Goal: Task Accomplishment & Management: Manage account settings

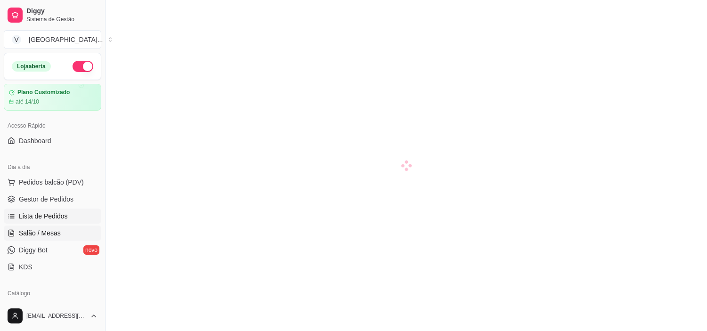
scroll to position [105, 0]
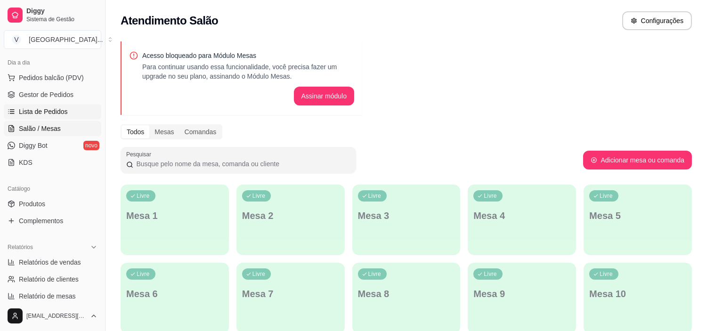
click at [49, 115] on span "Lista de Pedidos" at bounding box center [43, 111] width 49 height 9
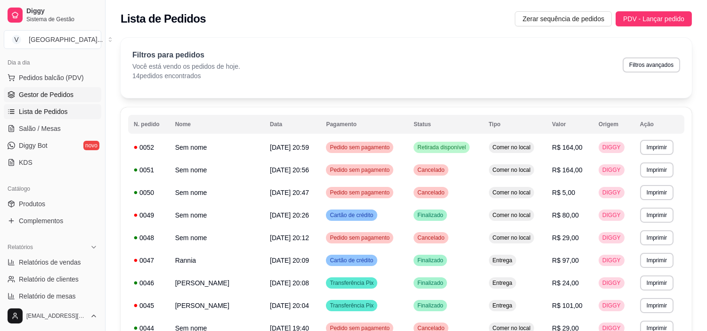
click at [57, 101] on link "Gestor de Pedidos" at bounding box center [53, 94] width 98 height 15
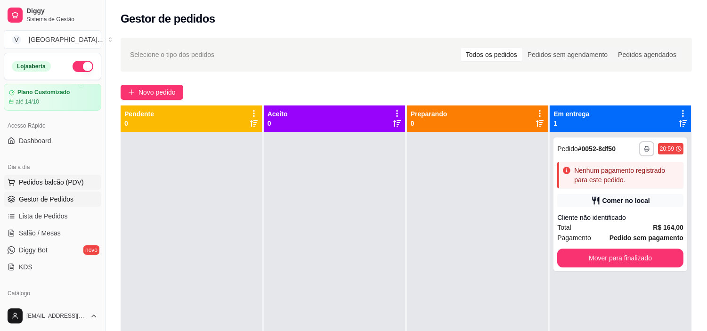
click at [46, 184] on span "Pedidos balcão (PDV)" at bounding box center [51, 182] width 65 height 9
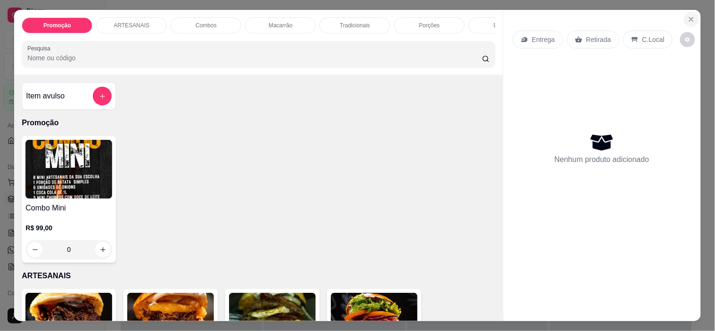
click at [689, 16] on icon "Close" at bounding box center [692, 20] width 8 height 8
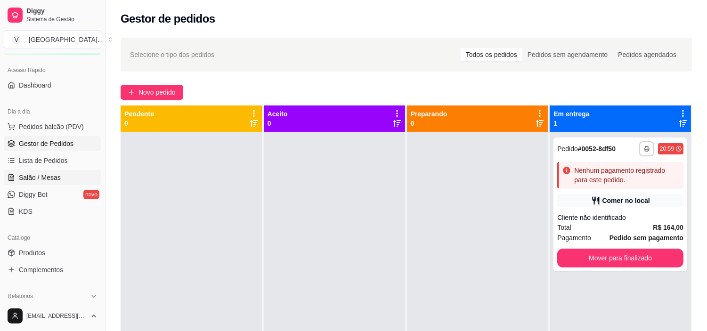
scroll to position [157, 0]
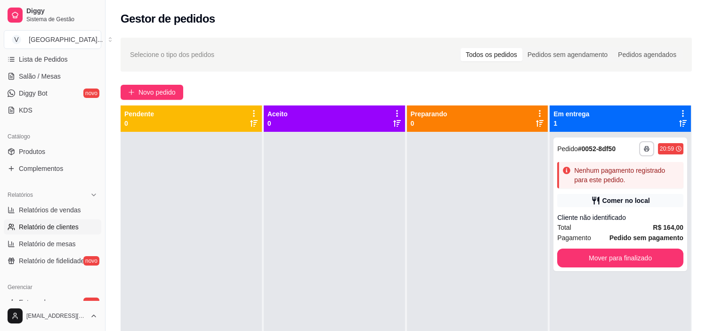
click at [49, 222] on span "Relatório de clientes" at bounding box center [49, 226] width 60 height 9
select select "30"
select select "HIGHEST_TOTAL_SPENT_WITH_ORDERS"
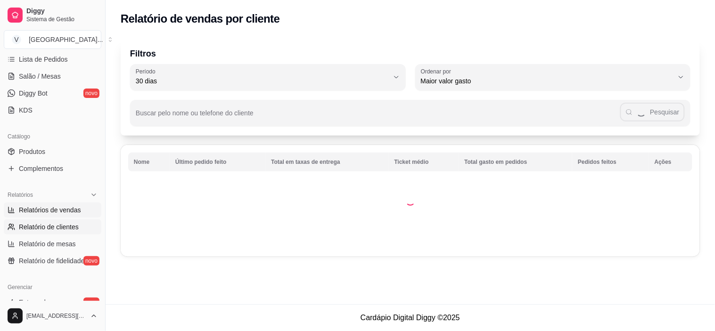
click at [55, 211] on span "Relatórios de vendas" at bounding box center [50, 209] width 62 height 9
select select "ALL"
select select "0"
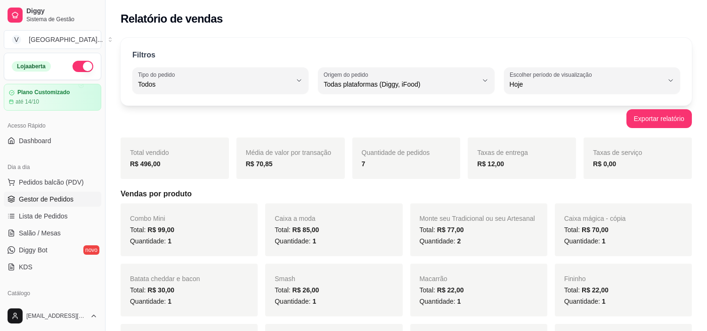
click at [56, 199] on span "Gestor de Pedidos" at bounding box center [46, 199] width 55 height 9
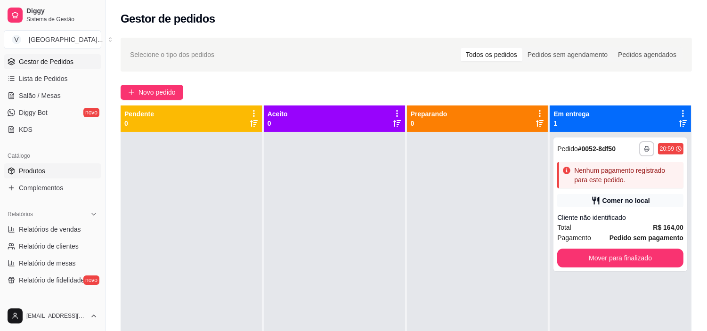
scroll to position [137, 0]
click at [42, 164] on link "Produtos" at bounding box center [53, 171] width 98 height 15
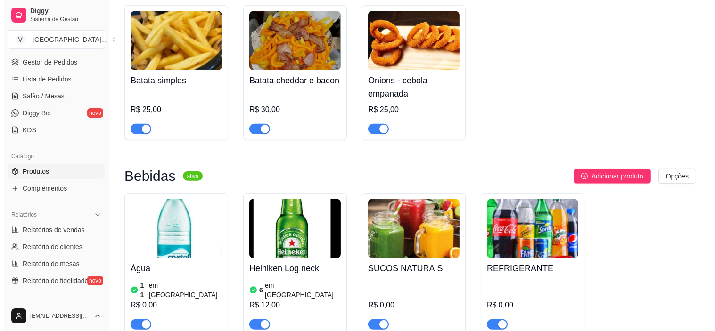
scroll to position [1414, 0]
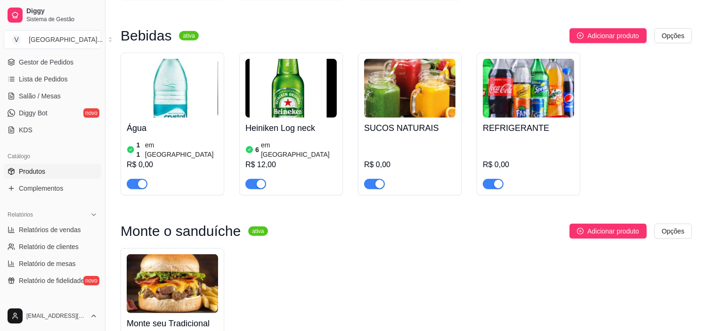
click at [530, 106] on img at bounding box center [528, 88] width 91 height 59
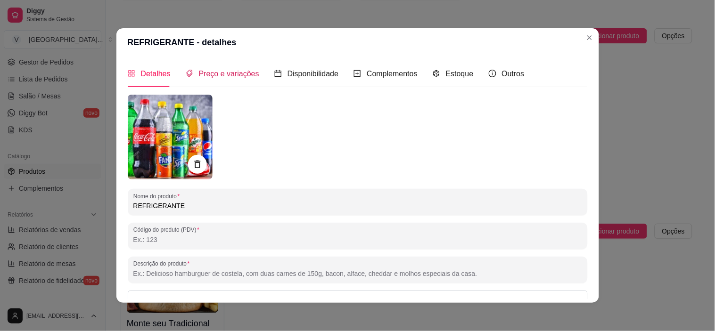
click at [248, 79] on div "Preço e variações" at bounding box center [223, 74] width 74 height 12
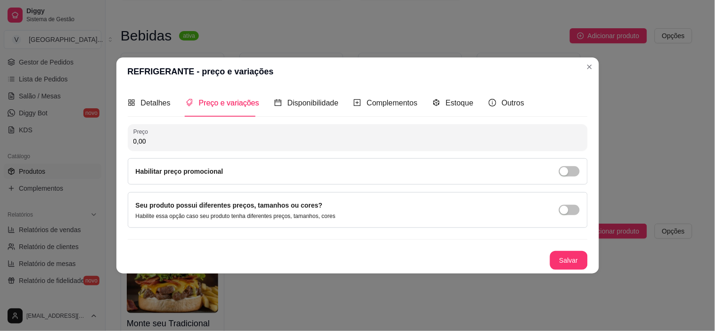
click at [416, 103] on div "Detalhes Preço e variações Disponibilidade Complementos Estoque Outros" at bounding box center [326, 103] width 397 height 27
click at [389, 102] on span "Complementos" at bounding box center [392, 103] width 51 height 8
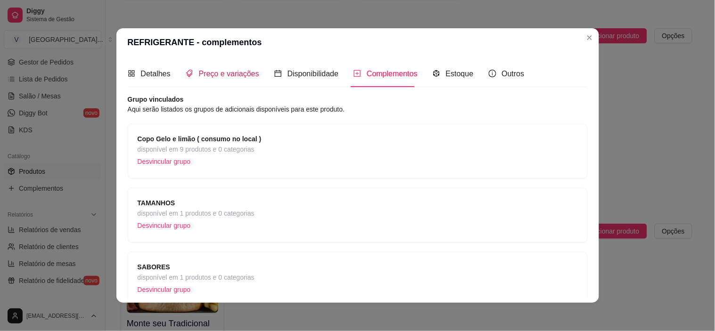
click at [228, 77] on span "Preço e variações" at bounding box center [229, 74] width 60 height 8
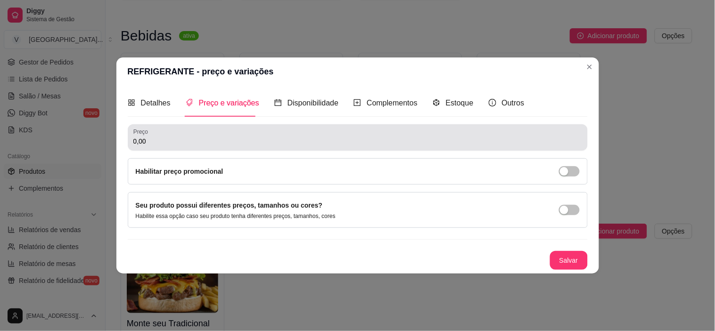
click at [194, 138] on input "0,00" at bounding box center [357, 141] width 449 height 9
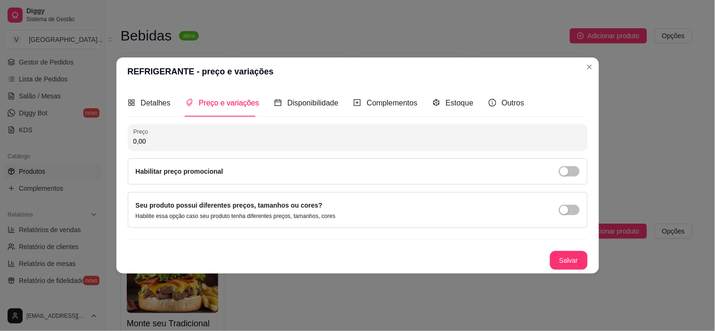
type input "0,00"
click at [564, 207] on div "button" at bounding box center [564, 210] width 8 height 8
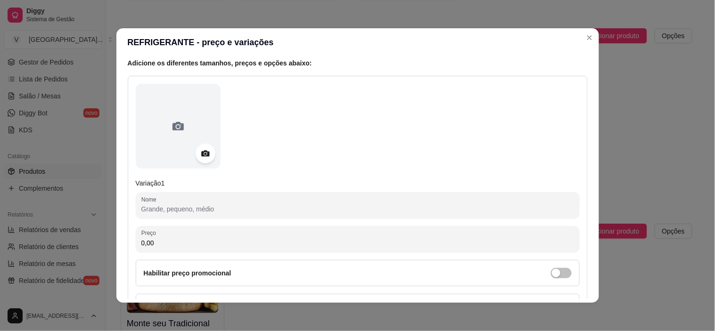
scroll to position [105, 0]
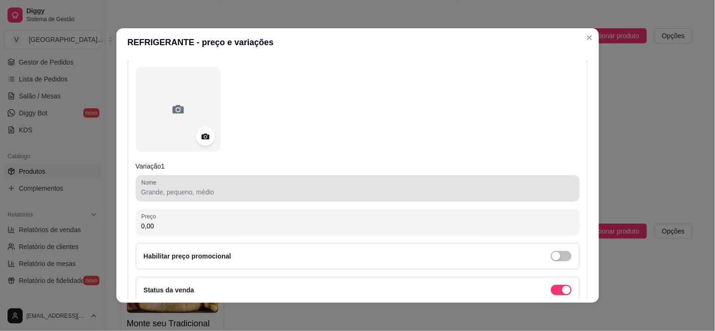
click at [198, 199] on div "Nome" at bounding box center [358, 188] width 444 height 26
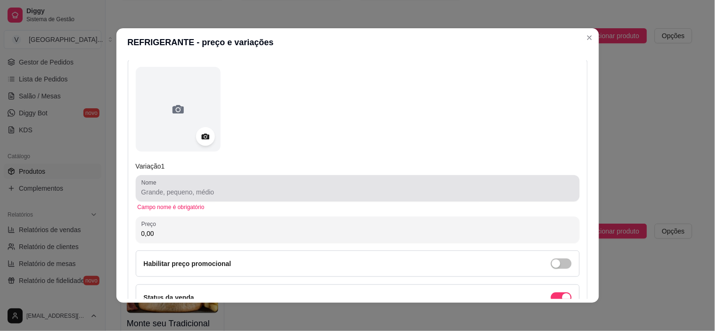
click at [198, 199] on div "Nome" at bounding box center [358, 188] width 444 height 26
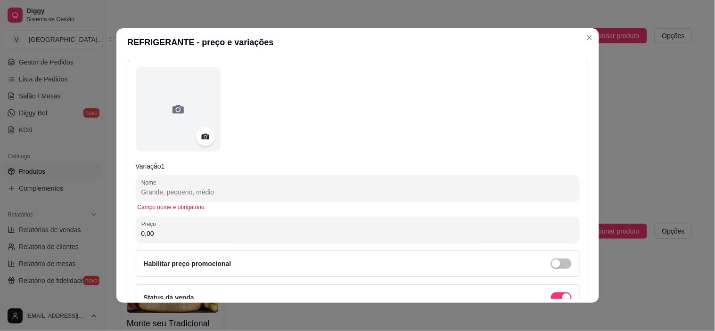
click at [198, 199] on div "Nome" at bounding box center [358, 188] width 444 height 26
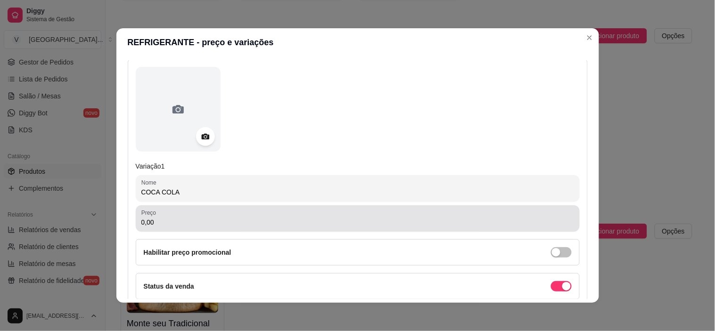
type input "COCA COLA"
click at [206, 215] on div "0,00" at bounding box center [357, 218] width 433 height 19
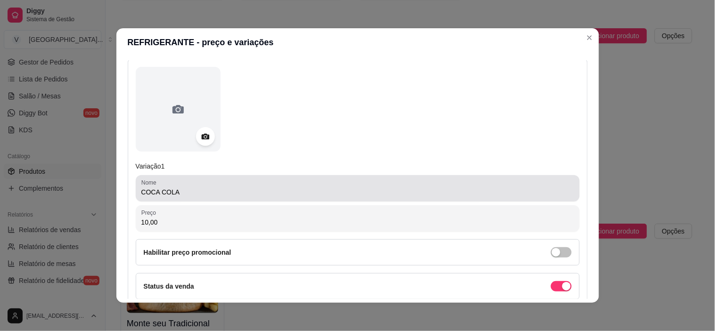
type input "10,00"
click at [260, 185] on div "COCA COLA" at bounding box center [357, 188] width 433 height 19
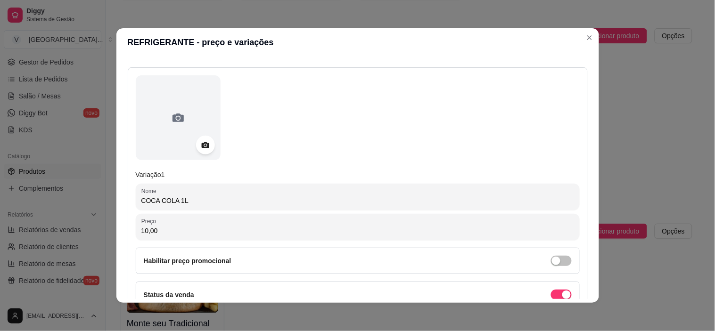
scroll to position [0, 0]
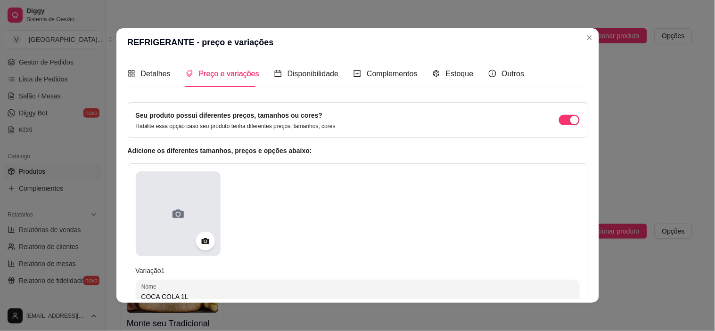
click at [185, 208] on div at bounding box center [178, 214] width 85 height 85
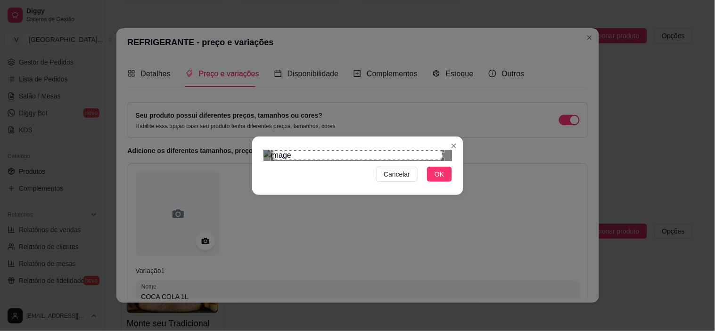
click at [326, 161] on div "Use the arrow keys to move the crop selection area" at bounding box center [358, 155] width 170 height 10
click at [440, 161] on div "Use the arrow keys to move the crop selection area" at bounding box center [358, 155] width 170 height 10
click at [445, 163] on div "Use the arrow keys to move the south east drag handle to change the crop select…" at bounding box center [445, 163] width 0 height 0
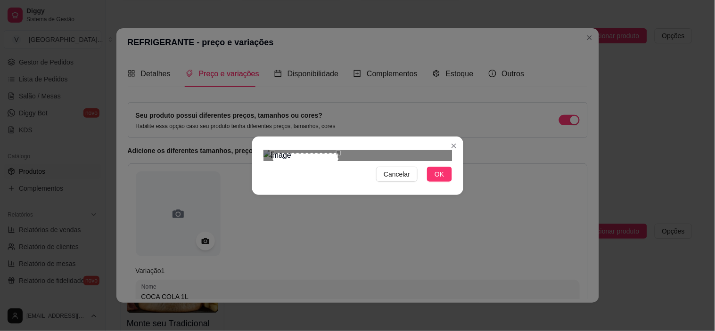
click at [357, 186] on div "Cancelar OK" at bounding box center [357, 166] width 211 height 40
click at [302, 169] on div "Use the arrow keys to move the crop selection area" at bounding box center [297, 185] width 66 height 66
click at [438, 180] on span "OK" at bounding box center [438, 174] width 9 height 10
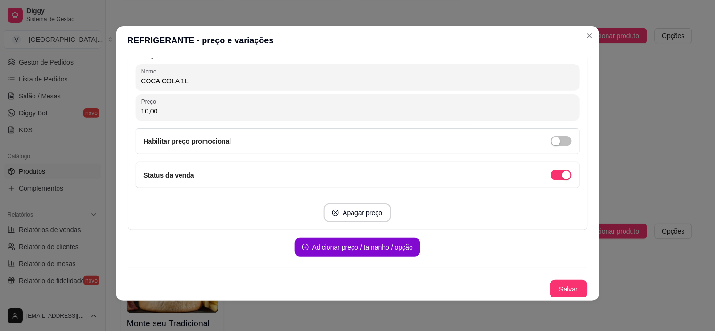
scroll to position [215, 0]
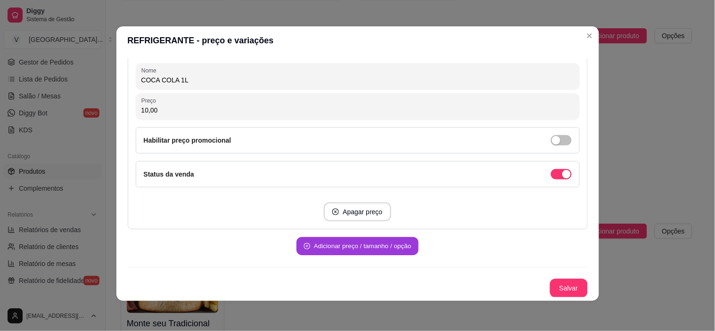
click at [397, 246] on button "Adicionar preço / tamanho / opção" at bounding box center [357, 247] width 122 height 18
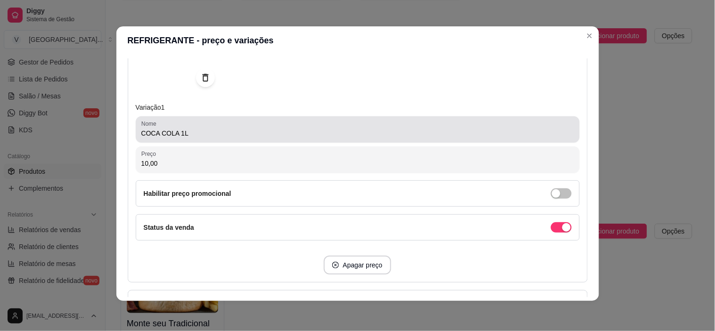
scroll to position [143, 0]
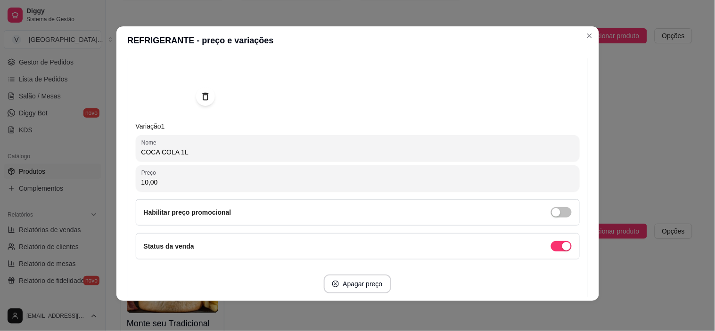
drag, startPoint x: 173, startPoint y: 152, endPoint x: 109, endPoint y: 138, distance: 65.2
click at [109, 138] on div "REFRIGERANTE - preço e variações Detalhes Preço e variações Disponibilidade Com…" at bounding box center [357, 165] width 715 height 331
type input "1L"
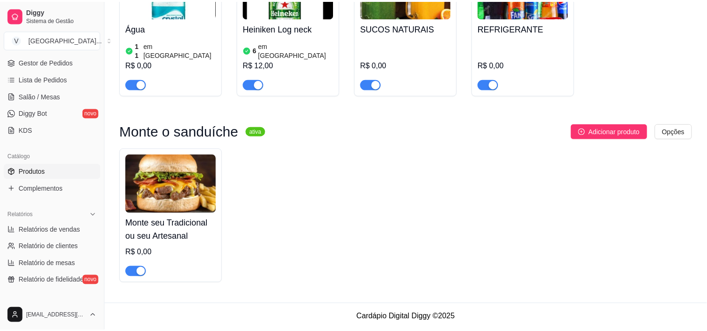
scroll to position [1370, 0]
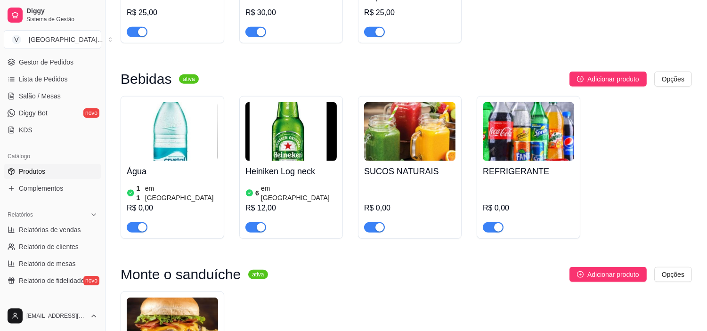
click at [516, 147] on img at bounding box center [528, 131] width 91 height 59
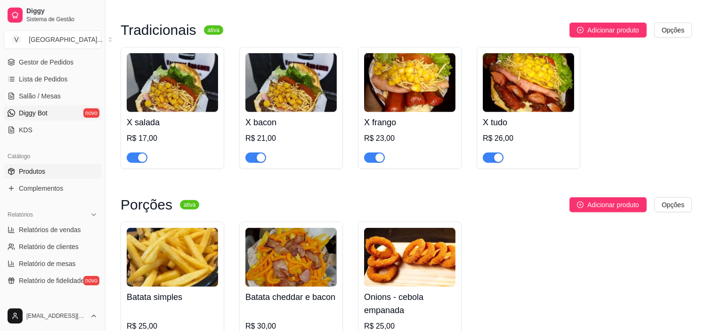
scroll to position [0, 0]
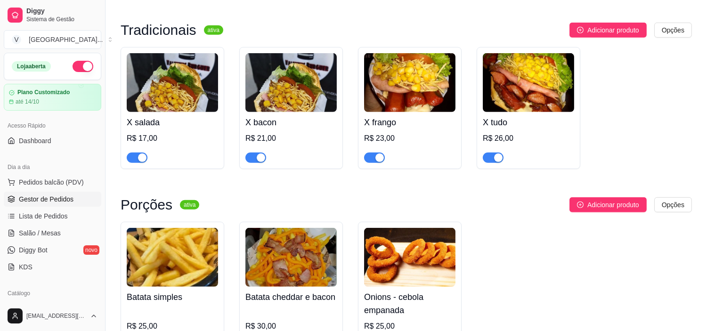
click at [48, 199] on span "Gestor de Pedidos" at bounding box center [46, 199] width 55 height 9
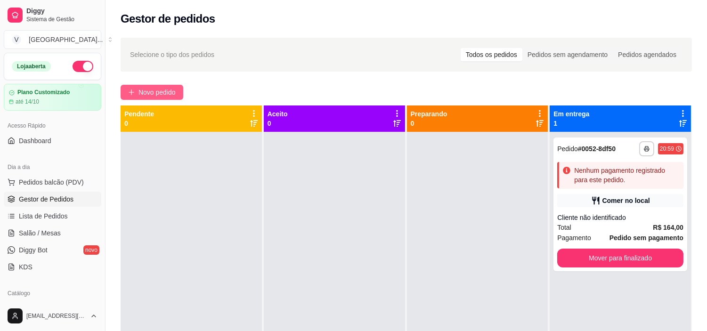
click at [171, 86] on button "Novo pedido" at bounding box center [152, 92] width 63 height 15
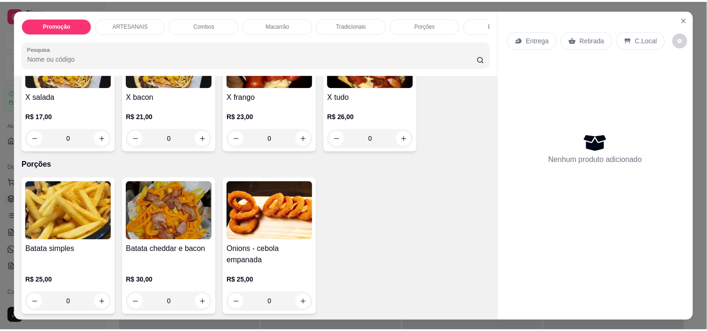
scroll to position [1099, 0]
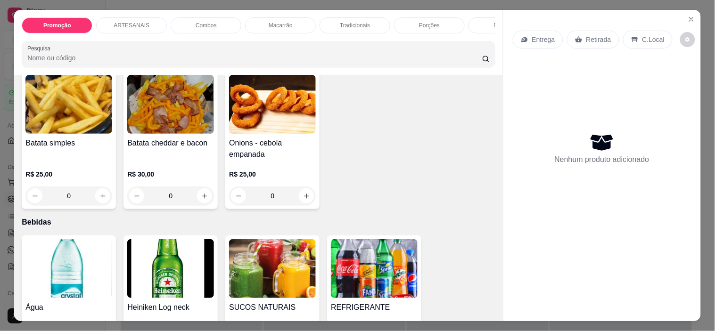
click at [391, 277] on img at bounding box center [374, 268] width 87 height 59
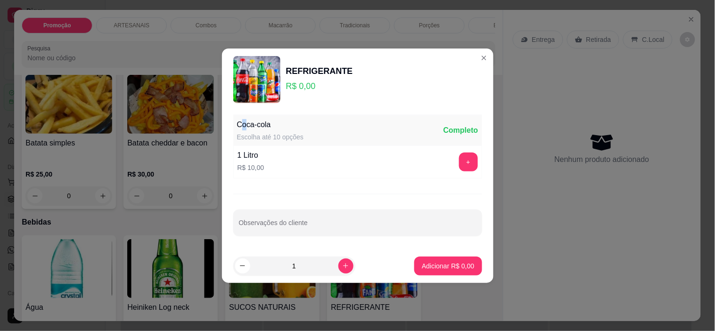
click at [246, 120] on div "Coca-cola Escolha até 10 opções Completo" at bounding box center [357, 130] width 249 height 30
click at [279, 128] on div "Coca-cola" at bounding box center [270, 124] width 67 height 11
drag, startPoint x: 245, startPoint y: 152, endPoint x: 261, endPoint y: 151, distance: 15.6
click at [261, 151] on div "1 Litro" at bounding box center [251, 155] width 27 height 11
click at [279, 177] on div "1 Litro R$ 10,00 +" at bounding box center [357, 162] width 249 height 33
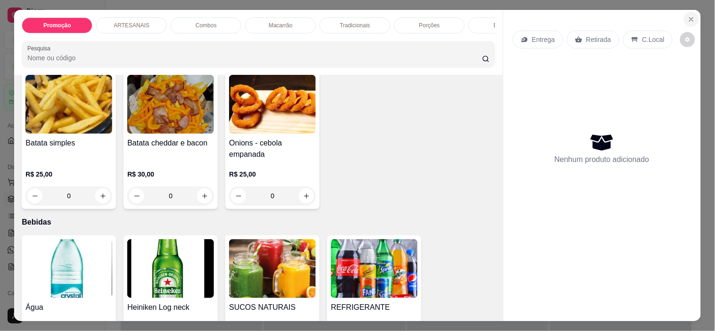
click at [694, 13] on button "Close" at bounding box center [691, 19] width 15 height 15
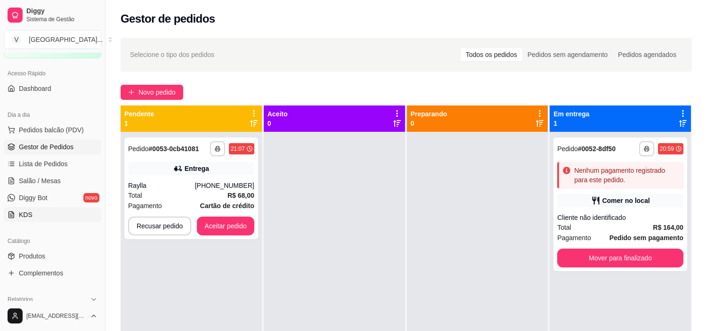
scroll to position [105, 0]
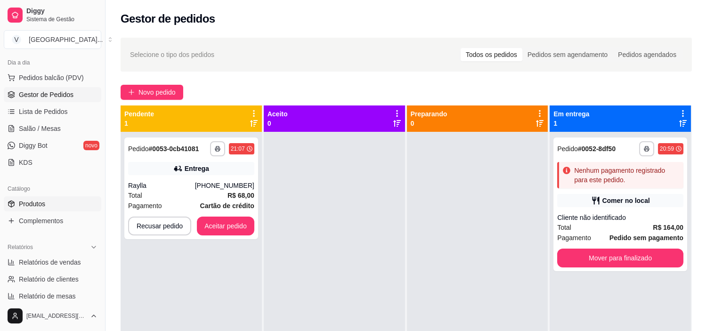
click at [42, 201] on span "Produtos" at bounding box center [32, 203] width 26 height 9
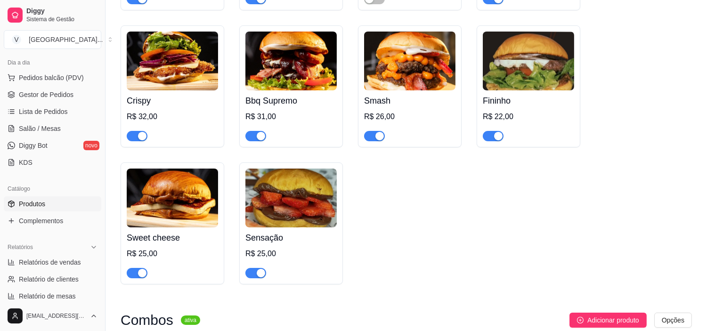
scroll to position [471, 0]
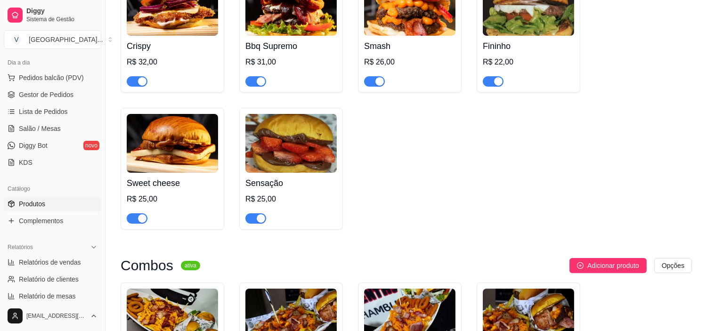
click at [255, 220] on button "button" at bounding box center [256, 218] width 21 height 10
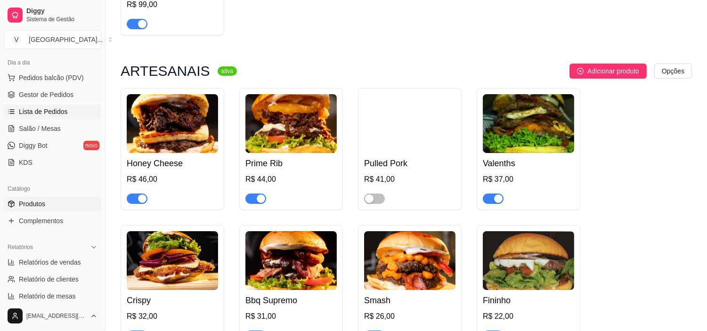
scroll to position [209, 0]
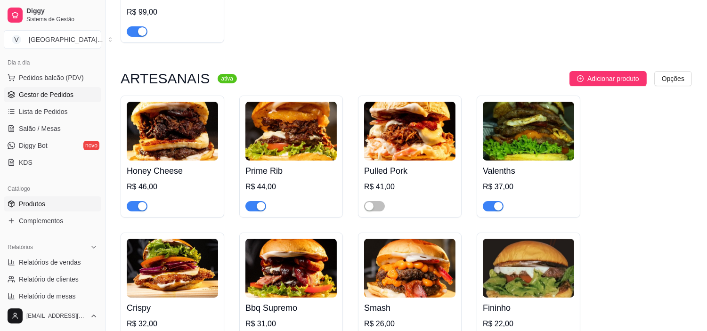
click at [45, 98] on span "Gestor de Pedidos" at bounding box center [46, 94] width 55 height 9
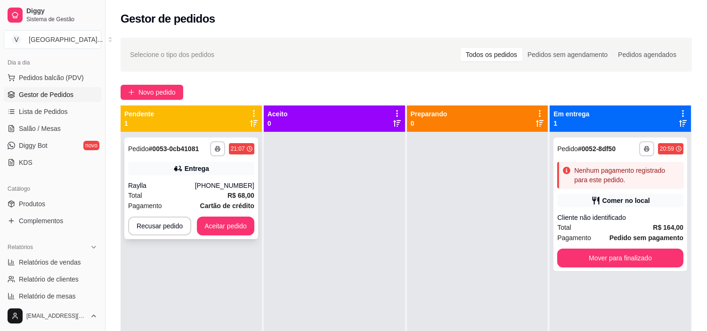
click at [219, 178] on div "**********" at bounding box center [191, 189] width 134 height 102
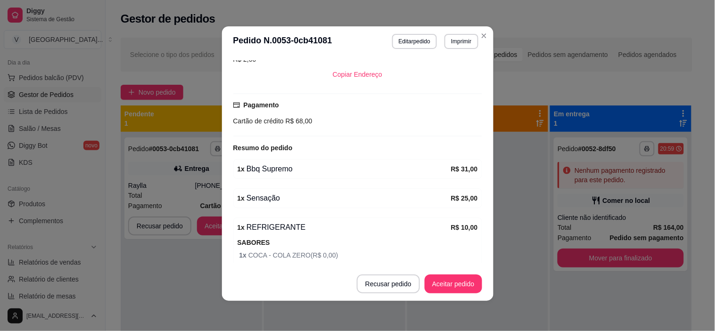
scroll to position [289, 0]
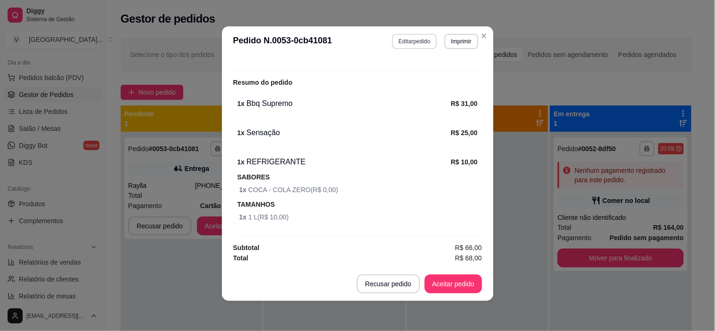
click at [415, 42] on button "Editar pedido" at bounding box center [414, 41] width 45 height 15
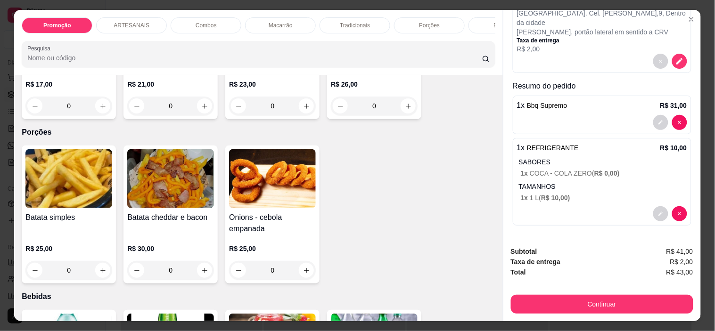
scroll to position [925, 0]
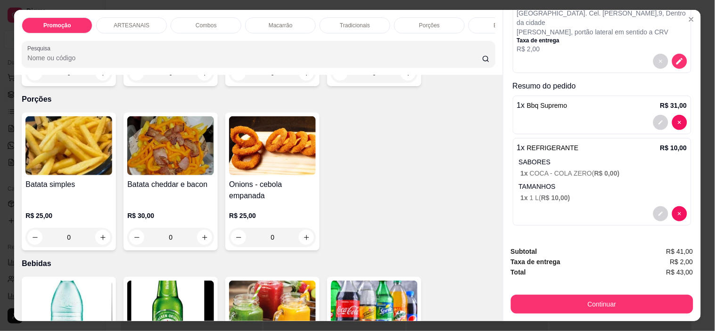
click at [101, 242] on div "0" at bounding box center [68, 237] width 87 height 19
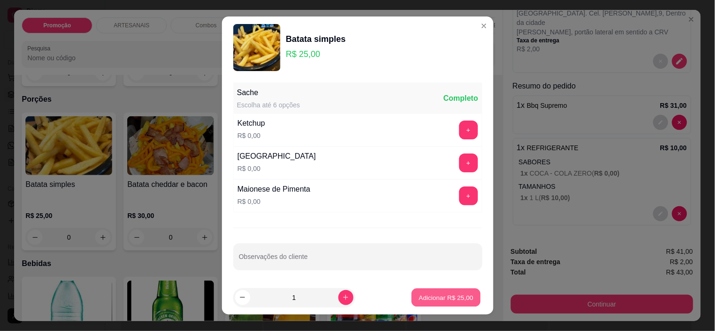
click at [452, 302] on p "Adicionar R$ 25,00" at bounding box center [446, 297] width 55 height 9
type input "1"
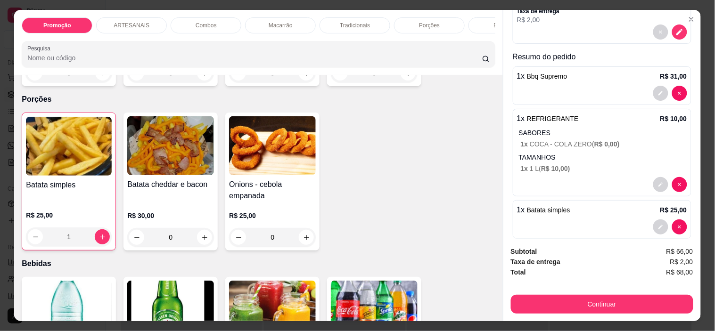
scroll to position [156, 0]
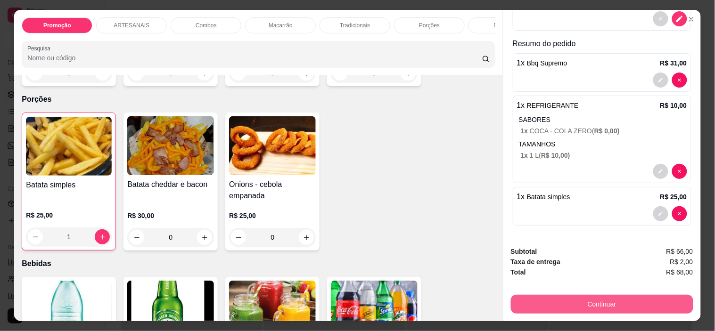
click at [603, 299] on button "Continuar" at bounding box center [602, 304] width 182 height 19
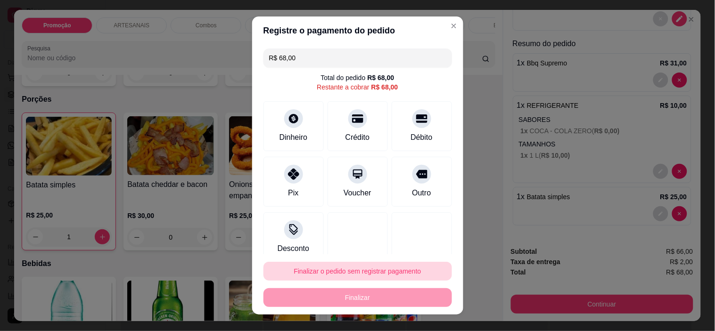
click at [332, 270] on button "Finalizar o pedido sem registrar pagamento" at bounding box center [357, 271] width 188 height 19
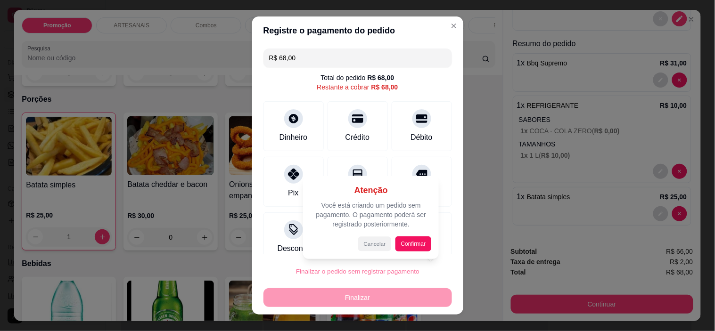
click at [371, 247] on button "Cancelar" at bounding box center [374, 244] width 33 height 15
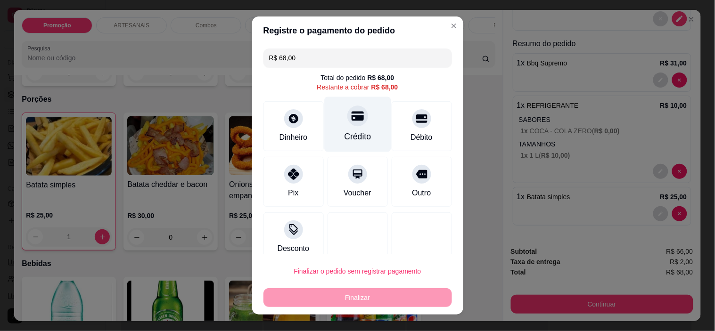
click at [344, 140] on div "Crédito" at bounding box center [357, 137] width 27 height 12
type input "R$ 0,00"
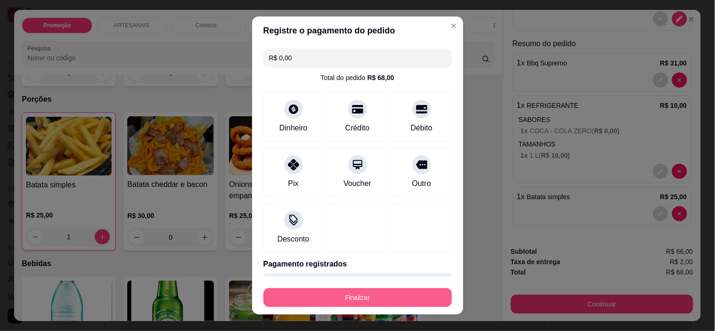
click at [370, 289] on button "Finalizar" at bounding box center [357, 297] width 188 height 19
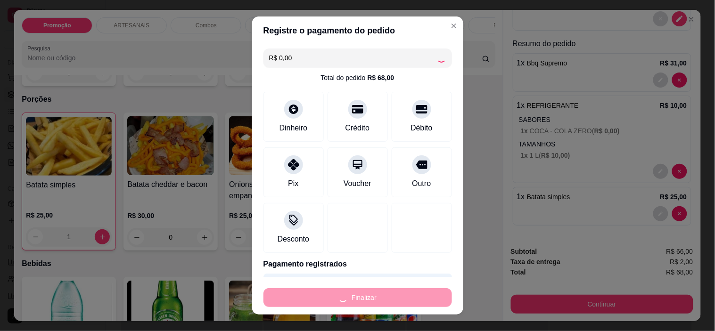
type input "0"
type input "-R$ 68,00"
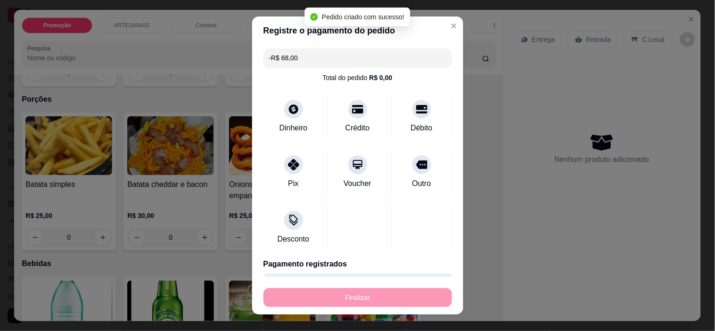
scroll to position [281, 0]
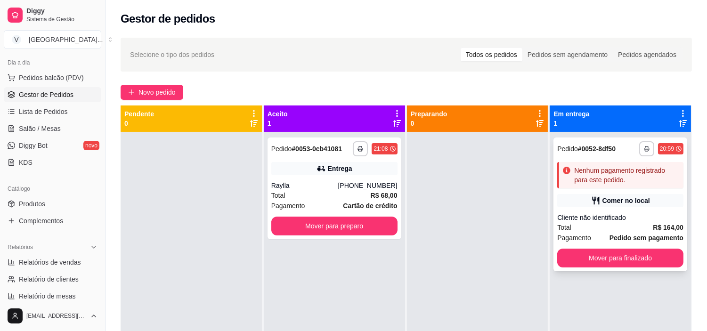
click at [595, 198] on icon at bounding box center [595, 200] width 9 height 9
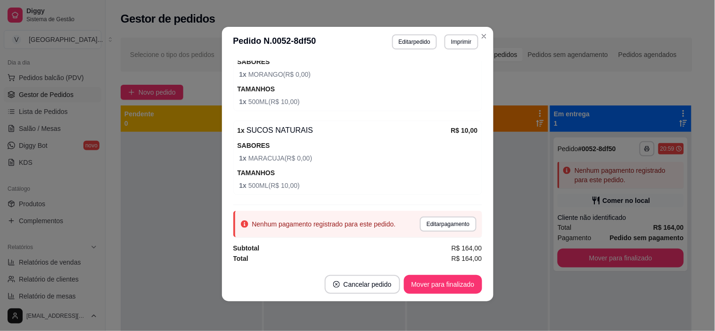
scroll to position [2, 0]
click at [411, 41] on button "Editar pedido" at bounding box center [414, 41] width 45 height 15
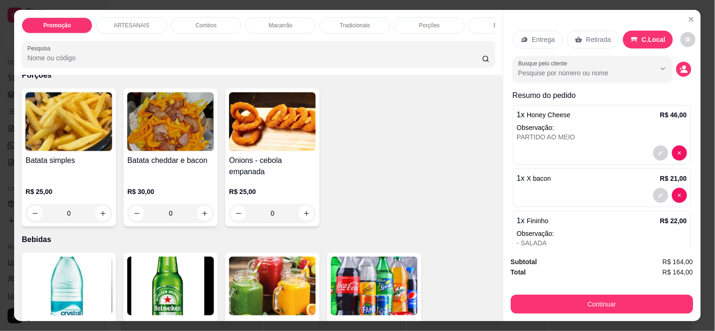
scroll to position [925, 0]
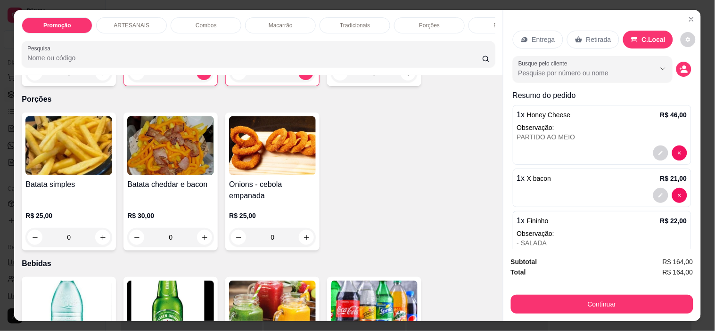
click at [384, 286] on img at bounding box center [374, 310] width 87 height 59
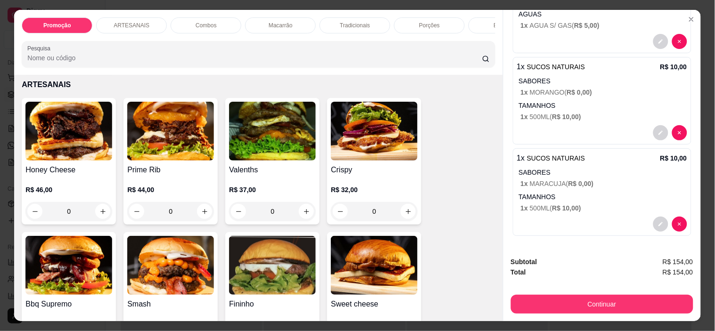
scroll to position [0, 0]
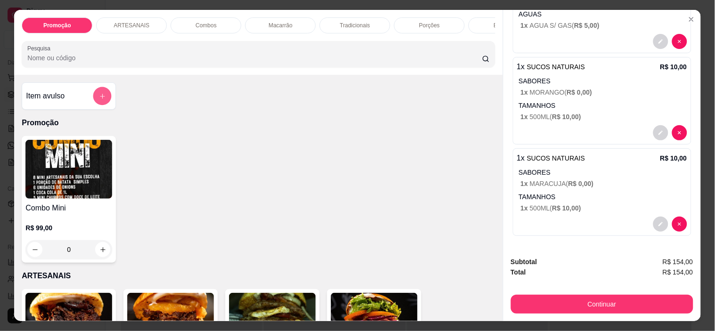
click at [94, 98] on button "add-separate-item" at bounding box center [102, 96] width 18 height 18
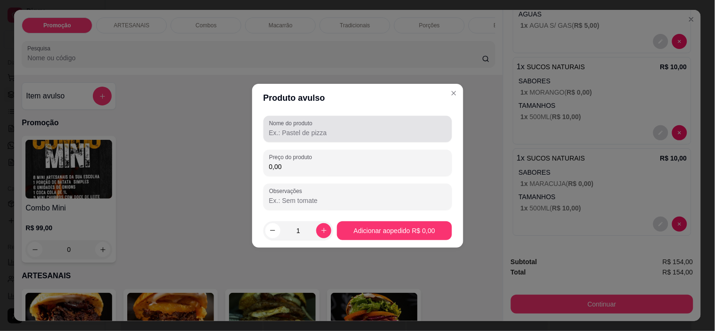
click at [358, 133] on input "Nome do produto" at bounding box center [357, 132] width 177 height 9
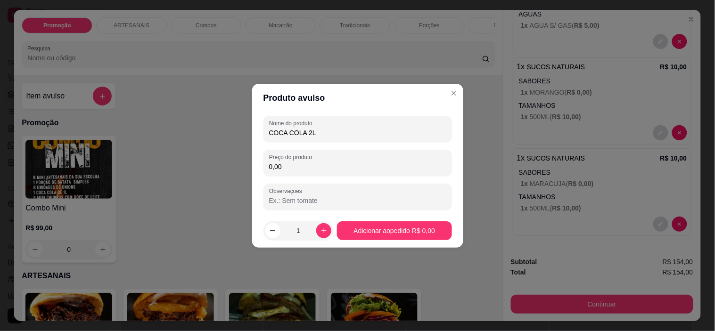
type input "COCA COLA 2L"
click at [376, 178] on div "Nome do produto COCA COLA 2L Preço do produto 0,00 Observações" at bounding box center [357, 163] width 188 height 94
click at [375, 162] on input "0,00" at bounding box center [357, 166] width 177 height 9
type input "15,00"
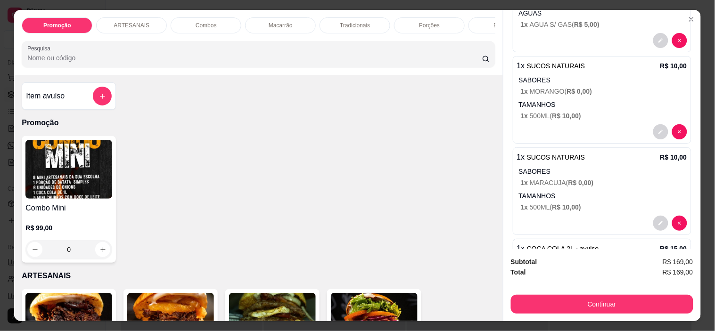
scroll to position [418, 0]
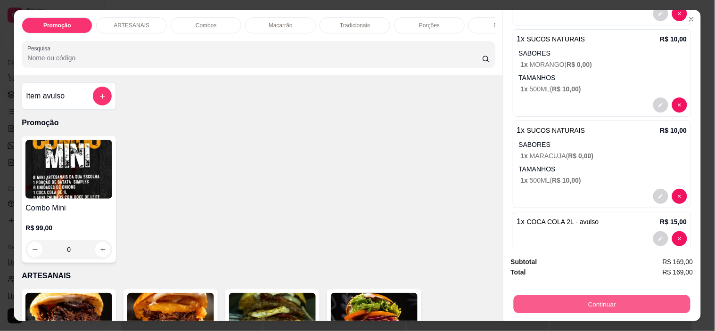
click at [608, 304] on button "Continuar" at bounding box center [601, 304] width 177 height 18
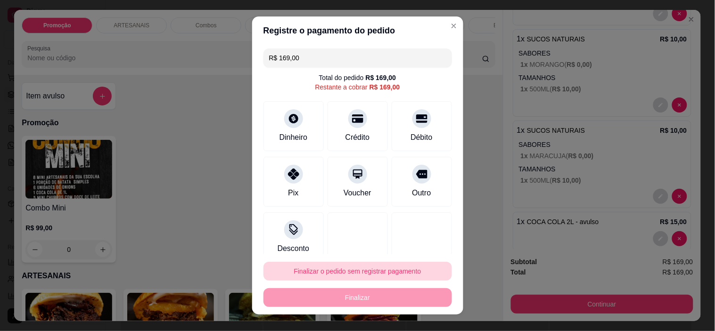
click at [375, 275] on button "Finalizar o pedido sem registrar pagamento" at bounding box center [357, 271] width 188 height 19
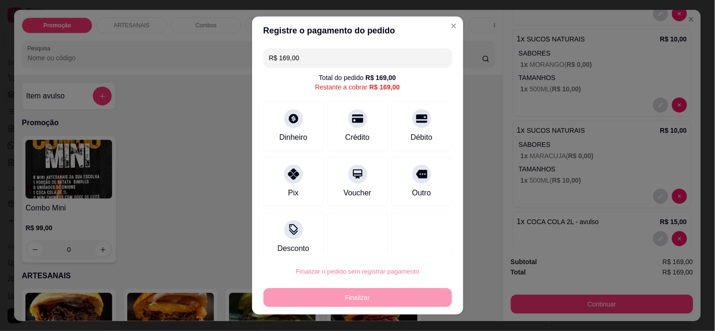
click at [412, 241] on button "Confirmar" at bounding box center [412, 245] width 35 height 15
type input "0"
type input "R$ 0,00"
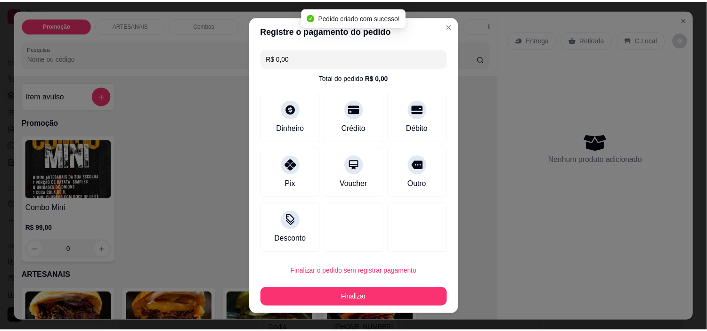
scroll to position [456, 0]
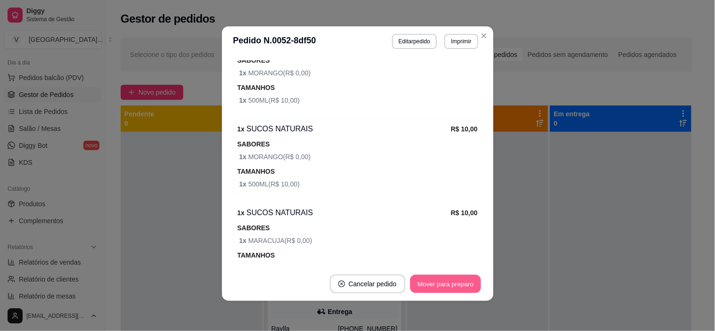
click at [455, 291] on button "Mover para preparo" at bounding box center [445, 284] width 71 height 18
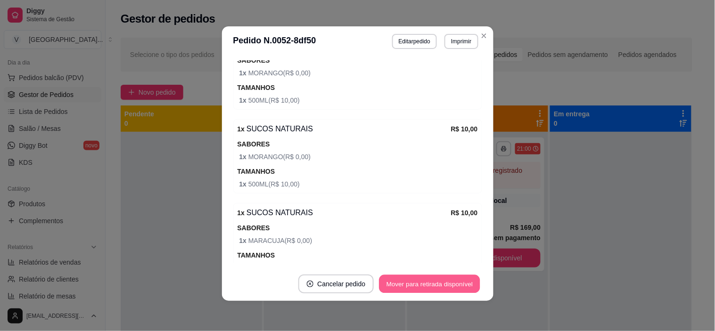
click at [459, 285] on button "Mover para retirada disponível" at bounding box center [429, 284] width 101 height 18
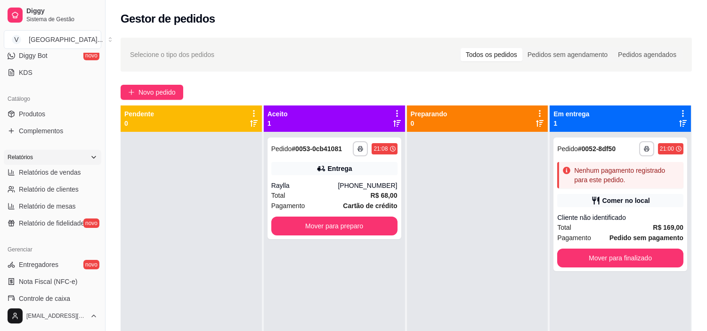
scroll to position [209, 0]
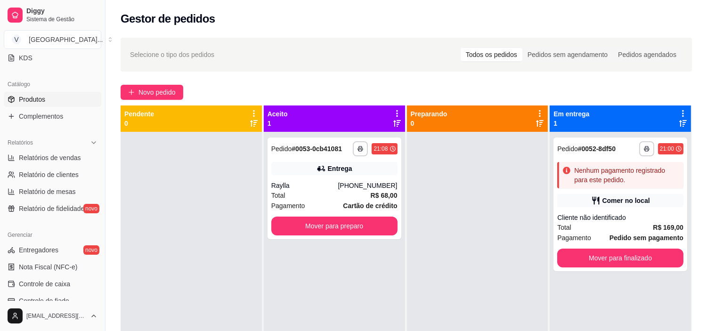
click at [31, 96] on span "Produtos" at bounding box center [32, 99] width 26 height 9
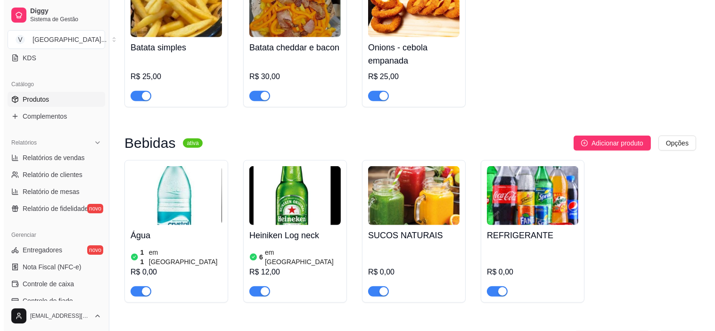
scroll to position [1309, 0]
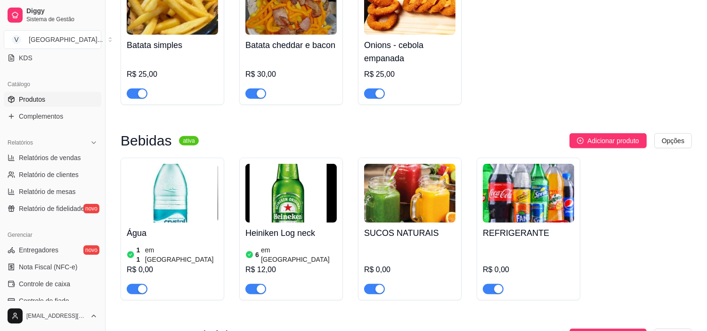
click at [542, 223] on img at bounding box center [528, 193] width 91 height 59
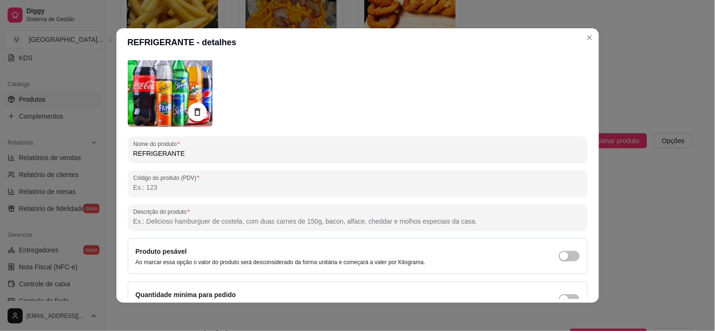
scroll to position [0, 0]
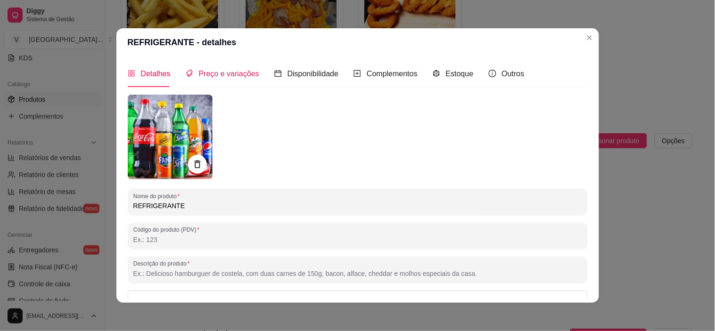
click at [231, 72] on span "Preço e variações" at bounding box center [229, 74] width 60 height 8
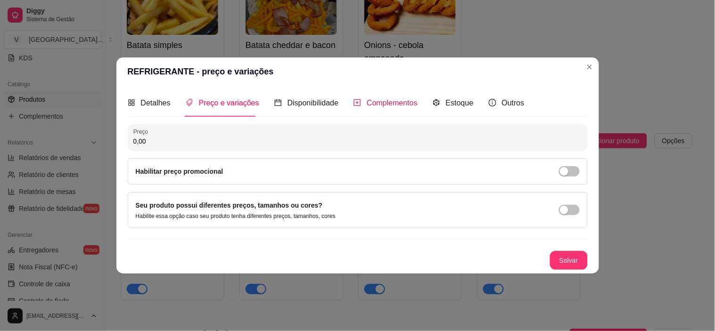
click at [373, 101] on span "Complementos" at bounding box center [392, 103] width 51 height 8
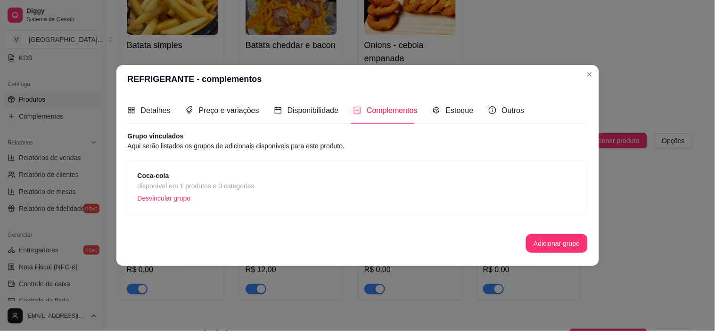
click at [289, 173] on div "Coca-cola disponível em 1 produtos e 0 categorias Desvincular grupo" at bounding box center [358, 188] width 440 height 35
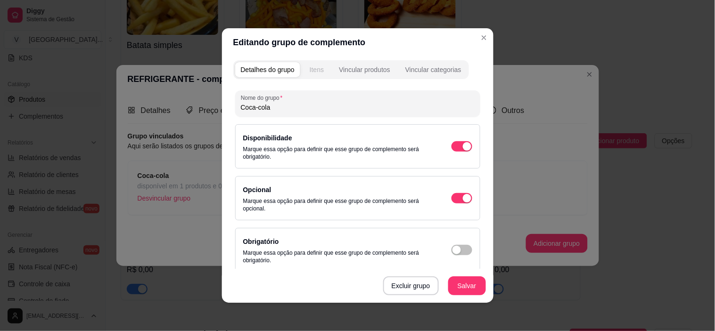
click at [312, 74] on div "Itens" at bounding box center [317, 69] width 14 height 9
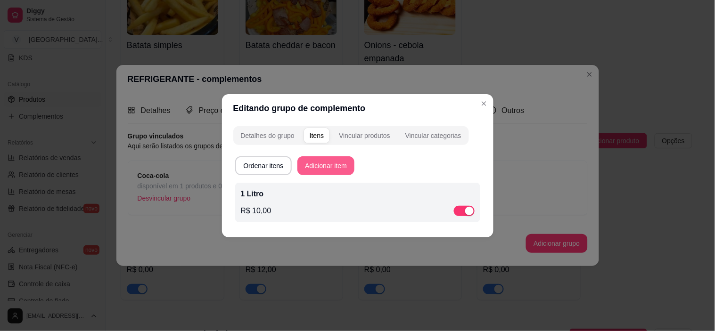
click at [320, 157] on button "Adicionar item" at bounding box center [325, 165] width 57 height 19
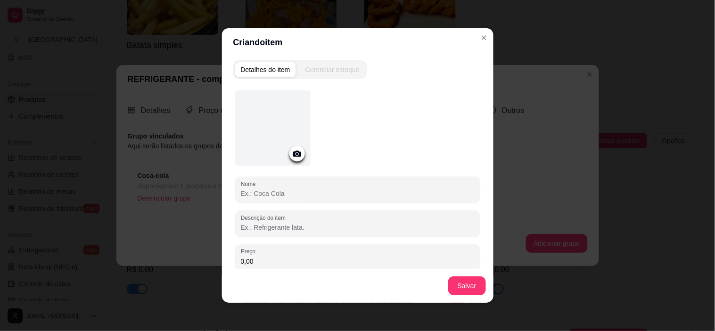
click at [276, 190] on input "Nome" at bounding box center [358, 193] width 234 height 9
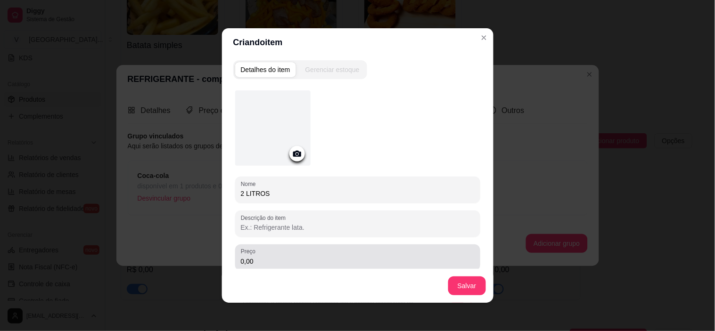
type input "2 LITROS"
click at [288, 249] on div "0,00" at bounding box center [358, 257] width 234 height 19
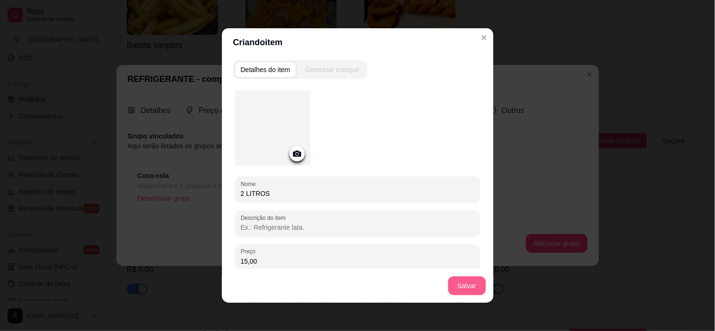
type input "15,00"
click at [459, 286] on button "Salvar" at bounding box center [467, 286] width 38 height 19
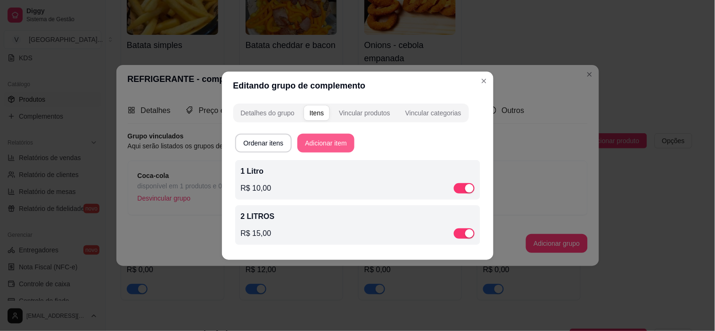
click at [318, 140] on button "Adicionar item" at bounding box center [325, 143] width 57 height 19
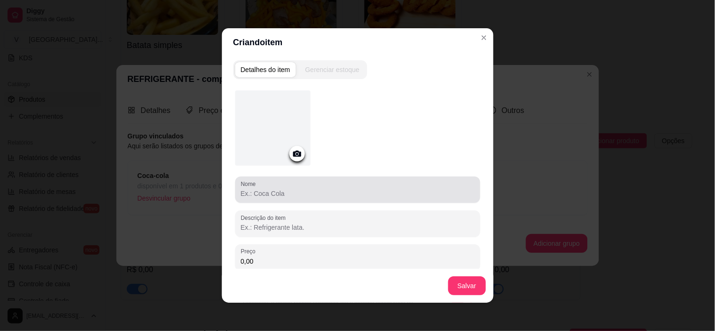
drag, startPoint x: 284, startPoint y: 191, endPoint x: 277, endPoint y: 177, distance: 15.8
click at [283, 190] on input "Nome" at bounding box center [358, 193] width 234 height 9
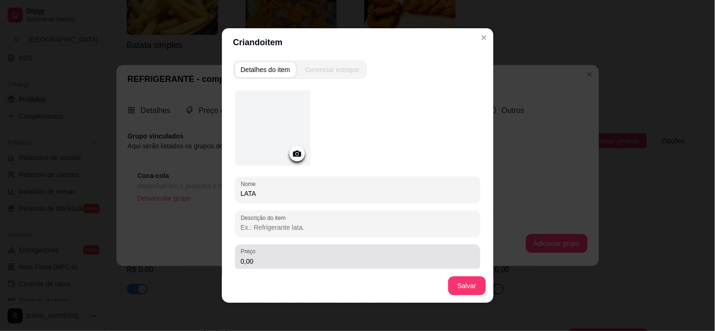
type input "LATA"
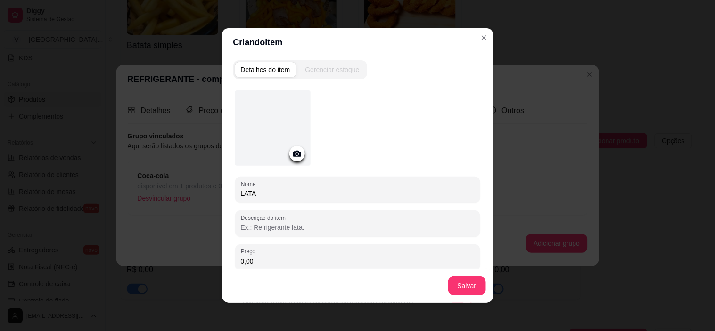
click at [288, 259] on input "0,00" at bounding box center [358, 261] width 234 height 9
type input "6,00"
click at [451, 283] on button "Salvar" at bounding box center [467, 286] width 38 height 19
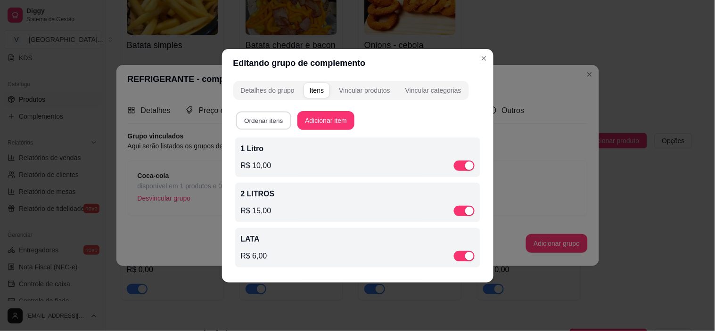
click at [277, 118] on button "Ordenar itens" at bounding box center [263, 120] width 55 height 18
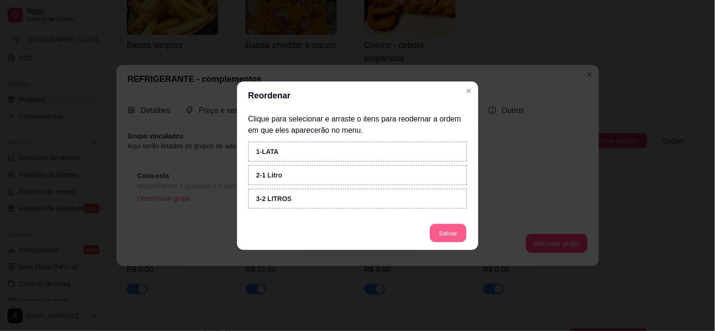
click at [448, 231] on button "Salvar" at bounding box center [448, 233] width 37 height 18
click at [456, 229] on button "Salvar" at bounding box center [448, 233] width 37 height 18
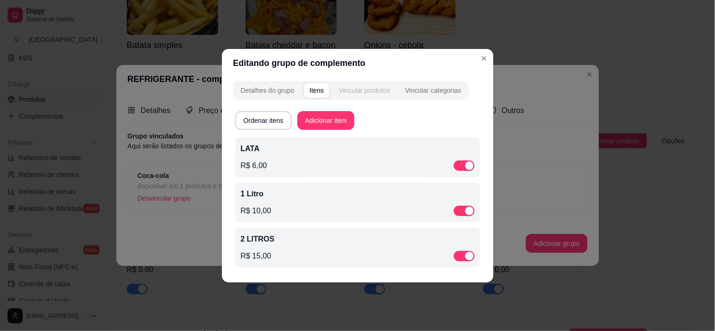
click at [393, 90] on button "Vincular produtos" at bounding box center [364, 90] width 63 height 15
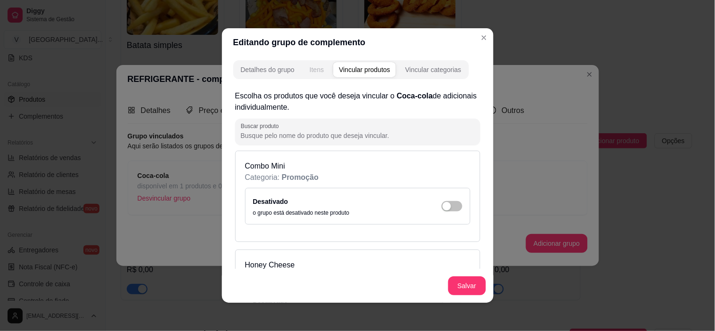
click at [320, 72] on div "Itens" at bounding box center [317, 69] width 14 height 9
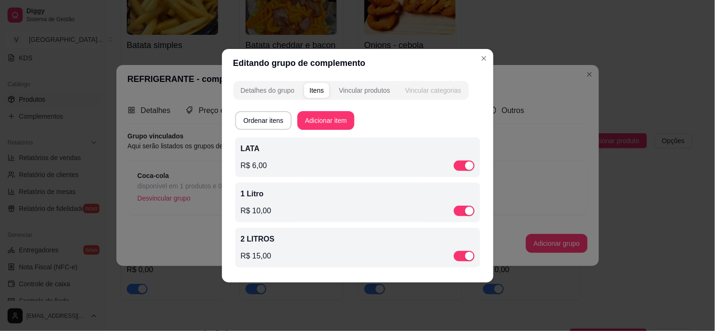
click at [447, 92] on div "Vincular categorias" at bounding box center [433, 90] width 56 height 9
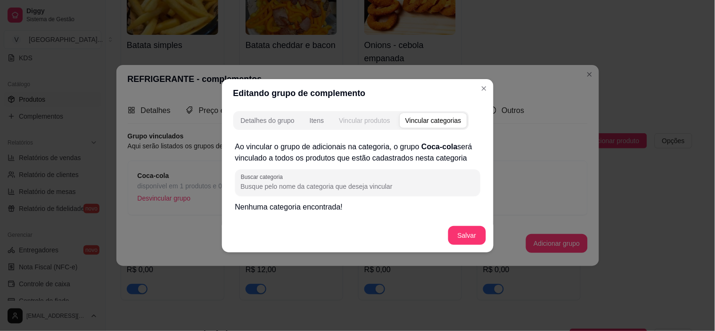
click at [377, 119] on div "Vincular produtos" at bounding box center [364, 120] width 51 height 9
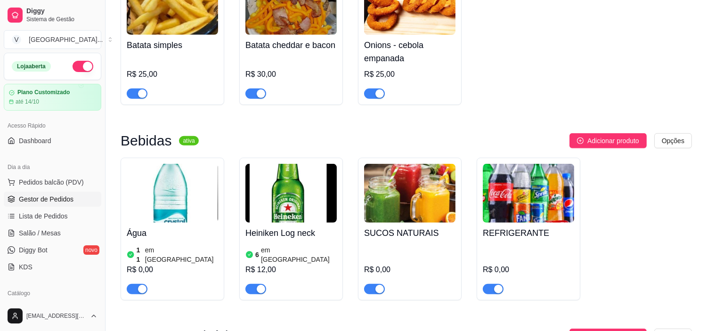
click at [28, 198] on span "Gestor de Pedidos" at bounding box center [46, 199] width 55 height 9
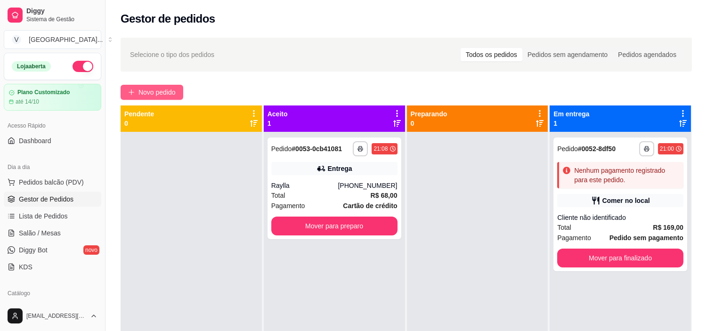
click at [171, 91] on span "Novo pedido" at bounding box center [157, 92] width 37 height 10
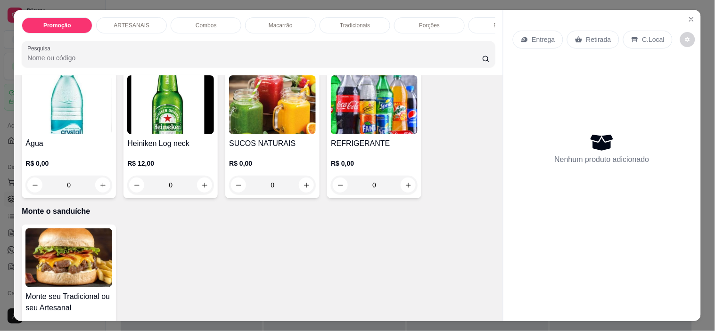
scroll to position [1028, 0]
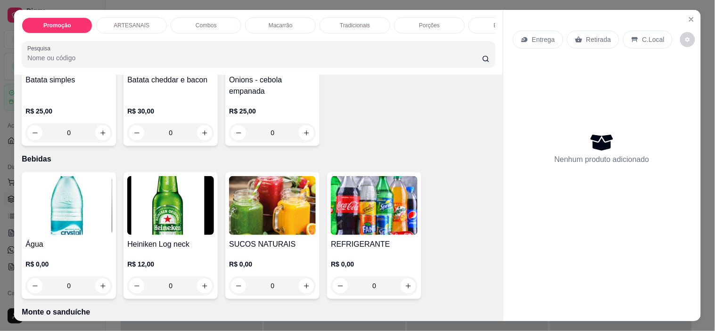
click at [369, 203] on img at bounding box center [374, 205] width 87 height 59
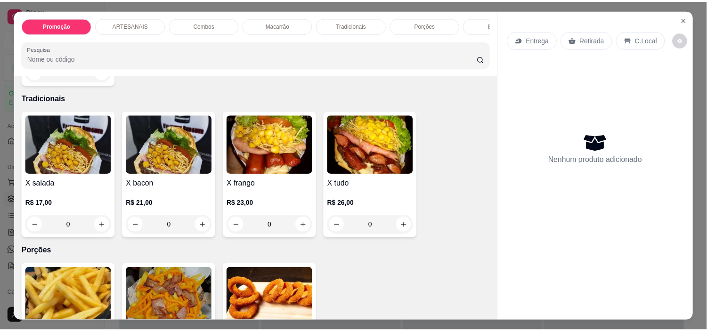
scroll to position [766, 0]
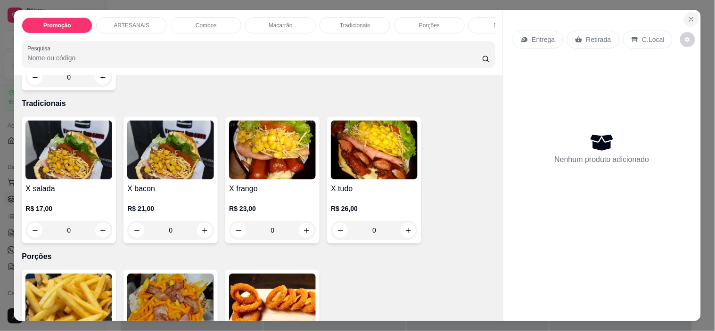
click at [689, 16] on icon "Close" at bounding box center [692, 20] width 8 height 8
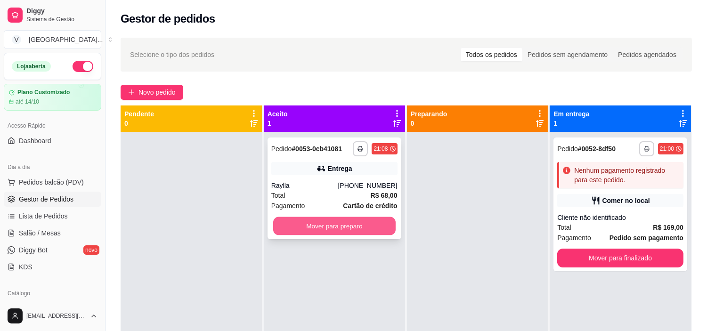
click at [390, 218] on button "Mover para preparo" at bounding box center [334, 226] width 123 height 18
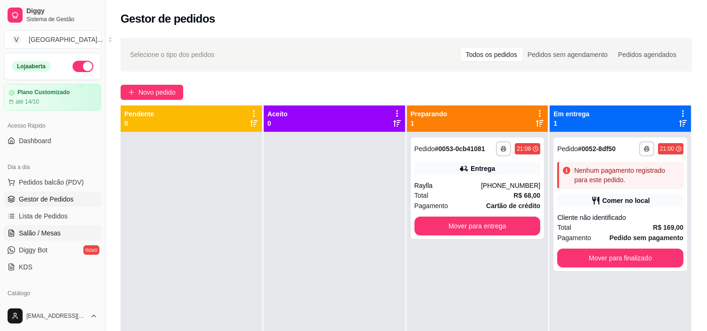
scroll to position [52, 0]
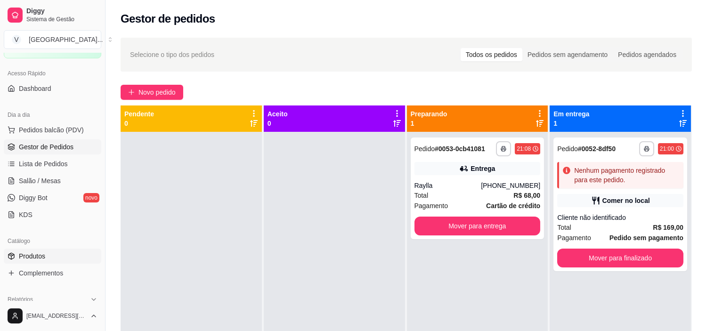
click at [54, 251] on link "Produtos" at bounding box center [53, 256] width 98 height 15
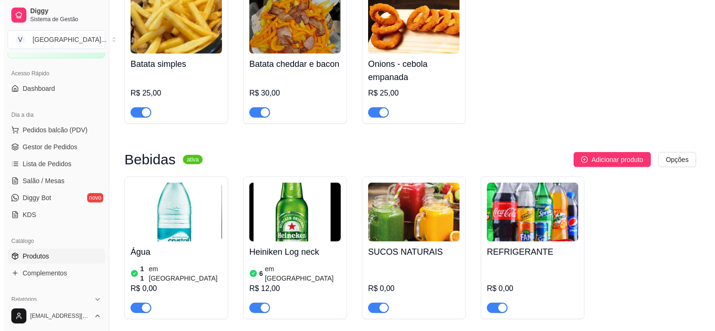
scroll to position [1309, 0]
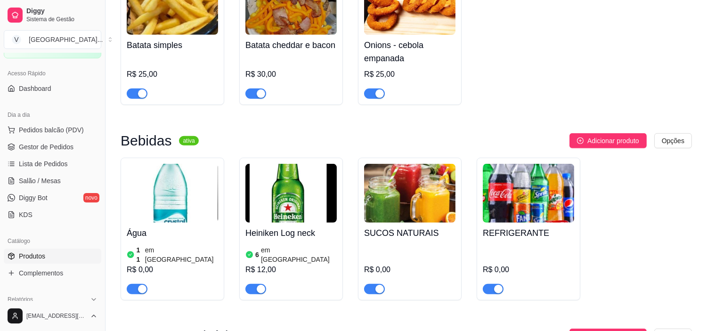
click at [540, 229] on h4 "REFRIGERANTE" at bounding box center [528, 233] width 91 height 13
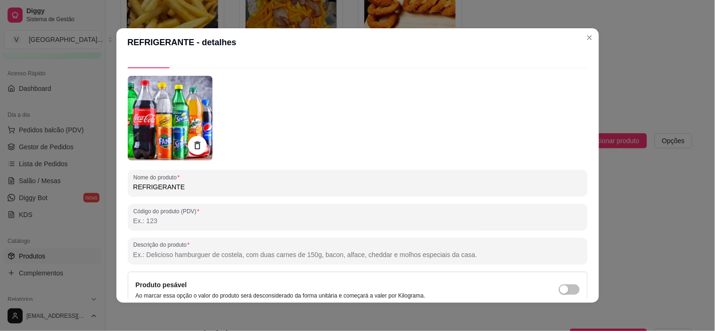
scroll to position [0, 0]
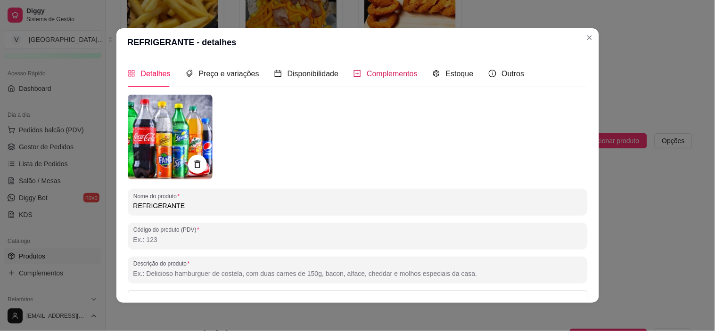
click at [383, 76] on span "Complementos" at bounding box center [392, 74] width 51 height 8
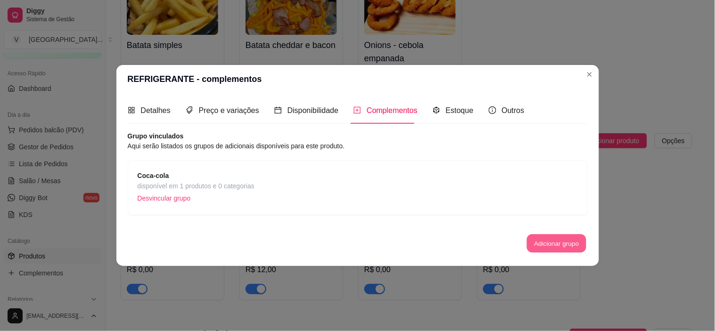
click at [557, 250] on button "Adicionar grupo" at bounding box center [556, 244] width 59 height 18
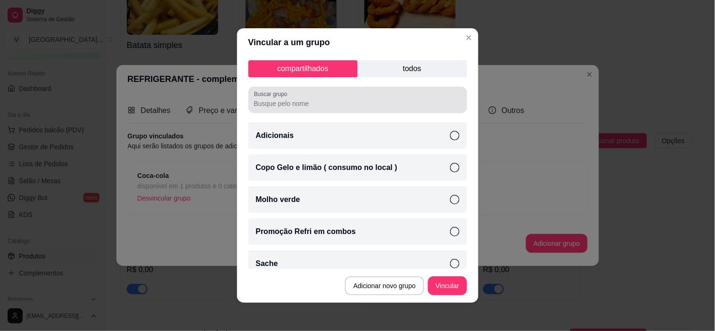
click at [300, 106] on input "Buscar grupo" at bounding box center [357, 103] width 207 height 9
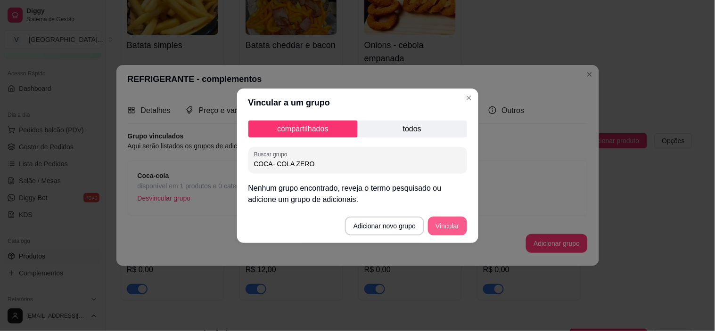
type input "COCA- COLA ZERO"
click at [456, 226] on button "Vincular" at bounding box center [447, 226] width 39 height 19
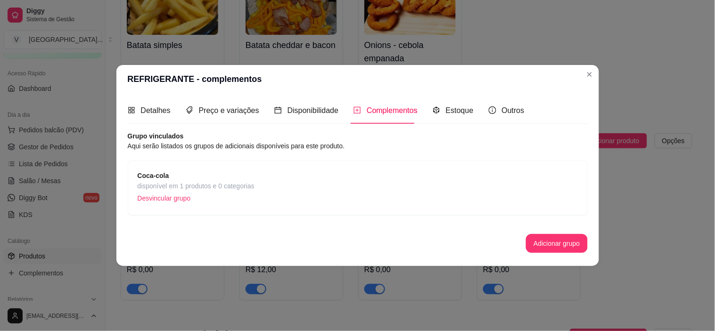
click at [245, 119] on div "Preço e variações" at bounding box center [223, 110] width 74 height 27
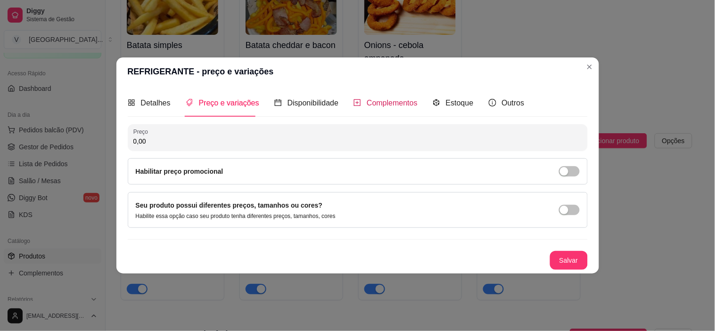
click at [370, 108] on div "Complementos" at bounding box center [385, 103] width 64 height 12
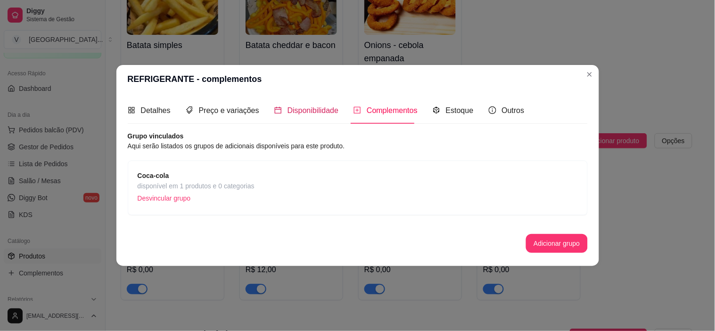
click at [287, 107] on span "Disponibilidade" at bounding box center [312, 111] width 51 height 8
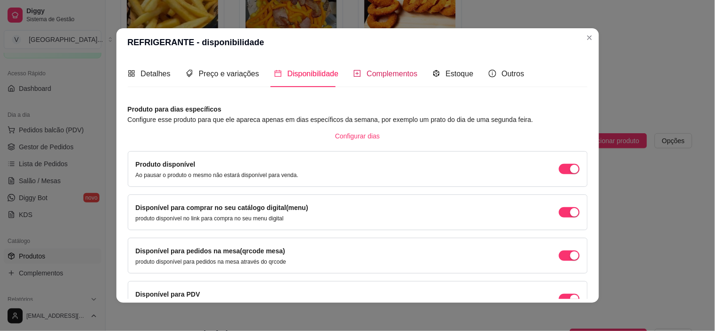
click at [390, 73] on span "Complementos" at bounding box center [392, 74] width 51 height 8
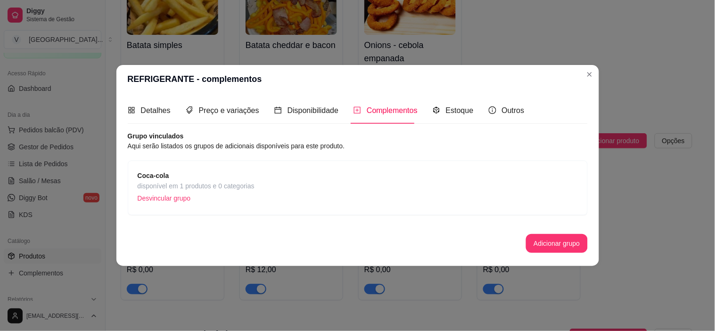
click at [298, 171] on div "Coca-cola disponível em 1 produtos e 0 categorias Desvincular grupo" at bounding box center [358, 188] width 440 height 35
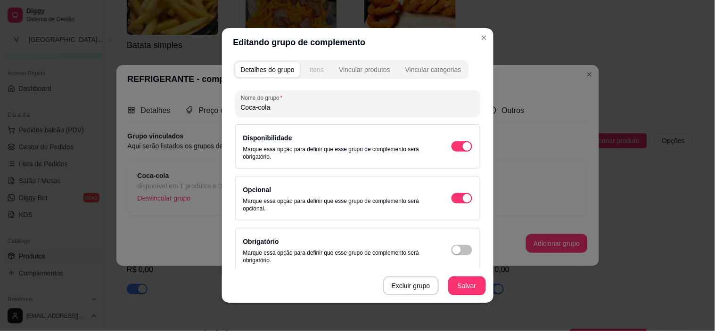
click at [320, 69] on button "Itens" at bounding box center [316, 69] width 25 height 15
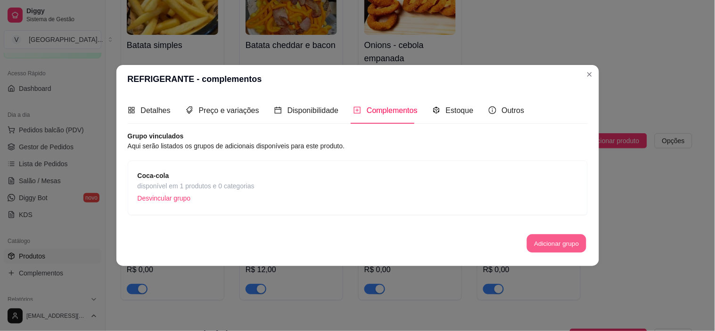
click at [552, 244] on button "Adicionar grupo" at bounding box center [556, 244] width 59 height 18
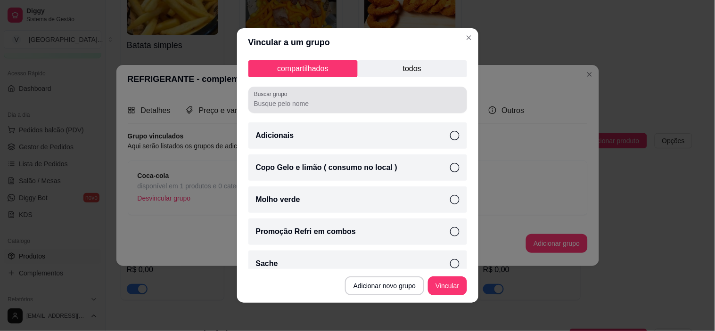
click at [304, 105] on input "Buscar grupo" at bounding box center [357, 103] width 207 height 9
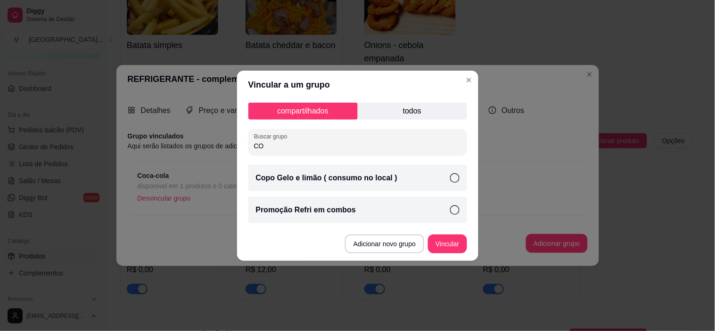
type input "C"
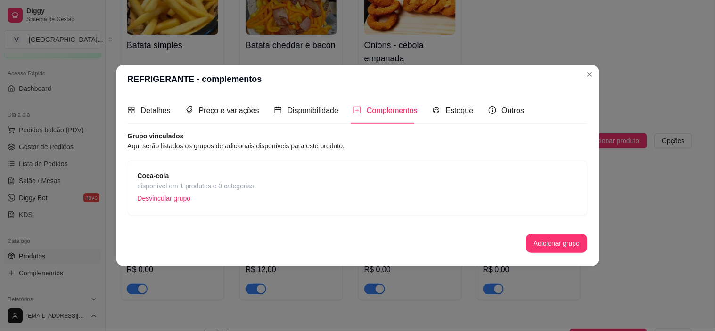
click at [539, 233] on div "Grupo vinculados Aqui serão listados os grupos de adicionais disponíveis para e…" at bounding box center [358, 192] width 460 height 122
click at [542, 237] on button "Adicionar grupo" at bounding box center [556, 244] width 59 height 18
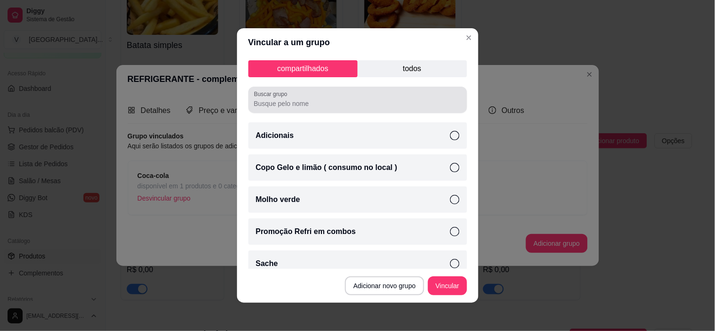
click at [309, 108] on div at bounding box center [357, 99] width 207 height 19
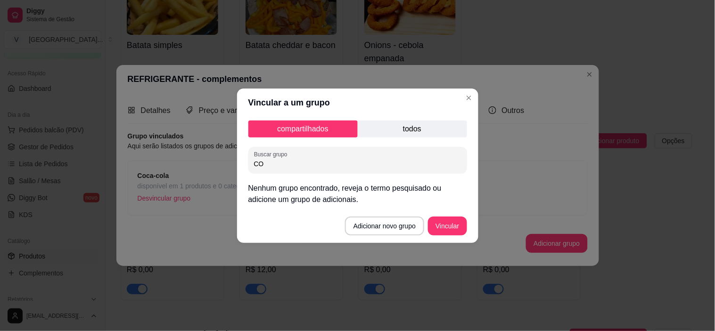
type input "C"
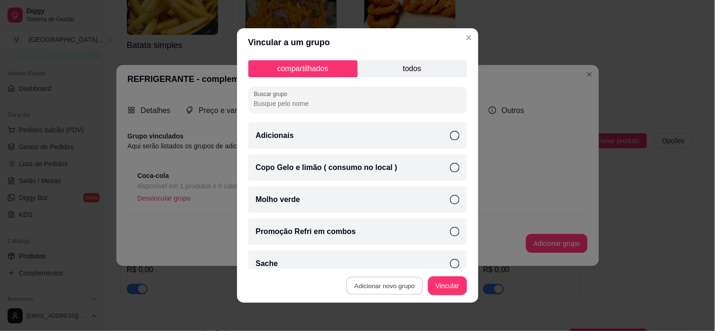
click at [375, 286] on button "Adicionar novo grupo" at bounding box center [384, 286] width 77 height 18
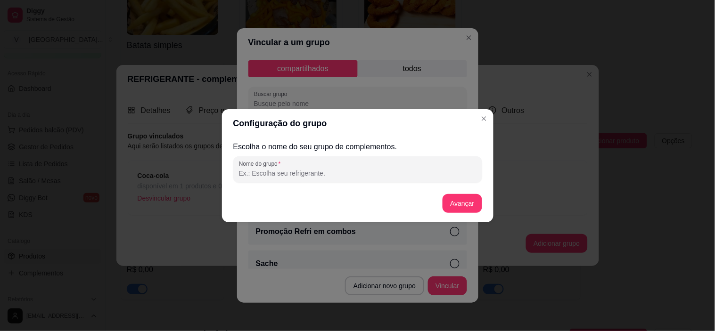
click at [302, 170] on input "Nome do grupo" at bounding box center [358, 173] width 238 height 9
type input "COCA - COLA ZERO"
click at [459, 205] on button "Avançar" at bounding box center [461, 203] width 39 height 19
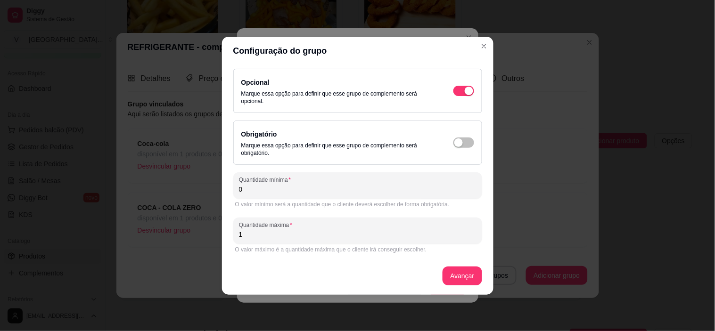
click at [260, 234] on input "1" at bounding box center [358, 234] width 238 height 9
type input "10"
click at [462, 277] on button "Avançar" at bounding box center [462, 276] width 38 height 18
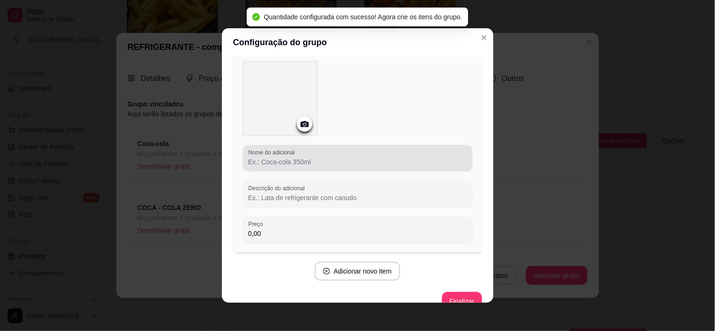
scroll to position [58, 0]
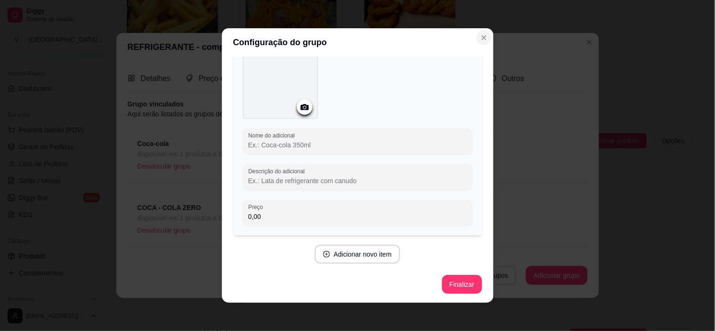
click at [483, 38] on button "Close" at bounding box center [483, 37] width 15 height 15
click at [480, 36] on icon "Close" at bounding box center [484, 38] width 8 height 8
click at [481, 34] on icon "Close" at bounding box center [484, 38] width 8 height 8
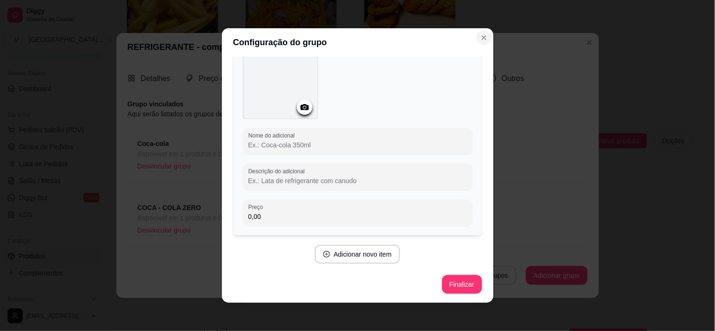
click at [481, 34] on icon "Close" at bounding box center [484, 38] width 8 height 8
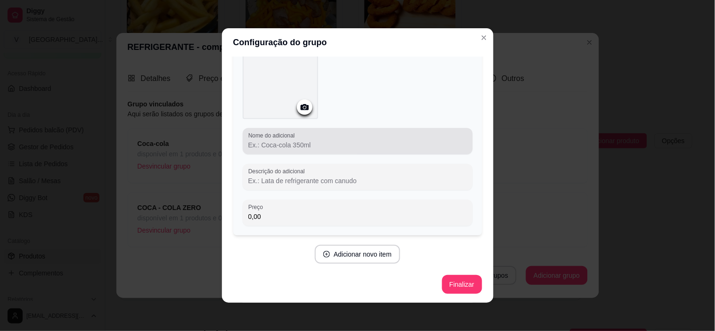
click at [277, 145] on input "Nome do adicional" at bounding box center [357, 144] width 219 height 9
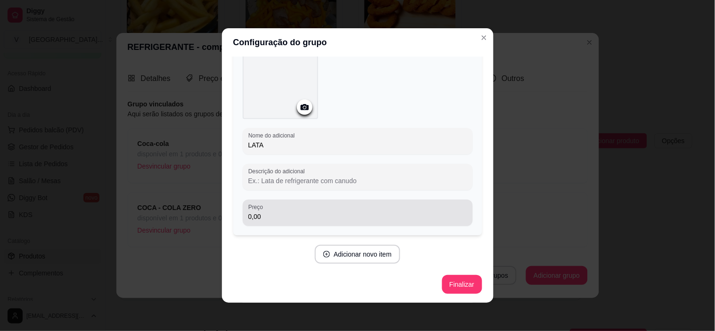
type input "LATA"
click at [303, 212] on input "0,00" at bounding box center [357, 216] width 219 height 9
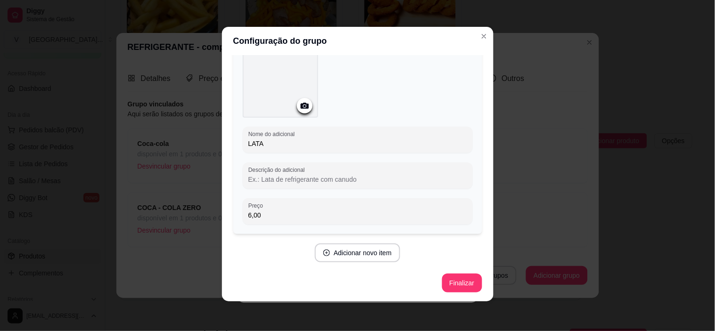
scroll to position [2, 0]
type input "6,00"
click at [347, 258] on button "Adicionar novo item" at bounding box center [357, 253] width 83 height 18
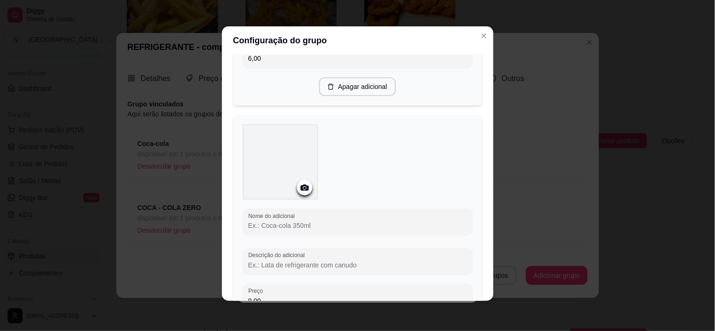
scroll to position [215, 0]
click at [304, 221] on input "Nome do adicional" at bounding box center [357, 225] width 219 height 9
type input "C"
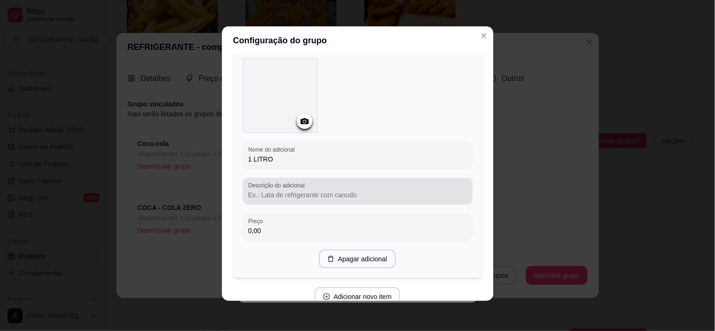
scroll to position [320, 0]
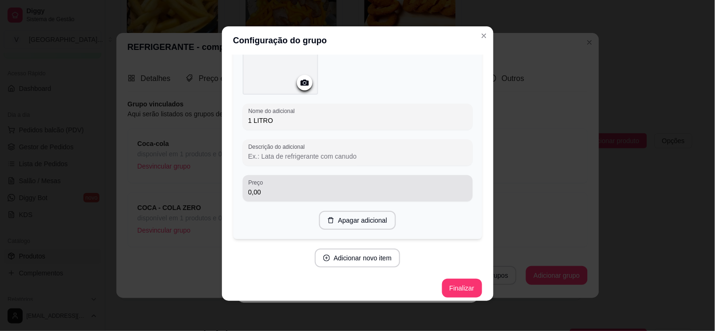
type input "1 LITRO"
click at [300, 190] on input "0,00" at bounding box center [357, 192] width 219 height 9
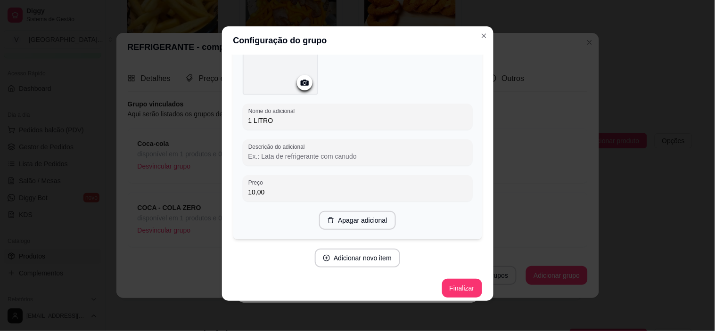
type input "10,00"
click at [453, 292] on button "Finalizar" at bounding box center [462, 288] width 40 height 19
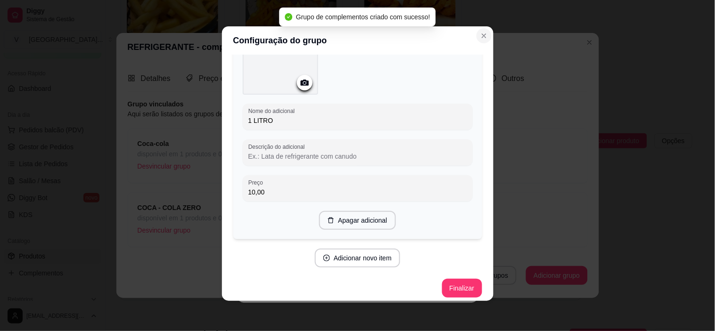
click at [480, 34] on icon "Close" at bounding box center [484, 36] width 8 height 8
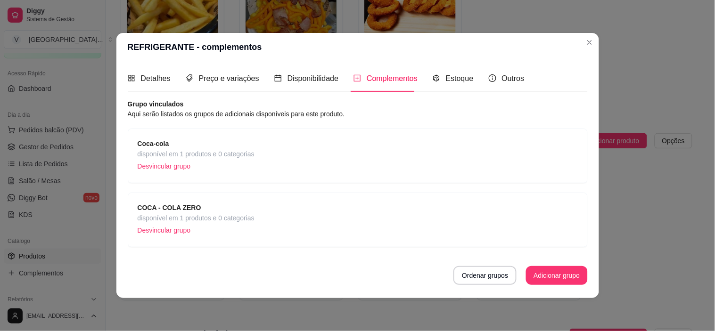
click at [215, 139] on span "Coca-cola" at bounding box center [196, 144] width 117 height 10
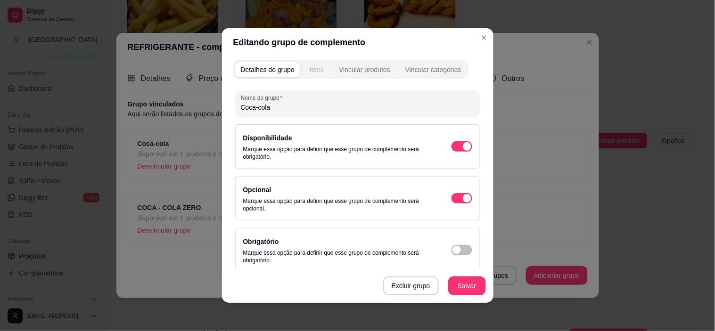
click at [317, 69] on div "Itens" at bounding box center [317, 69] width 14 height 9
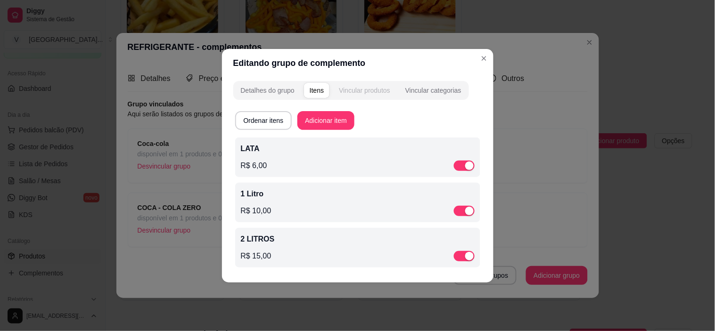
click at [351, 92] on div "Vincular produtos" at bounding box center [364, 90] width 51 height 9
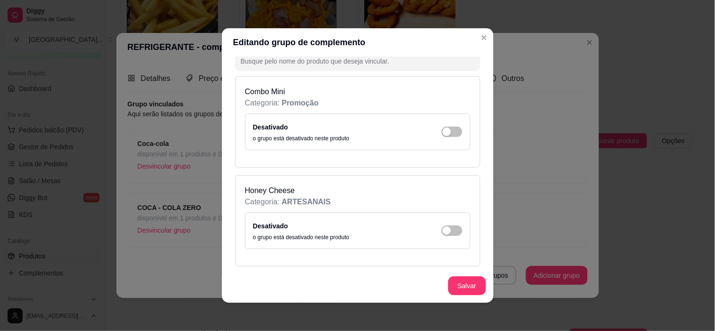
scroll to position [0, 0]
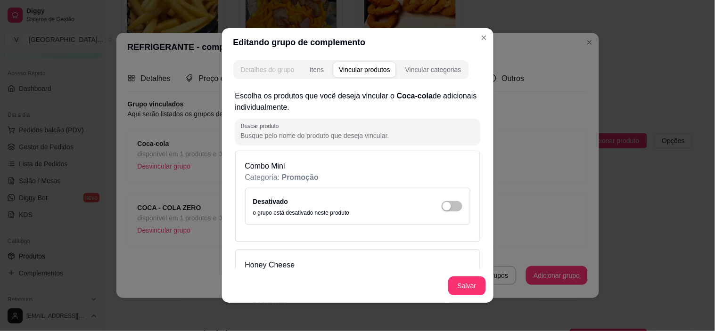
click at [254, 72] on div "Detalhes do grupo" at bounding box center [268, 69] width 54 height 9
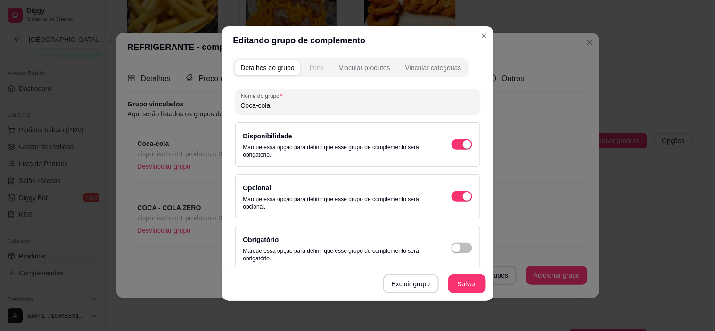
click at [318, 68] on div "Itens" at bounding box center [317, 67] width 14 height 9
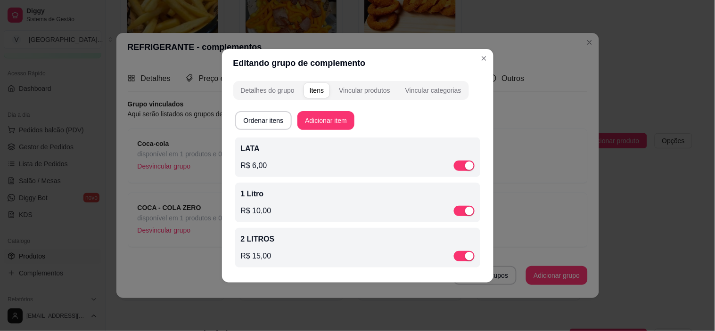
click at [296, 160] on div "R$ 6,00" at bounding box center [358, 165] width 234 height 11
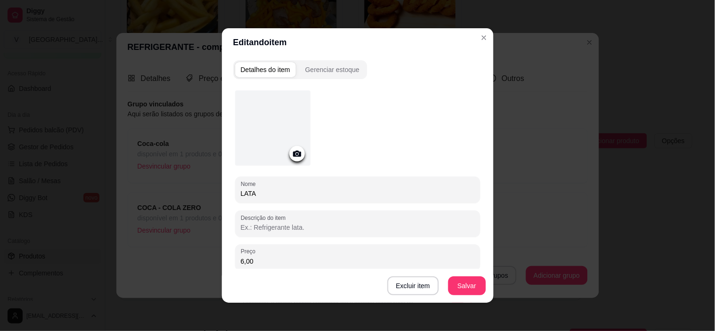
click at [294, 149] on icon at bounding box center [297, 153] width 11 height 11
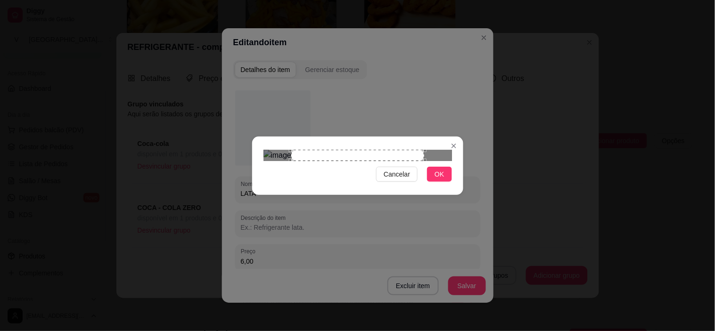
click at [399, 161] on div "Use the arrow keys to move the crop selection area" at bounding box center [357, 155] width 133 height 11
click at [340, 173] on div "Use the arrow keys to move the crop selection area" at bounding box center [329, 216] width 133 height 133
click at [352, 161] on div at bounding box center [357, 155] width 188 height 11
click at [312, 185] on div "Use the arrow keys to move the crop selection area" at bounding box center [308, 221] width 90 height 90
click at [343, 161] on div at bounding box center [357, 155] width 188 height 11
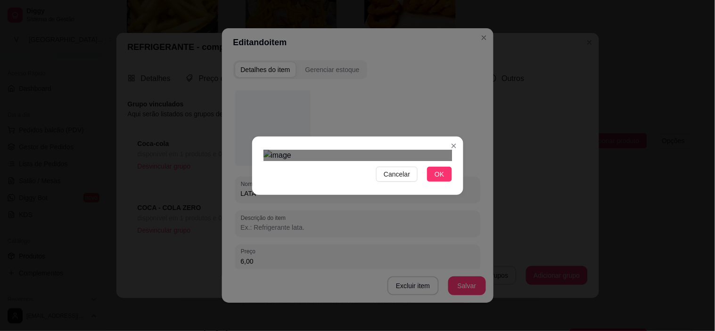
click at [330, 188] on div "Use the arrow keys to move the crop selection area" at bounding box center [303, 222] width 80 height 80
click at [340, 259] on div "Use the arrow keys to move the south east drag handle to change the crop select…" at bounding box center [340, 259] width 0 height 0
click at [331, 185] on div "Use the arrow keys to move the crop selection area" at bounding box center [302, 222] width 75 height 75
click at [447, 182] on button "OK" at bounding box center [439, 174] width 25 height 15
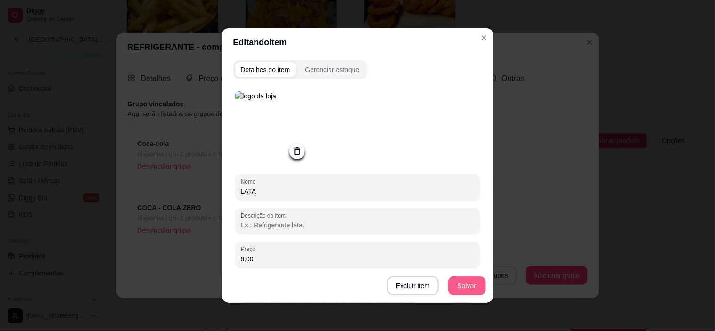
click at [469, 288] on button "Salvar" at bounding box center [467, 286] width 38 height 19
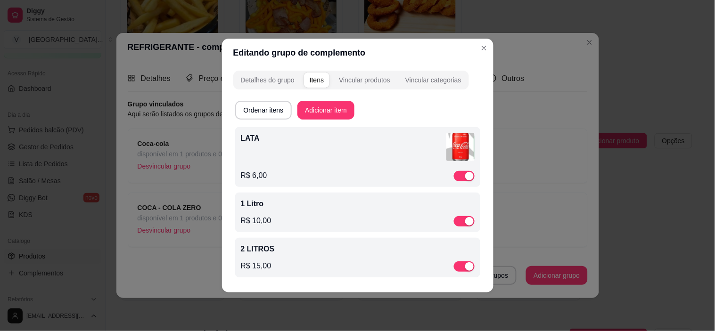
click at [276, 213] on div "1 Litro R$ 10,00" at bounding box center [358, 212] width 234 height 28
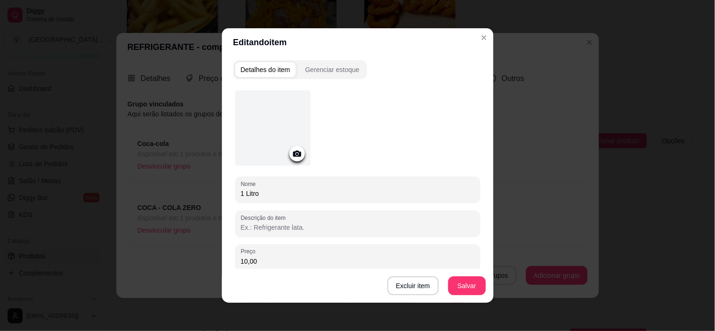
click at [293, 156] on icon at bounding box center [297, 154] width 8 height 6
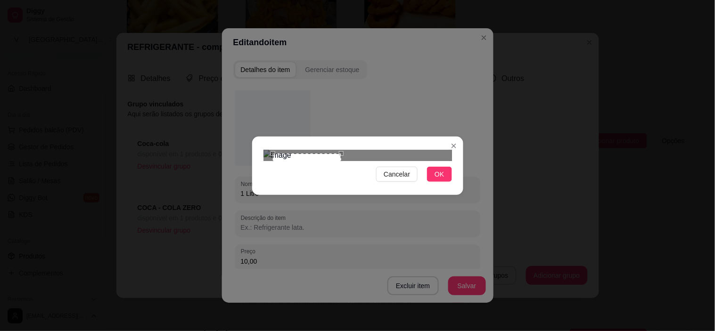
click at [429, 161] on div at bounding box center [357, 155] width 188 height 11
click at [318, 168] on div "Use the arrow keys to move the crop selection area" at bounding box center [299, 185] width 69 height 69
click at [431, 182] on button "OK" at bounding box center [439, 174] width 25 height 15
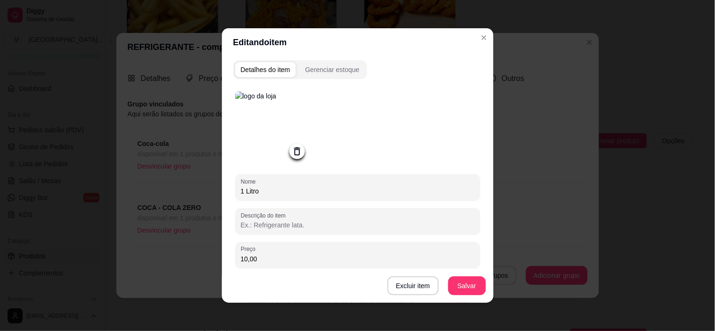
click at [464, 293] on button "Salvar" at bounding box center [467, 286] width 38 height 19
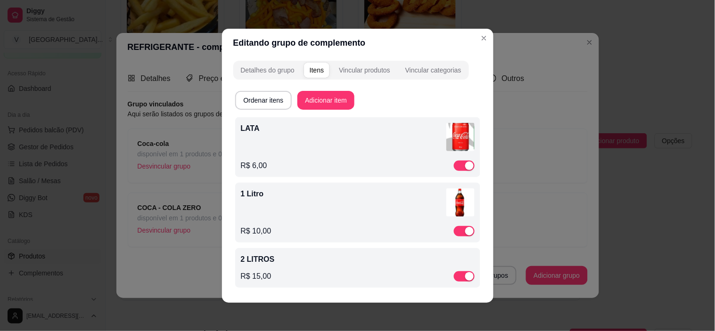
scroll to position [1, 0]
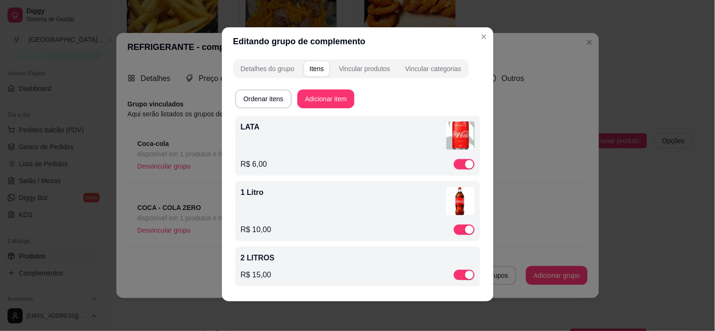
click at [322, 276] on div "R$ 15,00" at bounding box center [358, 275] width 234 height 11
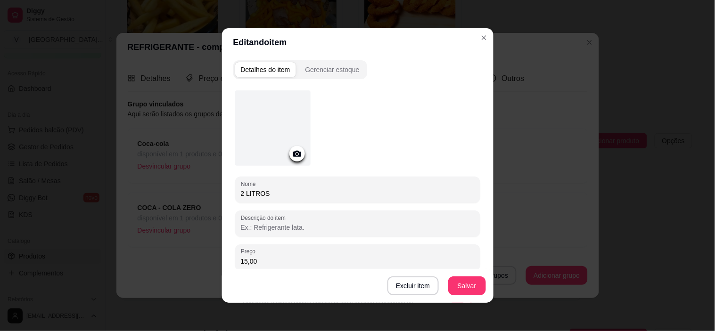
click at [295, 154] on icon at bounding box center [297, 154] width 8 height 6
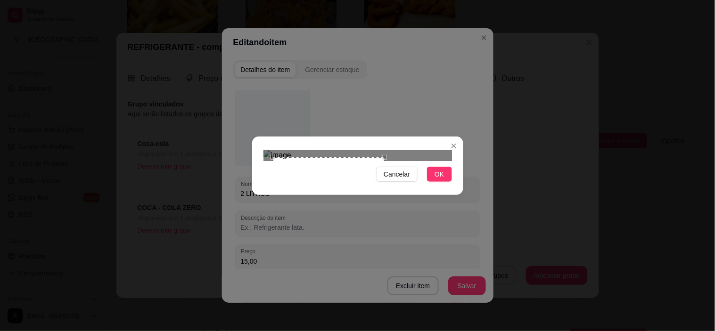
click at [410, 161] on div at bounding box center [357, 155] width 188 height 11
click at [352, 181] on div "Use the arrow keys to move the crop selection area" at bounding box center [325, 213] width 112 height 112
click at [441, 180] on span "OK" at bounding box center [438, 174] width 9 height 10
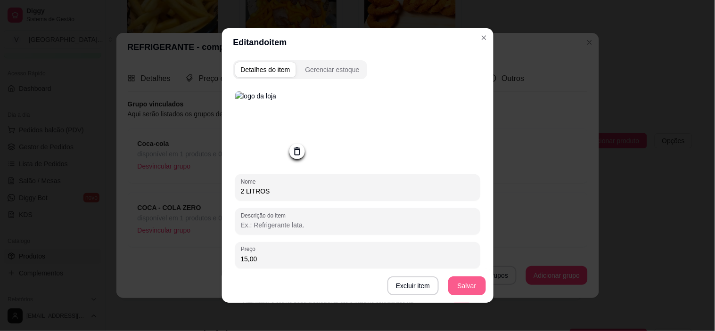
click at [470, 282] on button "Salvar" at bounding box center [467, 286] width 38 height 19
click at [294, 150] on icon at bounding box center [297, 151] width 6 height 8
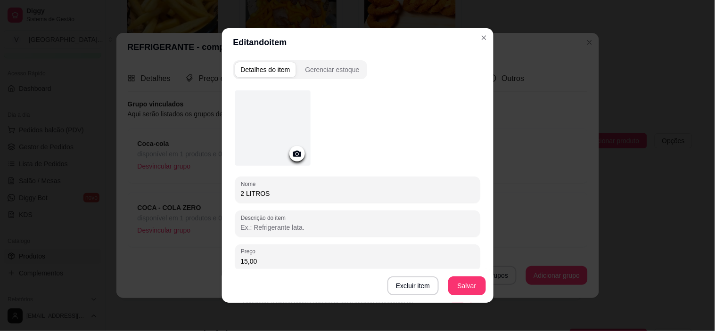
click at [279, 119] on div at bounding box center [272, 127] width 75 height 75
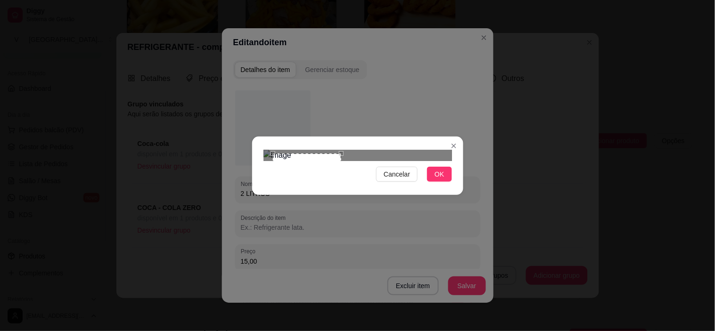
click at [345, 161] on div at bounding box center [357, 155] width 188 height 11
click at [314, 162] on div "Use the arrow keys to move the crop selection area" at bounding box center [298, 184] width 69 height 69
click at [337, 223] on div "Use the arrow keys to move the south east drag handle to change the crop select…" at bounding box center [337, 223] width 0 height 0
click at [434, 182] on button "OK" at bounding box center [439, 174] width 25 height 15
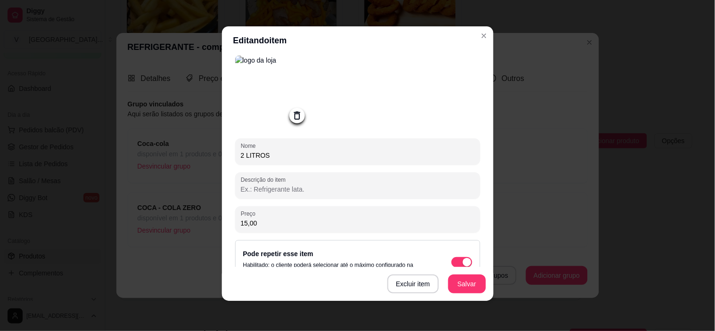
scroll to position [52, 0]
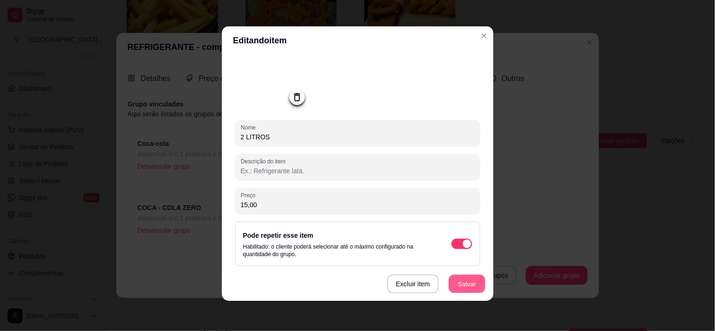
click at [465, 287] on button "Salvar" at bounding box center [467, 284] width 37 height 18
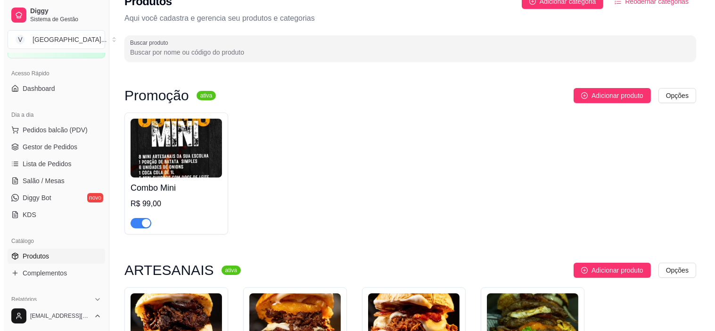
scroll to position [0, 0]
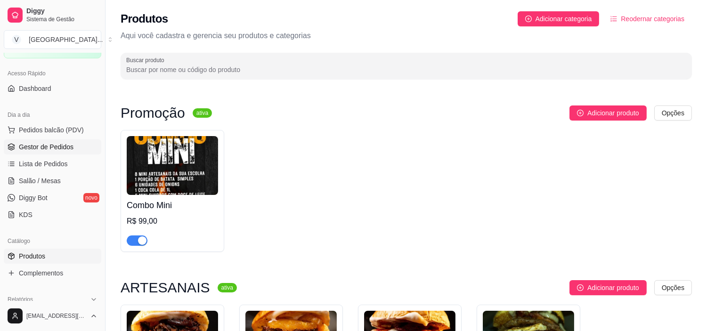
click at [50, 149] on span "Gestor de Pedidos" at bounding box center [46, 146] width 55 height 9
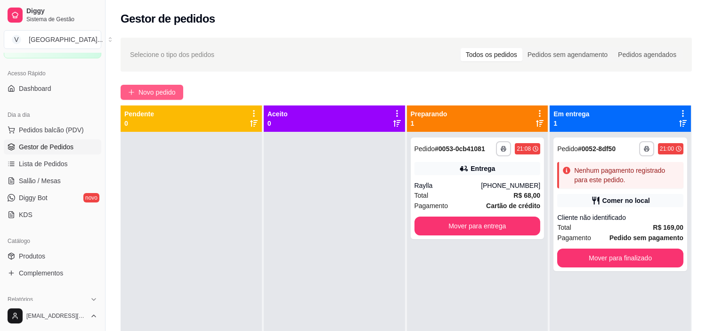
click at [139, 88] on span "Novo pedido" at bounding box center [157, 92] width 37 height 10
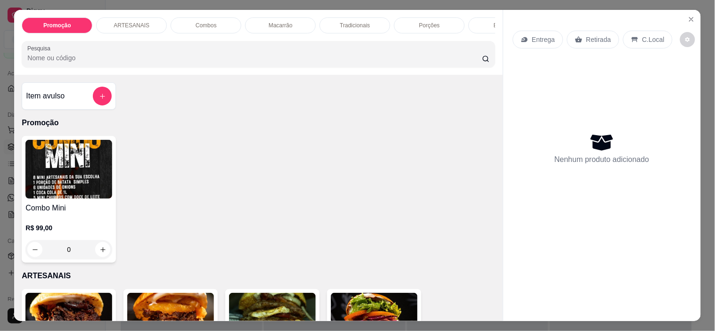
click at [534, 35] on p "Entrega" at bounding box center [543, 39] width 23 height 9
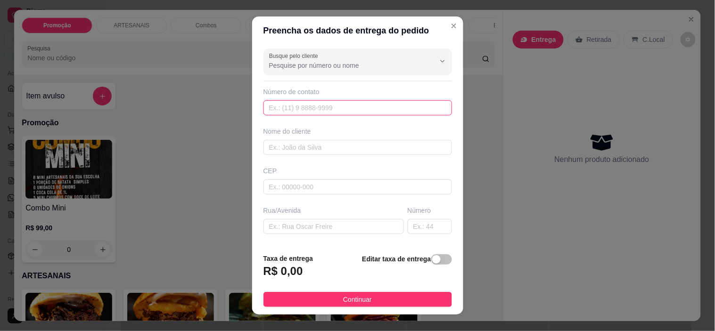
click at [291, 105] on input "text" at bounding box center [357, 107] width 188 height 15
type input "[PHONE_NUMBER]"
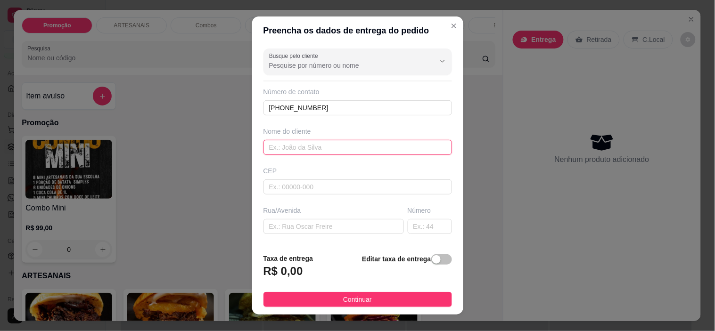
click at [284, 147] on input "text" at bounding box center [357, 147] width 188 height 15
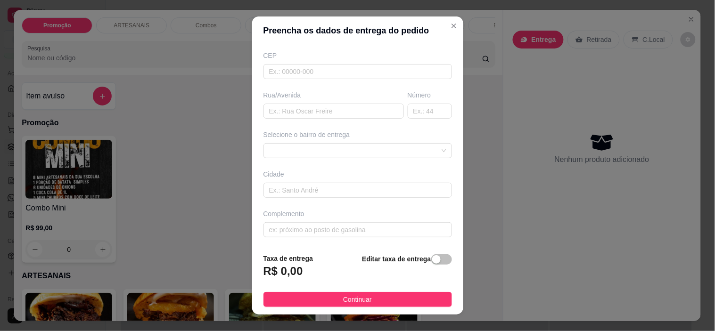
scroll to position [116, 0]
click at [406, 154] on span at bounding box center [357, 150] width 177 height 14
type input "[PERSON_NAME]"
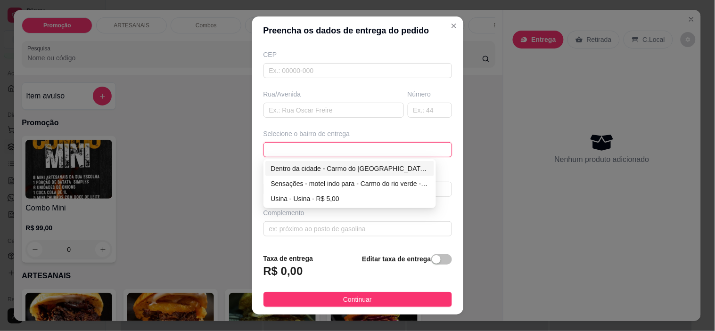
click at [367, 166] on div "Dentro da cidade - Carmo do [GEOGRAPHIC_DATA] - R$ 2,00" at bounding box center [350, 169] width 158 height 10
type input "Carmo do [GEOGRAPHIC_DATA]"
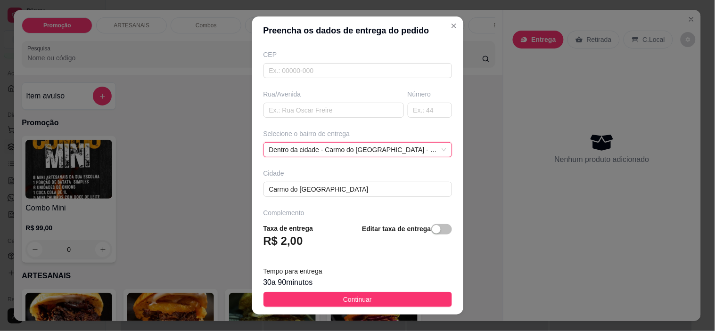
click at [392, 302] on button "Continuar" at bounding box center [357, 299] width 188 height 15
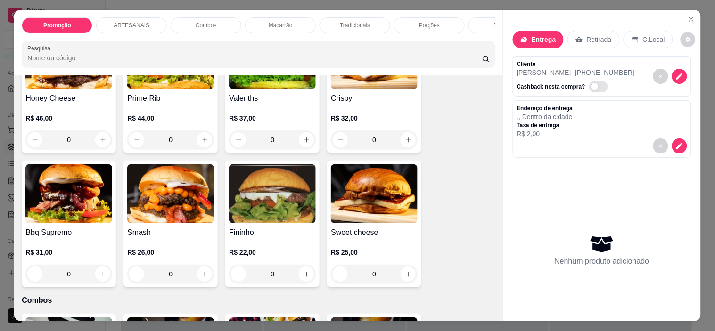
scroll to position [314, 0]
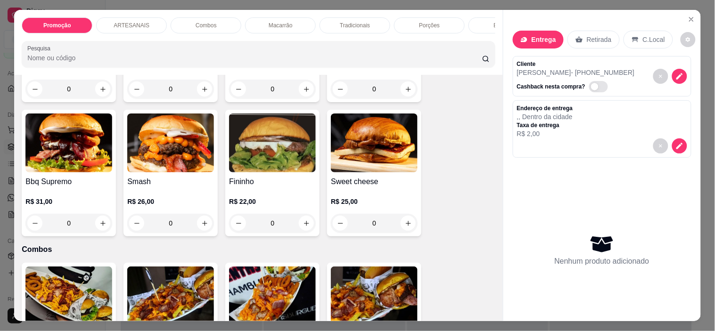
click at [98, 222] on div "0" at bounding box center [68, 223] width 87 height 19
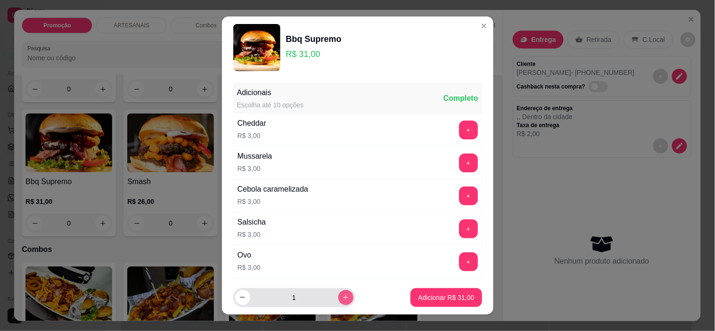
click at [343, 298] on icon "increase-product-quantity" at bounding box center [345, 297] width 5 height 5
type input "2"
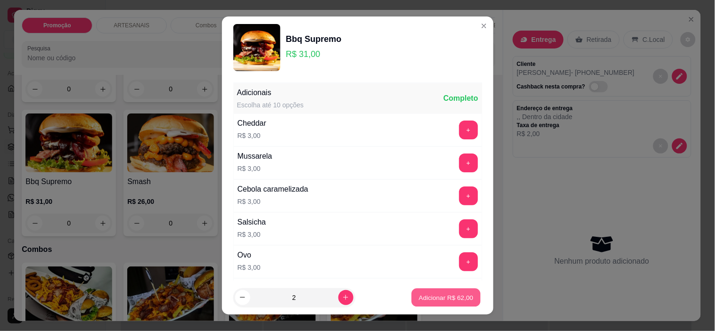
click at [430, 298] on p "Adicionar R$ 62,00" at bounding box center [446, 297] width 55 height 9
type input "2"
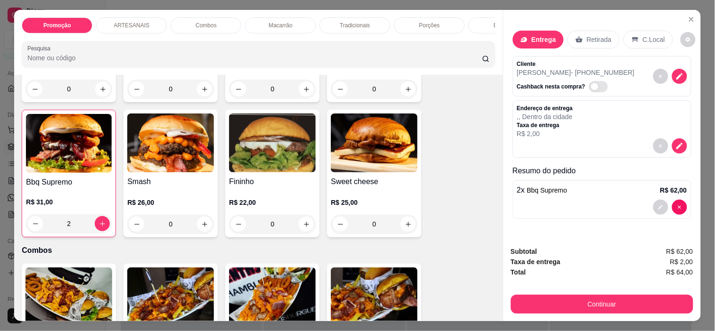
click at [298, 231] on div "0" at bounding box center [272, 224] width 87 height 19
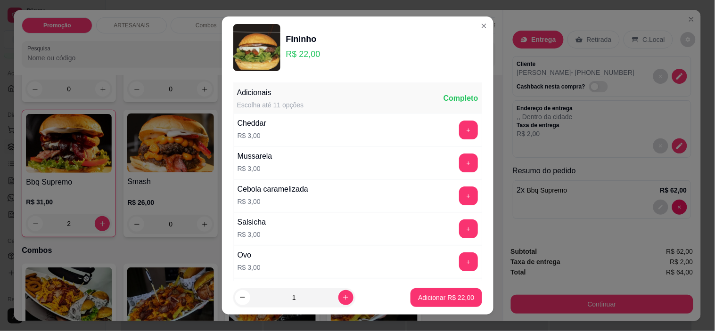
click at [430, 297] on p "Adicionar R$ 22,00" at bounding box center [446, 297] width 56 height 9
type input "1"
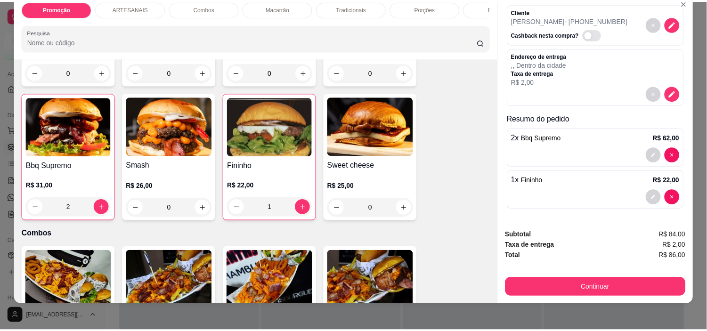
scroll to position [24, 0]
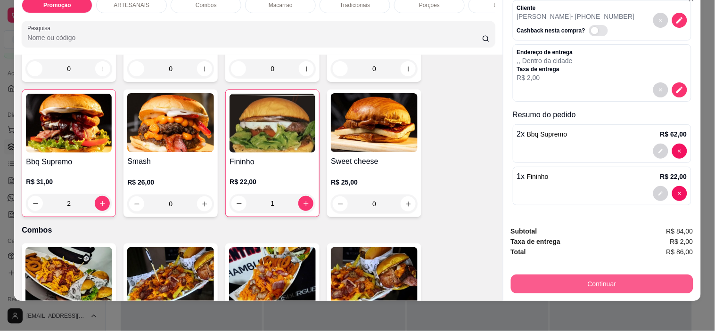
click at [614, 275] on button "Continuar" at bounding box center [602, 284] width 182 height 19
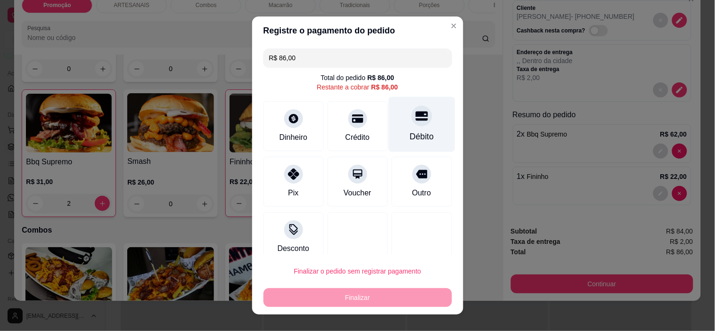
click at [417, 128] on div "Débito" at bounding box center [421, 124] width 66 height 55
type input "R$ 0,00"
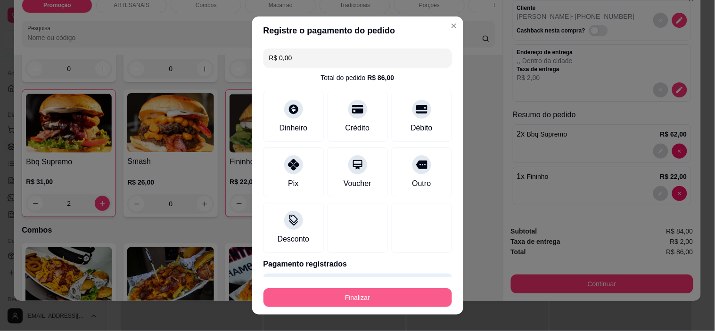
click at [393, 298] on button "Finalizar" at bounding box center [357, 297] width 188 height 19
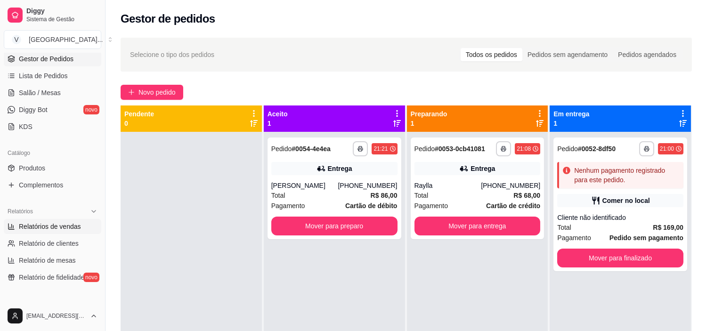
scroll to position [157, 0]
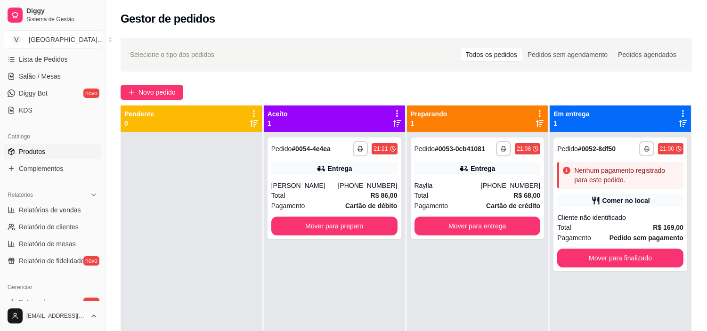
click at [40, 148] on span "Produtos" at bounding box center [32, 151] width 26 height 9
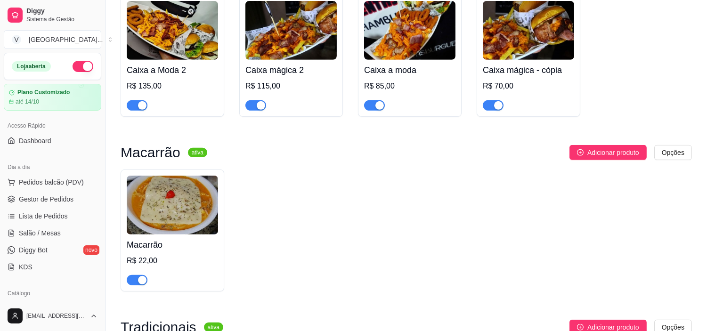
scroll to position [733, 0]
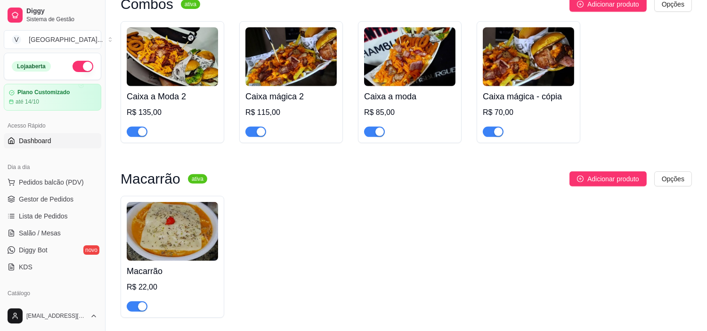
click at [38, 135] on link "Dashboard" at bounding box center [53, 140] width 98 height 15
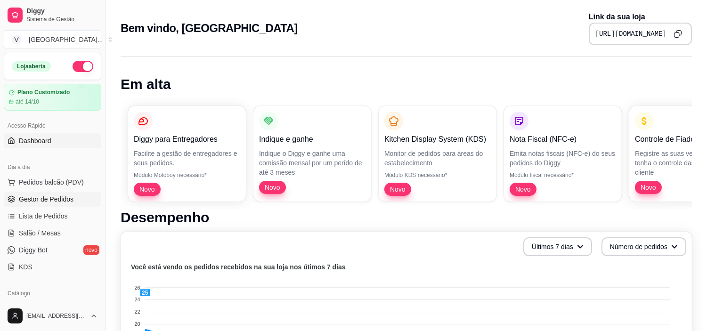
click at [49, 192] on link "Gestor de Pedidos" at bounding box center [53, 199] width 98 height 15
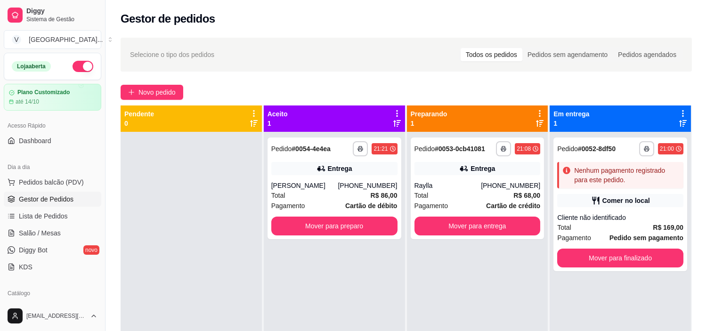
click at [172, 82] on div "**********" at bounding box center [407, 240] width 602 height 416
click at [172, 87] on span "Novo pedido" at bounding box center [157, 92] width 37 height 10
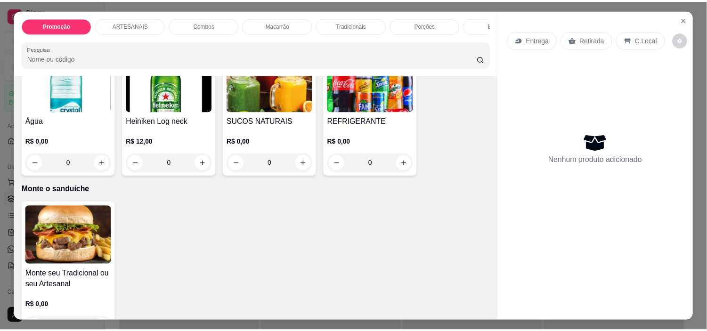
scroll to position [1185, 0]
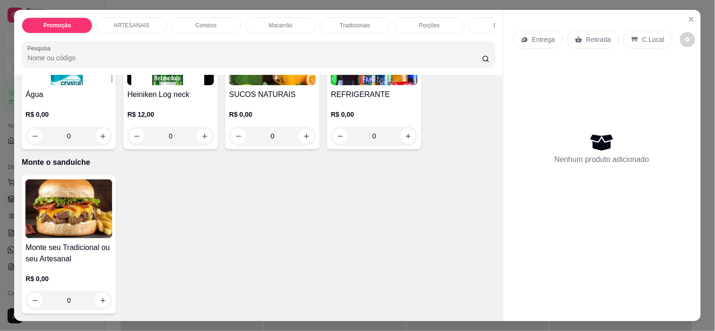
click at [401, 138] on div "0" at bounding box center [374, 136] width 87 height 19
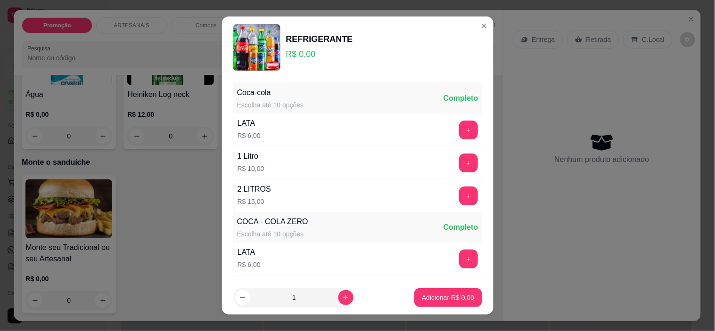
click at [459, 128] on button "+" at bounding box center [468, 130] width 19 height 19
click at [458, 288] on button "Adicionar R$ 6,00" at bounding box center [447, 297] width 67 height 19
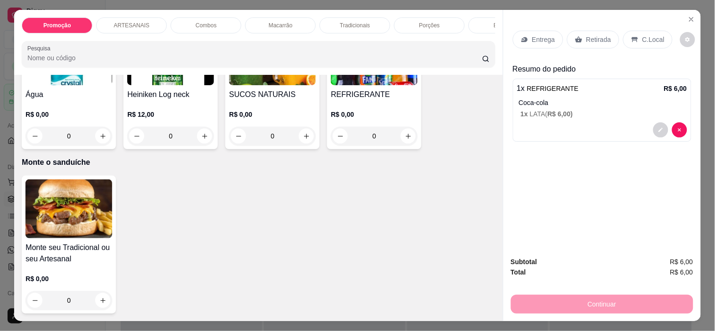
click at [631, 36] on icon at bounding box center [635, 40] width 8 height 8
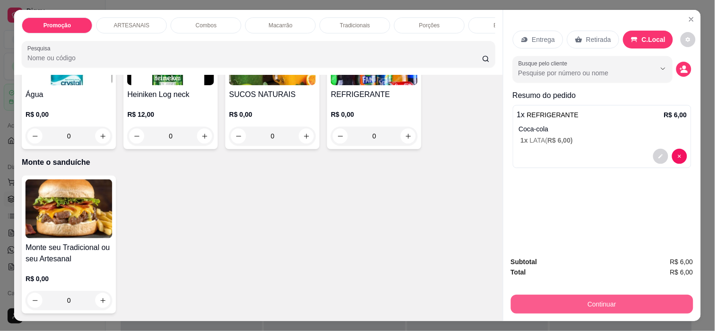
click at [617, 305] on button "Continuar" at bounding box center [602, 304] width 182 height 19
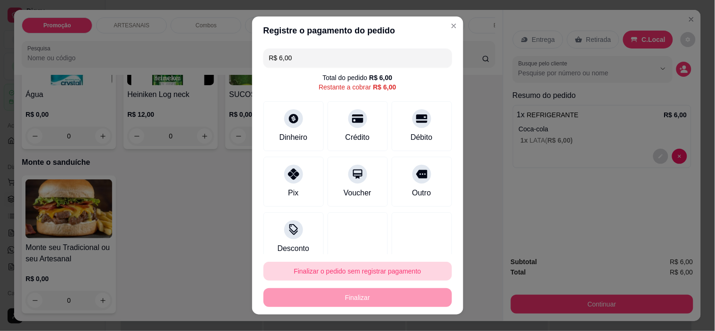
click at [393, 286] on div "Finalizar o pedido sem registrar pagamento Finalizar" at bounding box center [357, 284] width 188 height 45
click at [391, 272] on button "Finalizar o pedido sem registrar pagamento" at bounding box center [357, 271] width 188 height 19
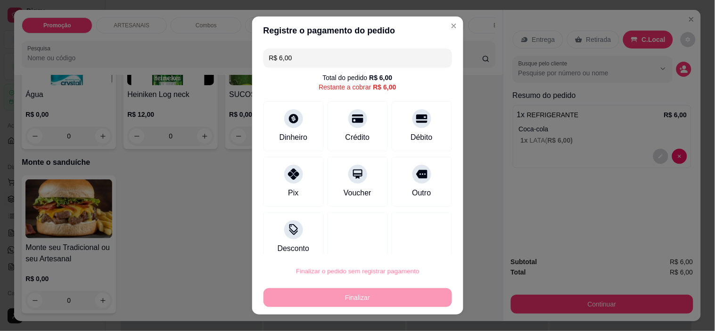
click at [412, 246] on button "Confirmar" at bounding box center [410, 245] width 33 height 14
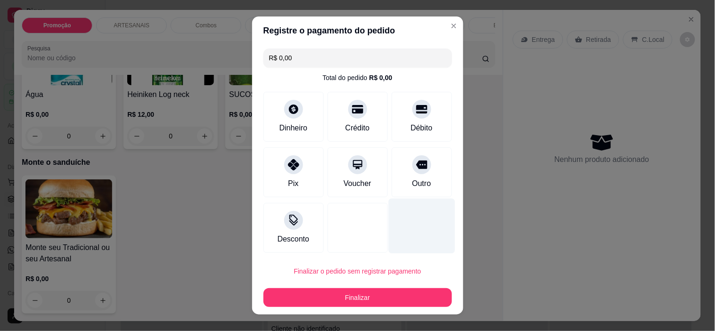
type input "R$ 0,00"
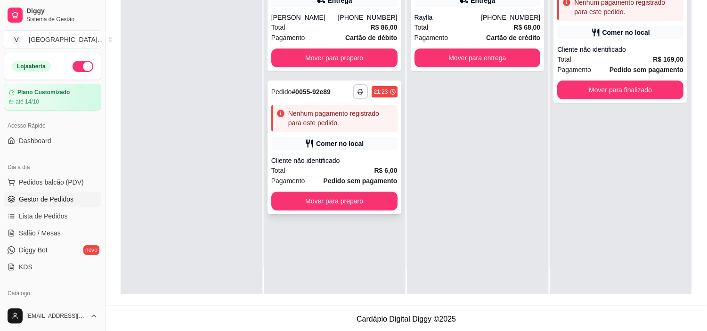
scroll to position [144, 0]
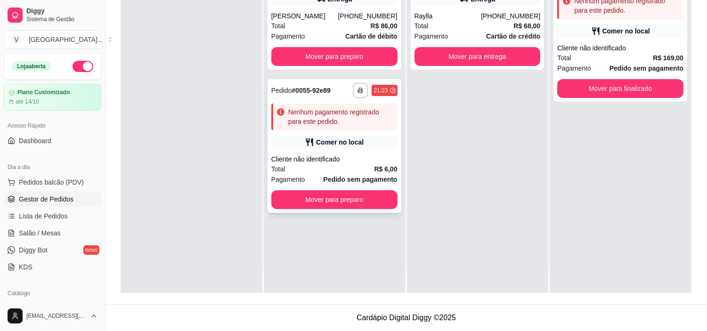
click at [350, 143] on div "Comer no local" at bounding box center [340, 142] width 48 height 9
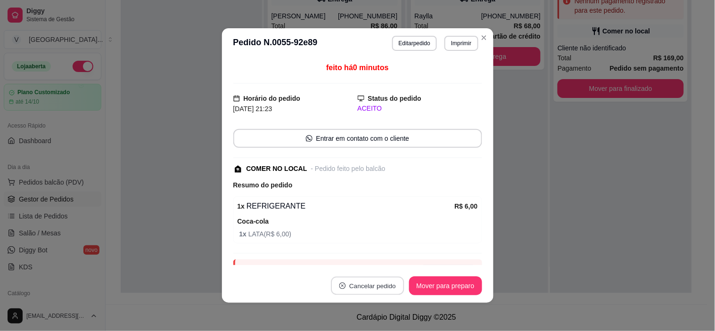
click at [376, 285] on button "Cancelar pedido" at bounding box center [367, 286] width 73 height 18
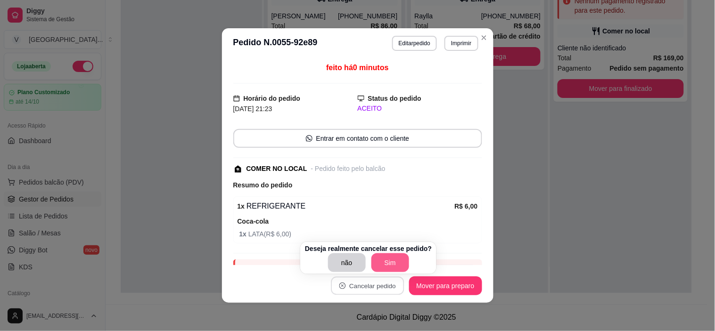
click at [384, 258] on button "Sim" at bounding box center [390, 263] width 38 height 19
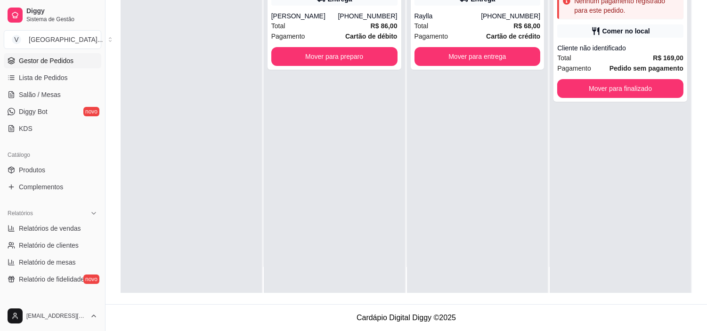
scroll to position [157, 0]
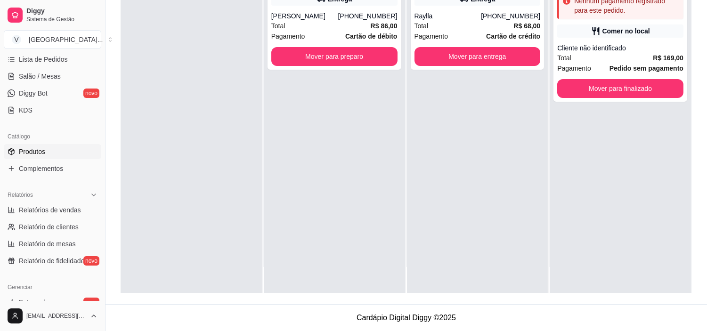
click at [58, 158] on link "Produtos" at bounding box center [53, 151] width 98 height 15
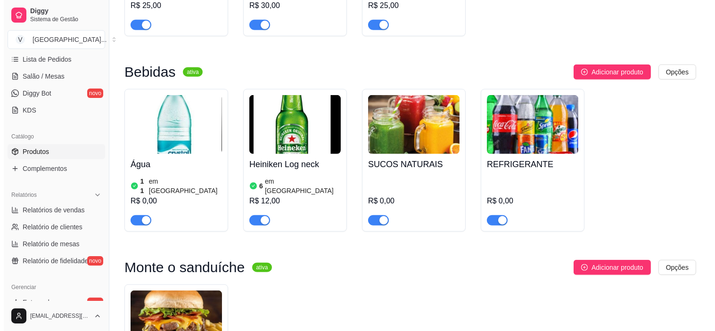
scroll to position [1414, 0]
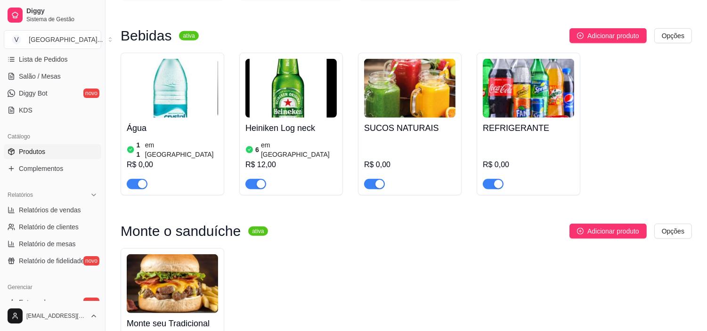
click at [530, 112] on img at bounding box center [528, 88] width 91 height 59
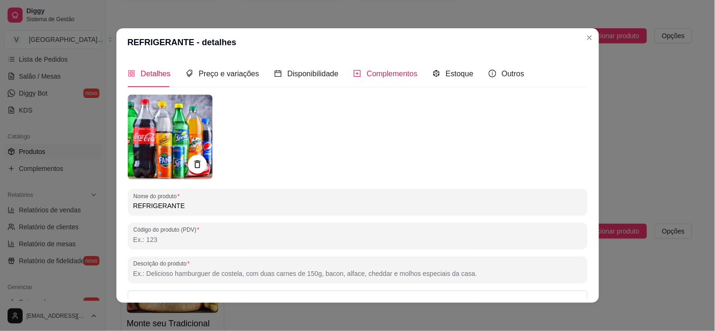
click at [402, 74] on span "Complementos" at bounding box center [392, 74] width 51 height 8
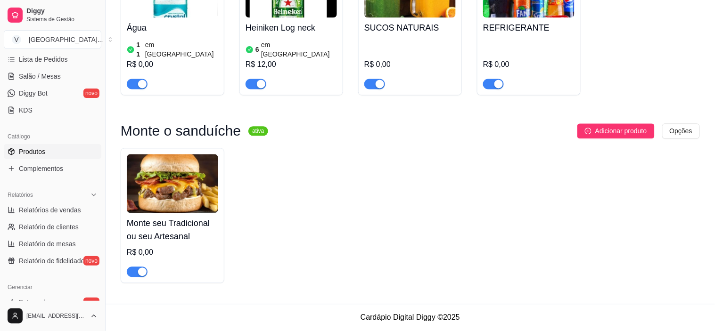
scroll to position [1370, 0]
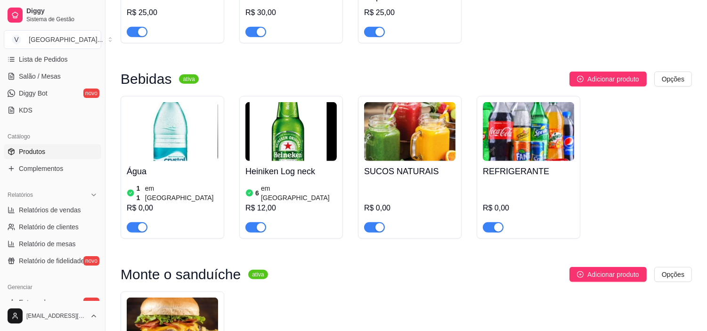
click at [497, 152] on img at bounding box center [528, 131] width 91 height 59
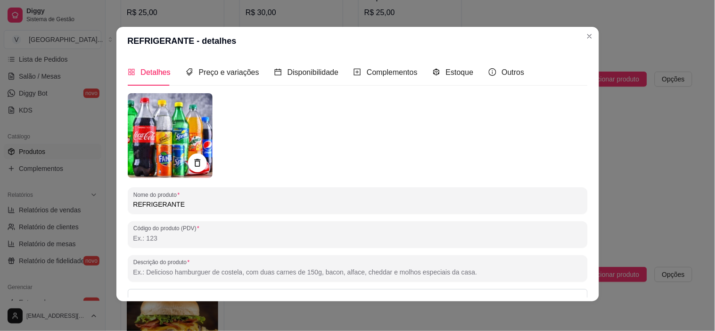
scroll to position [2, 0]
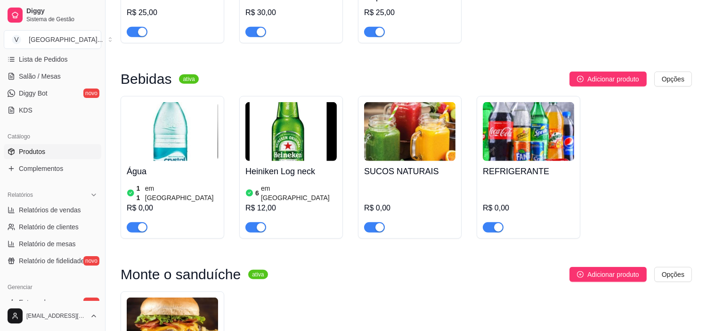
click at [553, 161] on img at bounding box center [528, 131] width 91 height 59
click at [420, 142] on img at bounding box center [409, 131] width 91 height 59
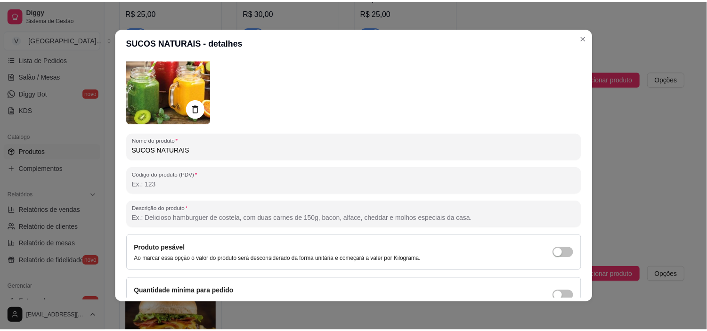
scroll to position [105, 0]
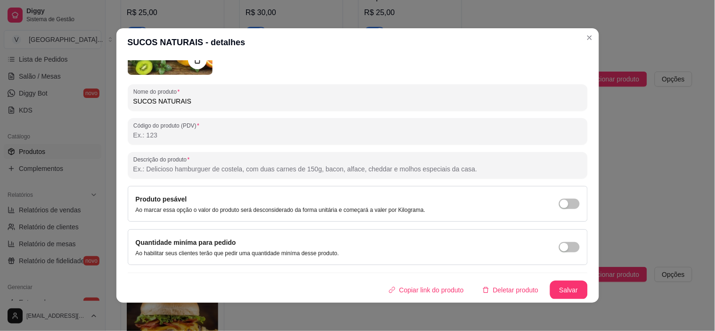
drag, startPoint x: 582, startPoint y: 45, endPoint x: 575, endPoint y: 44, distance: 7.1
click at [582, 44] on section "SUCOS NATURAIS - detalhes Detalhes Preço e variações Disponibilidade Complement…" at bounding box center [357, 165] width 483 height 275
click at [577, 41] on header "SUCOS NATURAIS - detalhes" at bounding box center [357, 42] width 483 height 28
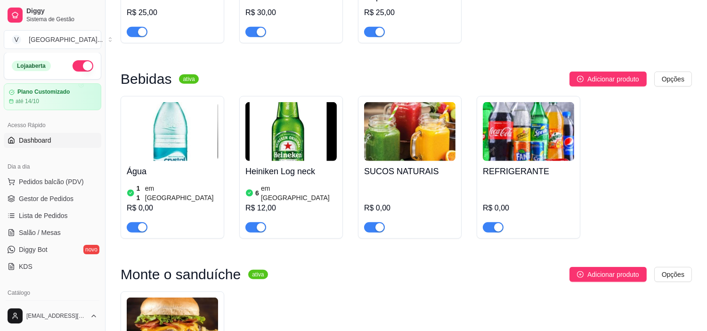
scroll to position [0, 0]
click at [74, 194] on link "Gestor de Pedidos" at bounding box center [53, 199] width 98 height 15
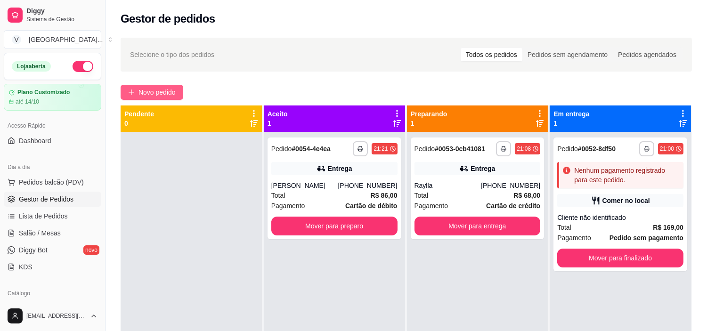
click at [157, 90] on span "Novo pedido" at bounding box center [157, 92] width 37 height 10
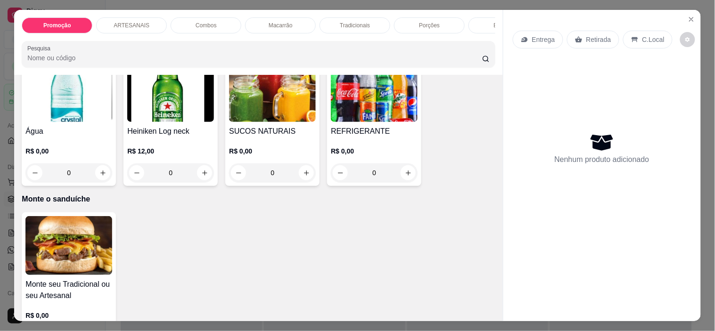
scroll to position [1185, 0]
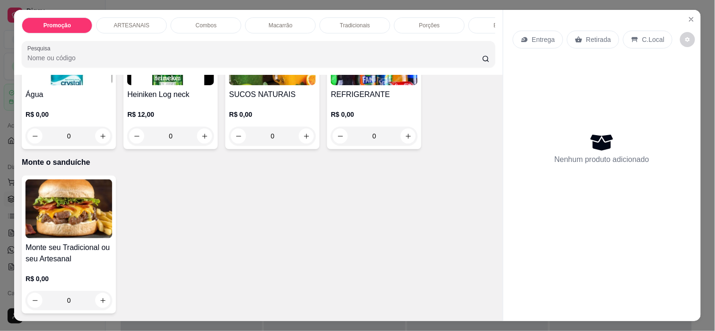
click at [307, 132] on div "0" at bounding box center [272, 136] width 87 height 19
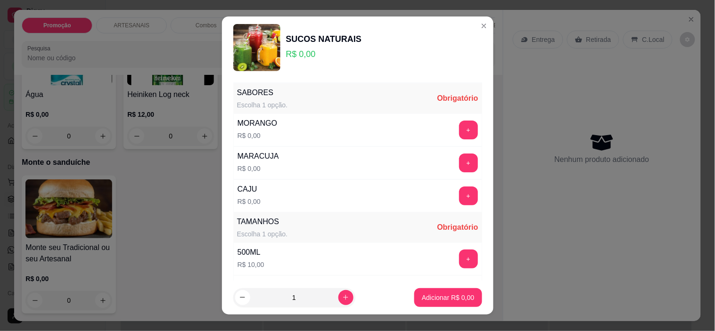
click at [459, 130] on div "+" at bounding box center [468, 130] width 26 height 19
click at [459, 128] on button "+" at bounding box center [468, 130] width 19 height 19
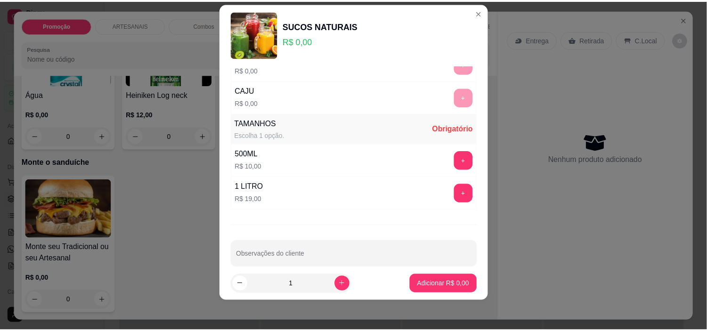
scroll to position [98, 0]
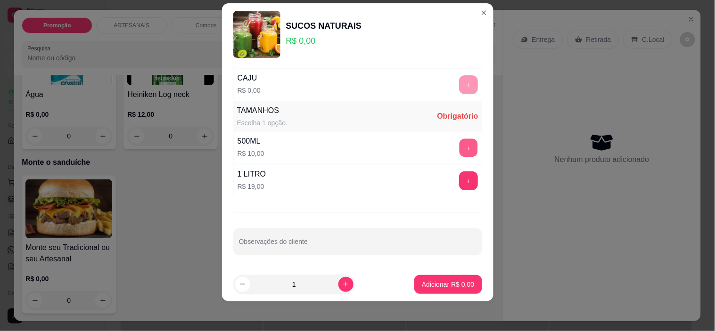
click at [459, 153] on button "+" at bounding box center [468, 148] width 18 height 18
click at [451, 289] on button "Adicionar R$ 10,00" at bounding box center [445, 284] width 71 height 19
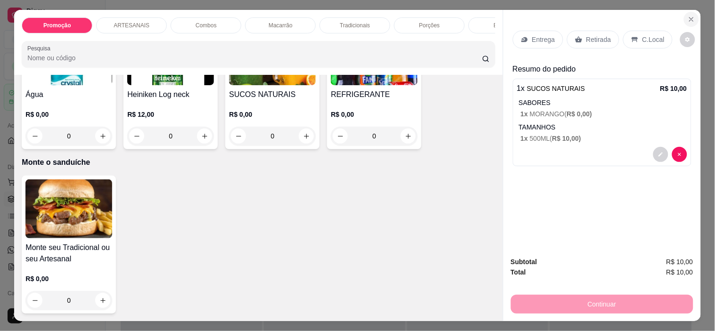
click at [689, 16] on icon "Close" at bounding box center [692, 20] width 8 height 8
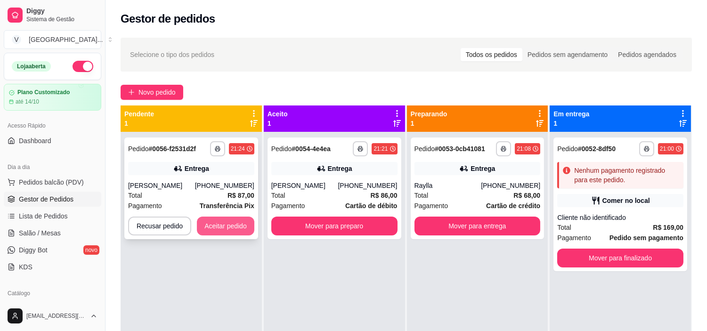
click at [232, 222] on button "Aceitar pedido" at bounding box center [225, 226] width 57 height 19
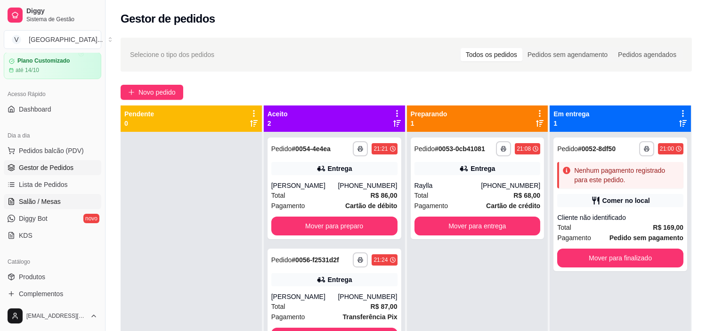
scroll to position [105, 0]
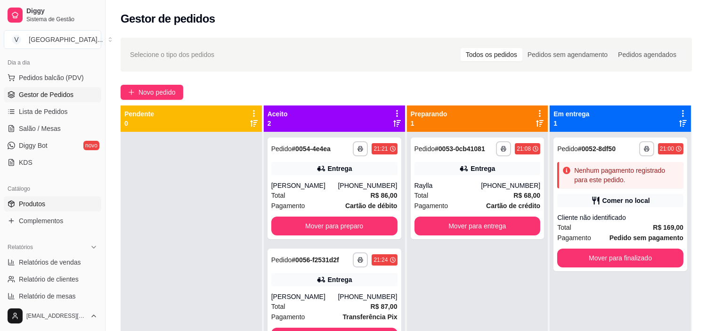
click at [40, 199] on span "Produtos" at bounding box center [32, 203] width 26 height 9
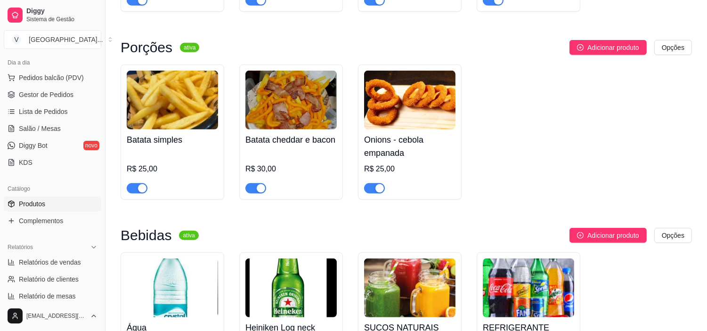
scroll to position [1361, 0]
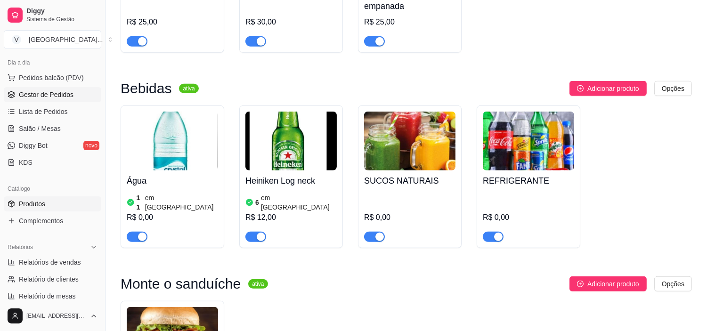
click at [48, 90] on span "Gestor de Pedidos" at bounding box center [46, 94] width 55 height 9
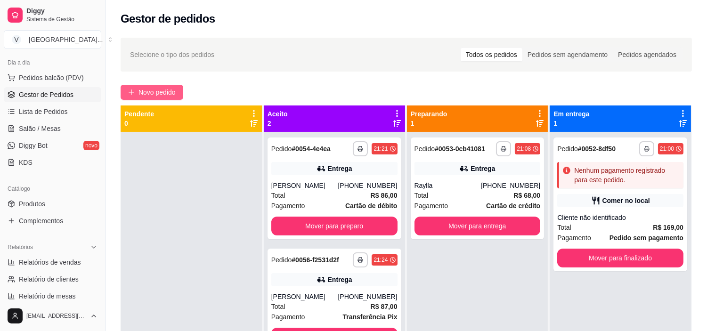
click at [175, 90] on span "Novo pedido" at bounding box center [157, 92] width 37 height 10
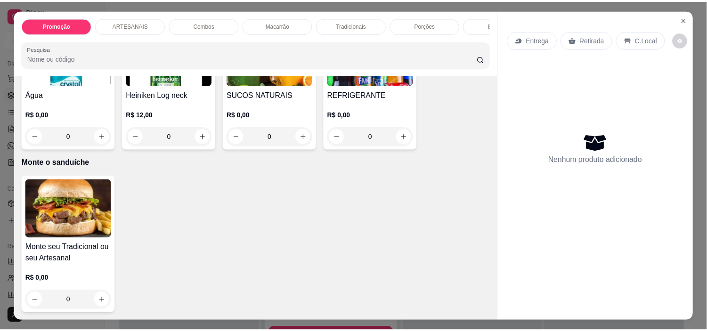
scroll to position [1185, 0]
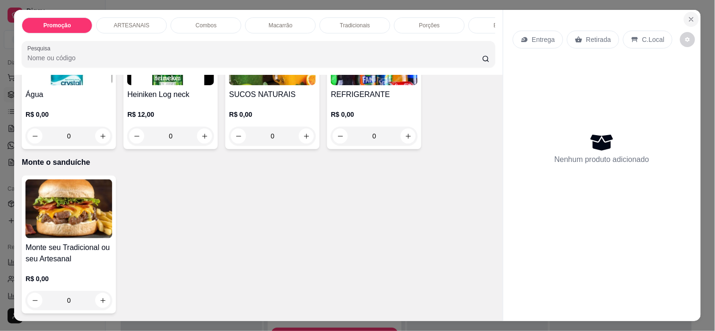
click at [688, 16] on icon "Close" at bounding box center [692, 20] width 8 height 8
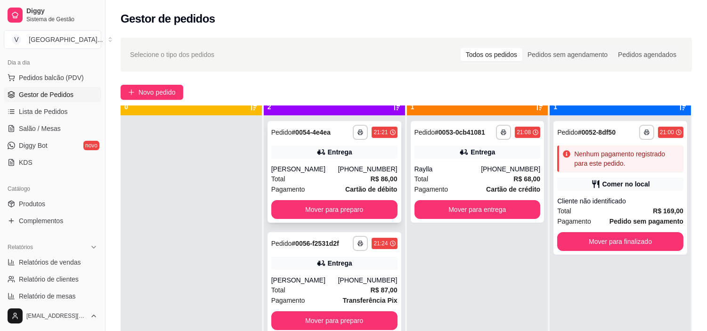
scroll to position [26, 0]
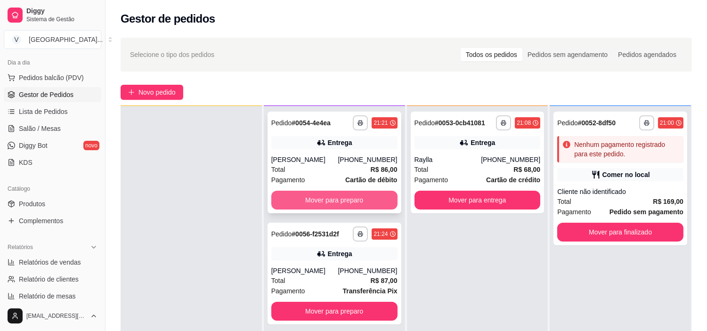
click at [324, 201] on button "Mover para preparo" at bounding box center [334, 200] width 126 height 19
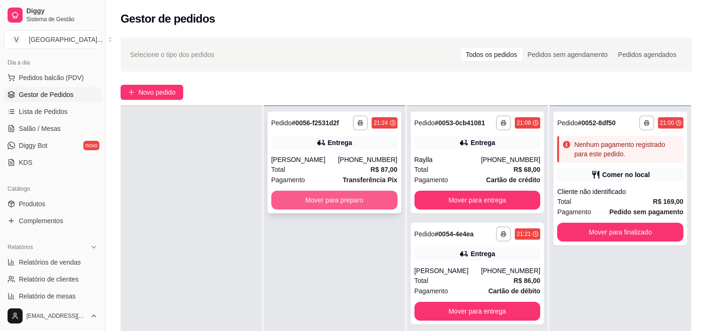
click at [326, 203] on button "Mover para preparo" at bounding box center [334, 200] width 126 height 19
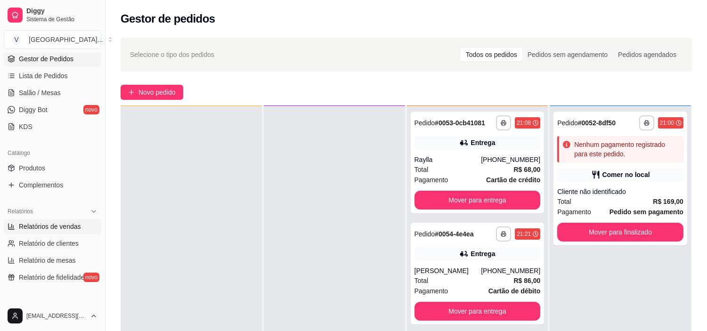
scroll to position [157, 0]
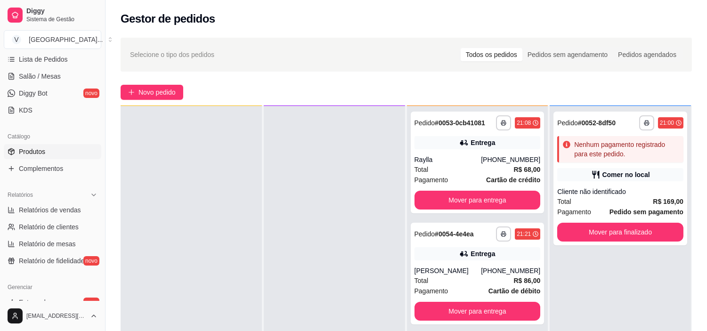
click at [40, 153] on span "Produtos" at bounding box center [32, 151] width 26 height 9
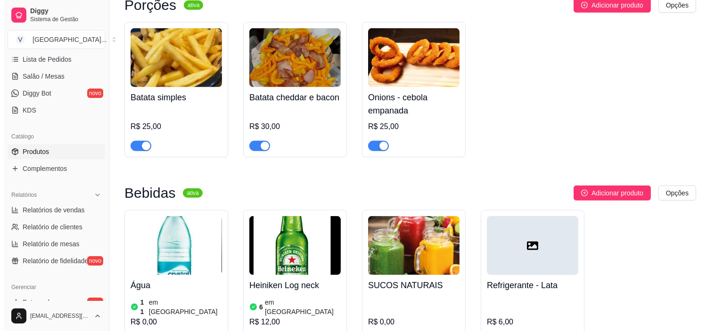
scroll to position [1361, 0]
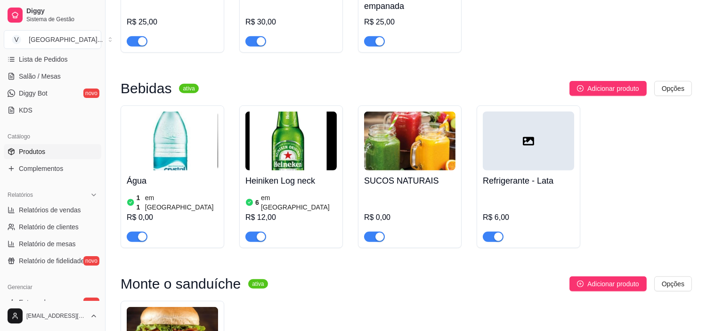
click at [530, 147] on icon at bounding box center [528, 141] width 11 height 11
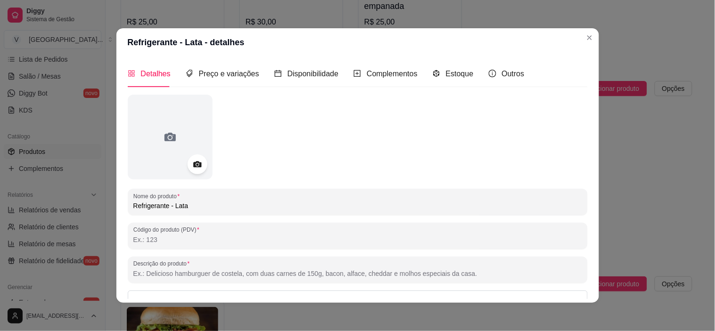
click at [195, 161] on icon at bounding box center [197, 164] width 11 height 11
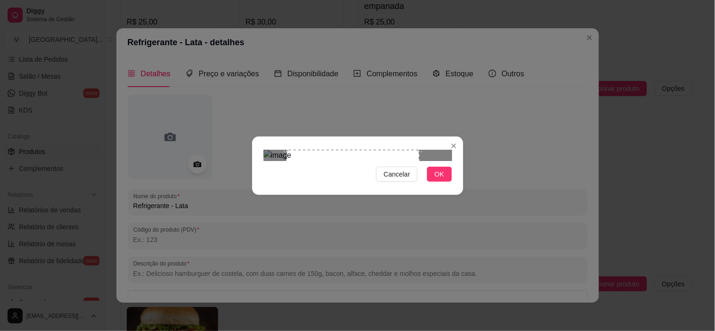
click at [358, 195] on div "Use the arrow keys to move the crop selection area" at bounding box center [353, 216] width 133 height 133
click at [443, 186] on div "Cancelar OK" at bounding box center [357, 166] width 211 height 40
click at [442, 180] on span "OK" at bounding box center [438, 174] width 9 height 10
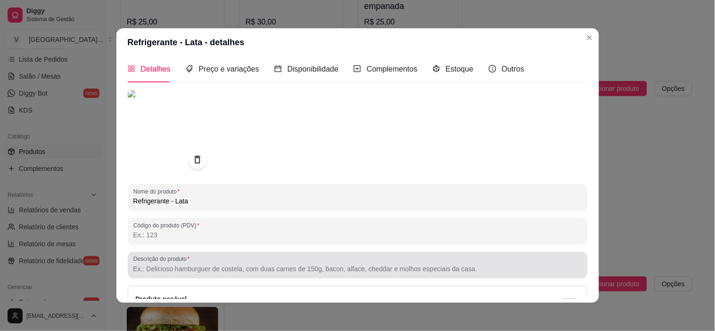
scroll to position [0, 0]
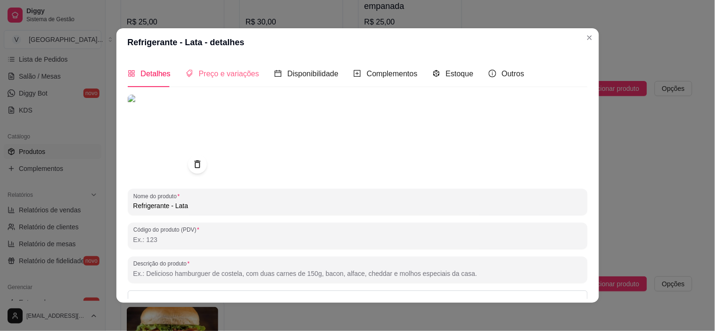
click at [210, 80] on div "Preço e variações" at bounding box center [223, 73] width 74 height 27
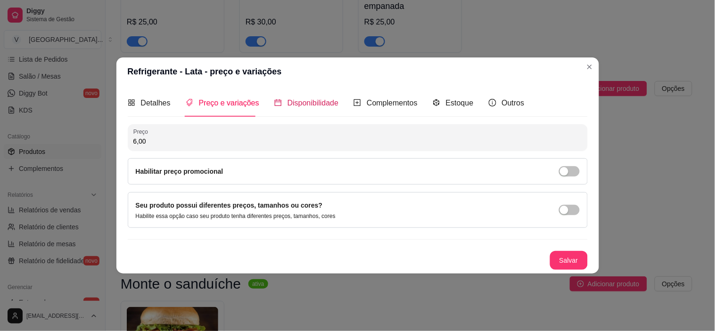
click at [309, 105] on span "Disponibilidade" at bounding box center [312, 103] width 51 height 8
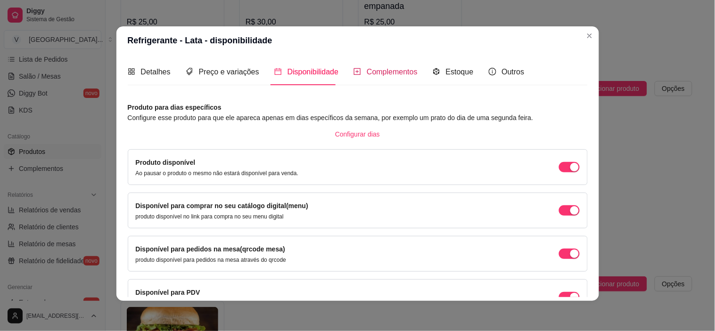
click at [387, 71] on span "Complementos" at bounding box center [392, 72] width 51 height 8
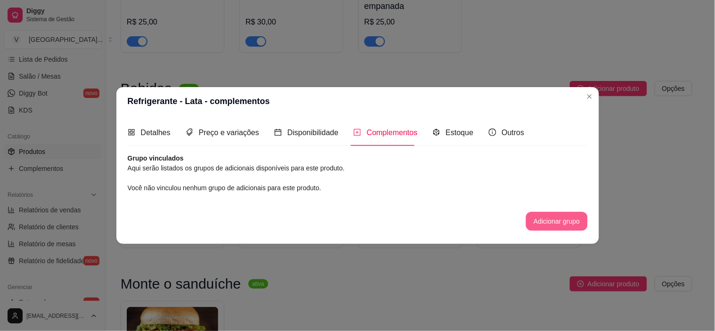
click at [553, 223] on button "Adicionar grupo" at bounding box center [556, 221] width 61 height 19
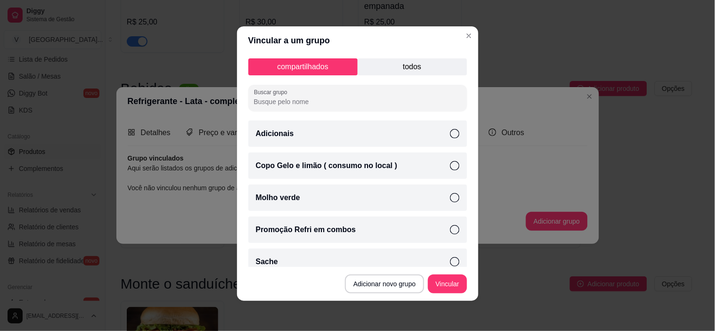
click at [296, 102] on input "Buscar grupo" at bounding box center [357, 101] width 207 height 9
click at [385, 282] on button "Adicionar novo grupo" at bounding box center [384, 284] width 79 height 19
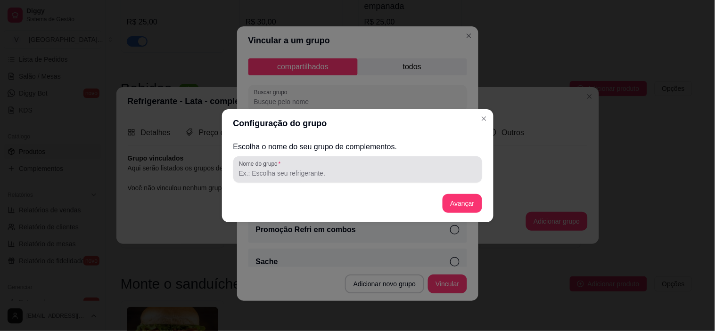
click at [308, 165] on div at bounding box center [358, 169] width 238 height 19
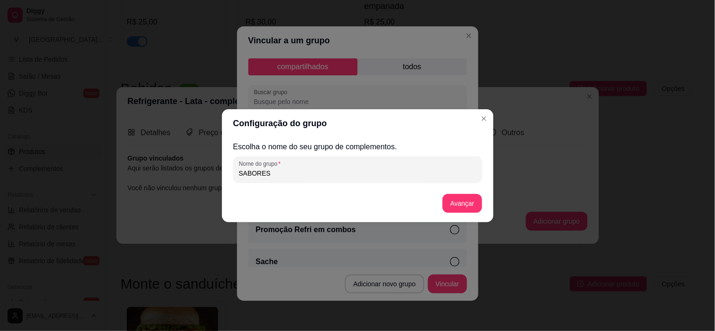
type input "SABORES"
click at [454, 206] on button "Avançar" at bounding box center [462, 203] width 38 height 18
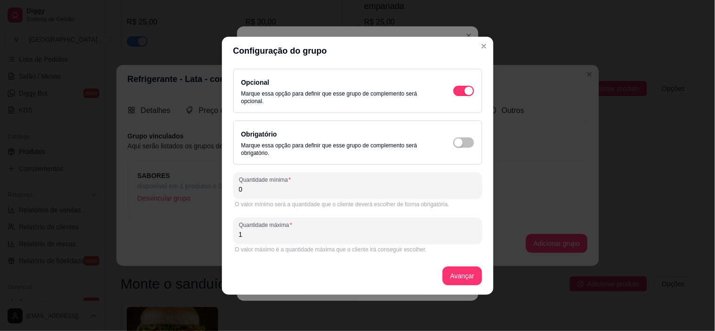
click at [260, 231] on input "1" at bounding box center [358, 234] width 238 height 9
type input "10"
click at [467, 276] on button "Avançar" at bounding box center [461, 276] width 39 height 19
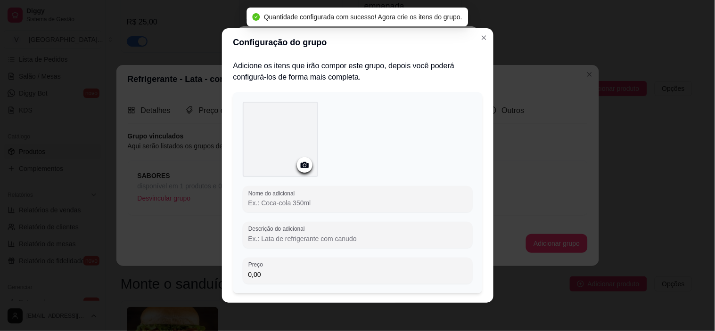
click at [300, 164] on icon at bounding box center [304, 165] width 8 height 6
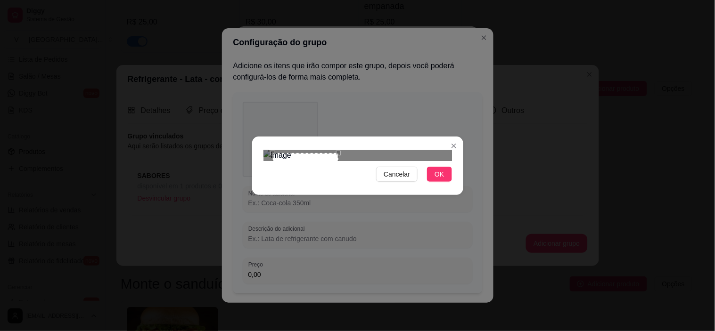
click at [343, 161] on div at bounding box center [357, 155] width 188 height 11
click at [288, 171] on div "Use the arrow keys to move the crop selection area" at bounding box center [298, 184] width 66 height 66
click at [447, 182] on button "OK" at bounding box center [439, 174] width 25 height 15
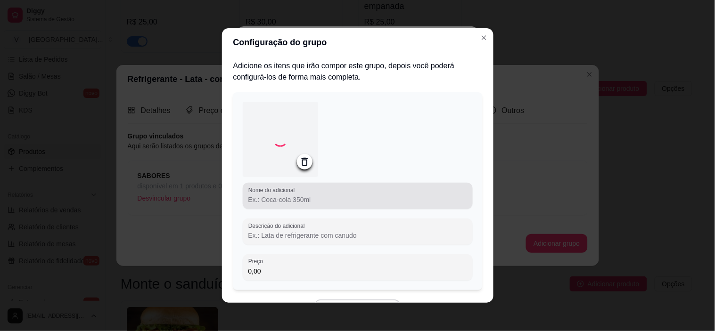
click at [275, 201] on input "Nome do adicional" at bounding box center [357, 199] width 219 height 9
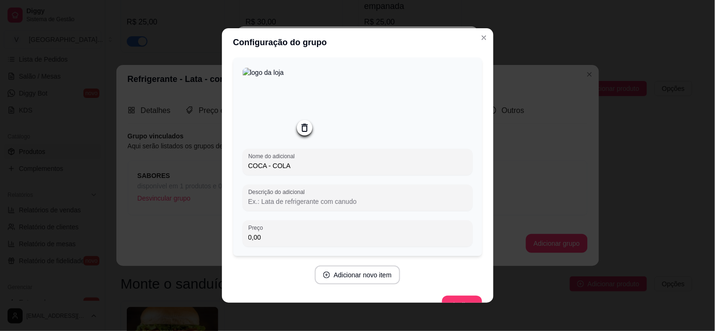
scroll to position [52, 0]
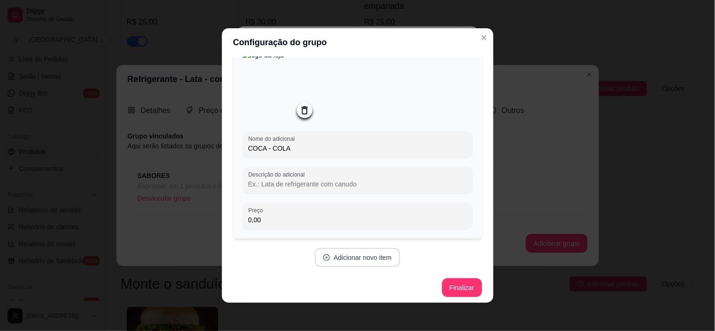
type input "COCA - COLA"
click at [363, 250] on button "Adicionar novo item" at bounding box center [357, 257] width 85 height 19
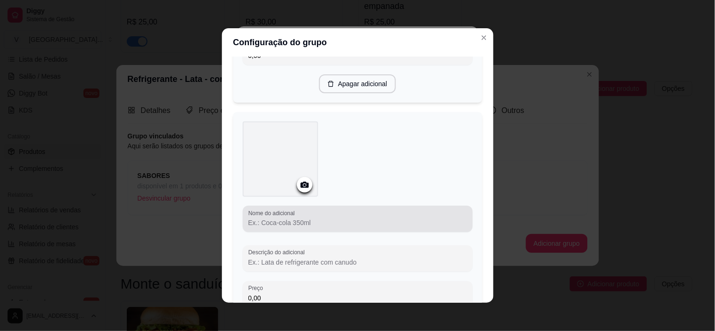
scroll to position [262, 0]
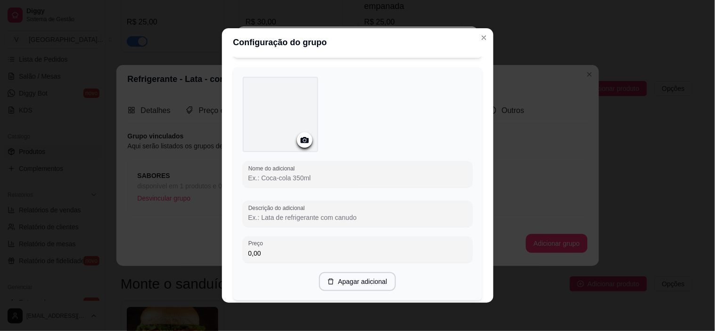
click at [299, 142] on icon at bounding box center [304, 140] width 11 height 11
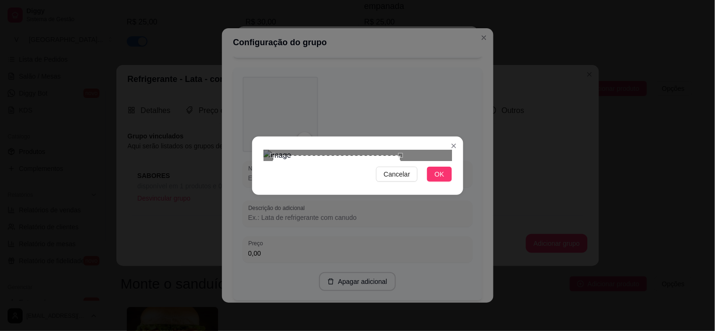
click at [400, 161] on div at bounding box center [357, 155] width 188 height 11
click at [342, 202] on div "Use the arrow keys to move the crop selection area" at bounding box center [331, 216] width 126 height 126
click at [423, 182] on div "Cancelar OK" at bounding box center [357, 174] width 188 height 15
click at [433, 182] on button "OK" at bounding box center [439, 174] width 25 height 15
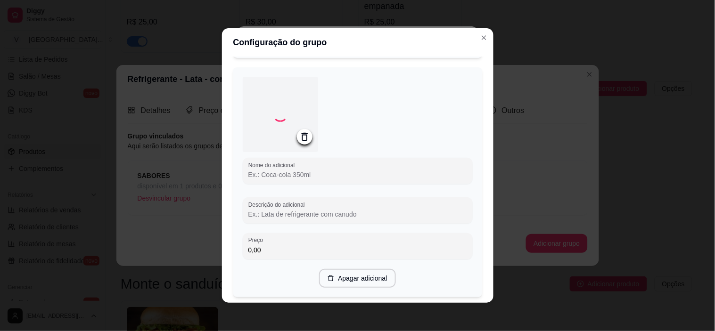
click at [348, 178] on input "Nome do adicional" at bounding box center [357, 174] width 219 height 9
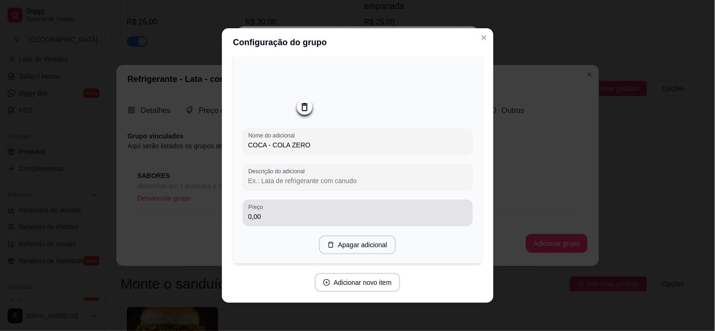
scroll to position [324, 0]
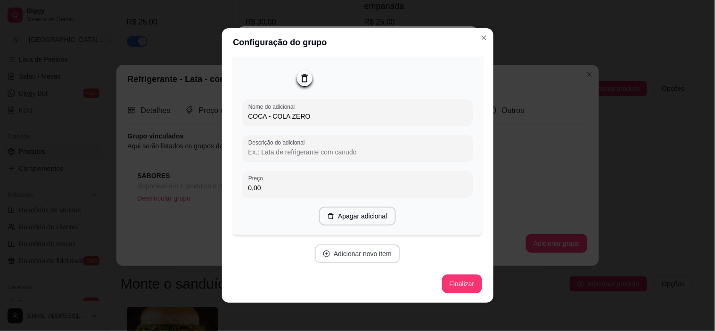
type input "COCA - COLA ZERO"
click at [356, 256] on button "Adicionar novo item" at bounding box center [357, 254] width 85 height 19
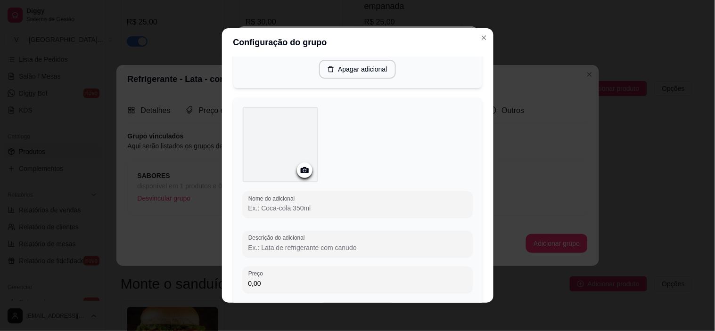
scroll to position [482, 0]
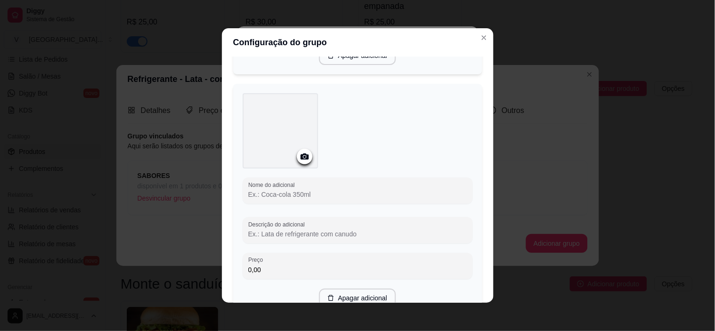
click at [299, 161] on icon at bounding box center [304, 156] width 11 height 11
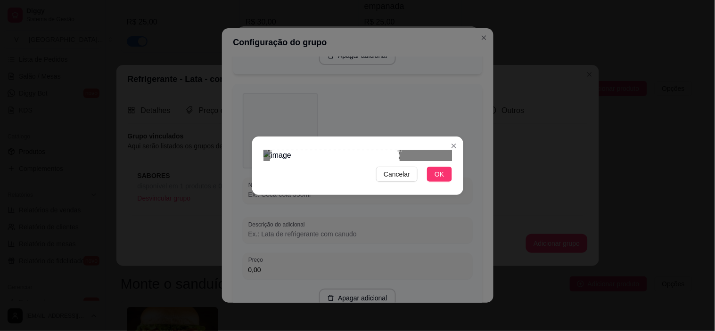
click at [363, 189] on div "Use the arrow keys to move the crop selection area" at bounding box center [335, 200] width 130 height 101
click at [448, 182] on button "OK" at bounding box center [439, 174] width 25 height 15
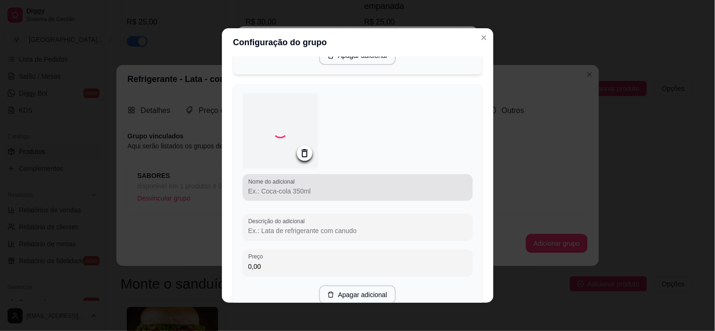
click at [318, 195] on input "Nome do adicional" at bounding box center [357, 191] width 219 height 9
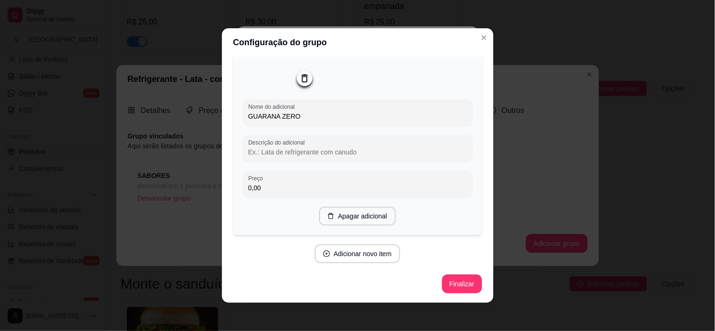
scroll to position [2, 0]
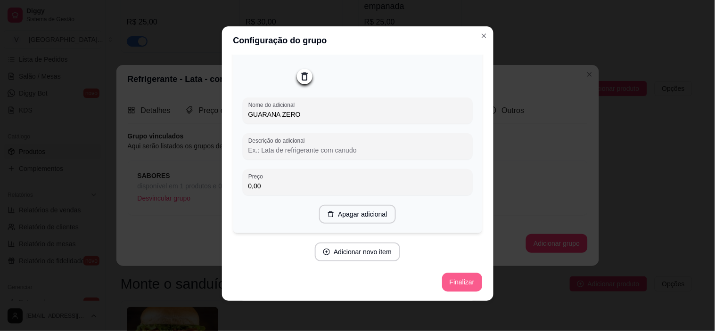
type input "GUARANA ZERO"
click at [447, 281] on button "Finalizar" at bounding box center [461, 282] width 39 height 18
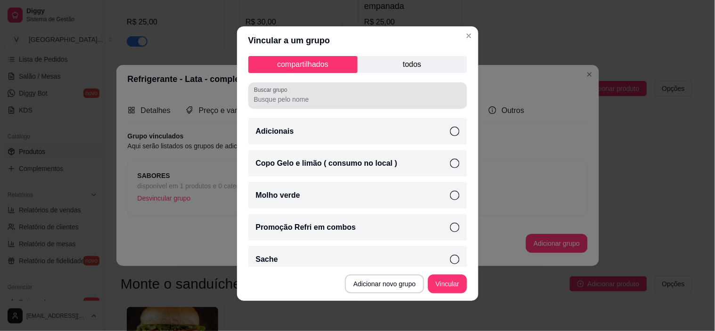
scroll to position [0, 0]
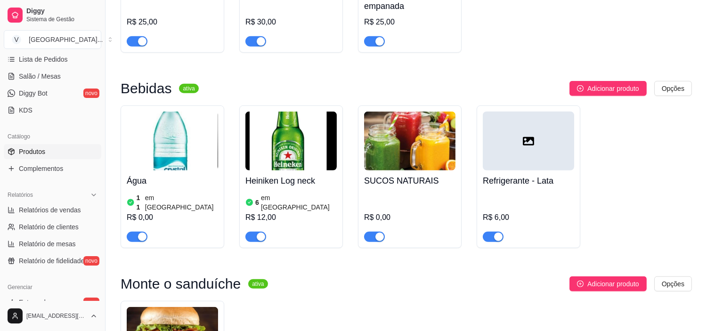
click at [524, 139] on icon at bounding box center [528, 141] width 11 height 11
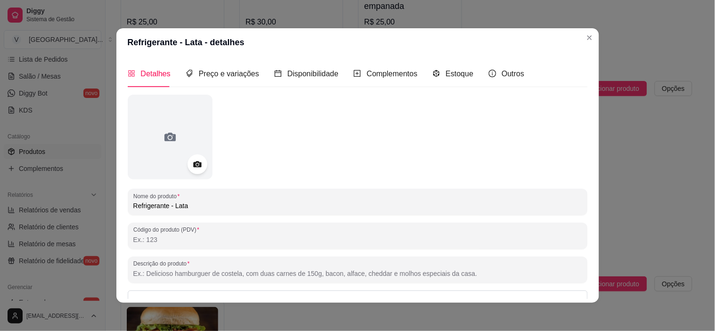
click at [192, 159] on icon at bounding box center [197, 164] width 11 height 11
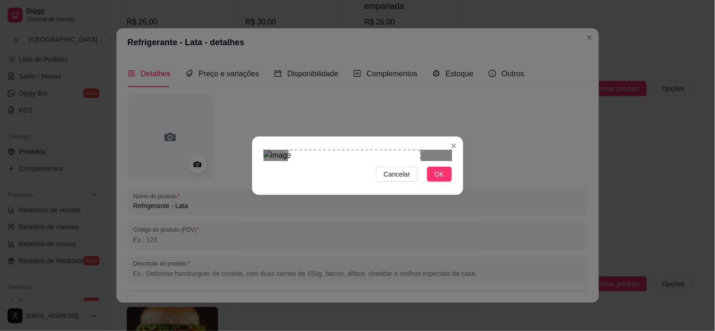
click at [401, 197] on div "Use the arrow keys to move the crop selection area" at bounding box center [354, 216] width 133 height 133
click at [436, 180] on span "OK" at bounding box center [438, 174] width 9 height 10
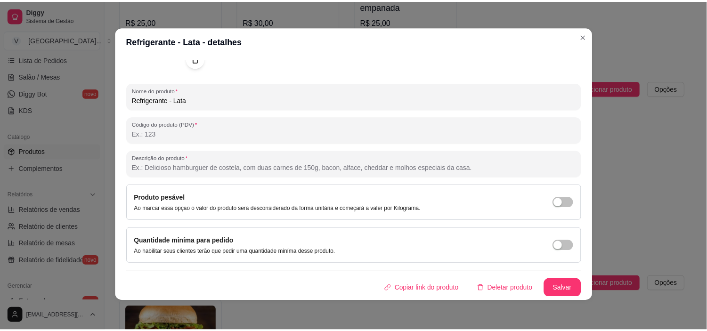
scroll to position [2, 0]
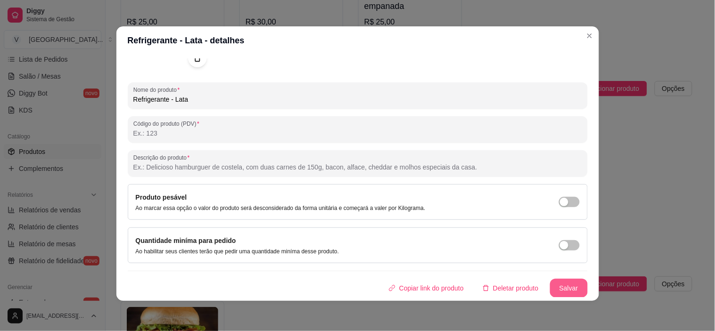
click at [557, 289] on button "Salvar" at bounding box center [569, 288] width 38 height 19
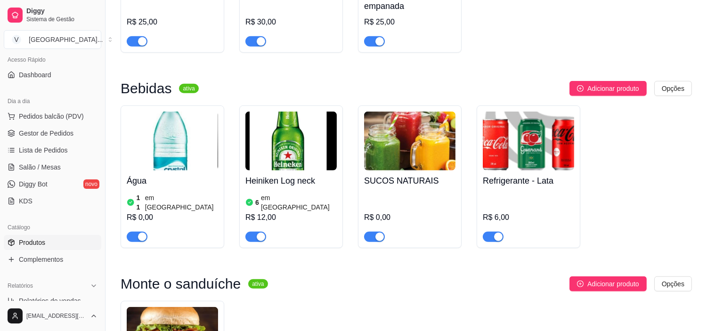
scroll to position [52, 0]
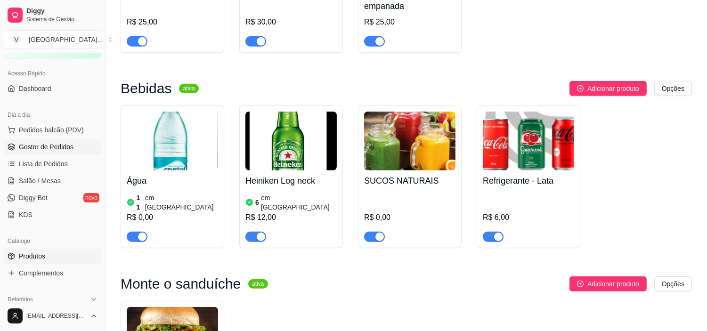
click at [65, 150] on span "Gestor de Pedidos" at bounding box center [46, 146] width 55 height 9
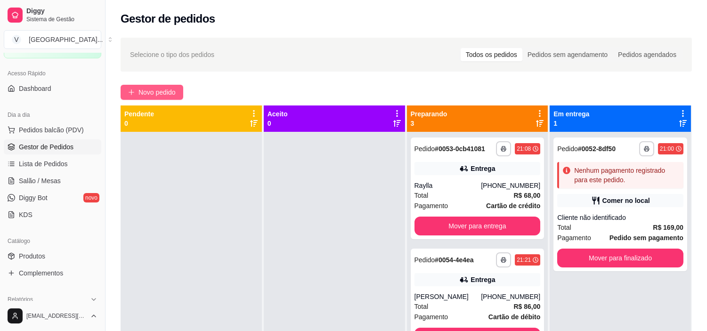
click at [173, 95] on span "Novo pedido" at bounding box center [157, 92] width 37 height 10
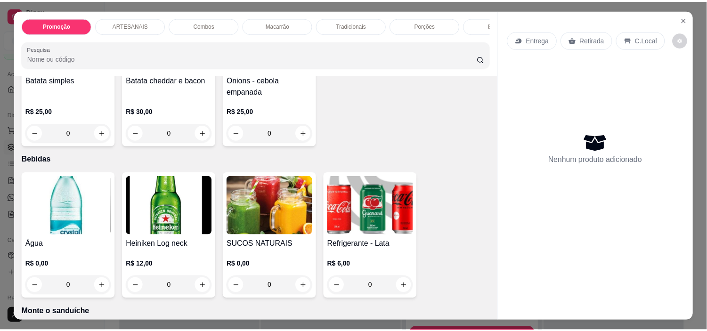
scroll to position [1047, 0]
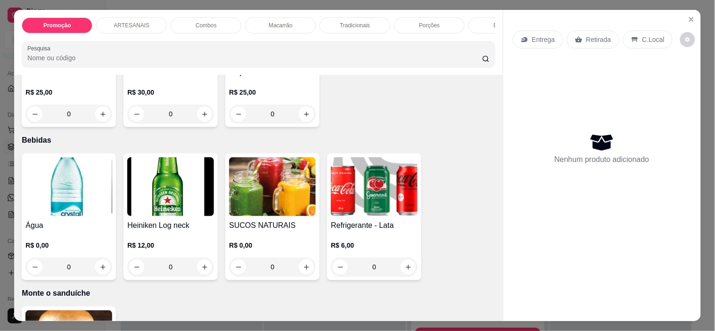
click at [404, 274] on div "0" at bounding box center [374, 267] width 87 height 19
click at [685, 12] on button "Close" at bounding box center [691, 19] width 15 height 15
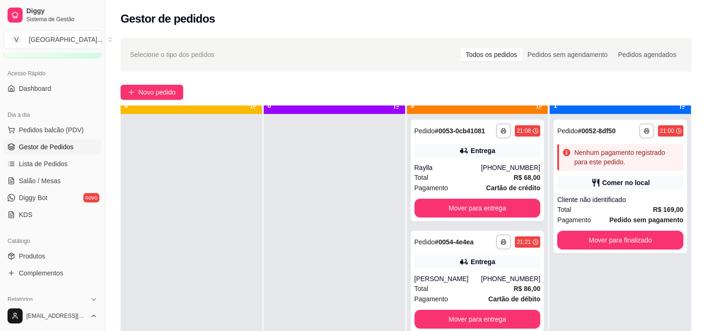
scroll to position [26, 0]
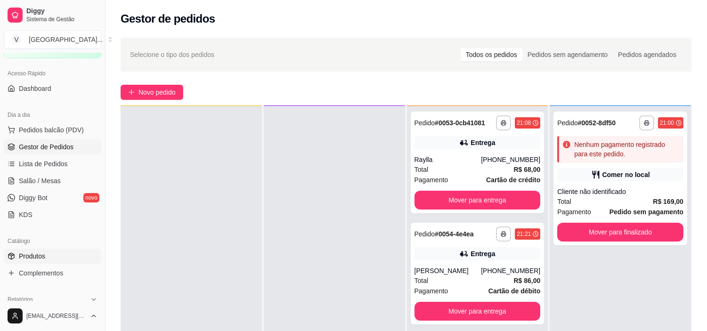
click at [48, 250] on link "Produtos" at bounding box center [53, 256] width 98 height 15
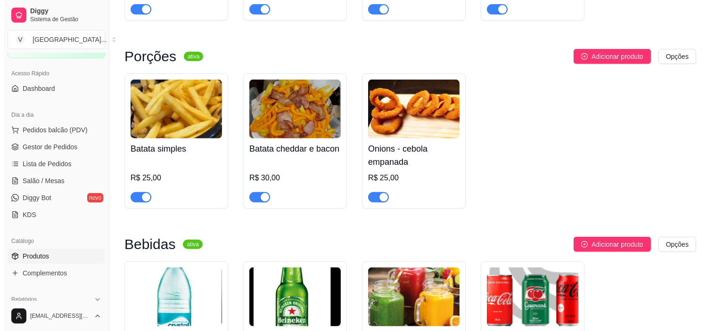
scroll to position [1256, 0]
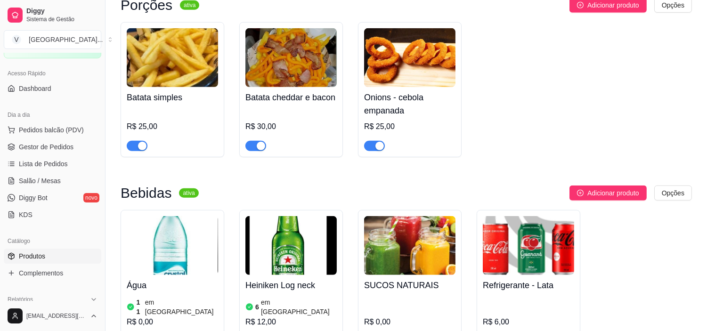
click at [530, 230] on img at bounding box center [528, 245] width 91 height 59
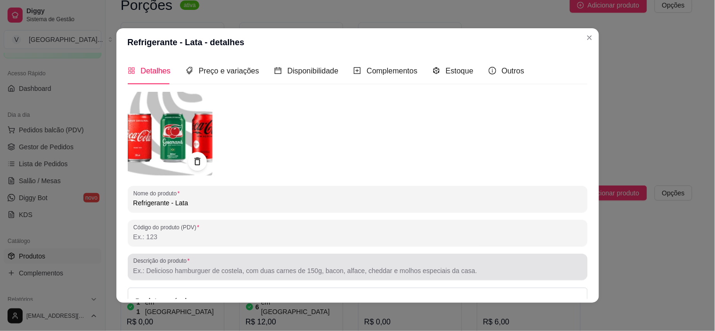
scroll to position [0, 0]
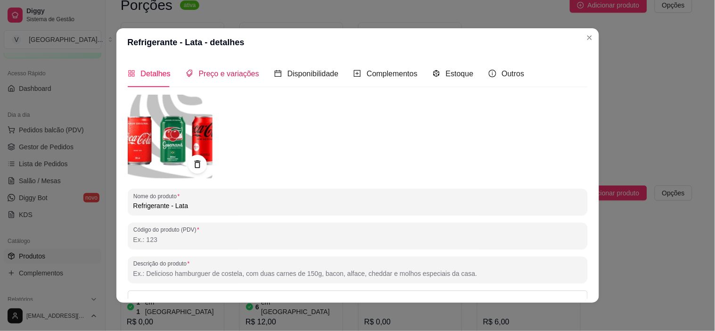
click at [223, 76] on span "Preço e variações" at bounding box center [229, 74] width 60 height 8
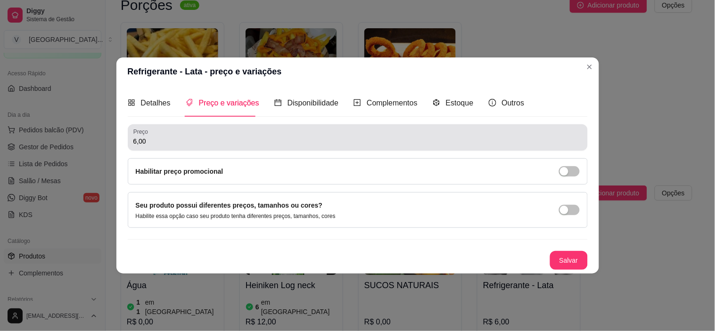
click at [229, 135] on div "6,00" at bounding box center [357, 137] width 449 height 19
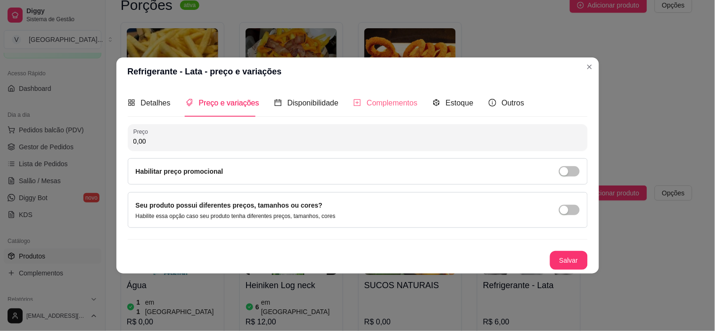
type input "0,00"
click at [377, 95] on div "Complementos" at bounding box center [385, 103] width 64 height 27
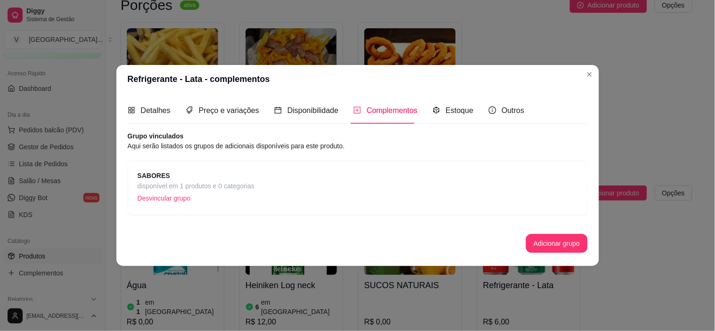
click at [239, 211] on div "SABORES disponível em 1 produtos e 0 categorias Desvincular grupo" at bounding box center [358, 188] width 460 height 55
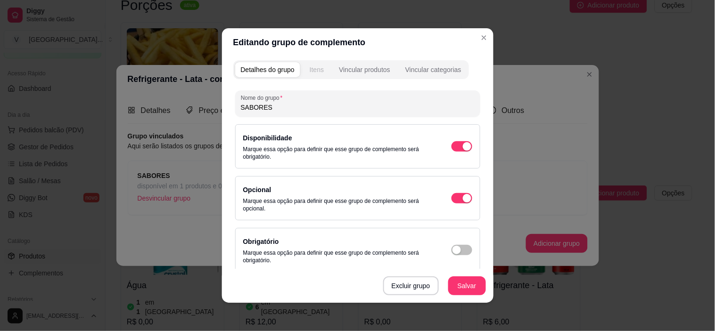
click at [310, 69] on div "Itens" at bounding box center [317, 69] width 14 height 9
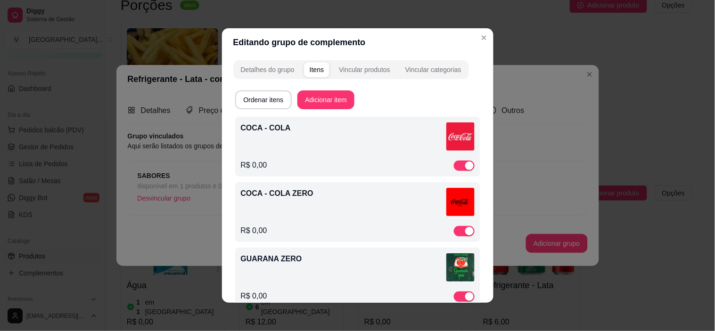
click at [335, 160] on div "R$ 0,00" at bounding box center [358, 165] width 234 height 11
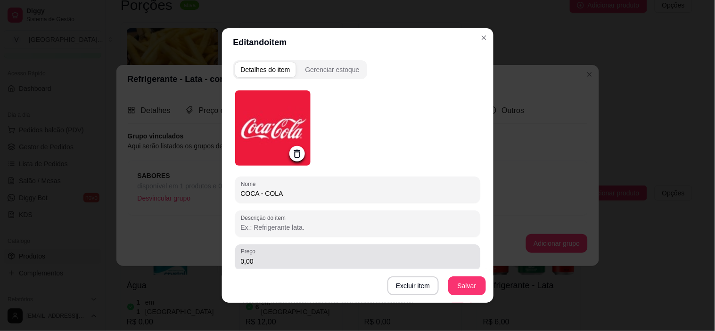
click at [267, 261] on input "0,00" at bounding box center [358, 261] width 234 height 9
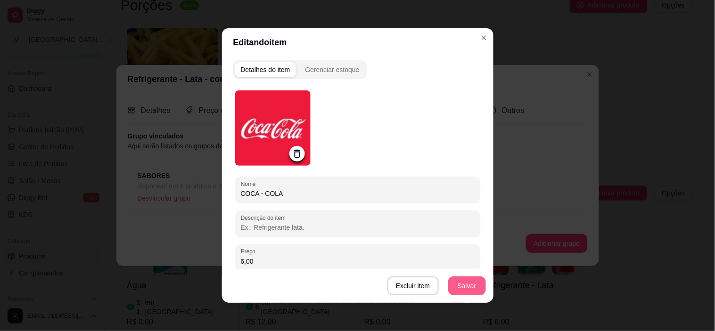
type input "6,00"
click at [465, 291] on button "Salvar" at bounding box center [467, 286] width 38 height 19
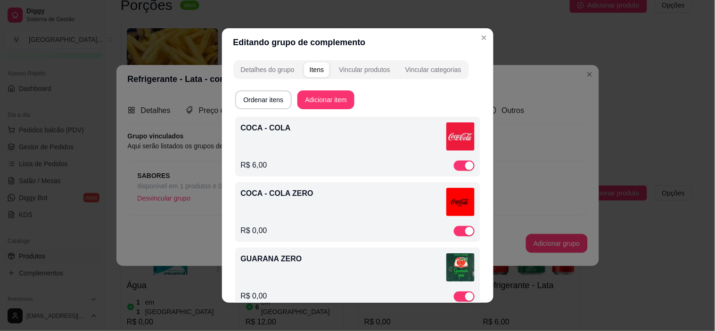
click at [299, 223] on div "COCA - COLA ZERO R$ 0,00" at bounding box center [358, 212] width 234 height 49
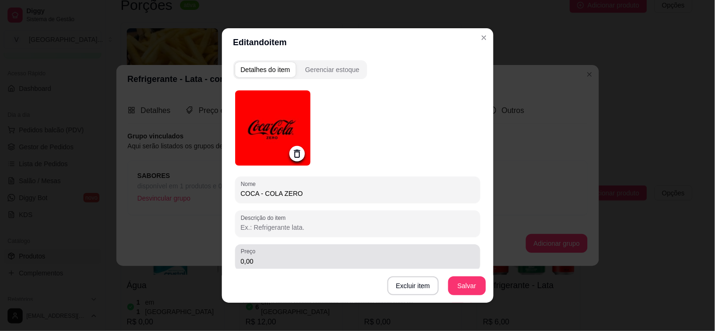
click at [287, 254] on div "0,00" at bounding box center [358, 257] width 234 height 19
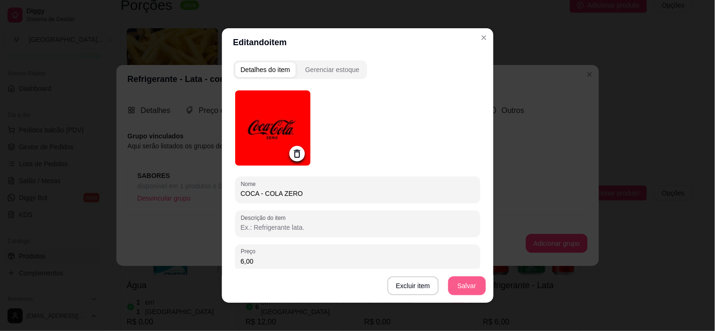
type input "6,00"
click at [479, 288] on button "Salvar" at bounding box center [467, 286] width 38 height 19
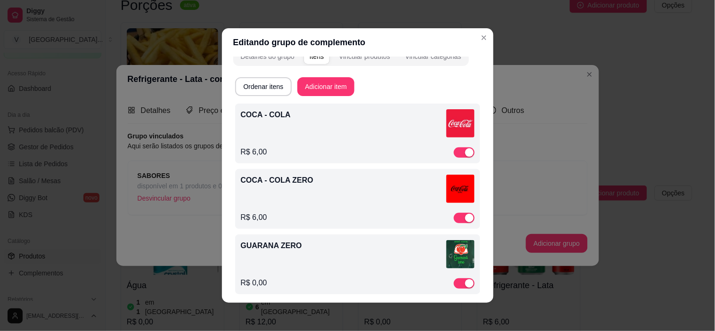
scroll to position [19, 0]
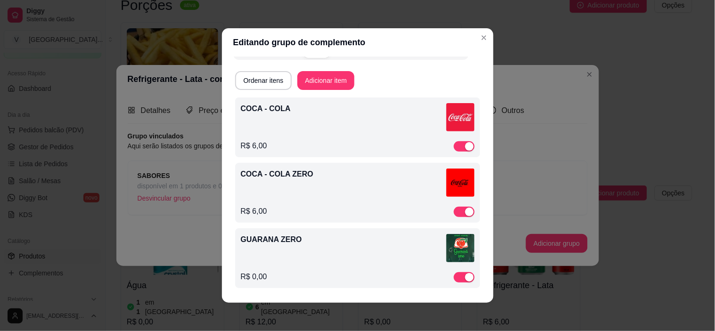
click at [333, 253] on div "GUARANA ZERO" at bounding box center [358, 250] width 234 height 32
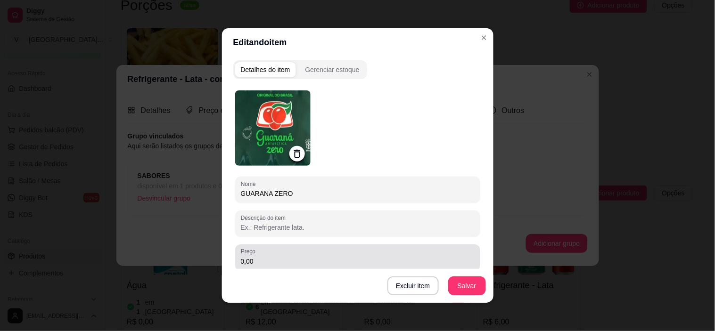
click at [292, 255] on div "0,00" at bounding box center [358, 257] width 234 height 19
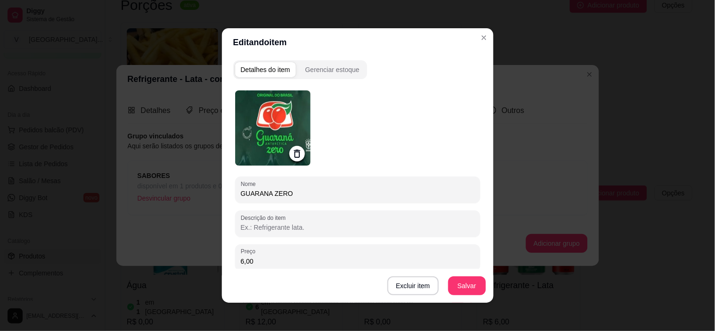
type input "6,00"
click at [464, 271] on div "Excluir item Salvar" at bounding box center [357, 286] width 271 height 34
click at [467, 292] on button "Salvar" at bounding box center [467, 286] width 37 height 18
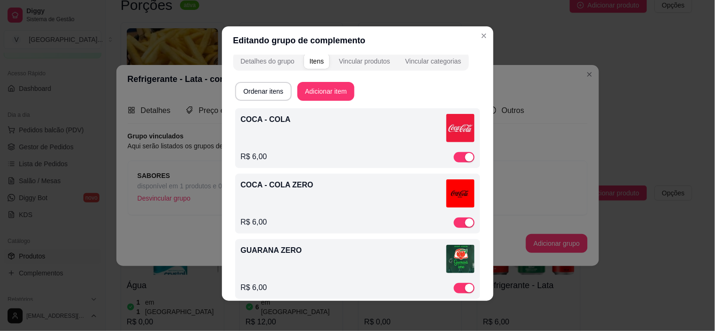
scroll to position [0, 0]
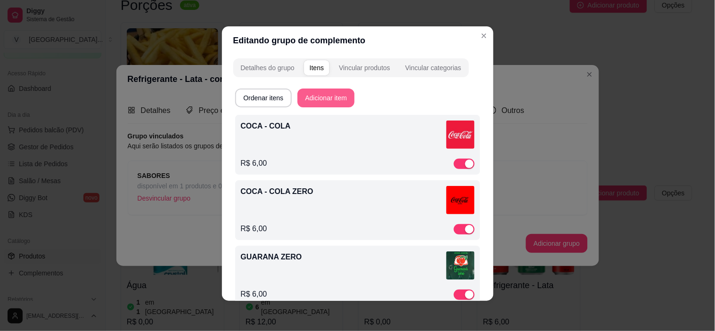
click at [334, 90] on button "Adicionar item" at bounding box center [325, 98] width 57 height 19
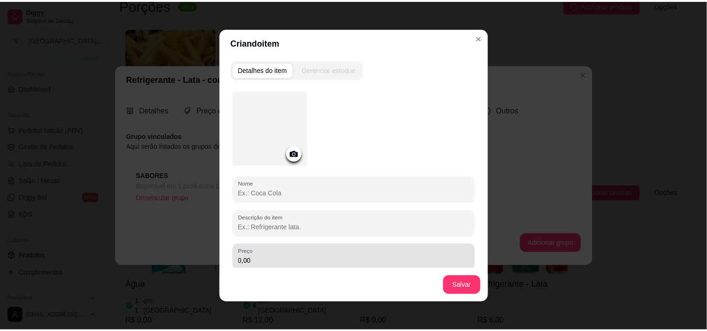
scroll to position [58, 0]
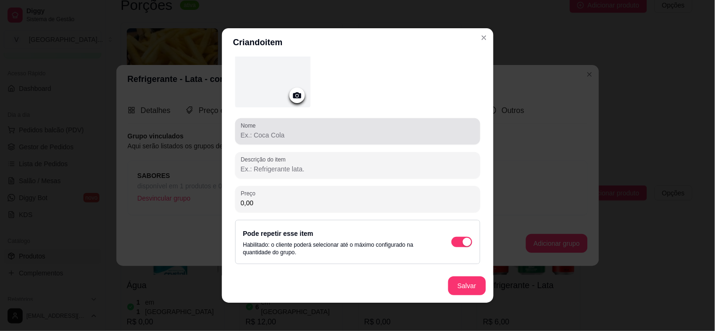
click at [292, 126] on div at bounding box center [358, 131] width 234 height 19
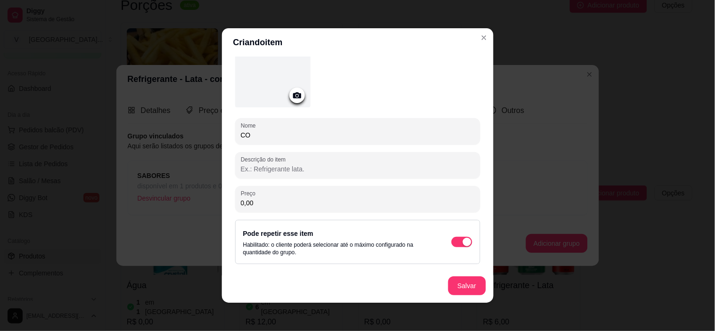
type input "C"
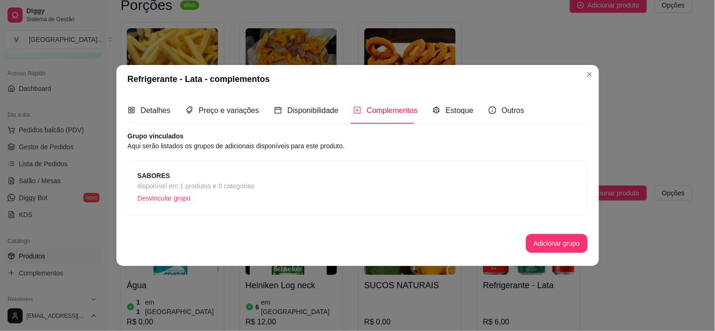
click at [552, 231] on div "Grupo vinculados Aqui serão listados os grupos de adicionais disponíveis para e…" at bounding box center [358, 192] width 460 height 122
click at [552, 236] on button "Adicionar grupo" at bounding box center [556, 243] width 61 height 19
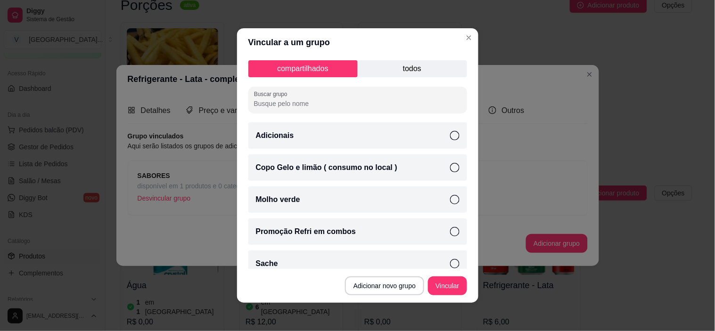
click at [437, 166] on div "Copo Gelo e limão ( consumo no local )" at bounding box center [357, 168] width 219 height 26
click at [439, 286] on button "Vincular" at bounding box center [447, 286] width 39 height 19
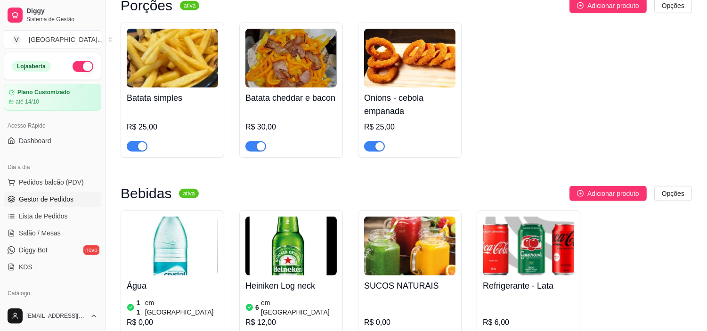
scroll to position [1204, 0]
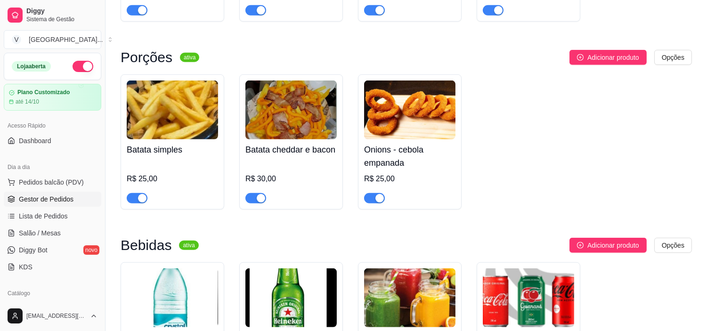
click at [54, 192] on link "Gestor de Pedidos" at bounding box center [53, 199] width 98 height 15
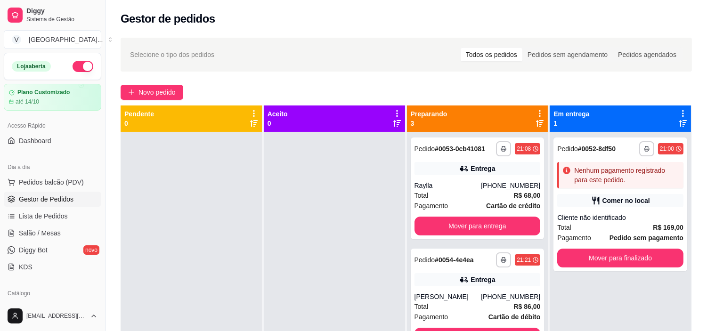
click at [161, 76] on div "**********" at bounding box center [407, 240] width 602 height 416
click at [161, 90] on span "Novo pedido" at bounding box center [157, 92] width 37 height 10
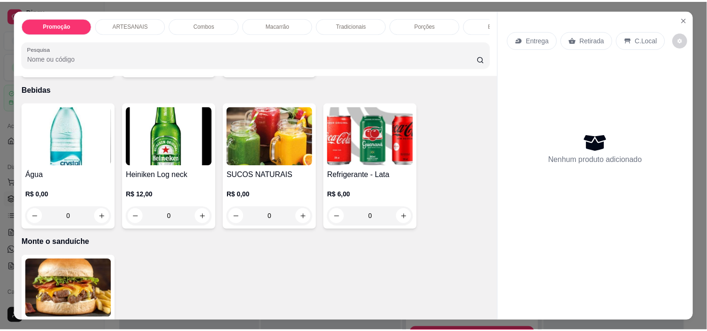
scroll to position [1099, 0]
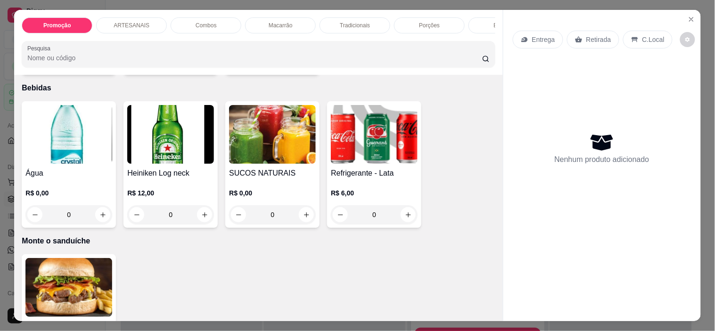
click at [399, 215] on div "0" at bounding box center [374, 214] width 87 height 19
click at [688, 16] on icon "Close" at bounding box center [692, 20] width 8 height 8
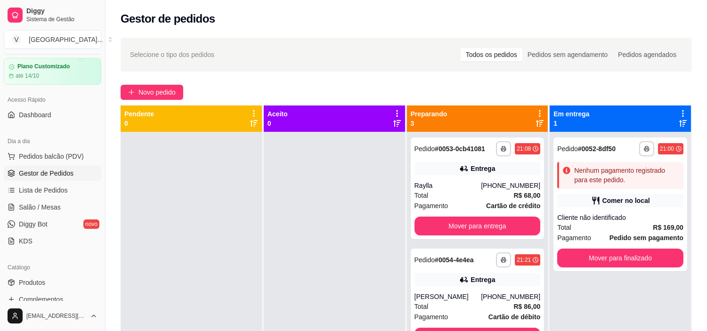
scroll to position [52, 0]
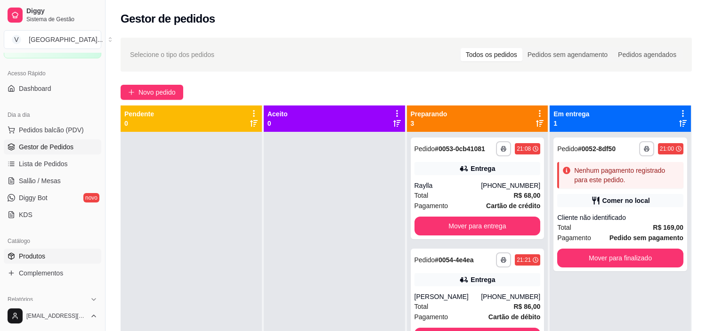
click at [52, 262] on link "Produtos" at bounding box center [53, 256] width 98 height 15
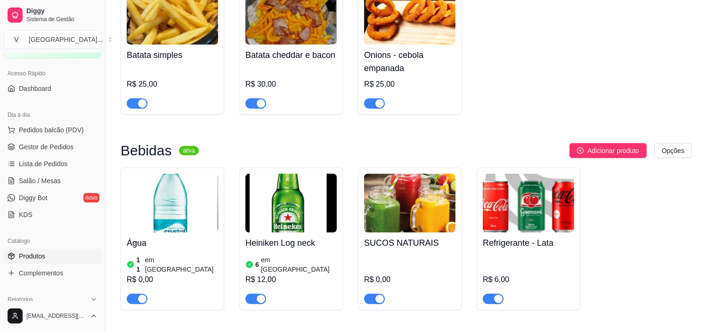
scroll to position [1309, 0]
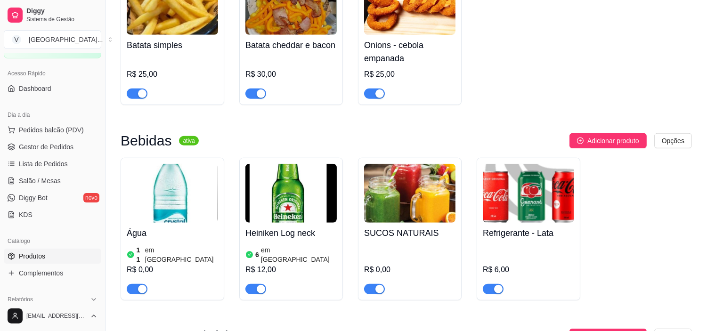
click at [541, 210] on img at bounding box center [528, 193] width 91 height 59
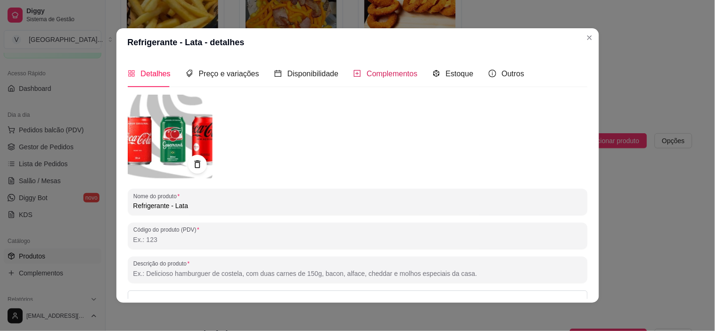
click at [375, 76] on span "Complementos" at bounding box center [392, 74] width 51 height 8
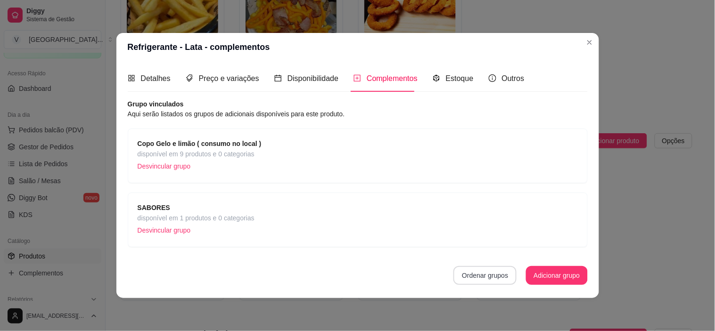
click at [479, 280] on button "Ordenar grupos" at bounding box center [484, 275] width 63 height 19
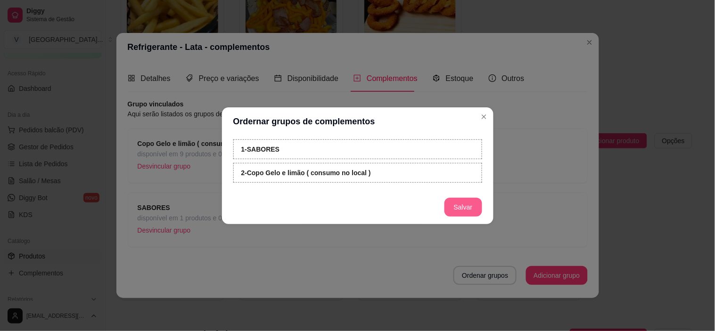
click at [467, 210] on button "Salvar" at bounding box center [463, 207] width 38 height 19
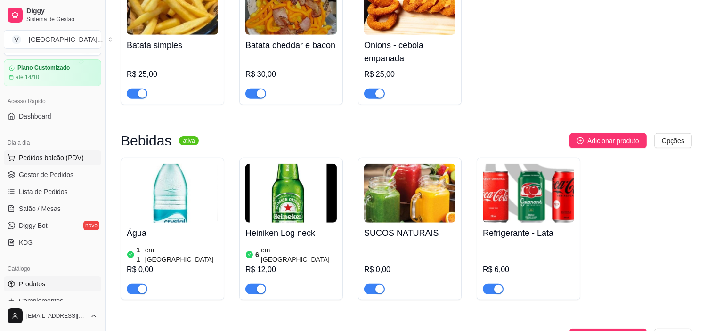
scroll to position [0, 0]
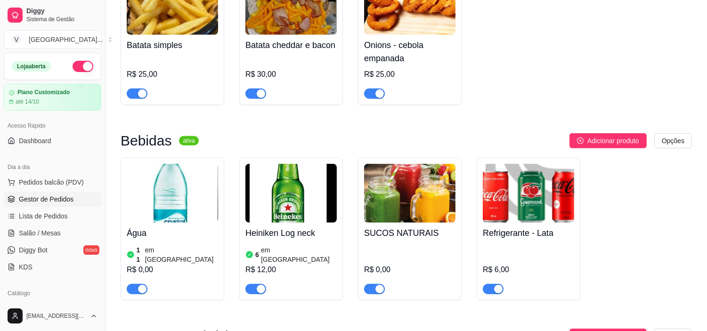
click at [32, 205] on link "Gestor de Pedidos" at bounding box center [53, 199] width 98 height 15
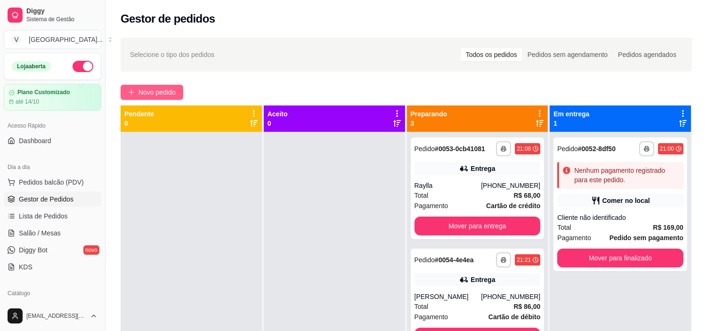
click at [170, 92] on span "Novo pedido" at bounding box center [157, 92] width 37 height 10
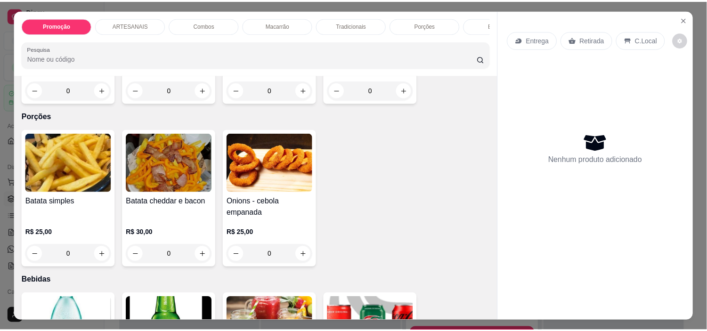
scroll to position [1047, 0]
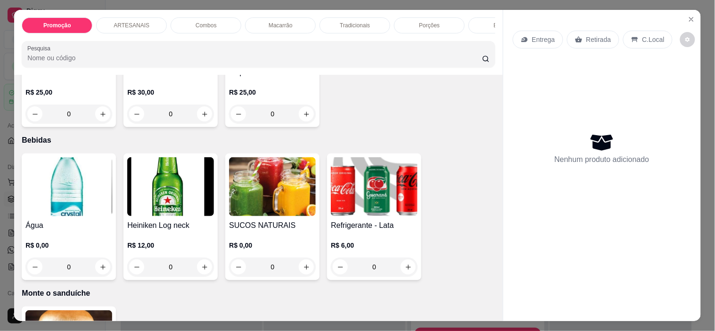
click at [402, 270] on div "0" at bounding box center [374, 267] width 87 height 19
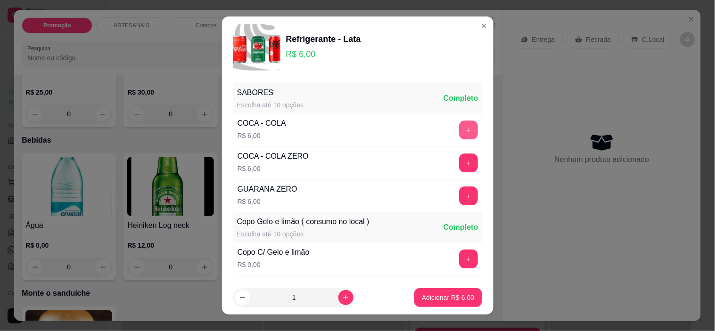
click at [459, 124] on button "+" at bounding box center [468, 130] width 19 height 19
click at [459, 266] on button "+" at bounding box center [468, 259] width 19 height 19
click at [444, 293] on button "Adicionar R$ 12,00" at bounding box center [445, 297] width 71 height 19
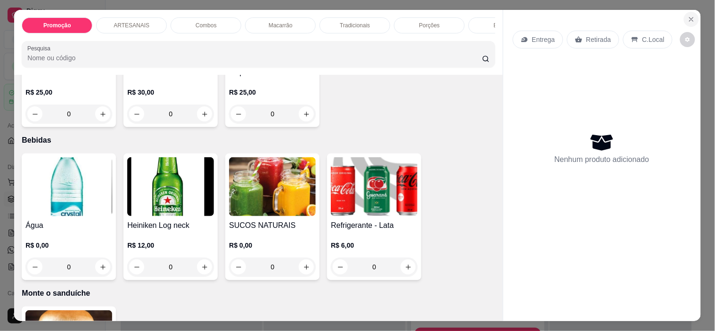
click at [690, 16] on icon "Close" at bounding box center [692, 20] width 8 height 8
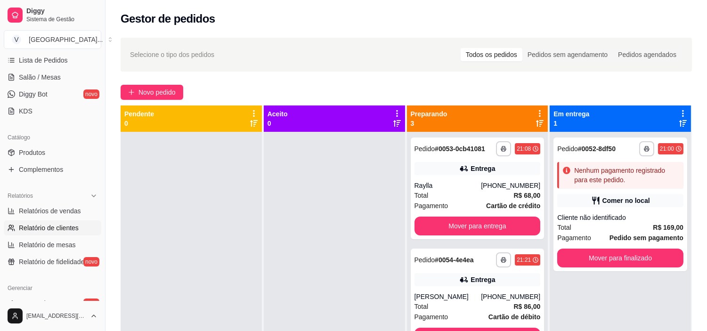
scroll to position [157, 0]
click at [43, 156] on span "Produtos" at bounding box center [32, 151] width 26 height 9
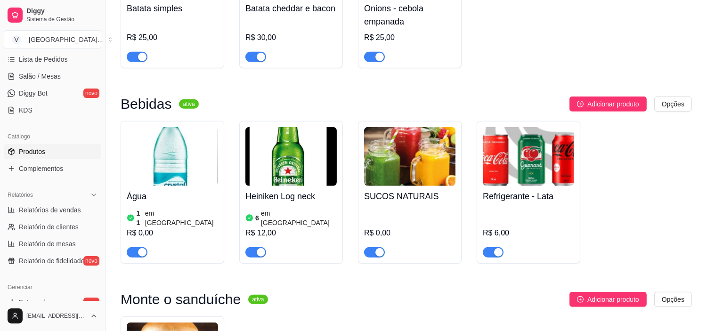
scroll to position [1361, 0]
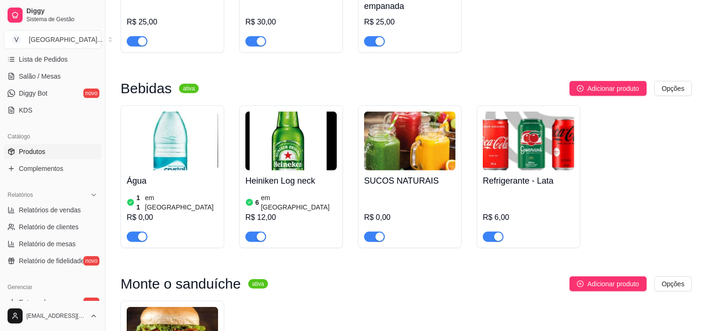
click at [532, 187] on h4 "Refrigerante - Lata" at bounding box center [528, 180] width 91 height 13
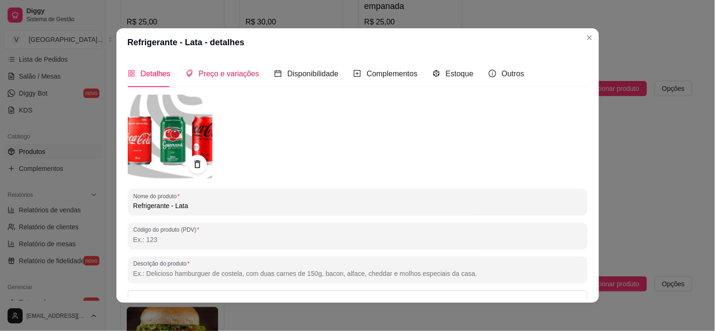
click at [205, 76] on span "Preço e variações" at bounding box center [229, 74] width 60 height 8
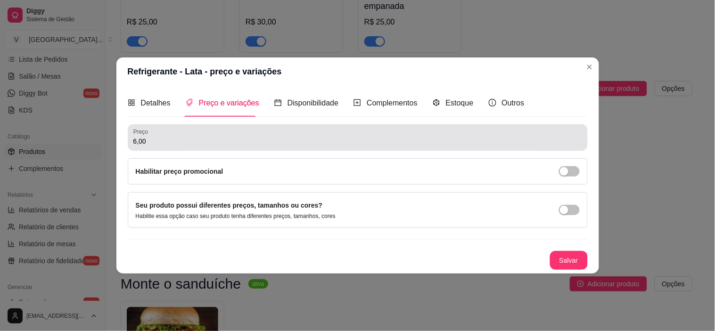
click at [183, 137] on input "6,00" at bounding box center [357, 141] width 449 height 9
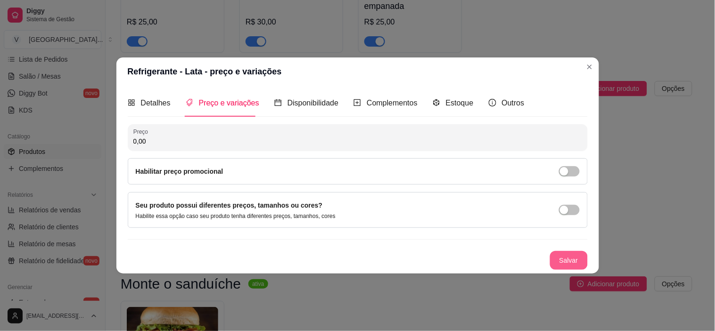
type input "0,00"
click at [580, 259] on button "Salvar" at bounding box center [568, 260] width 37 height 18
click at [562, 257] on button "Salvar" at bounding box center [569, 260] width 38 height 19
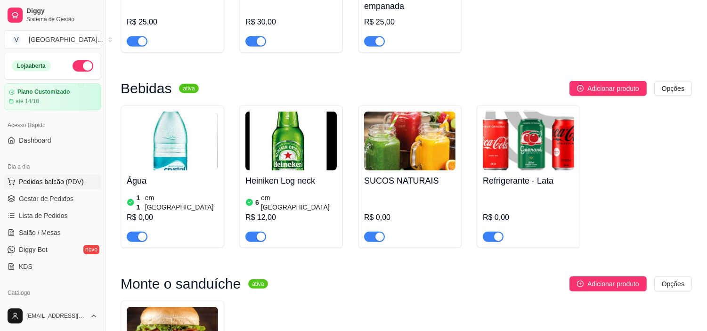
scroll to position [0, 0]
click at [48, 199] on span "Gestor de Pedidos" at bounding box center [46, 199] width 55 height 9
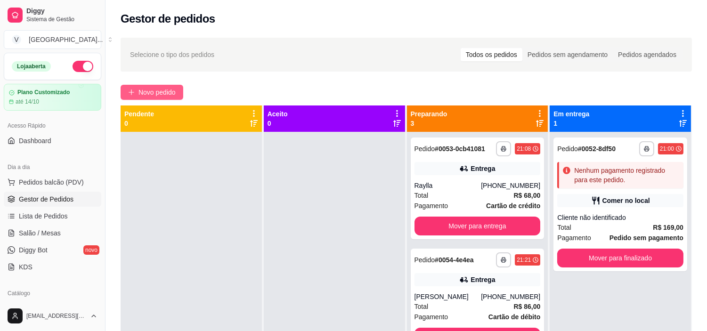
click at [145, 93] on span "Novo pedido" at bounding box center [157, 92] width 37 height 10
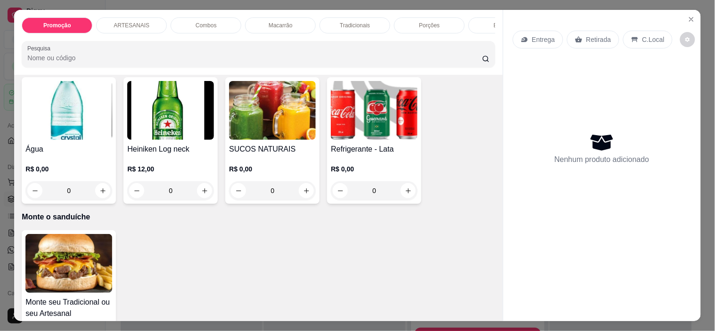
scroll to position [1152, 0]
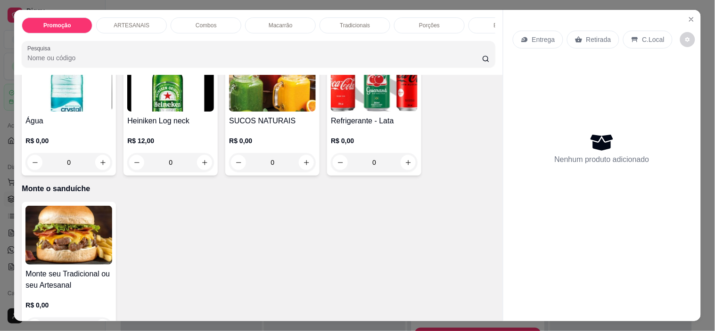
click at [401, 176] on div "Refrigerante - Lata R$ 0,00 0" at bounding box center [374, 112] width 94 height 127
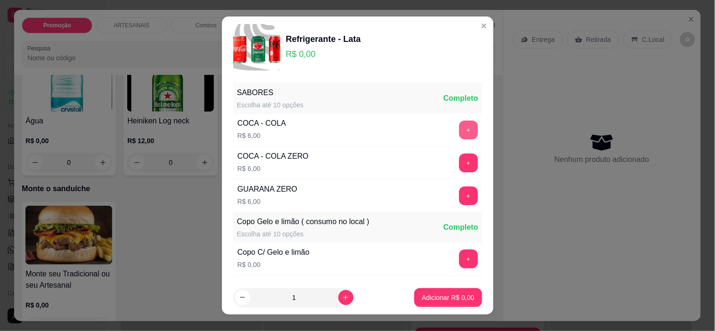
click at [459, 138] on button "+" at bounding box center [468, 130] width 19 height 19
click at [459, 259] on button "+" at bounding box center [468, 259] width 19 height 19
click at [443, 290] on button "Adicionar R$ 6,00" at bounding box center [447, 297] width 67 height 19
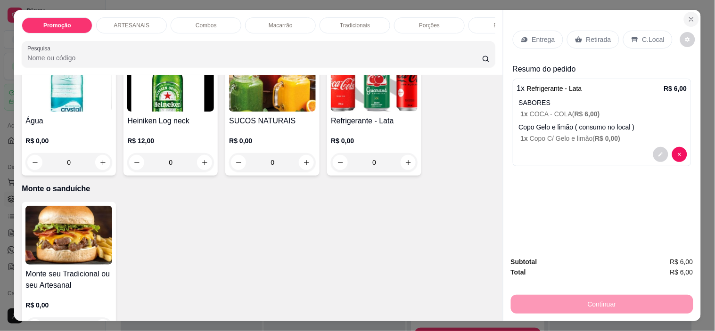
click at [690, 16] on icon "Close" at bounding box center [692, 20] width 8 height 8
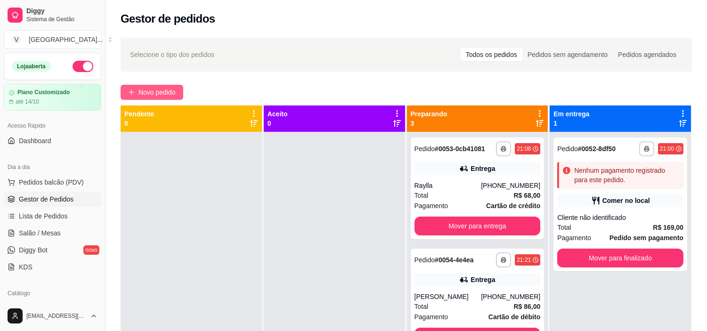
click at [147, 87] on span "Novo pedido" at bounding box center [157, 92] width 37 height 10
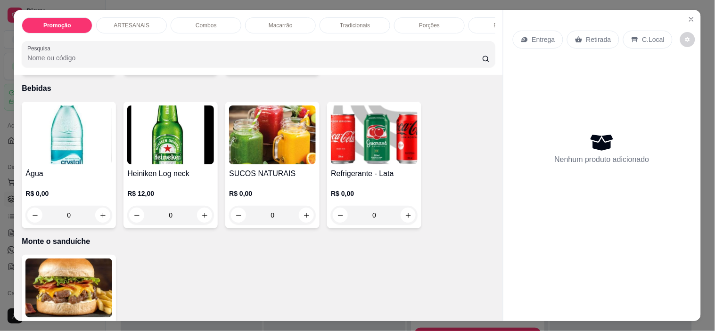
scroll to position [1099, 0]
click at [385, 176] on h4 "Refrigerante - Lata" at bounding box center [374, 173] width 87 height 11
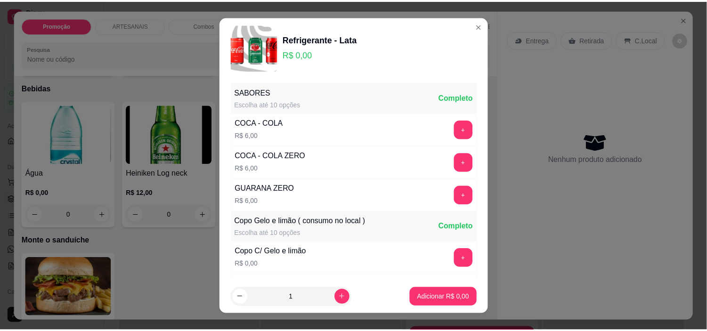
scroll to position [0, 0]
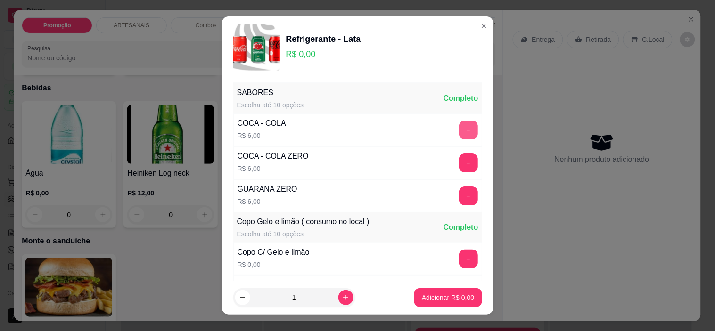
click at [459, 127] on button "+" at bounding box center [468, 130] width 19 height 19
click at [459, 253] on button "+" at bounding box center [468, 259] width 19 height 19
drag, startPoint x: 455, startPoint y: 310, endPoint x: 451, endPoint y: 307, distance: 5.4
click at [454, 309] on footer "1 Adicionar R$ 6,00" at bounding box center [357, 298] width 271 height 34
click at [450, 303] on button "Adicionar R$ 6,00" at bounding box center [448, 297] width 66 height 18
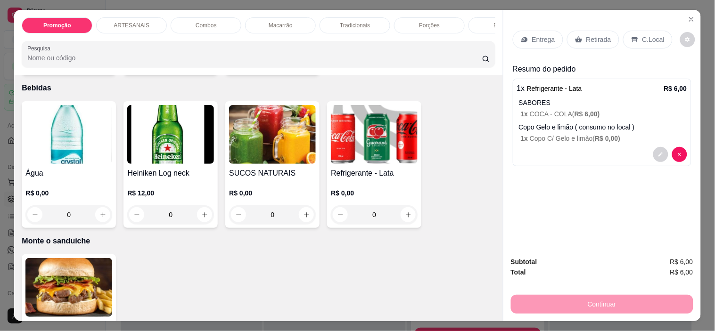
click at [636, 40] on div "C.Local" at bounding box center [647, 40] width 49 height 18
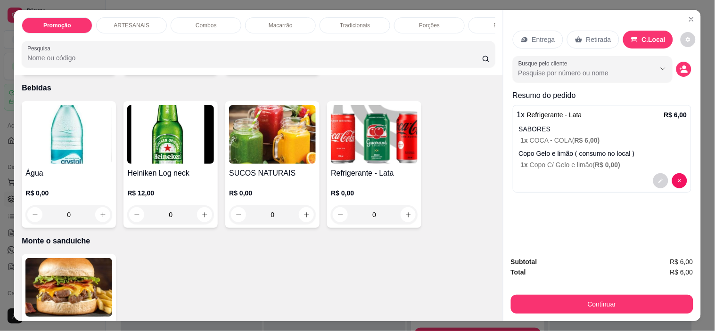
click at [633, 295] on button "Continuar" at bounding box center [602, 304] width 182 height 19
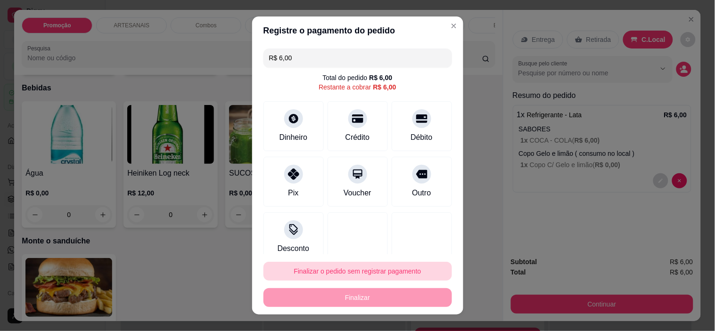
click at [372, 271] on button "Finalizar o pedido sem registrar pagamento" at bounding box center [357, 271] width 188 height 19
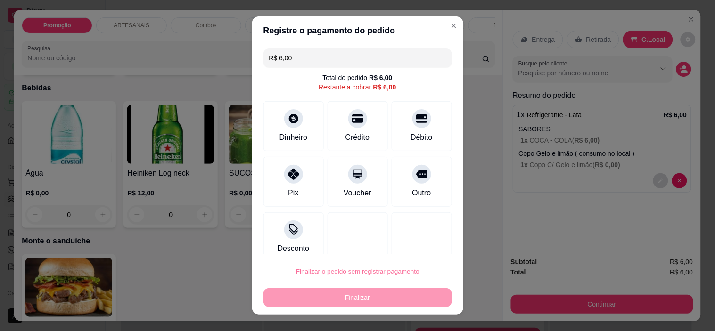
click at [408, 248] on button "Confirmar" at bounding box center [411, 245] width 35 height 15
type input "R$ 0,00"
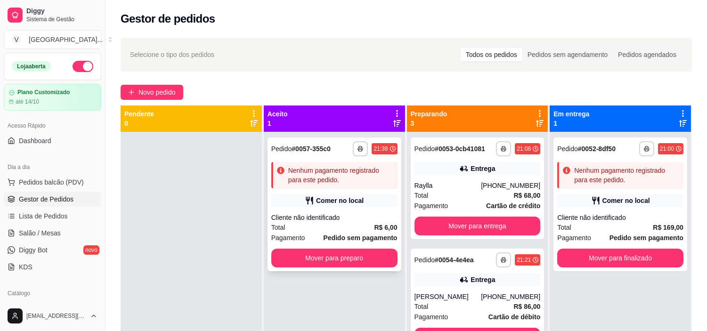
click at [319, 219] on div "Cliente não identificado" at bounding box center [334, 217] width 126 height 9
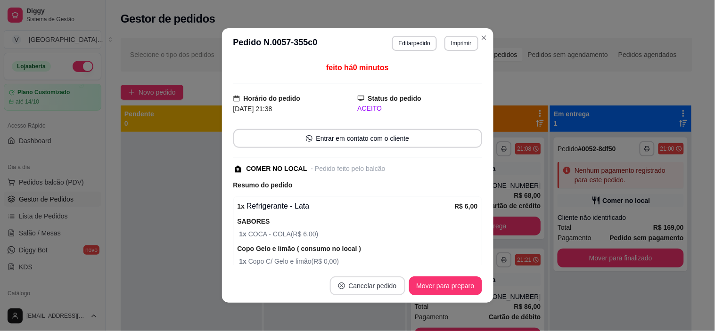
click at [383, 287] on button "Cancelar pedido" at bounding box center [367, 286] width 75 height 19
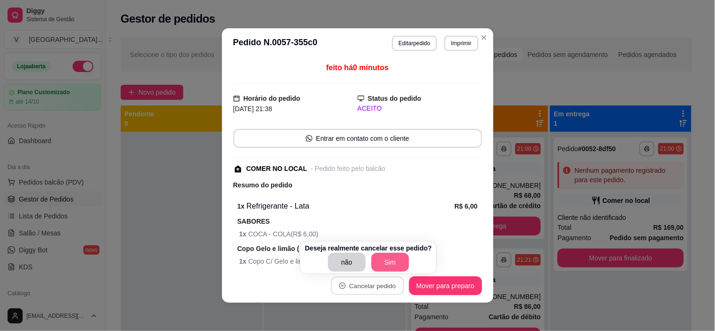
click at [384, 258] on button "Sim" at bounding box center [390, 262] width 38 height 19
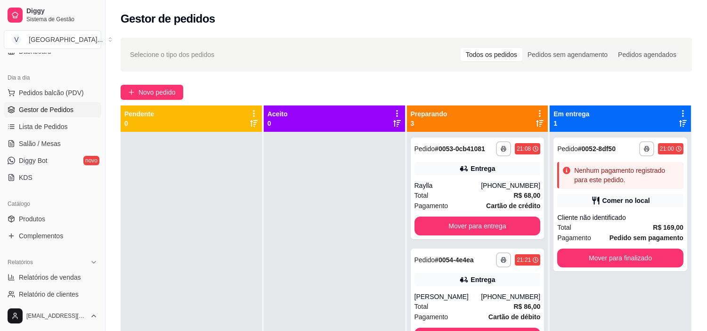
scroll to position [157, 0]
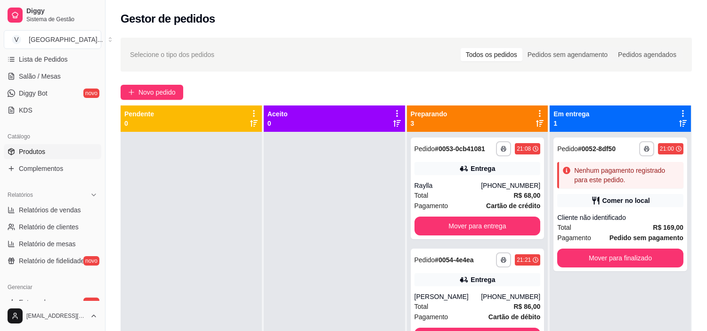
click at [49, 154] on link "Produtos" at bounding box center [53, 151] width 98 height 15
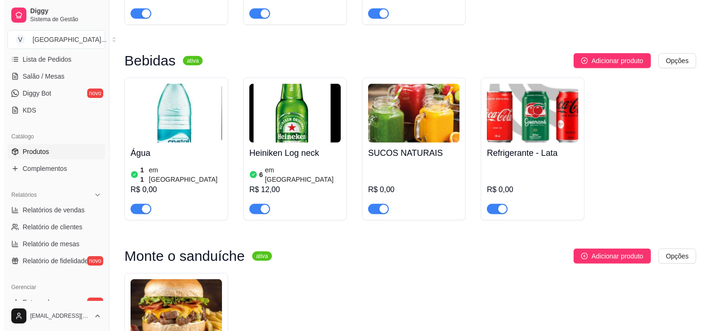
scroll to position [1414, 0]
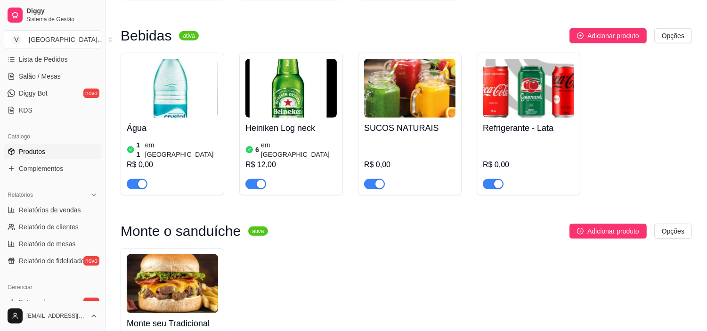
click at [542, 135] on h4 "Refrigerante - Lata" at bounding box center [528, 128] width 91 height 13
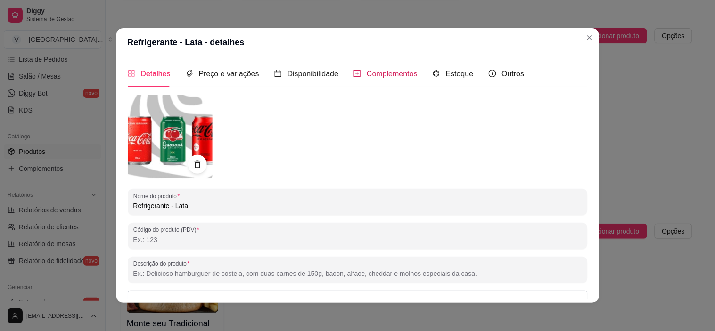
click at [376, 79] on div "Complementos" at bounding box center [385, 74] width 64 height 12
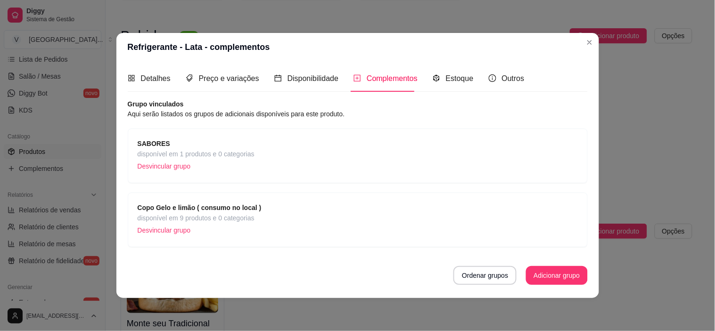
click at [250, 158] on span "disponível em 1 produtos e 0 categorias" at bounding box center [196, 154] width 117 height 10
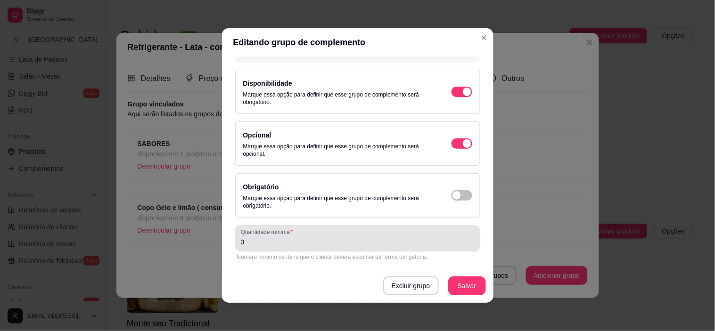
scroll to position [0, 0]
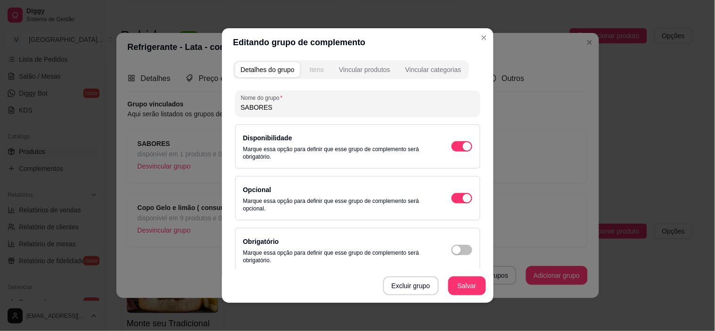
click at [318, 72] on div "Itens" at bounding box center [317, 69] width 14 height 9
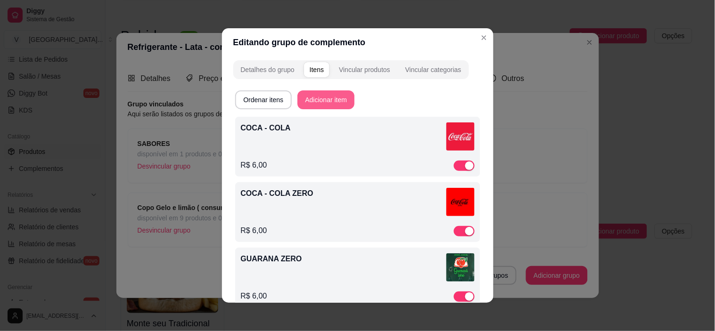
click at [316, 104] on button "Adicionar item" at bounding box center [325, 99] width 57 height 19
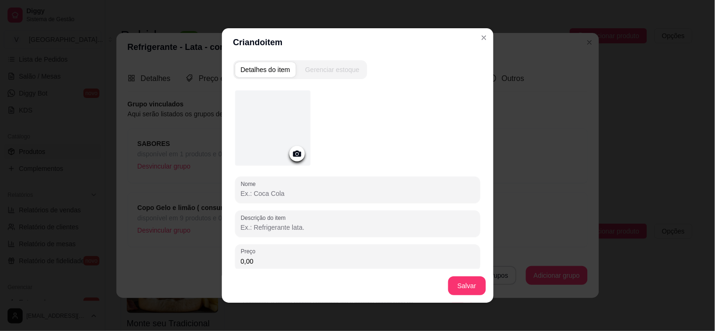
click at [283, 152] on div at bounding box center [272, 127] width 75 height 75
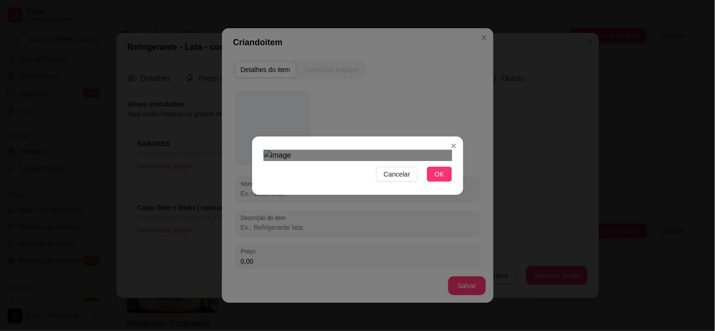
click at [394, 161] on div at bounding box center [357, 155] width 188 height 11
click at [340, 186] on div "Use the arrow keys to move the crop selection area" at bounding box center [322, 222] width 119 height 119
click at [369, 161] on div at bounding box center [357, 155] width 188 height 11
click at [347, 182] on div "Use the arrow keys to move the crop selection area" at bounding box center [318, 217] width 104 height 104
click at [449, 182] on button "OK" at bounding box center [439, 174] width 25 height 15
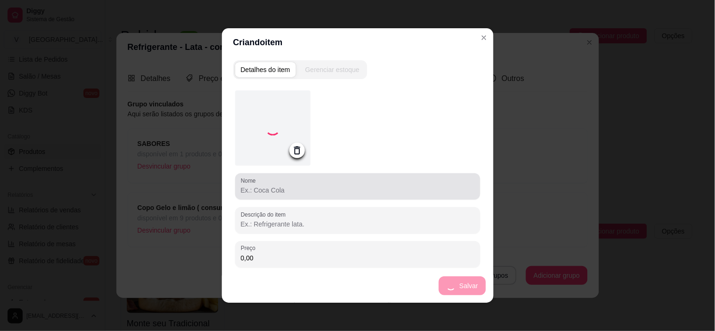
click at [292, 195] on input "Nome" at bounding box center [358, 190] width 234 height 9
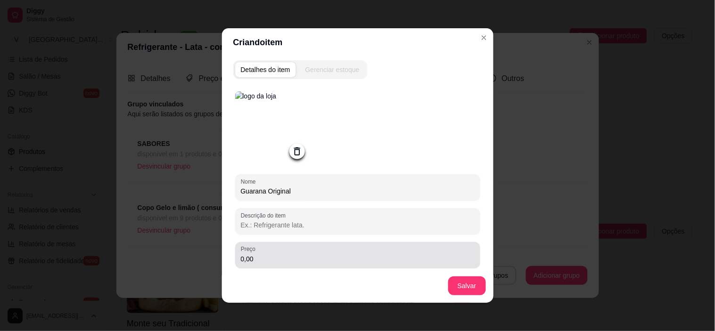
type input "Guarana Original"
click at [281, 256] on input "0,00" at bounding box center [358, 258] width 234 height 9
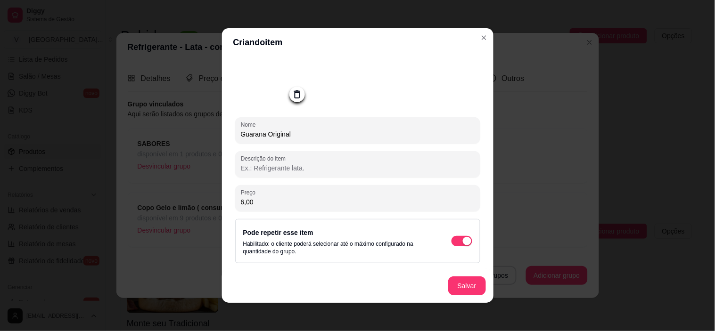
scroll to position [58, 0]
type input "6,00"
click at [454, 287] on button "Salvar" at bounding box center [467, 286] width 38 height 19
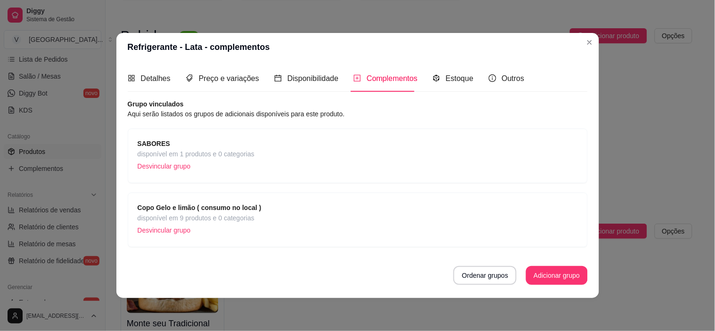
click at [229, 162] on p "Desvincular grupo" at bounding box center [196, 166] width 117 height 14
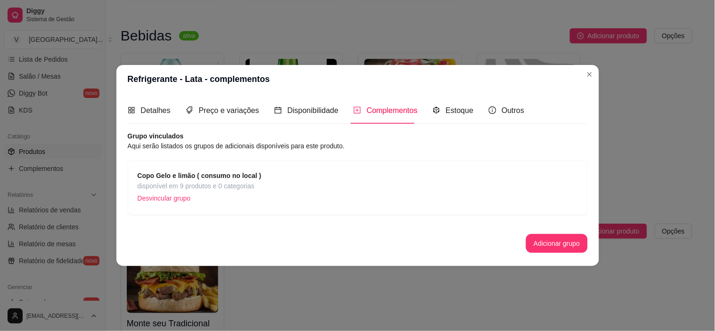
click at [524, 239] on div "Adicionar grupo" at bounding box center [358, 243] width 460 height 19
click at [531, 241] on button "Adicionar grupo" at bounding box center [556, 244] width 59 height 18
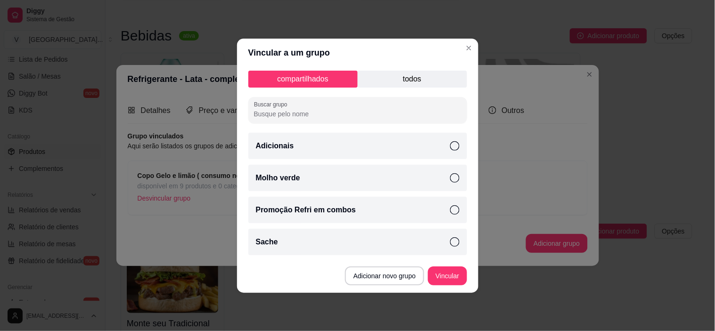
click at [314, 110] on input "Buscar grupo" at bounding box center [357, 113] width 207 height 9
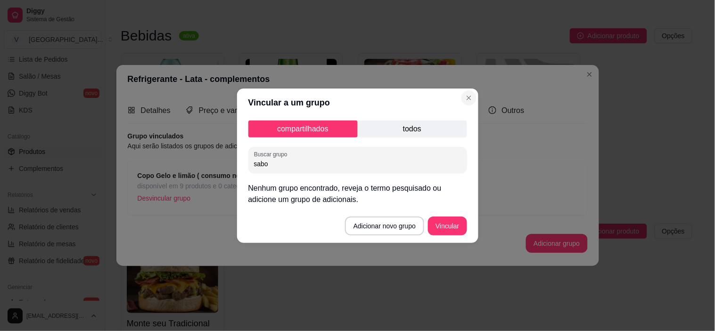
type input "sabo"
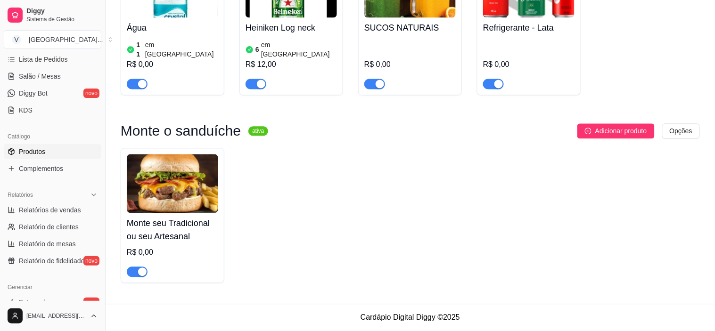
scroll to position [1370, 0]
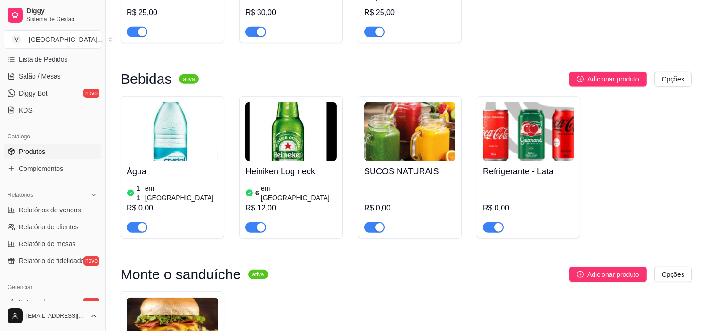
click at [543, 147] on img at bounding box center [528, 131] width 91 height 59
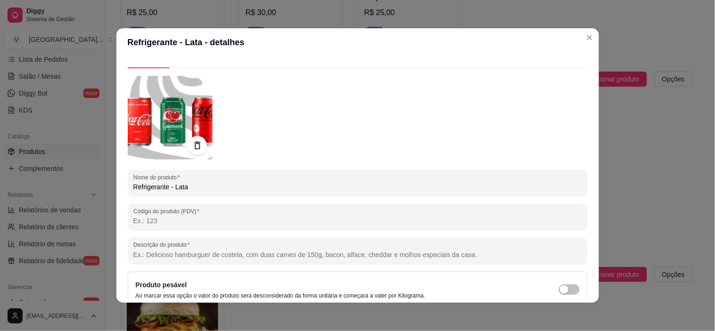
scroll to position [0, 0]
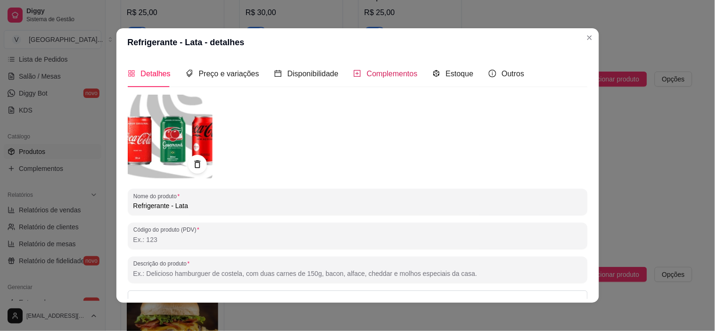
click at [378, 70] on span "Complementos" at bounding box center [392, 74] width 51 height 8
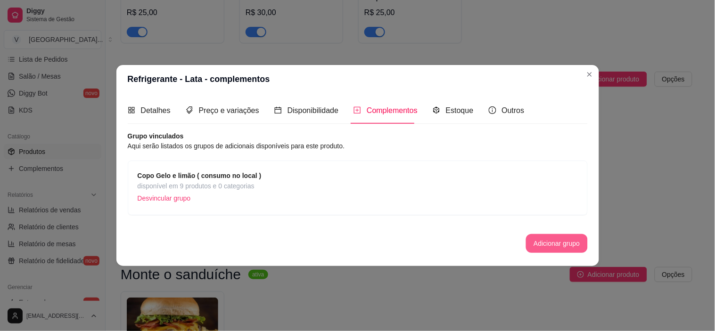
click at [575, 243] on button "Adicionar grupo" at bounding box center [556, 243] width 61 height 19
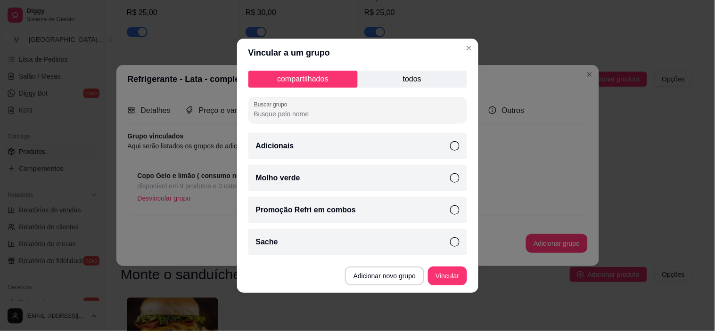
click at [331, 114] on input "Buscar grupo" at bounding box center [357, 113] width 207 height 9
click at [413, 76] on p "todos" at bounding box center [412, 79] width 109 height 17
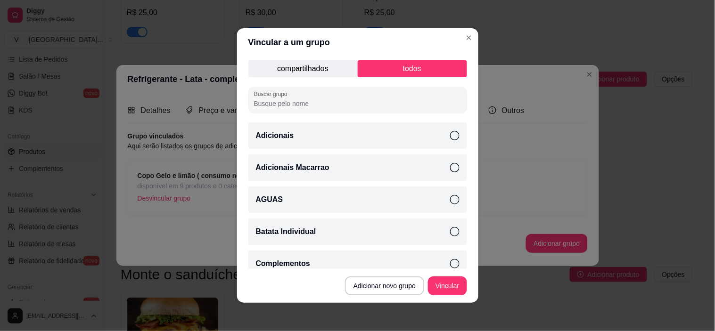
click at [354, 99] on input "Buscar grupo" at bounding box center [357, 103] width 207 height 9
type input "sa"
click at [450, 170] on icon at bounding box center [454, 167] width 9 height 9
click at [450, 199] on icon at bounding box center [454, 199] width 9 height 9
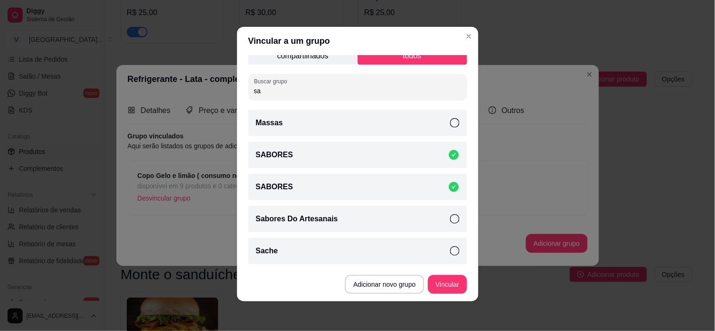
scroll to position [2, 0]
click at [445, 214] on div "Sabores Do Artesanais" at bounding box center [357, 218] width 219 height 26
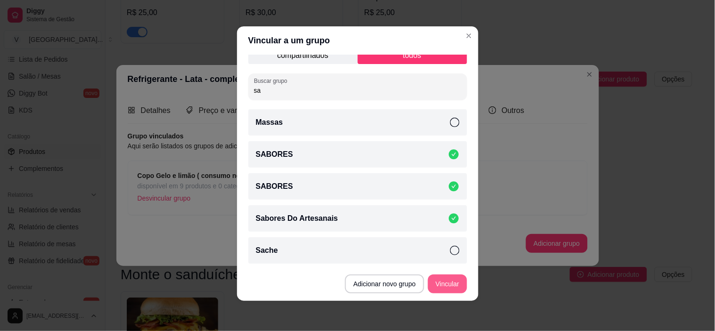
click at [448, 284] on button "Vincular" at bounding box center [447, 284] width 39 height 19
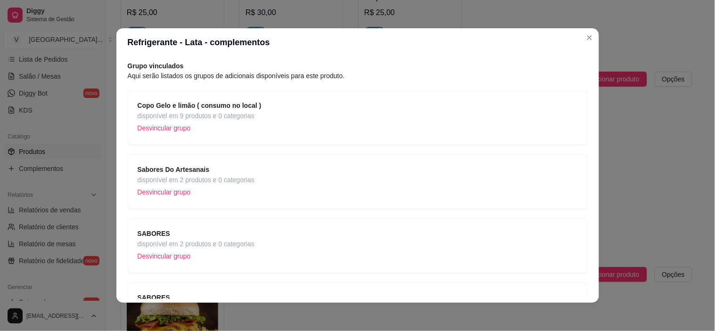
scroll to position [52, 0]
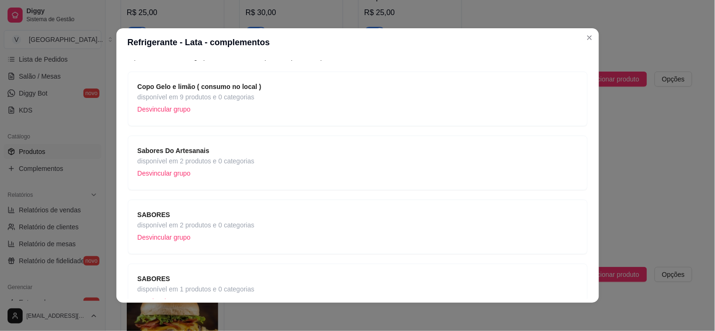
click at [229, 158] on span "disponível em 2 produtos e 0 categorias" at bounding box center [196, 161] width 117 height 10
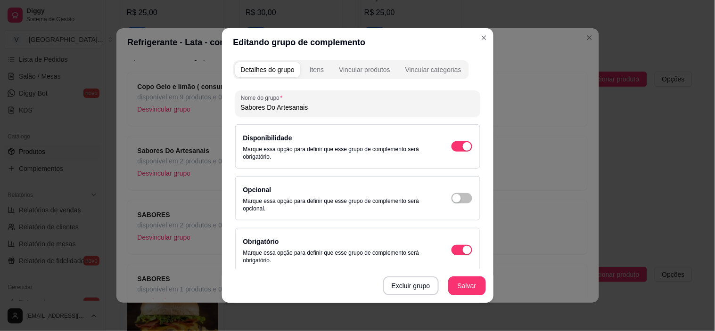
click at [320, 70] on div "Itens" at bounding box center [317, 69] width 14 height 9
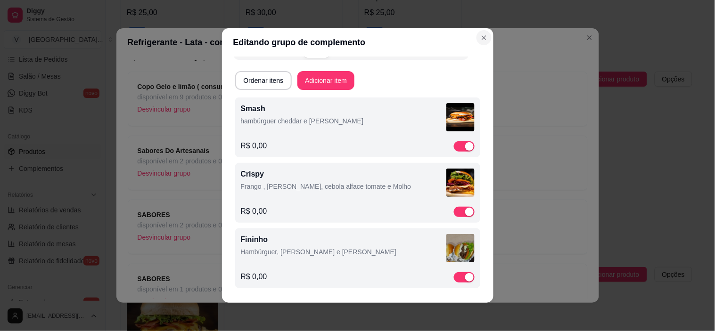
scroll to position [0, 0]
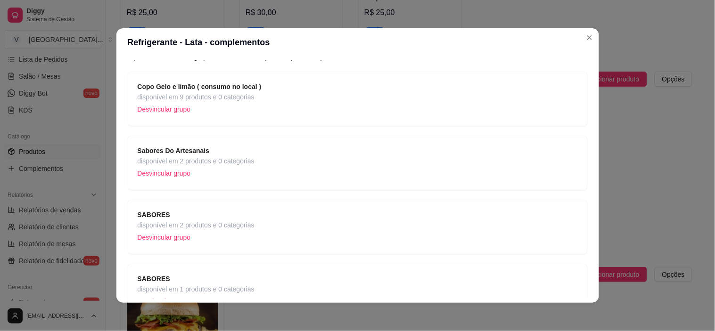
click at [234, 159] on span "disponível em 2 produtos e 0 categorias" at bounding box center [196, 161] width 117 height 10
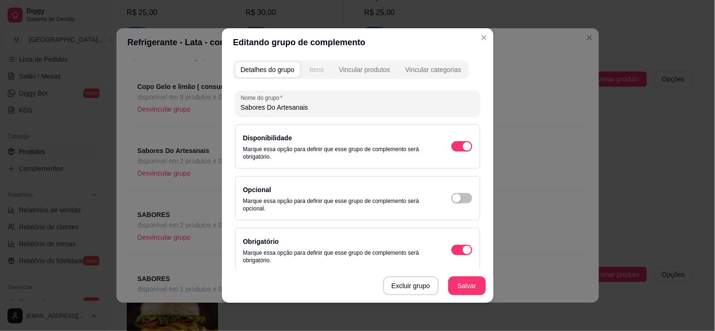
click at [321, 73] on button "Itens" at bounding box center [316, 69] width 25 height 15
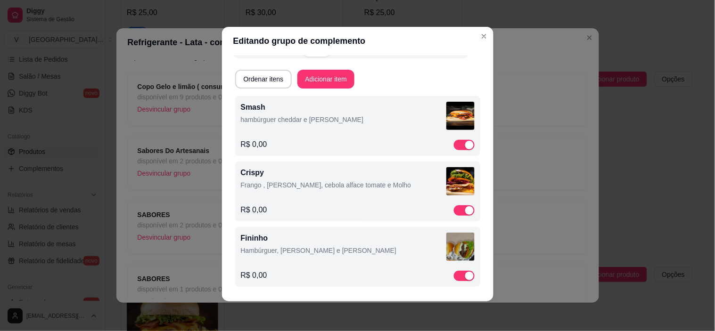
scroll to position [2, 0]
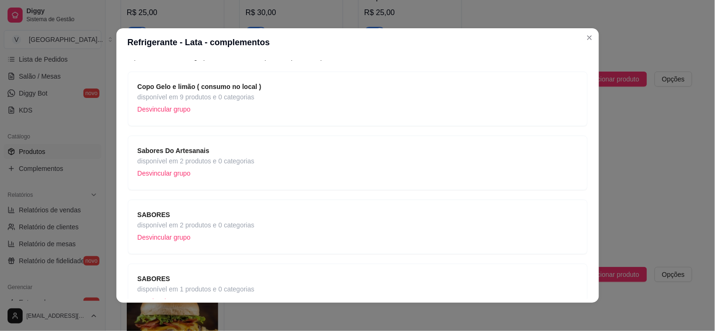
click at [161, 177] on p "Desvincular grupo" at bounding box center [196, 173] width 117 height 14
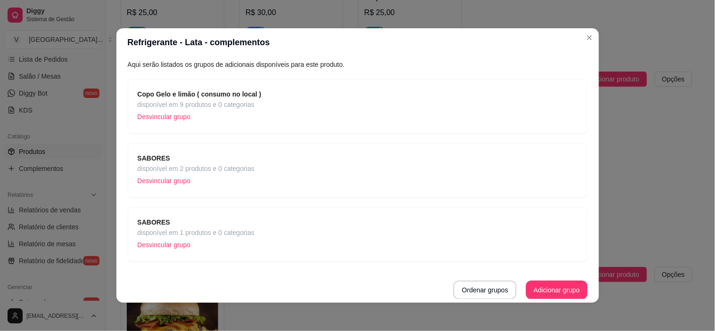
click at [210, 172] on span "disponível em 2 produtos e 0 categorias" at bounding box center [196, 169] width 117 height 10
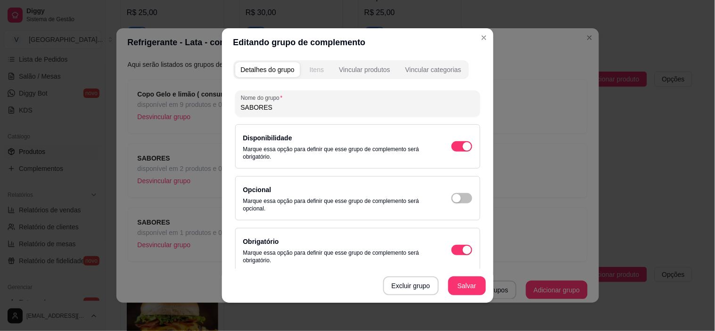
click at [317, 74] on div "Itens" at bounding box center [317, 69] width 14 height 9
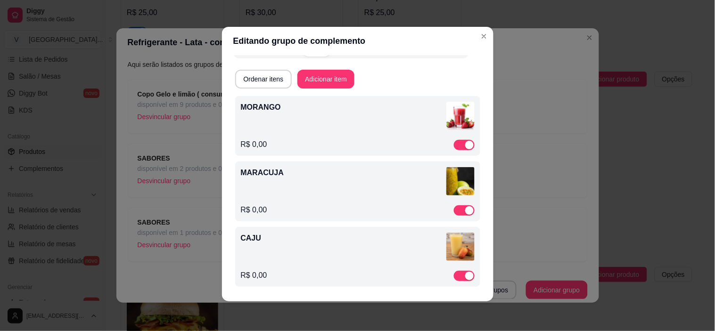
scroll to position [2, 0]
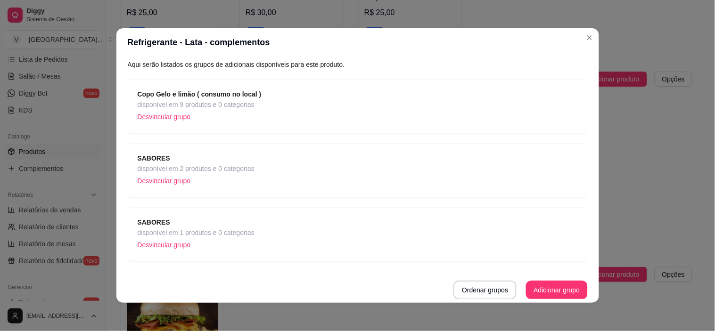
click at [153, 181] on p "Desvincular grupo" at bounding box center [196, 181] width 117 height 14
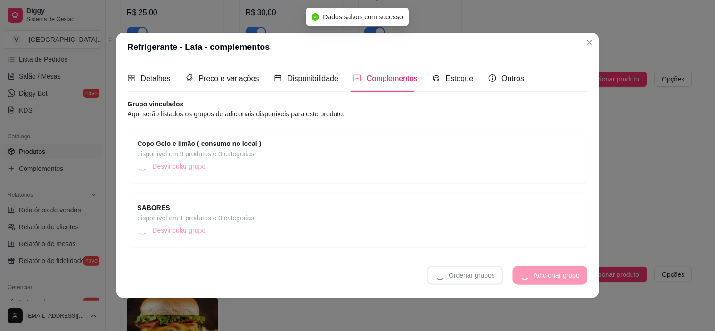
scroll to position [0, 0]
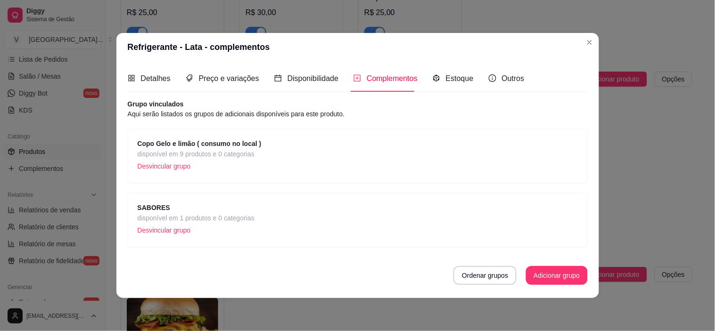
click at [288, 210] on div "SABORES disponível em 1 produtos e 0 categorias Desvincular grupo" at bounding box center [358, 220] width 440 height 35
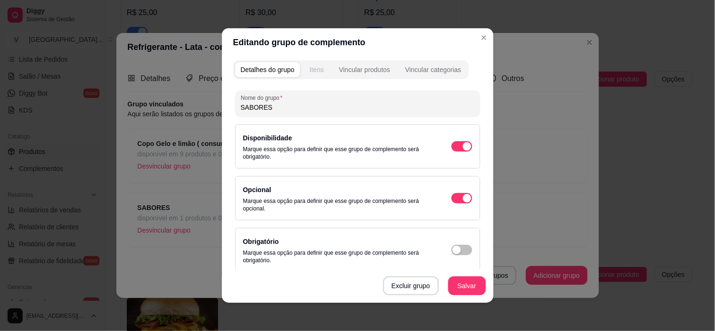
click at [318, 71] on div "Itens" at bounding box center [317, 69] width 14 height 9
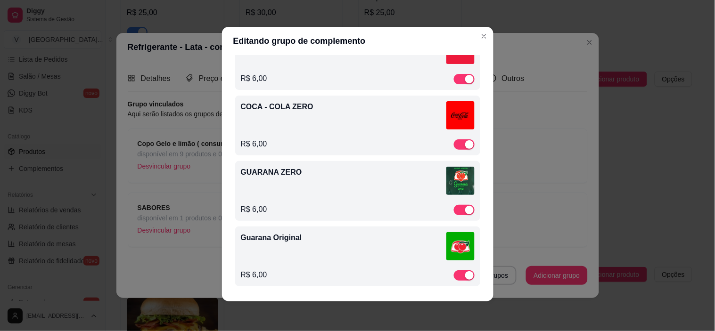
scroll to position [2, 0]
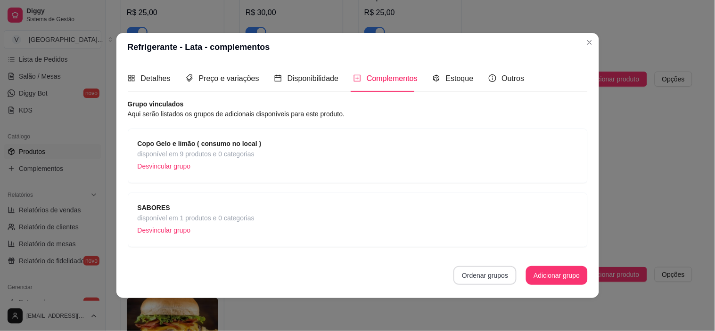
click at [503, 279] on button "Ordenar grupos" at bounding box center [484, 275] width 63 height 19
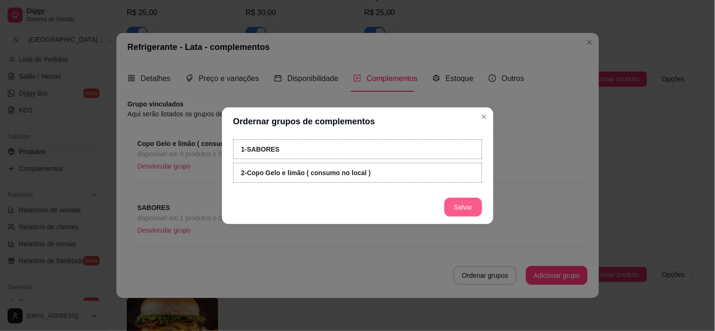
click at [465, 213] on button "Salvar" at bounding box center [463, 207] width 38 height 19
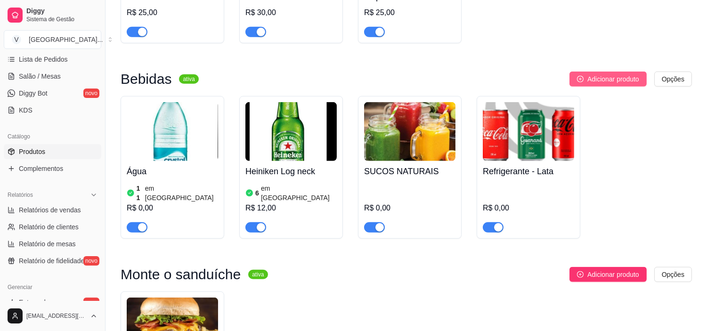
click at [591, 77] on span "Adicionar produto" at bounding box center [614, 79] width 52 height 10
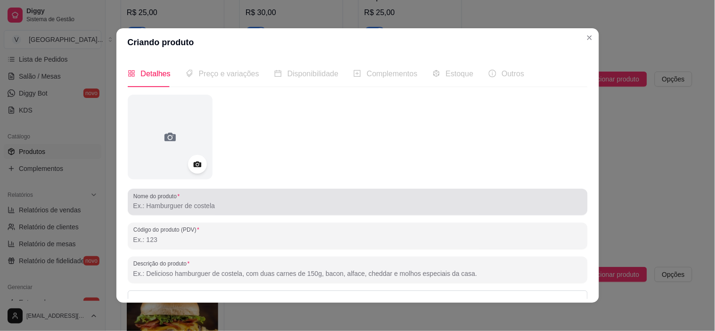
click at [225, 198] on div at bounding box center [357, 202] width 449 height 19
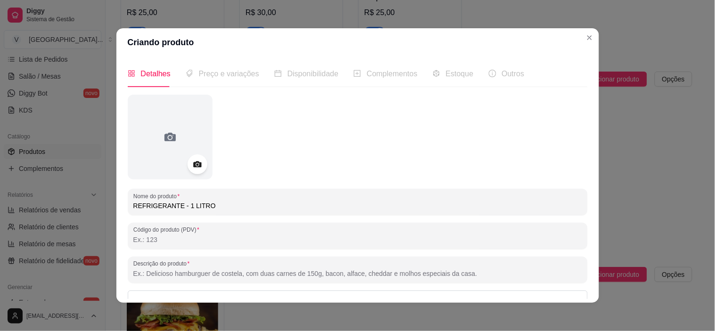
type input "REFRIGERANTE - 1 LITRO"
click at [193, 164] on icon at bounding box center [197, 165] width 8 height 6
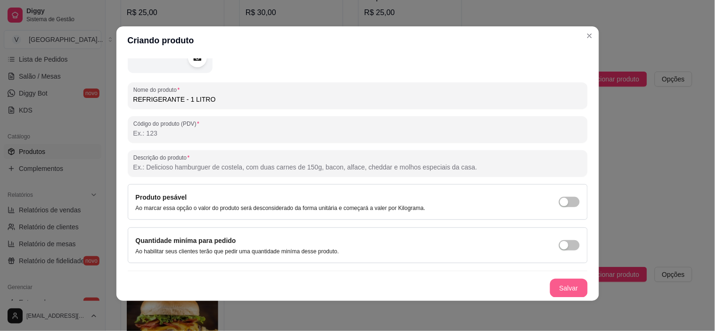
click at [563, 297] on button "Salvar" at bounding box center [569, 288] width 38 height 19
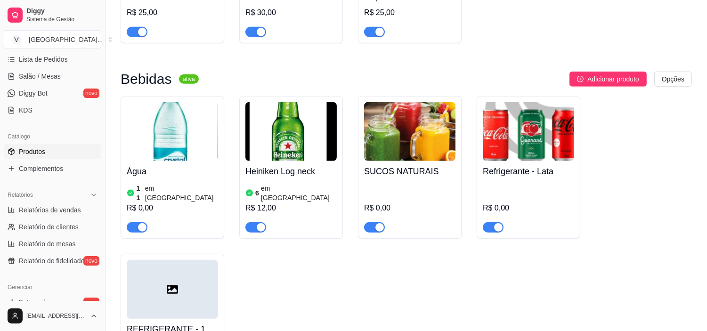
scroll to position [0, 0]
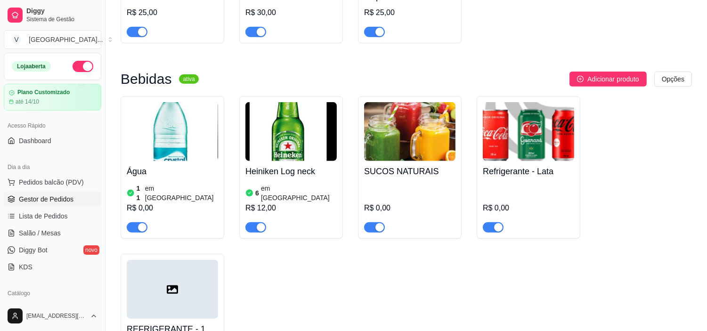
click at [55, 201] on span "Gestor de Pedidos" at bounding box center [46, 199] width 55 height 9
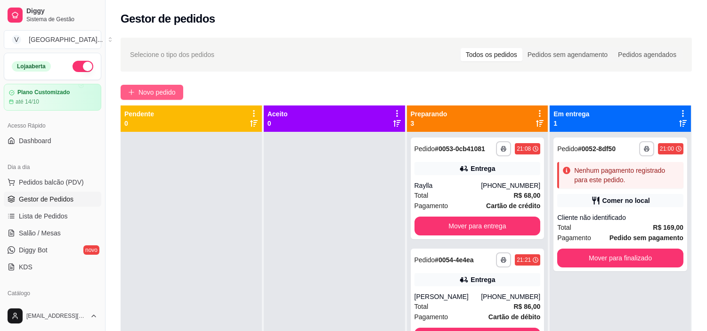
click at [161, 92] on span "Novo pedido" at bounding box center [157, 92] width 37 height 10
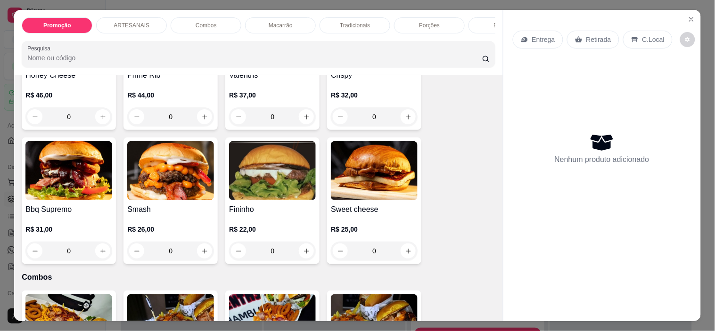
scroll to position [314, 0]
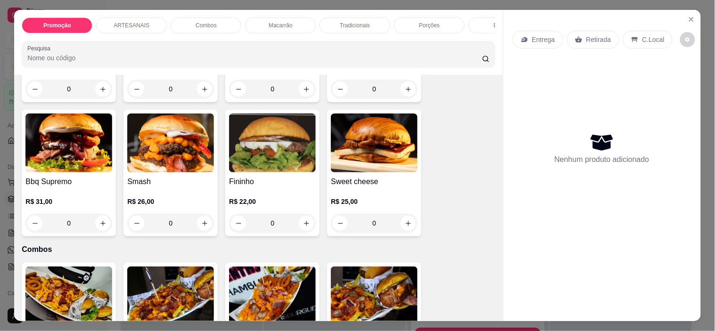
click at [100, 223] on div "0" at bounding box center [68, 223] width 87 height 19
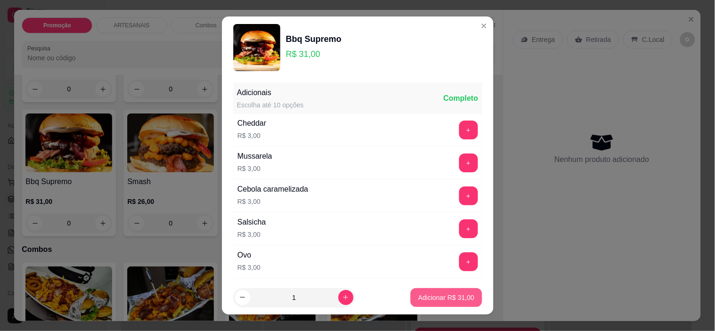
click at [418, 295] on p "Adicionar R$ 31,00" at bounding box center [446, 297] width 56 height 9
type input "1"
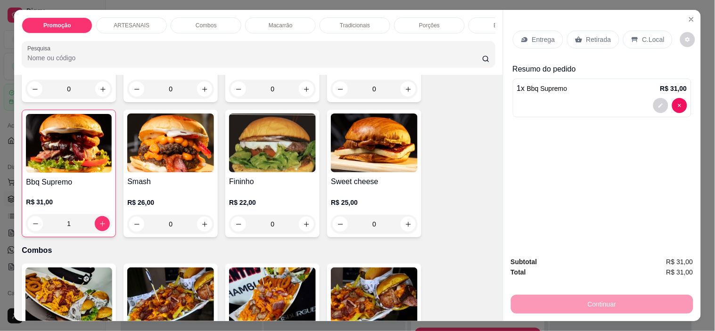
click at [303, 229] on div "0" at bounding box center [272, 224] width 87 height 19
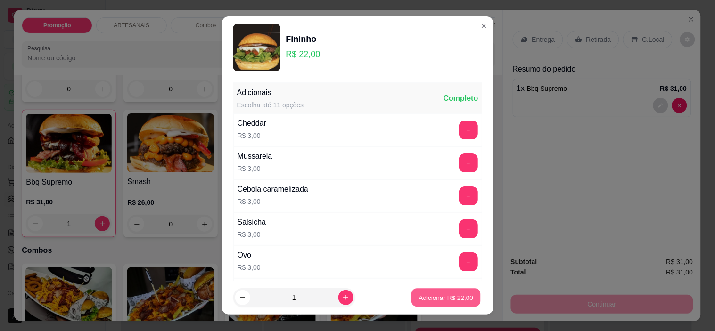
click at [440, 297] on p "Adicionar R$ 22,00" at bounding box center [446, 297] width 55 height 9
type input "1"
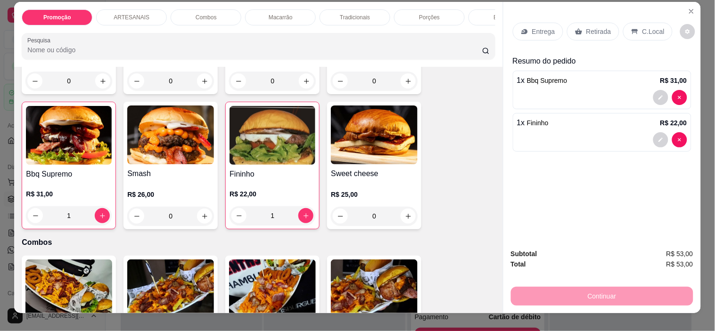
scroll to position [0, 0]
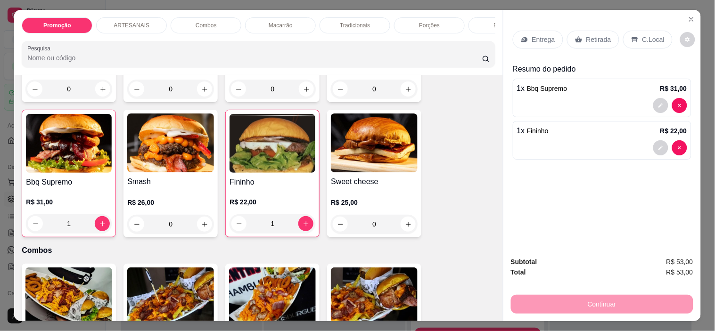
click at [549, 35] on p "Entrega" at bounding box center [543, 39] width 23 height 9
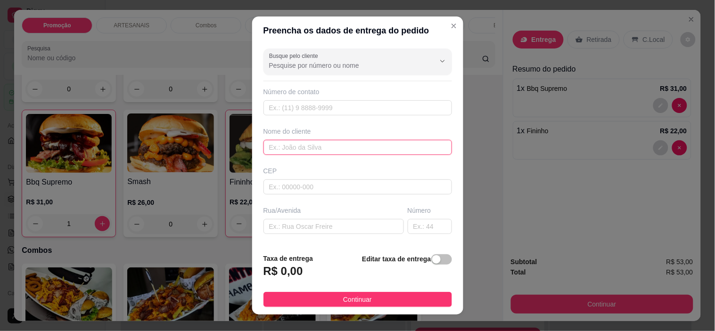
click at [313, 142] on input "text" at bounding box center [357, 147] width 188 height 15
type input "[PERSON_NAME]"
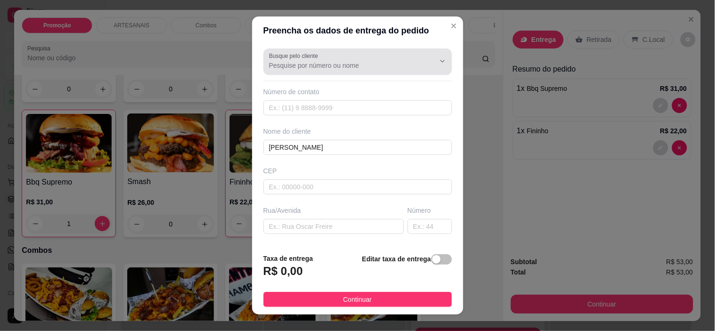
click at [325, 73] on div "Busque pelo cliente" at bounding box center [357, 62] width 188 height 26
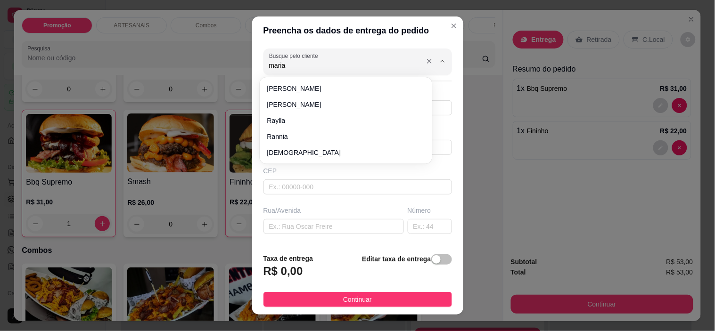
click at [327, 67] on input "maria" at bounding box center [344, 65] width 151 height 9
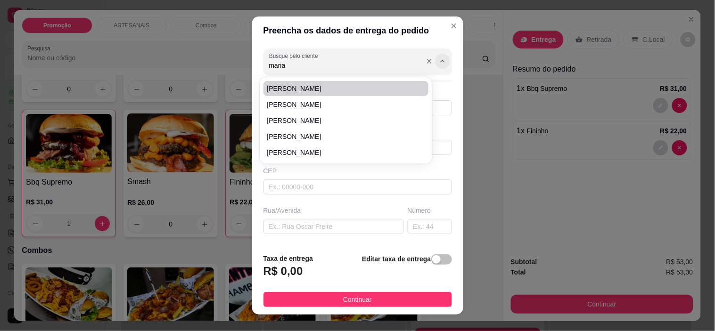
type input "maria"
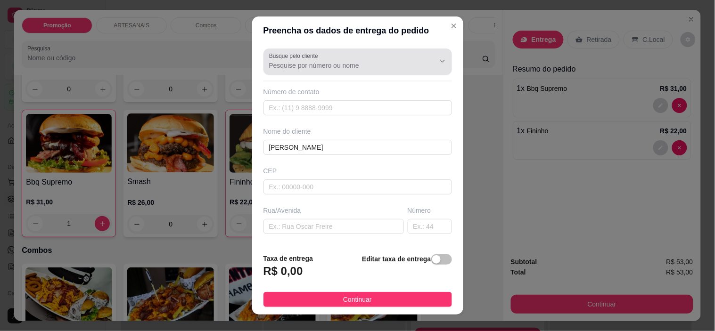
click at [422, 58] on button "Show suggestions" at bounding box center [429, 61] width 15 height 15
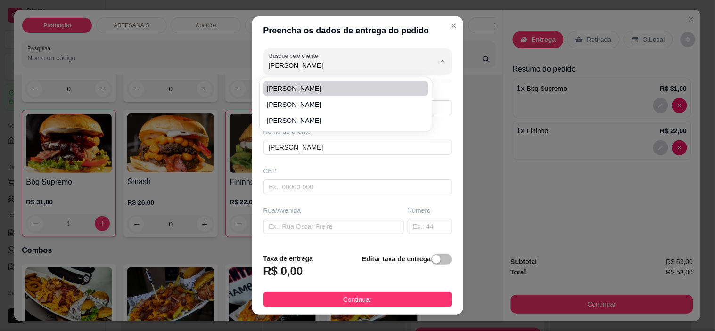
click at [317, 93] on span "[PERSON_NAME]" at bounding box center [341, 88] width 148 height 9
type input "[PERSON_NAME]"
type input "6298062125"
type input "[PERSON_NAME]"
type input "Usina"
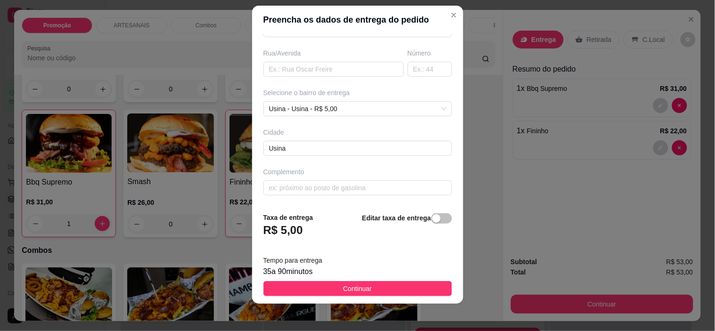
scroll to position [13, 0]
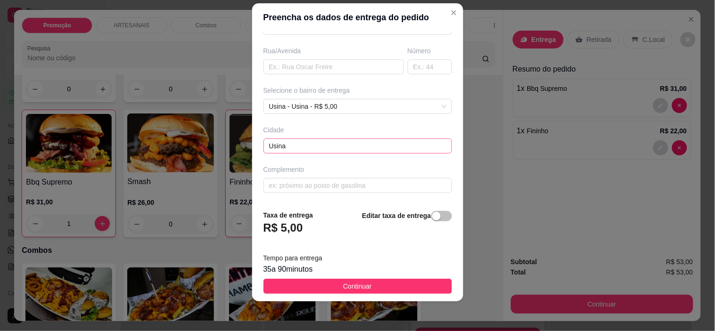
type input "[PERSON_NAME]"
click at [316, 144] on input "Usina" at bounding box center [357, 146] width 188 height 15
click at [405, 102] on span "Usina - Usina - R$ 5,00" at bounding box center [357, 106] width 177 height 14
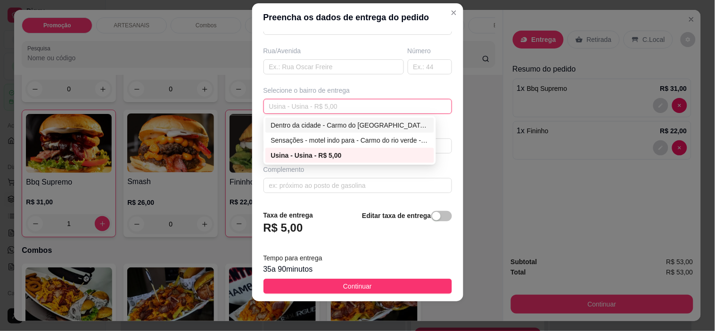
click at [377, 129] on div "Dentro da cidade - Carmo do [GEOGRAPHIC_DATA] - R$ 2,00" at bounding box center [350, 125] width 158 height 10
type input "Carmo do [GEOGRAPHIC_DATA]"
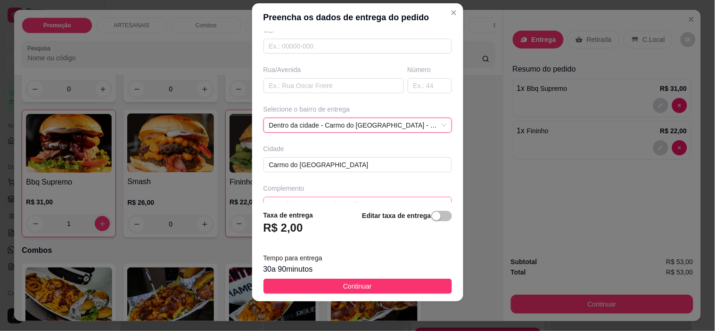
scroll to position [147, 0]
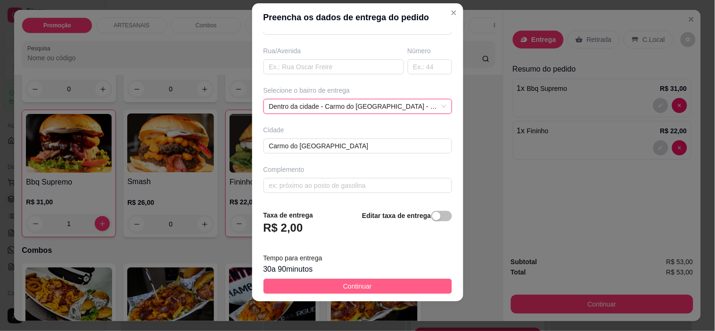
click at [391, 286] on button "Continuar" at bounding box center [357, 286] width 188 height 15
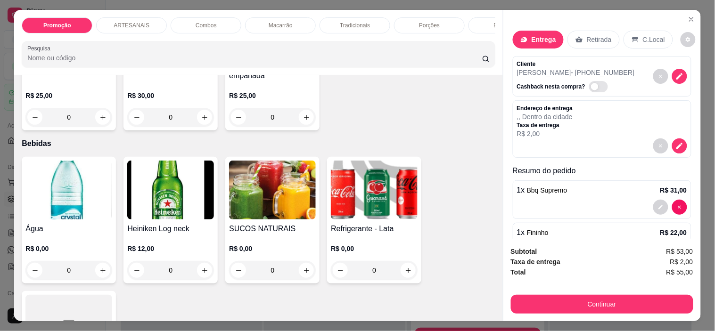
scroll to position [1099, 0]
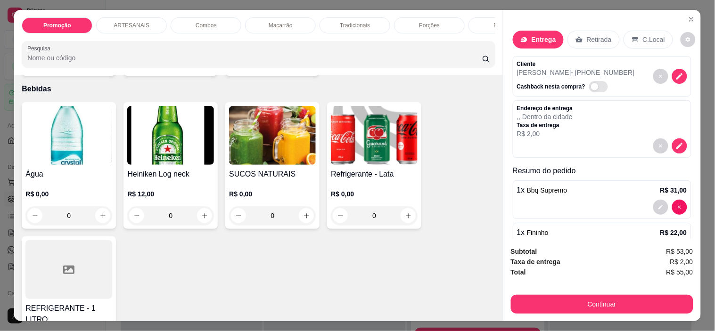
click at [97, 223] on div "0" at bounding box center [68, 215] width 87 height 19
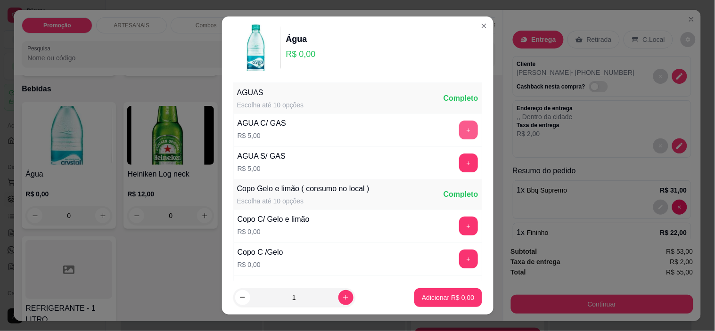
click at [459, 127] on button "+" at bounding box center [468, 130] width 19 height 19
click at [453, 303] on button "Adicionar R$ 5,00" at bounding box center [448, 297] width 66 height 18
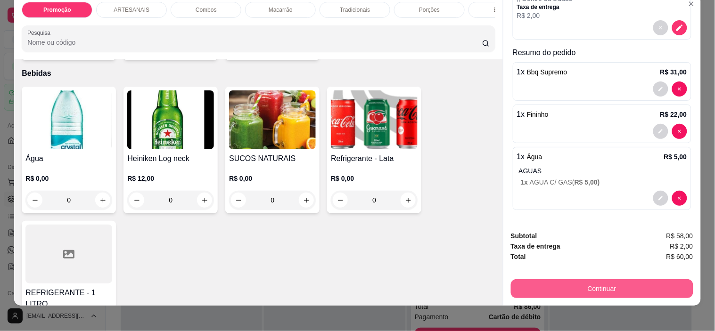
scroll to position [24, 0]
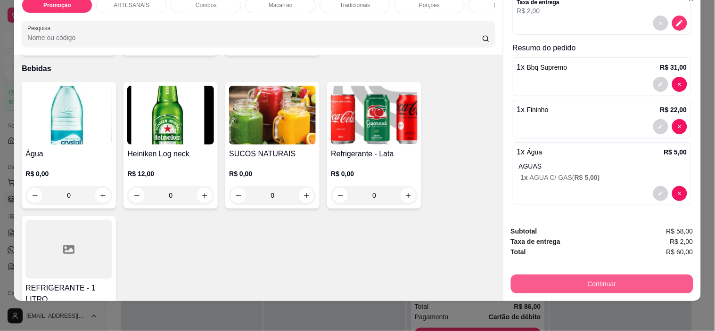
click at [636, 276] on button "Continuar" at bounding box center [602, 284] width 182 height 19
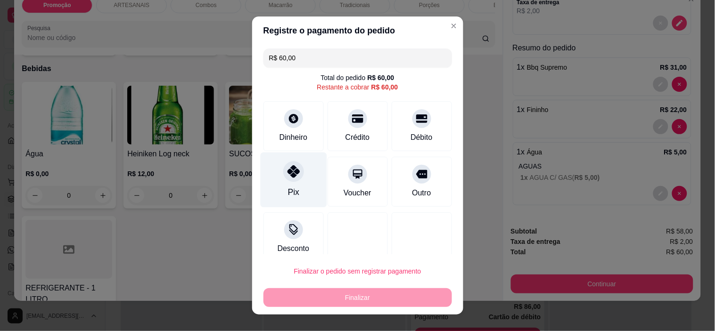
click at [287, 179] on div at bounding box center [293, 172] width 21 height 21
type input "R$ 0,00"
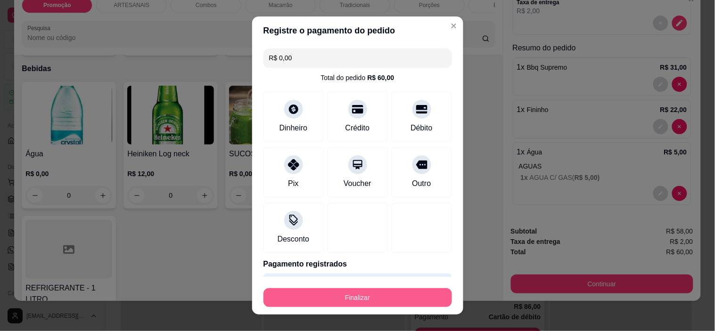
click at [368, 303] on button "Finalizar" at bounding box center [357, 297] width 188 height 19
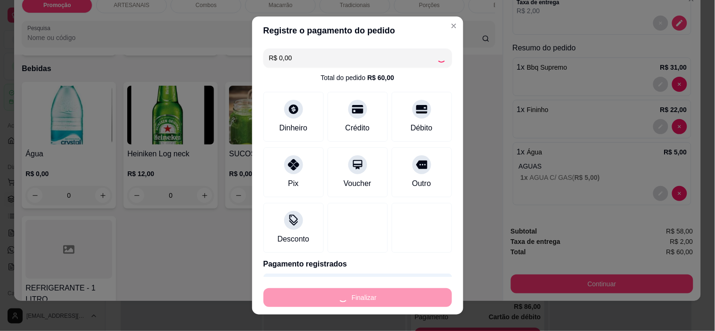
type input "0"
type input "-R$ 60,00"
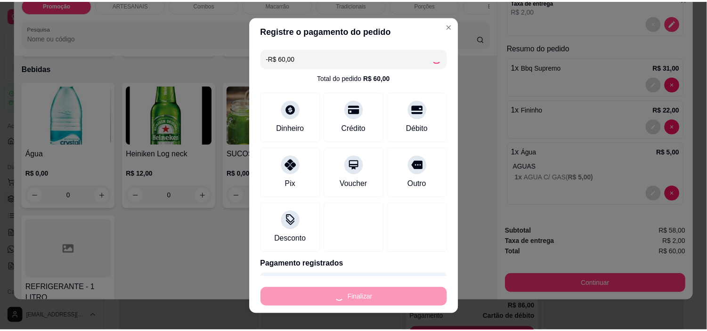
scroll to position [1098, 0]
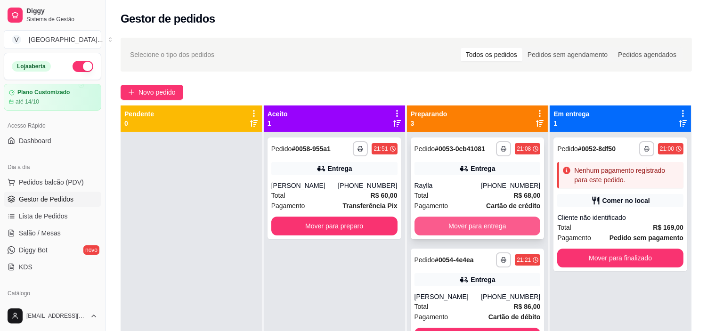
click at [486, 232] on button "Mover para entrega" at bounding box center [478, 226] width 126 height 19
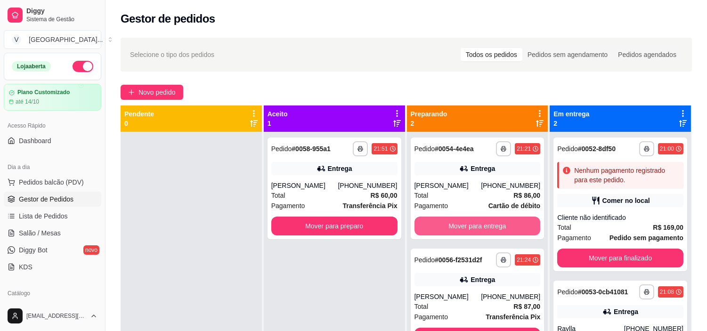
click at [486, 232] on button "Mover para entrega" at bounding box center [478, 226] width 126 height 19
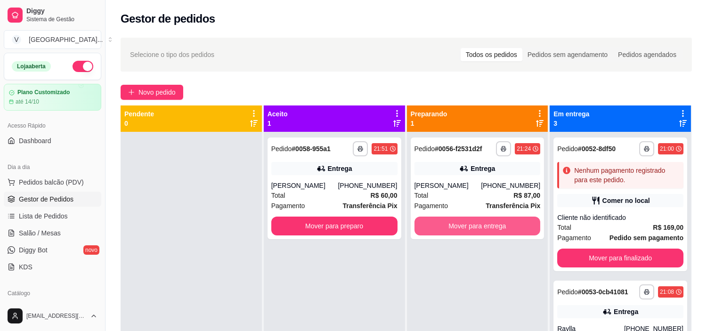
click at [486, 232] on button "Mover para entrega" at bounding box center [478, 226] width 126 height 19
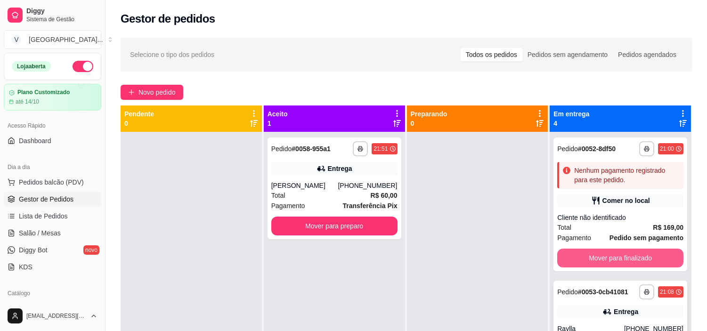
scroll to position [105, 0]
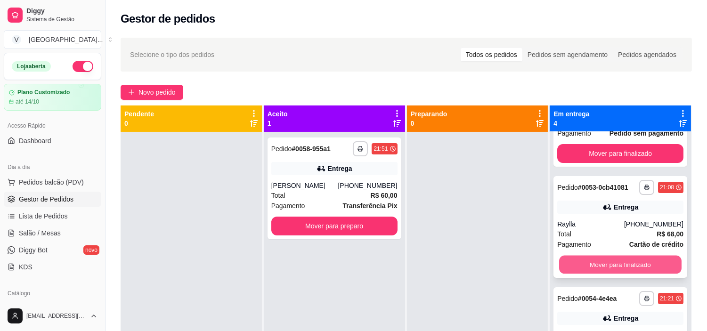
click at [604, 262] on button "Mover para finalizado" at bounding box center [620, 265] width 123 height 18
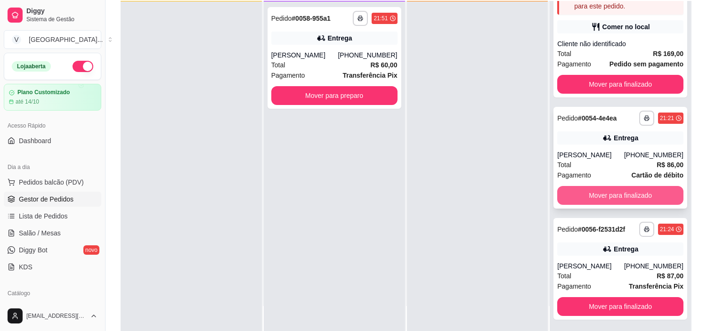
click at [617, 189] on button "Mover para finalizado" at bounding box center [620, 195] width 126 height 19
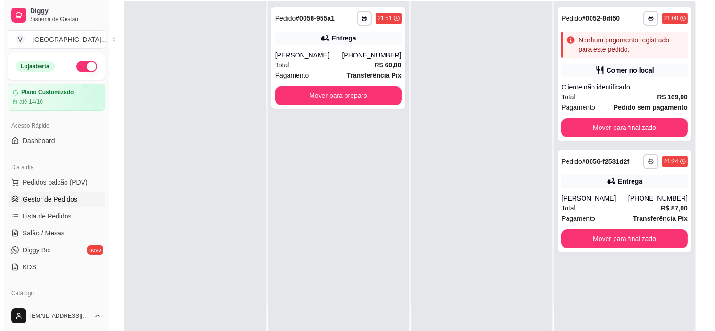
scroll to position [0, 0]
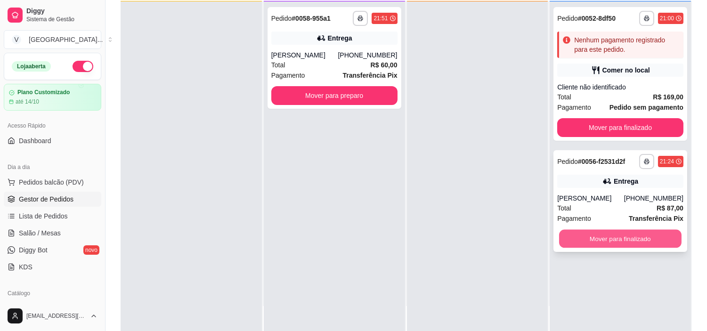
click at [631, 238] on button "Mover para finalizado" at bounding box center [620, 239] width 123 height 18
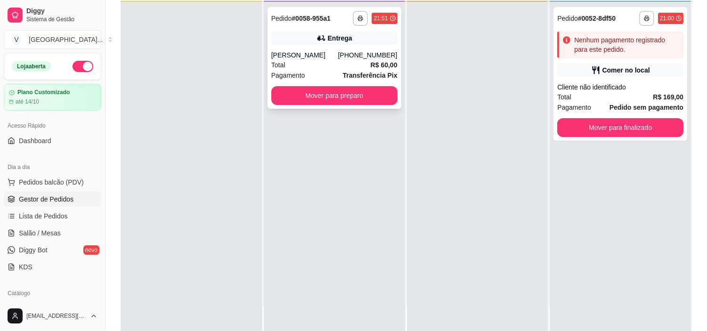
click at [356, 49] on div "**********" at bounding box center [335, 58] width 134 height 102
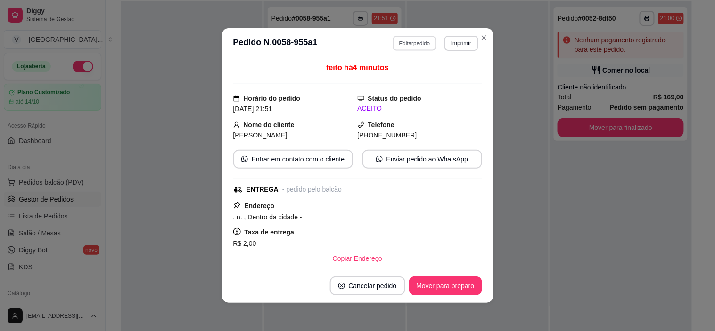
click at [409, 41] on button "Editar pedido" at bounding box center [415, 43] width 44 height 15
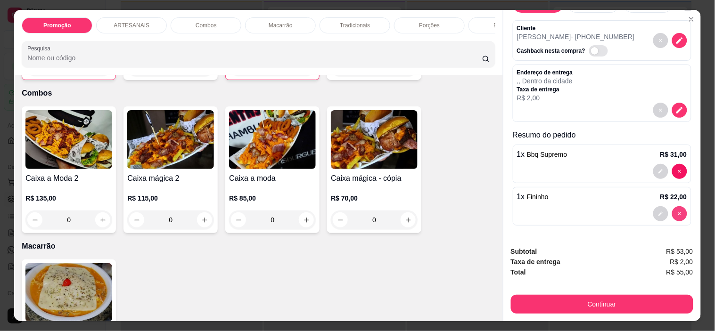
scroll to position [36, 0]
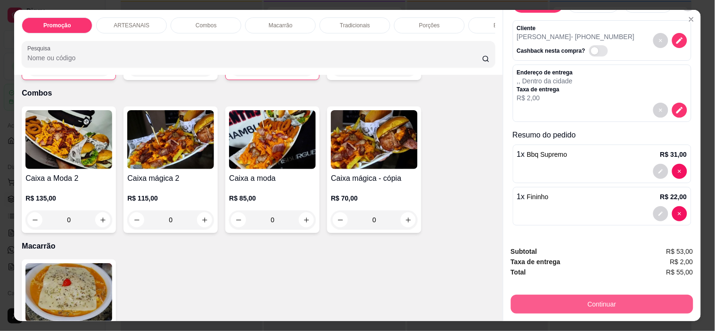
click at [647, 295] on button "Continuar" at bounding box center [602, 304] width 182 height 19
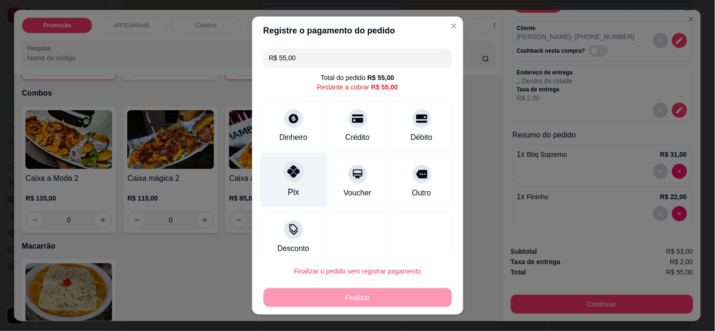
click at [291, 182] on div "Pix" at bounding box center [293, 180] width 66 height 55
type input "R$ 0,00"
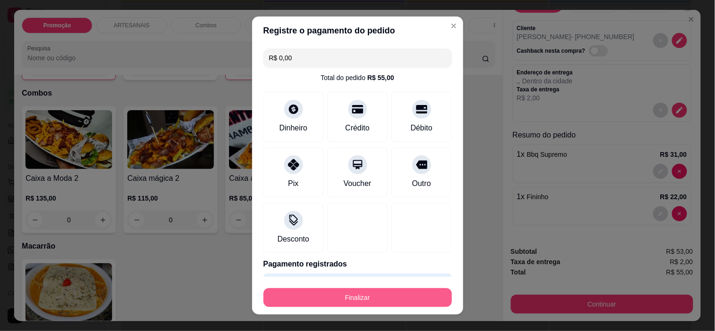
click at [336, 290] on button "Finalizar" at bounding box center [357, 297] width 188 height 19
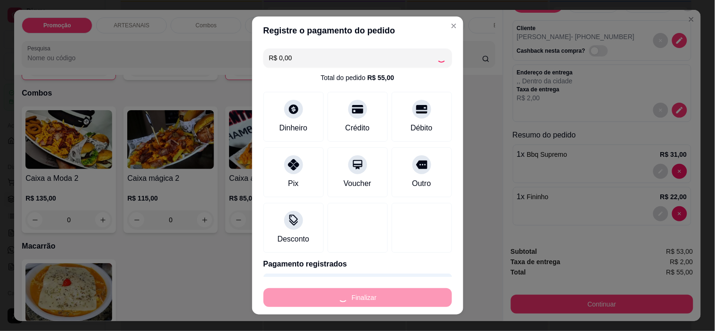
type input "0"
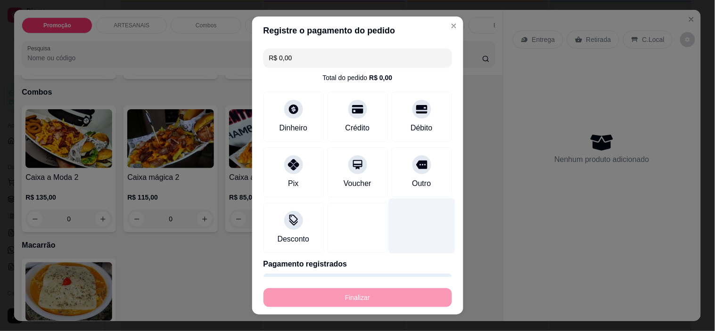
type input "-R$ 55,00"
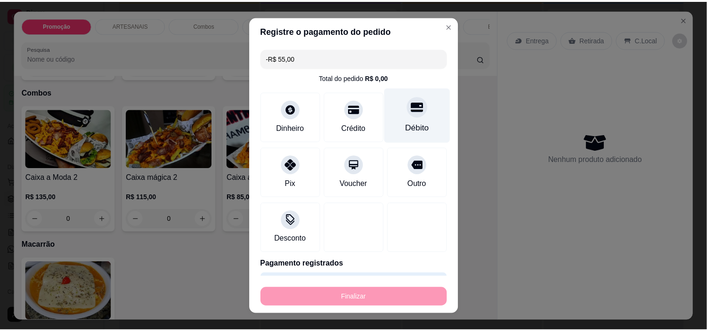
scroll to position [470, 0]
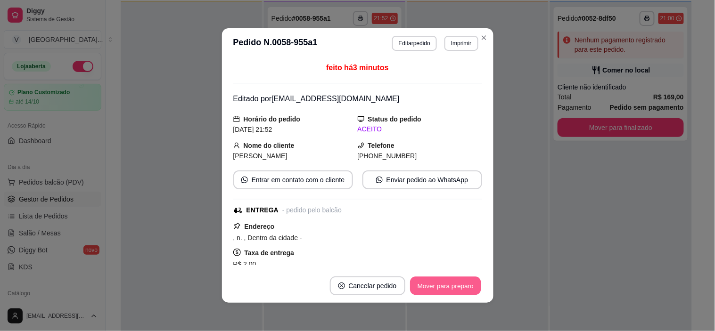
click at [455, 283] on button "Mover para preparo" at bounding box center [445, 286] width 71 height 18
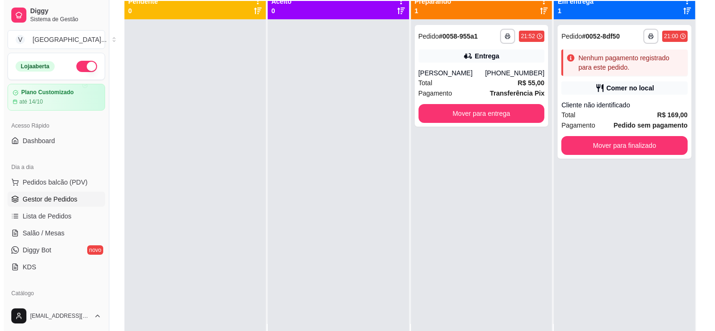
scroll to position [0, 0]
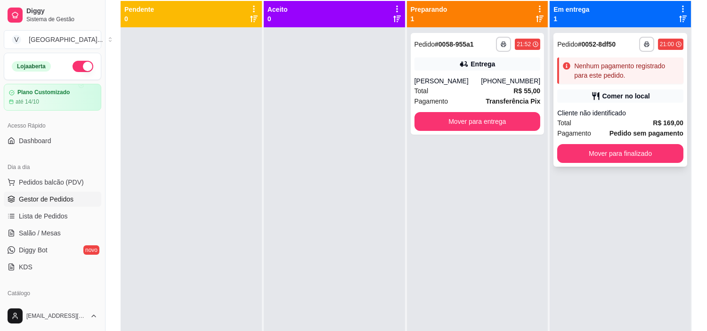
click at [647, 90] on div "Comer no local" at bounding box center [620, 96] width 126 height 13
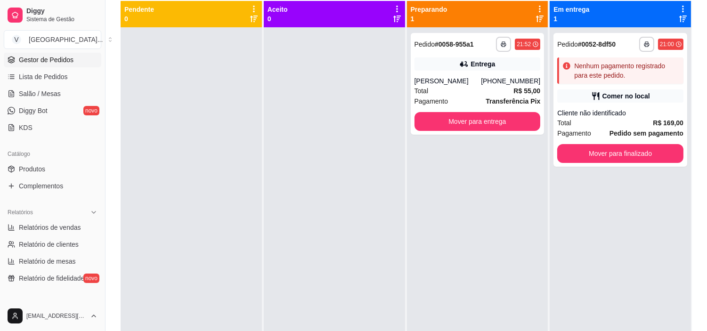
scroll to position [157, 0]
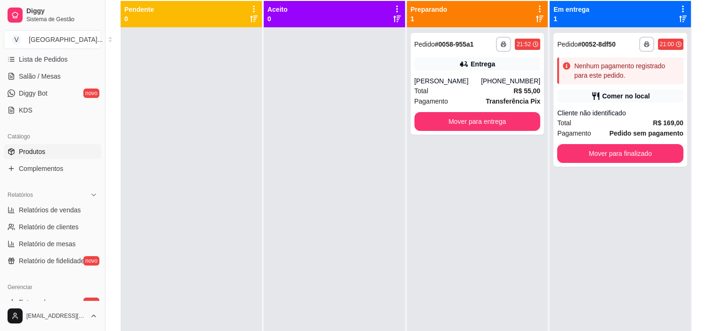
click at [50, 151] on link "Produtos" at bounding box center [53, 151] width 98 height 15
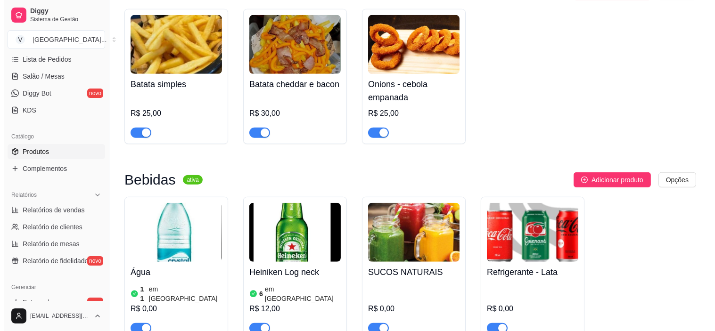
scroll to position [1309, 0]
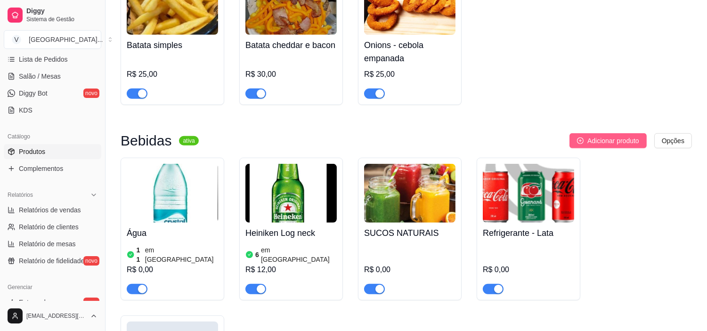
click at [622, 140] on span "Adicionar produto" at bounding box center [614, 141] width 52 height 10
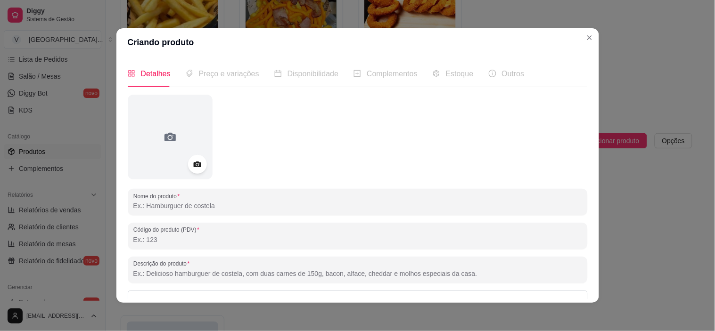
click at [179, 209] on input "Nome do produto" at bounding box center [357, 205] width 449 height 9
click at [575, 37] on header "Criando produto" at bounding box center [357, 42] width 483 height 28
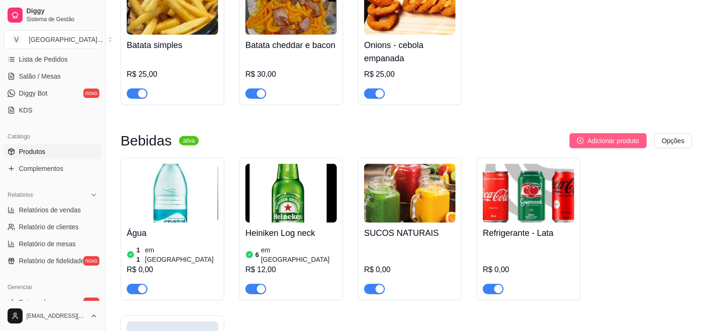
click at [611, 146] on span "Adicionar produto" at bounding box center [614, 141] width 52 height 10
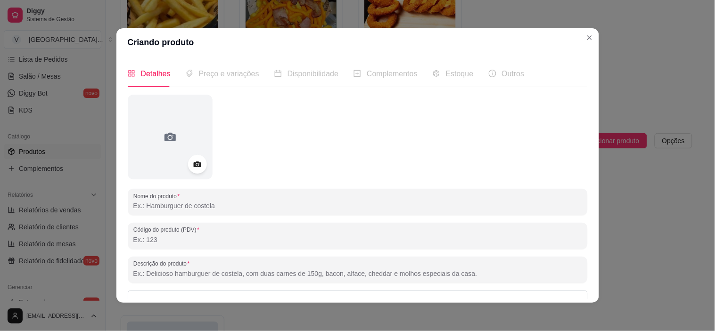
click at [412, 210] on input "Nome do produto" at bounding box center [357, 205] width 449 height 9
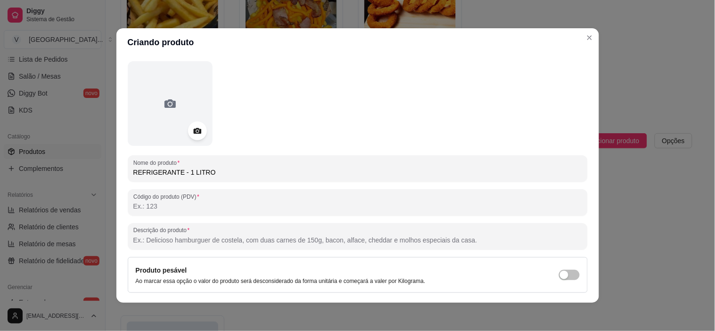
scroll to position [52, 0]
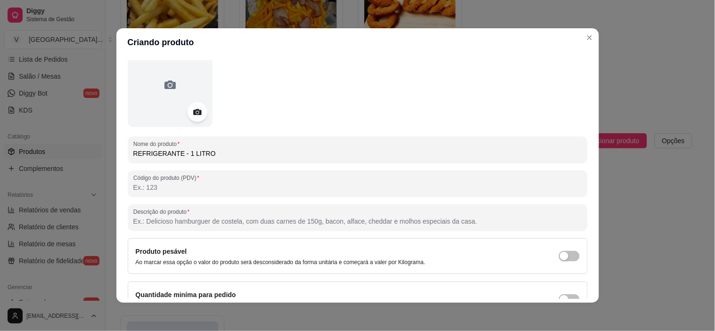
type input "REFRIGERANTE - 1 LITRO"
click at [199, 112] on icon at bounding box center [197, 112] width 11 height 11
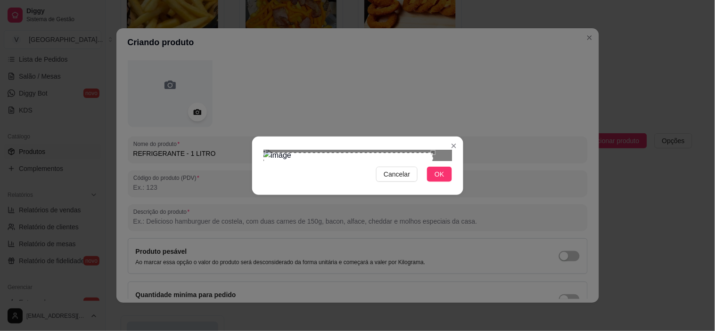
click at [346, 162] on div "Use the arrow keys to move the crop selection area" at bounding box center [348, 194] width 170 height 82
click at [435, 236] on div "Use the arrow keys to move the south east drag handle to change the crop select…" at bounding box center [435, 236] width 0 height 0
click at [379, 161] on div at bounding box center [357, 155] width 188 height 11
click at [338, 173] on div "Use the arrow keys to move the crop selection area" at bounding box center [318, 205] width 111 height 111
click at [424, 269] on div "Cancelar OK" at bounding box center [357, 165] width 715 height 331
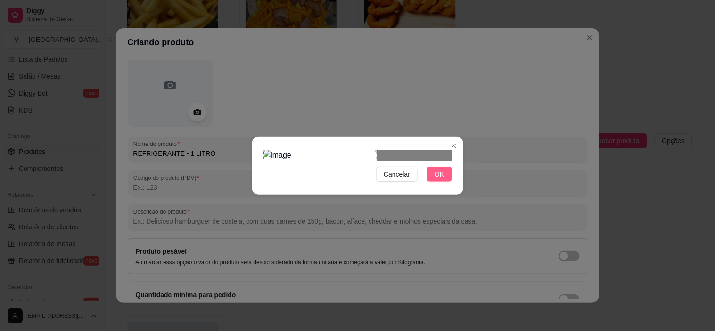
click at [444, 182] on button "OK" at bounding box center [439, 174] width 25 height 15
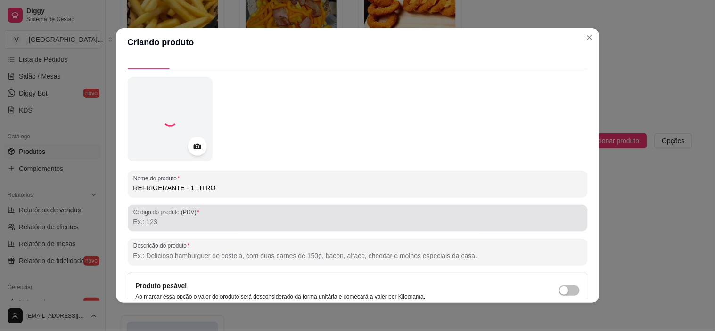
scroll to position [0, 0]
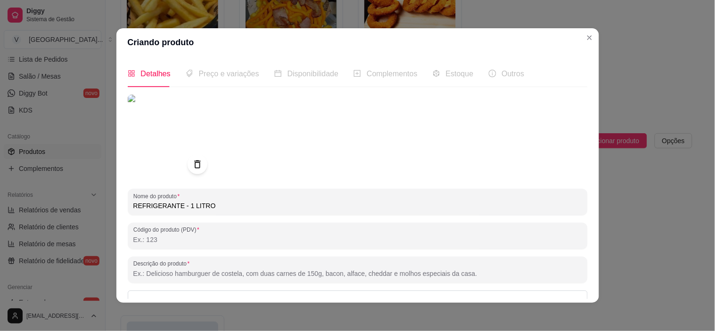
click at [194, 162] on icon at bounding box center [197, 164] width 6 height 8
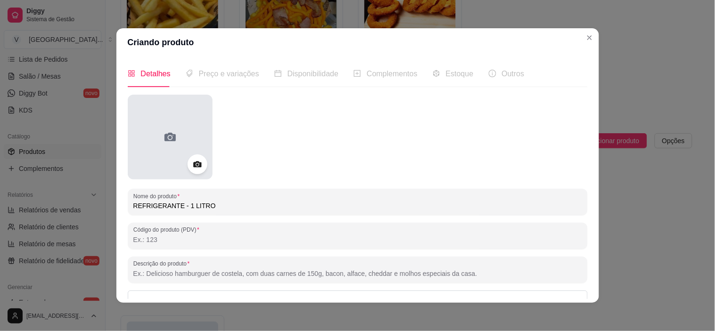
click at [176, 143] on div at bounding box center [170, 137] width 85 height 85
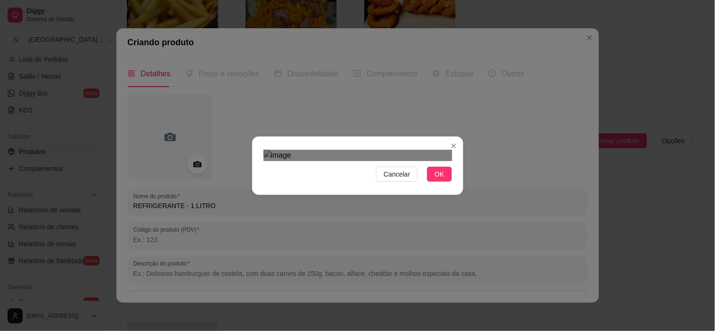
click at [369, 161] on div at bounding box center [357, 155] width 188 height 11
click at [320, 190] on div "Use the arrow keys to move the crop selection area" at bounding box center [310, 213] width 95 height 95
click at [441, 180] on span "OK" at bounding box center [438, 174] width 9 height 10
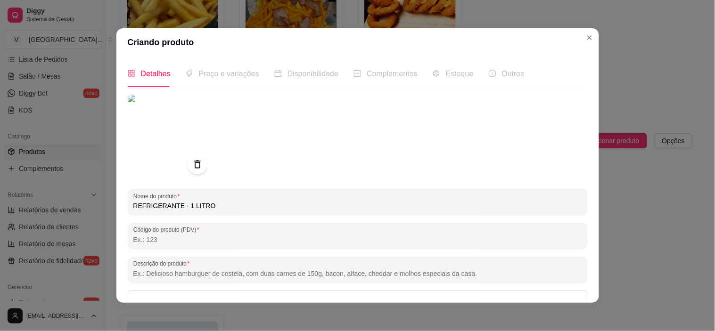
click at [200, 158] on div at bounding box center [198, 165] width 20 height 20
click at [194, 163] on icon at bounding box center [197, 164] width 11 height 11
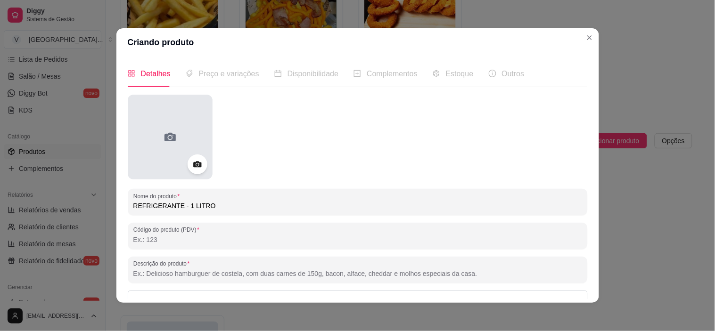
click at [172, 144] on icon at bounding box center [170, 137] width 15 height 15
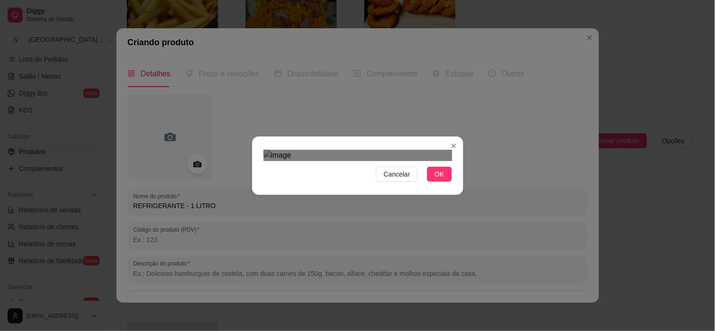
click at [368, 186] on div "Cancelar OK" at bounding box center [357, 166] width 211 height 40
click at [336, 180] on div "Use the arrow keys to move the crop selection area" at bounding box center [310, 214] width 94 height 94
click at [350, 161] on div at bounding box center [357, 155] width 188 height 11
click at [321, 172] on div "Use the arrow keys to move the crop selection area" at bounding box center [307, 216] width 88 height 88
click at [435, 180] on span "OK" at bounding box center [438, 174] width 9 height 10
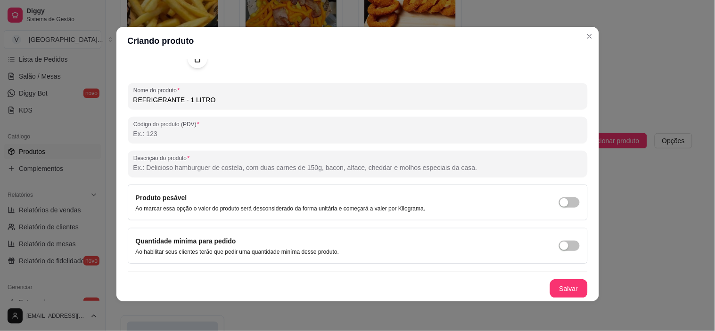
scroll to position [2, 0]
click at [550, 287] on button "Salvar" at bounding box center [568, 288] width 37 height 18
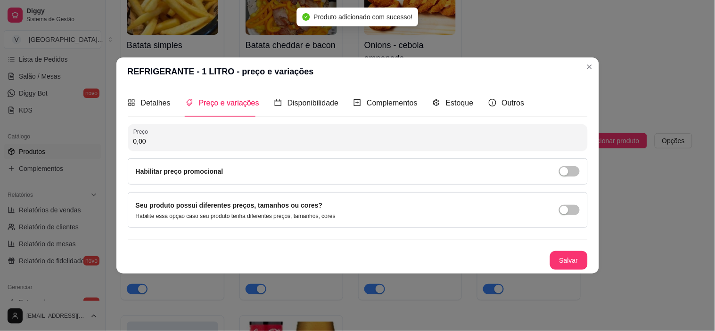
scroll to position [0, 0]
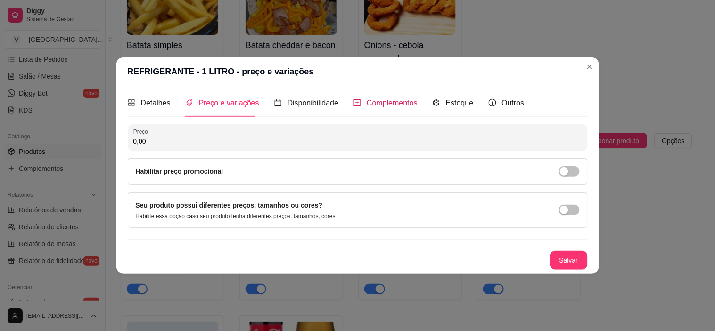
click at [382, 104] on span "Complementos" at bounding box center [392, 103] width 51 height 8
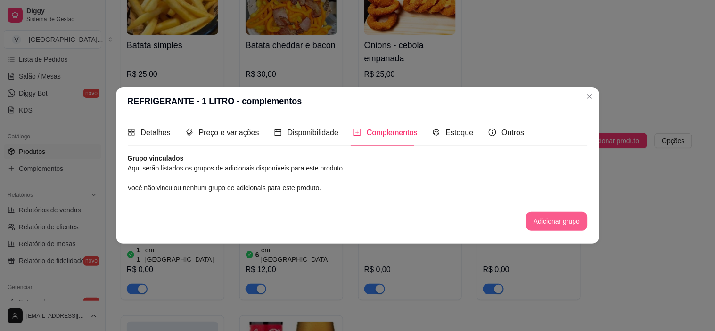
click at [557, 219] on button "Adicionar grupo" at bounding box center [556, 221] width 61 height 19
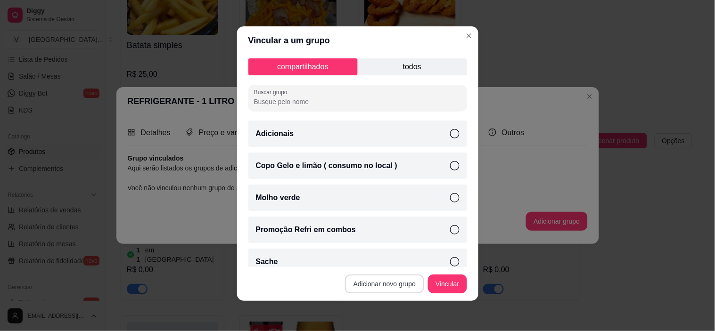
click at [376, 291] on button "Adicionar novo grupo" at bounding box center [384, 284] width 79 height 19
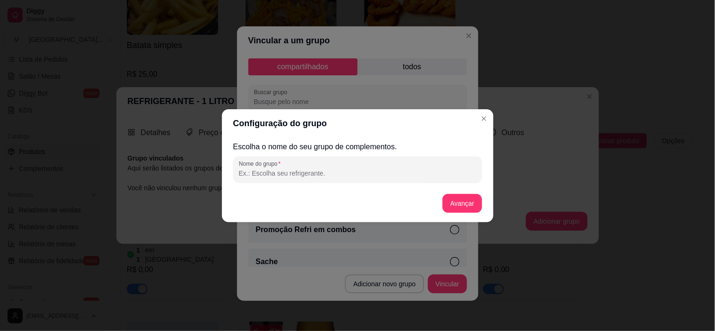
click at [269, 177] on input "Nome do grupo" at bounding box center [358, 173] width 238 height 9
click at [276, 175] on input "COCA - COL,A" at bounding box center [358, 173] width 238 height 9
type input "COCA - COLA"
click at [467, 197] on button "Avançar" at bounding box center [462, 203] width 38 height 18
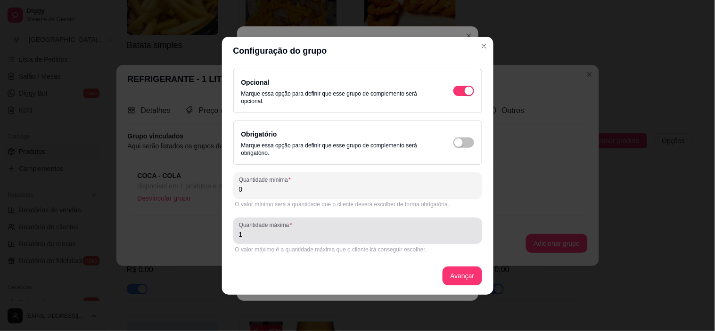
click at [268, 237] on input "1" at bounding box center [358, 234] width 238 height 9
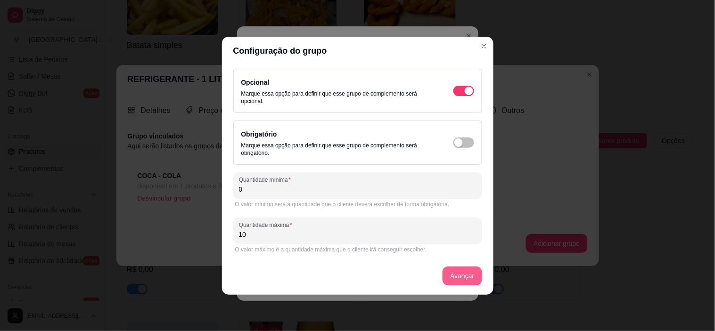
type input "10"
click at [476, 274] on button "Avançar" at bounding box center [461, 276] width 39 height 19
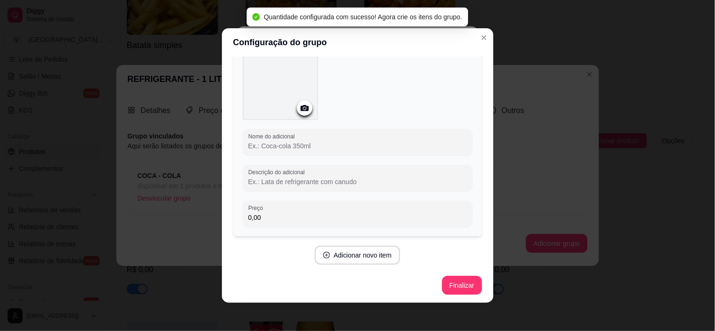
scroll to position [58, 0]
click at [480, 39] on icon "Close" at bounding box center [484, 38] width 8 height 8
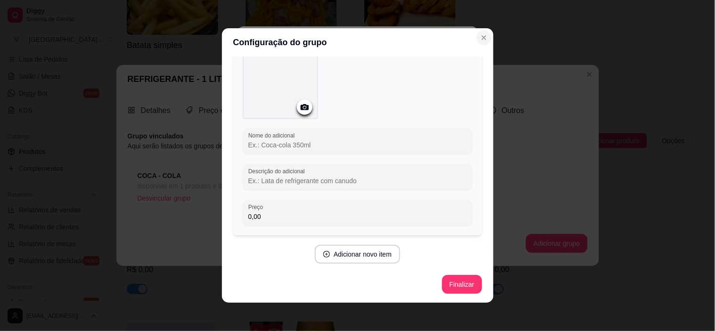
click at [483, 41] on icon "Close" at bounding box center [484, 38] width 8 height 8
click at [481, 38] on icon "Close" at bounding box center [484, 38] width 8 height 8
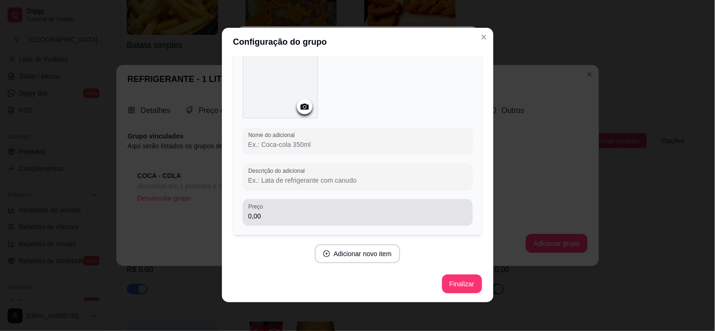
scroll to position [0, 0]
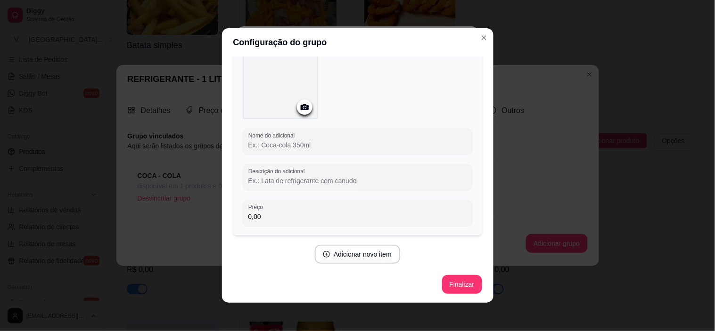
click at [301, 109] on icon at bounding box center [304, 107] width 8 height 6
click at [286, 96] on div at bounding box center [280, 81] width 75 height 75
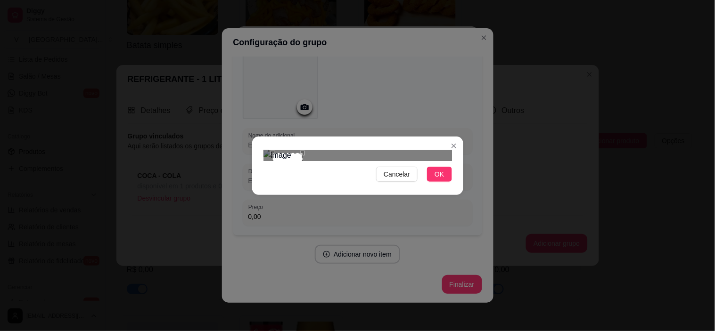
click at [302, 161] on div at bounding box center [357, 155] width 188 height 11
click at [311, 176] on div "Use the arrow keys to move the crop selection area" at bounding box center [298, 191] width 30 height 30
click at [385, 186] on div "Cancelar OK" at bounding box center [357, 166] width 211 height 40
click at [241, 107] on div "Cancelar OK" at bounding box center [357, 165] width 715 height 331
click at [334, 148] on div "Use the arrow keys to move the north east drag handle to change the crop select…" at bounding box center [334, 148] width 0 height 0
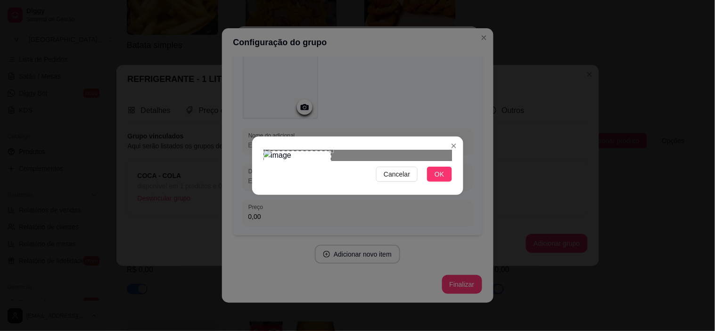
click at [444, 180] on span "OK" at bounding box center [438, 174] width 9 height 10
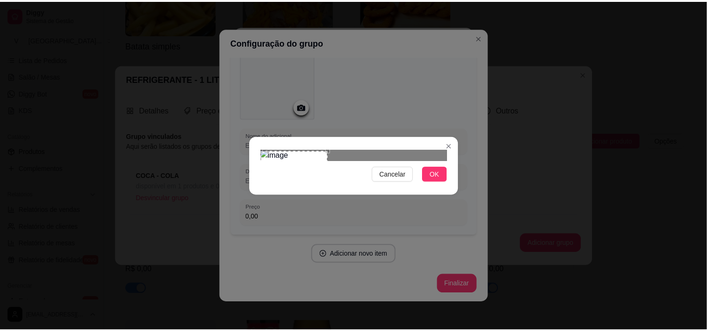
scroll to position [55, 0]
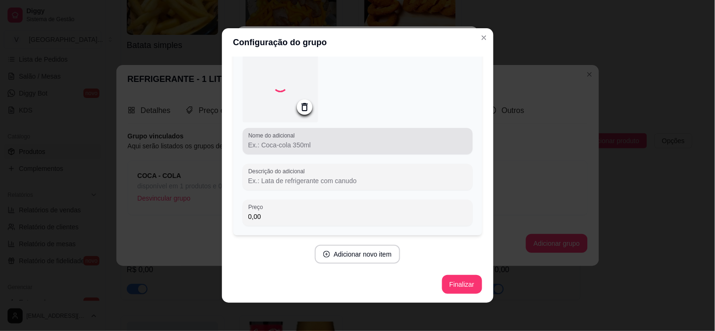
click at [265, 145] on input "Nome do adicional" at bounding box center [357, 144] width 219 height 9
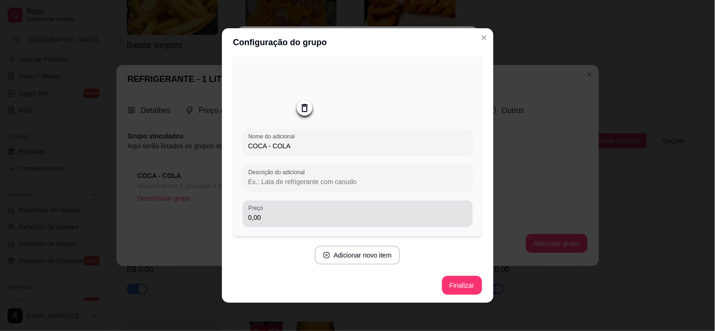
type input "COCA - COLA"
click at [264, 214] on input "0,00" at bounding box center [357, 217] width 219 height 9
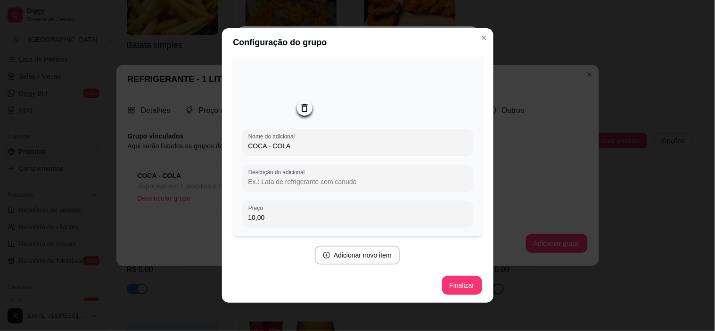
type input "10,00"
click at [458, 282] on button "Finalizar" at bounding box center [461, 286] width 39 height 18
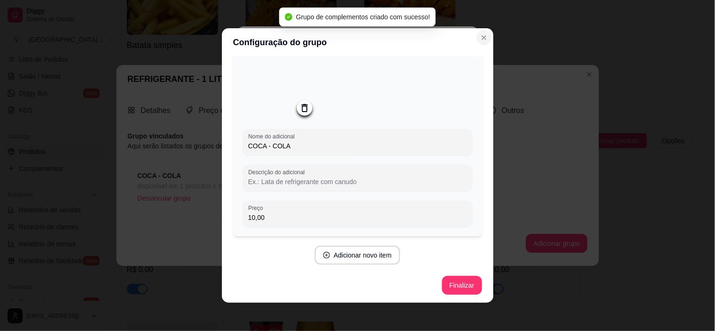
click at [485, 39] on button "Close" at bounding box center [483, 37] width 15 height 15
click at [486, 32] on header "Configuração do grupo" at bounding box center [357, 42] width 271 height 28
click at [485, 33] on button "Close" at bounding box center [483, 37] width 15 height 15
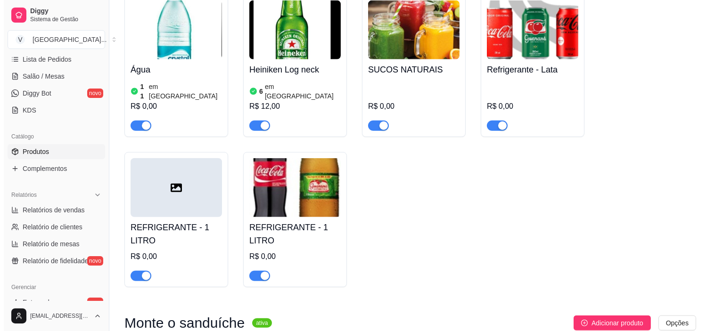
scroll to position [1466, 0]
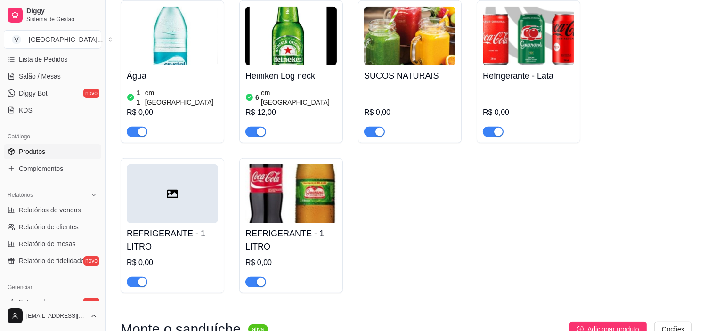
click at [281, 194] on img at bounding box center [291, 193] width 91 height 59
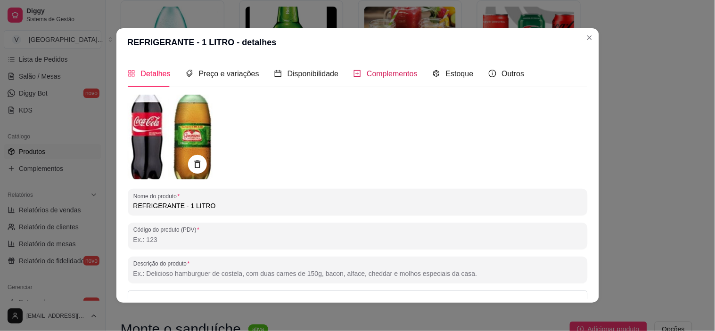
click at [375, 74] on span "Complementos" at bounding box center [392, 74] width 51 height 8
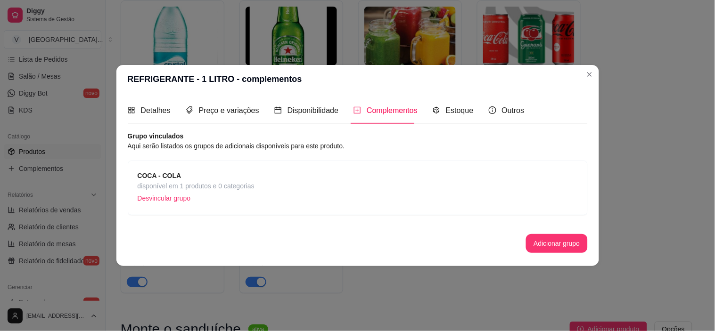
click at [206, 187] on span "disponível em 1 produtos e 0 categorias" at bounding box center [196, 186] width 117 height 10
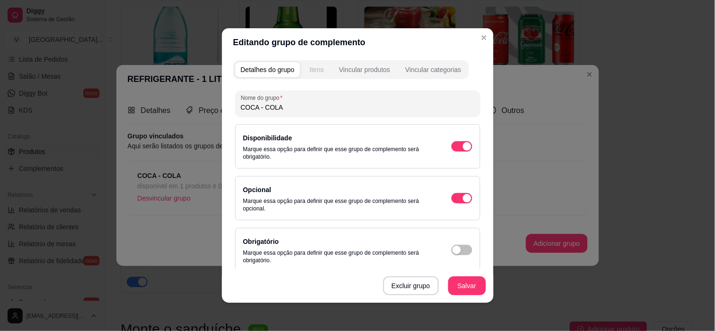
click at [319, 65] on div "Itens" at bounding box center [317, 69] width 14 height 9
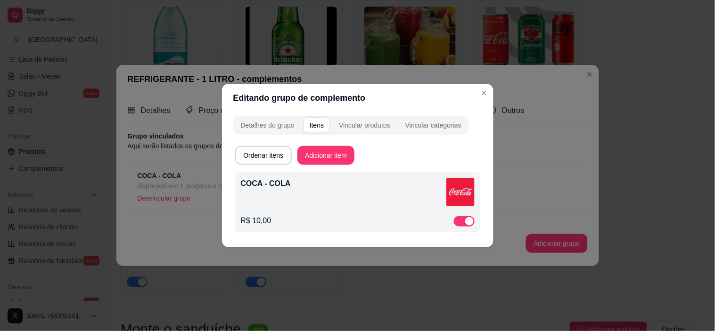
click at [483, 101] on header "Editando grupo de complemento" at bounding box center [357, 98] width 271 height 28
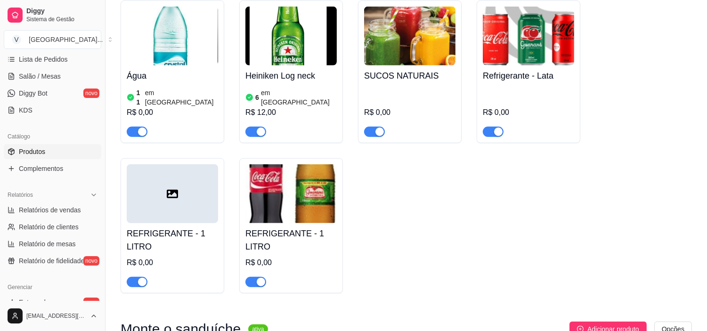
click at [564, 58] on img at bounding box center [528, 36] width 91 height 59
click at [197, 227] on h4 "REFRIGERANTE - 1 LITRO" at bounding box center [172, 240] width 91 height 26
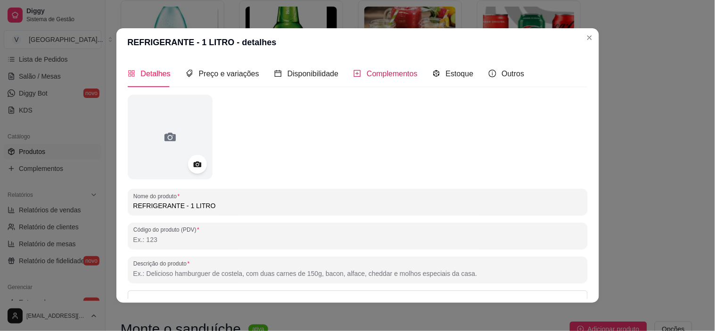
click at [375, 78] on span "Complementos" at bounding box center [392, 74] width 51 height 8
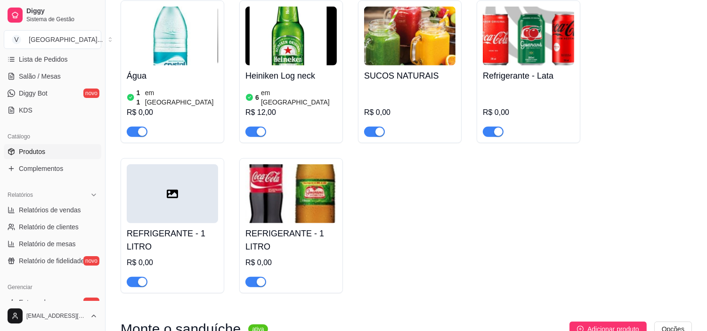
click at [203, 213] on div at bounding box center [172, 193] width 91 height 59
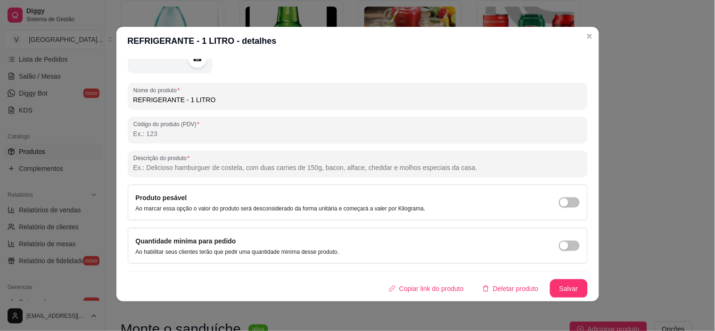
scroll to position [2, 0]
click at [502, 288] on button "Deletar produto" at bounding box center [510, 288] width 71 height 19
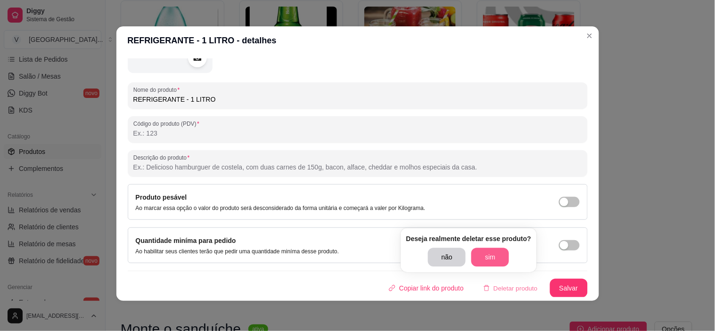
click at [480, 257] on button "sim" at bounding box center [490, 257] width 38 height 19
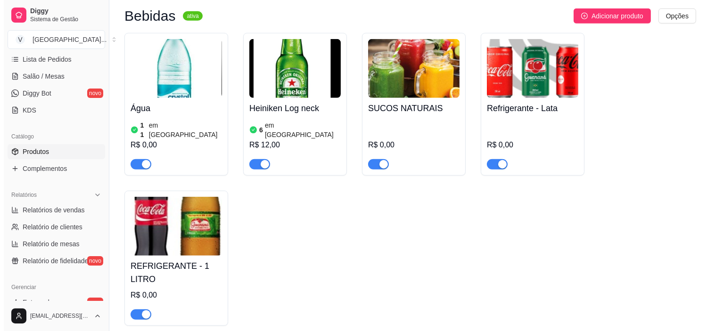
scroll to position [1530, 0]
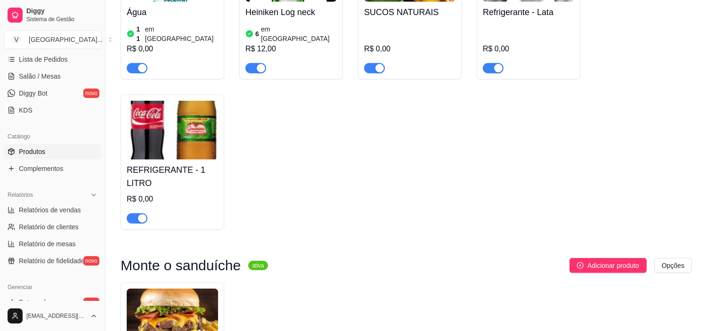
click at [172, 172] on h4 "REFRIGERANTE - 1 LITRO" at bounding box center [172, 177] width 91 height 26
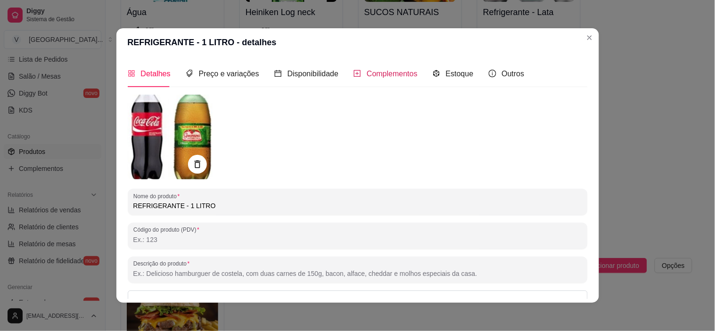
click at [393, 72] on span "Complementos" at bounding box center [392, 74] width 51 height 8
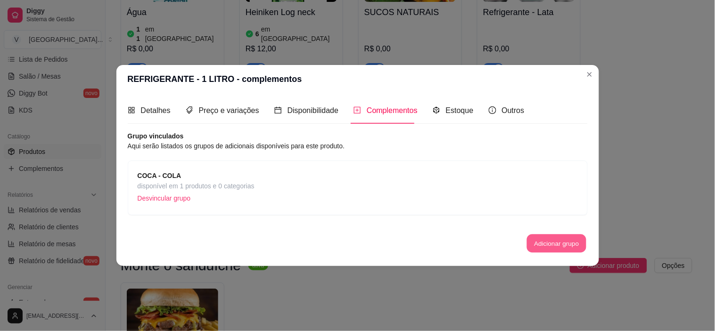
click at [544, 246] on button "Adicionar grupo" at bounding box center [556, 244] width 59 height 18
click at [193, 172] on span "COCA - COLA" at bounding box center [196, 176] width 117 height 10
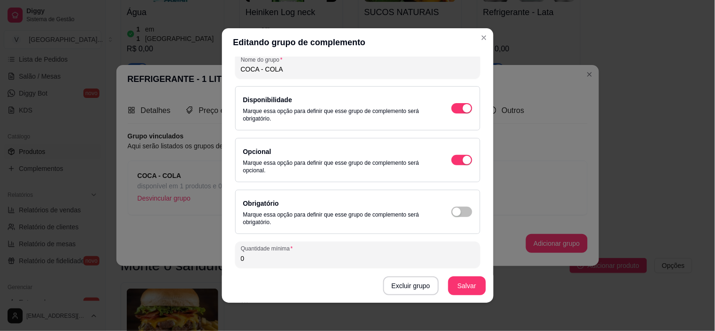
scroll to position [0, 0]
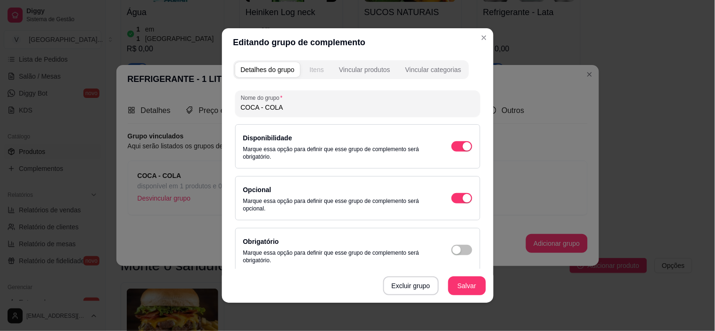
click at [310, 71] on div "Itens" at bounding box center [317, 69] width 14 height 9
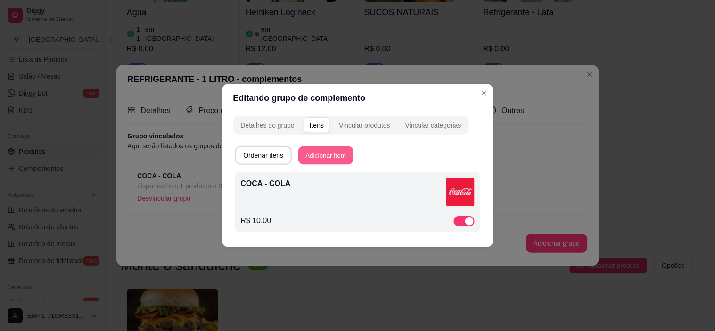
click at [321, 157] on button "Adicionar item" at bounding box center [325, 156] width 55 height 18
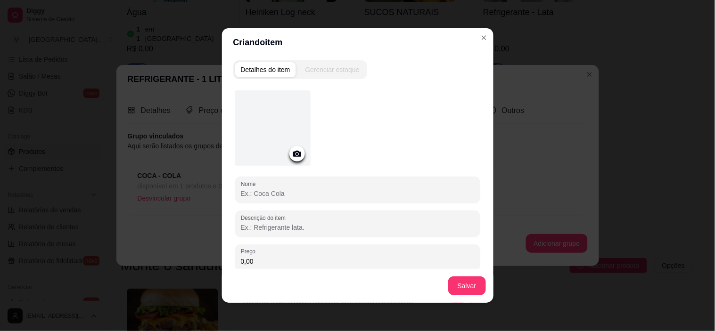
click at [285, 198] on input "Nome" at bounding box center [358, 193] width 234 height 9
type input "COCA - COLA ZERO"
click at [301, 151] on div at bounding box center [272, 127] width 75 height 75
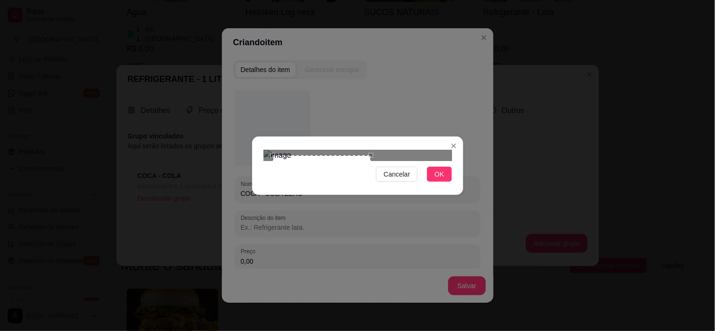
click at [375, 161] on div at bounding box center [357, 155] width 188 height 11
click at [336, 169] on div "Use the arrow keys to move the crop selection area" at bounding box center [327, 213] width 101 height 101
click at [439, 180] on span "OK" at bounding box center [438, 174] width 9 height 10
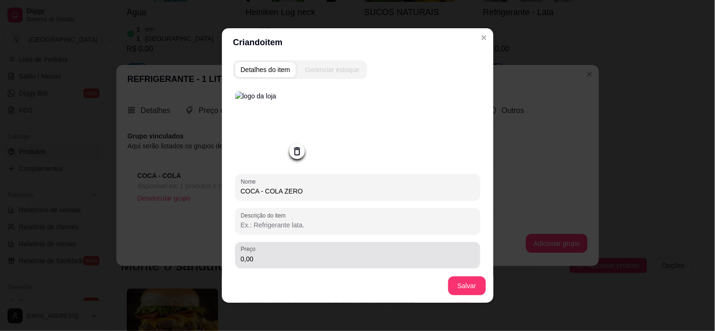
click at [409, 251] on div "0,00" at bounding box center [358, 255] width 234 height 19
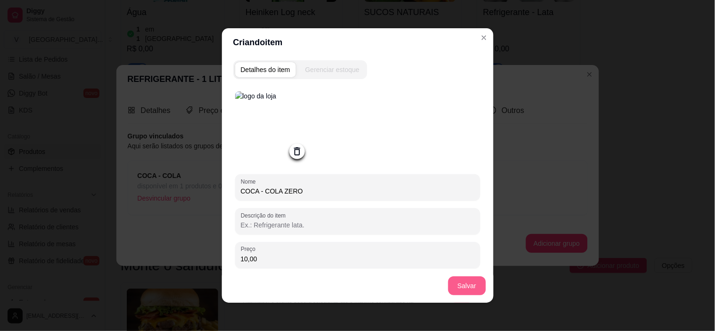
type input "10,00"
click at [465, 290] on button "Salvar" at bounding box center [467, 286] width 38 height 19
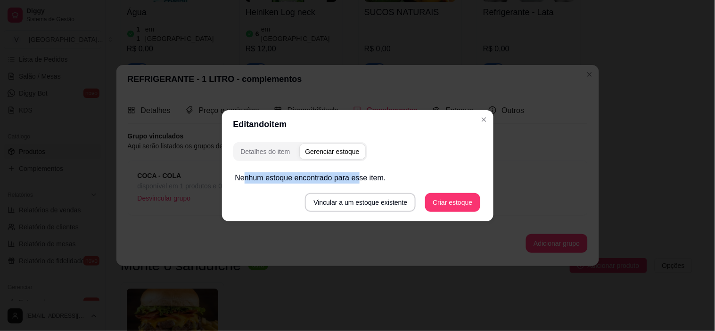
drag, startPoint x: 253, startPoint y: 184, endPoint x: 359, endPoint y: 181, distance: 106.5
click at [359, 181] on p "Nenhum estoque encontrado para esse item." at bounding box center [357, 177] width 245 height 11
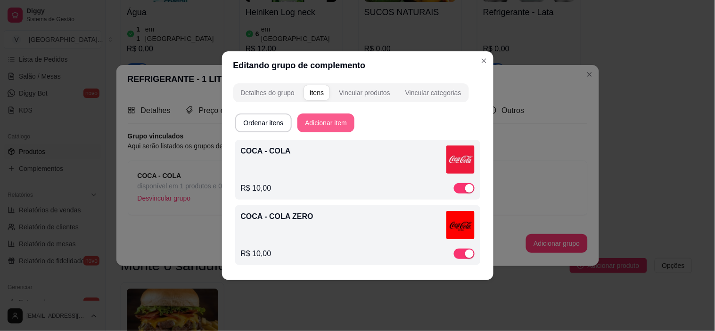
click at [339, 126] on button "Adicionar item" at bounding box center [325, 123] width 57 height 19
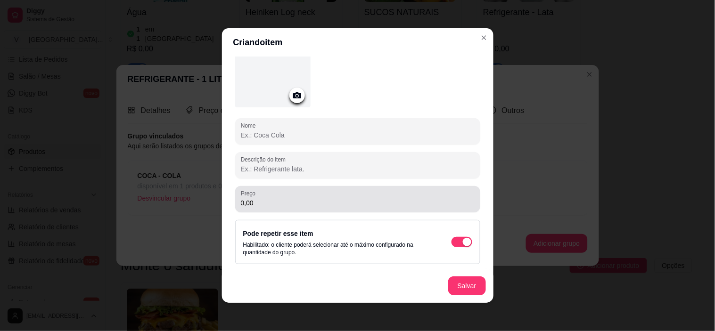
scroll to position [2, 0]
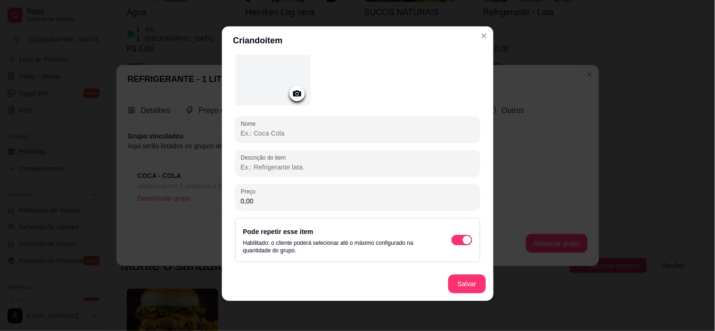
click at [297, 99] on div at bounding box center [297, 94] width 16 height 16
click at [292, 95] on icon at bounding box center [297, 93] width 11 height 11
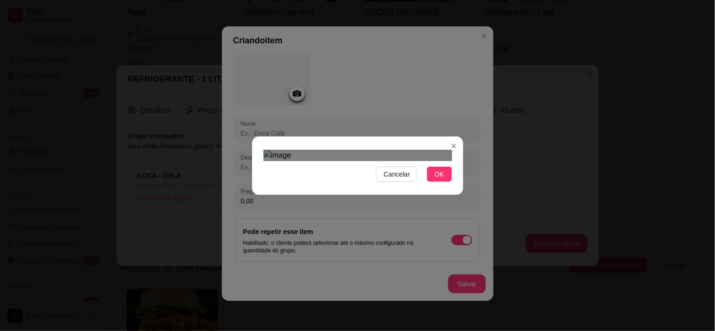
click at [370, 199] on div "Use the arrow keys to move the crop selection area" at bounding box center [323, 219] width 100 height 100
click at [352, 183] on div "Use the arrow keys to move the crop selection area" at bounding box center [315, 218] width 100 height 100
click at [434, 182] on button "OK" at bounding box center [439, 174] width 25 height 15
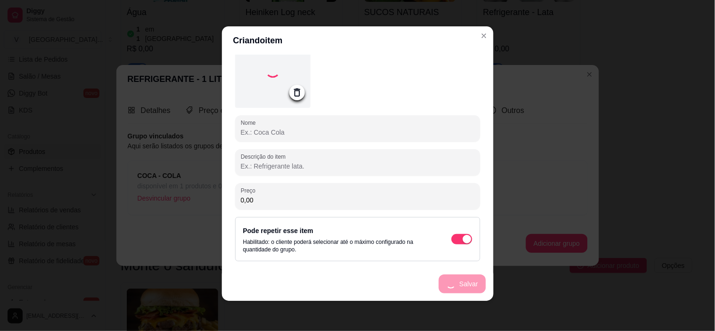
scroll to position [56, 0]
click at [306, 139] on div "Nome" at bounding box center [357, 129] width 245 height 26
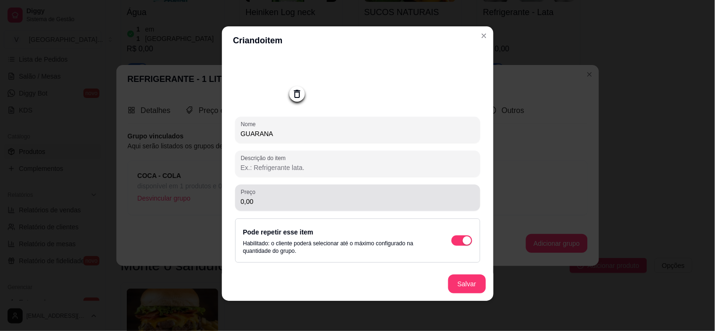
type input "GUARANA"
click at [341, 197] on div "0,00" at bounding box center [358, 197] width 234 height 19
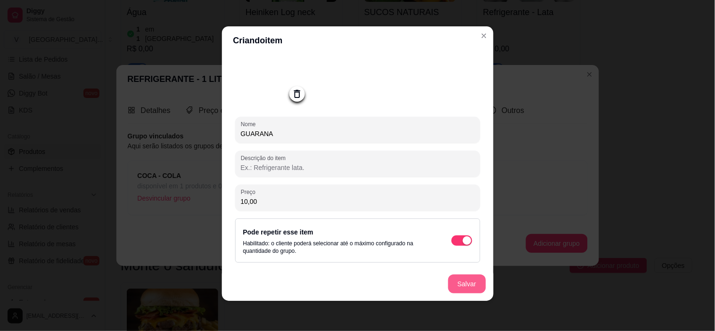
type input "10,00"
click at [468, 288] on button "Salvar" at bounding box center [467, 284] width 38 height 19
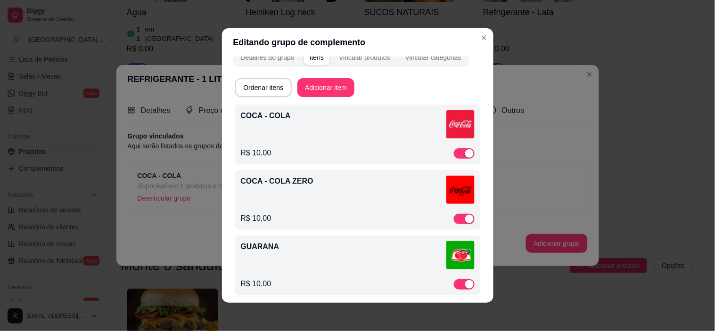
scroll to position [19, 0]
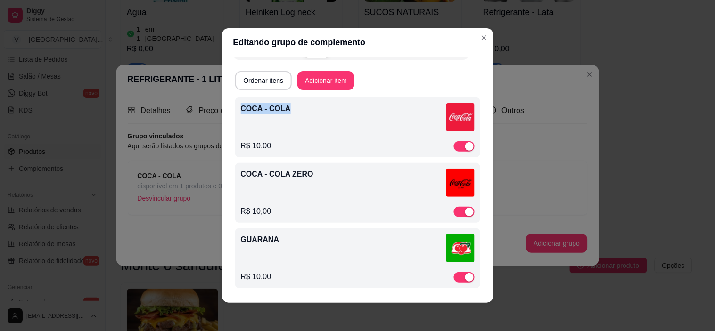
drag, startPoint x: 285, startPoint y: 108, endPoint x: 238, endPoint y: 109, distance: 46.2
click at [241, 109] on p "COCA - COLA" at bounding box center [343, 108] width 205 height 11
click at [393, 71] on div "Ordenar itens Adicionar item" at bounding box center [357, 80] width 245 height 19
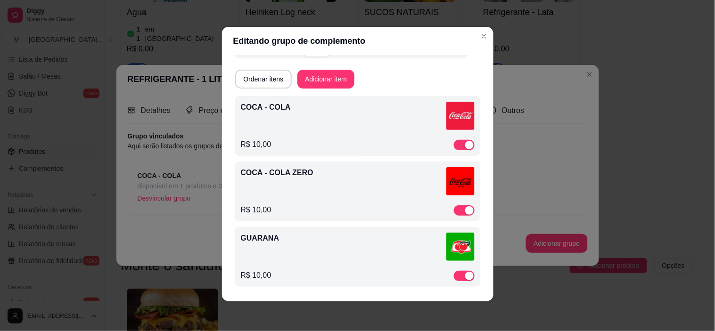
scroll to position [2, 0]
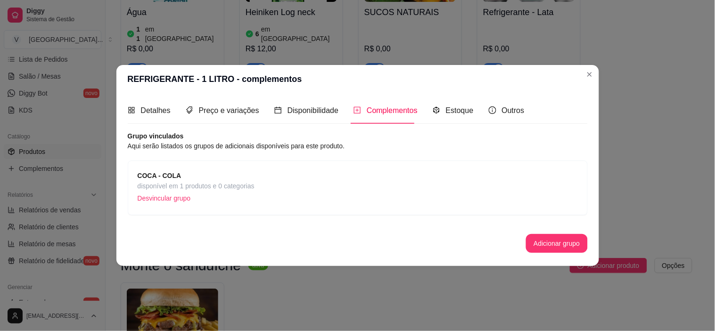
click at [290, 191] on div "COCA - COLA disponível em 1 produtos e 0 categorias Desvincular grupo" at bounding box center [358, 188] width 440 height 35
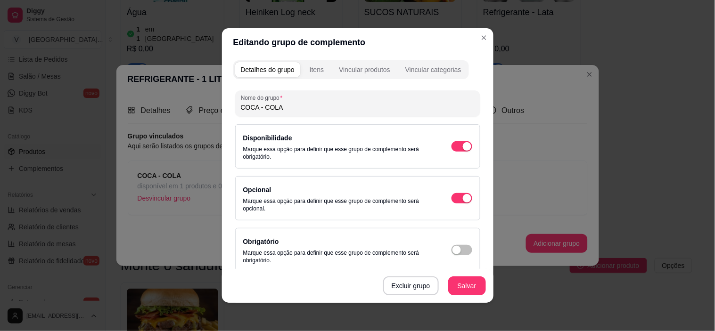
click at [487, 32] on header "Editando grupo de complemento" at bounding box center [357, 42] width 271 height 28
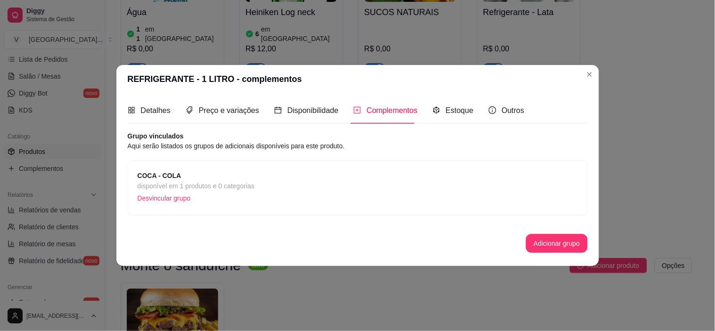
click at [205, 178] on span "COCA - COLA" at bounding box center [196, 176] width 117 height 10
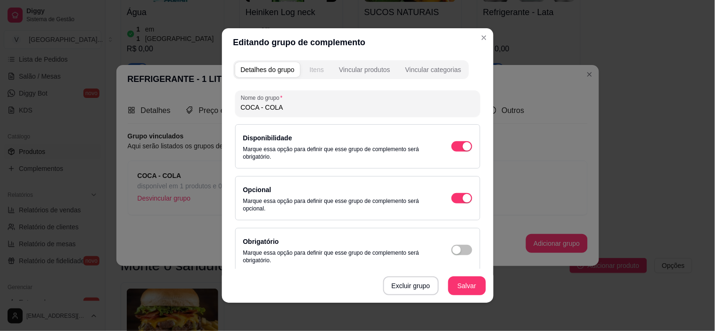
click at [314, 72] on div "Itens" at bounding box center [317, 69] width 14 height 9
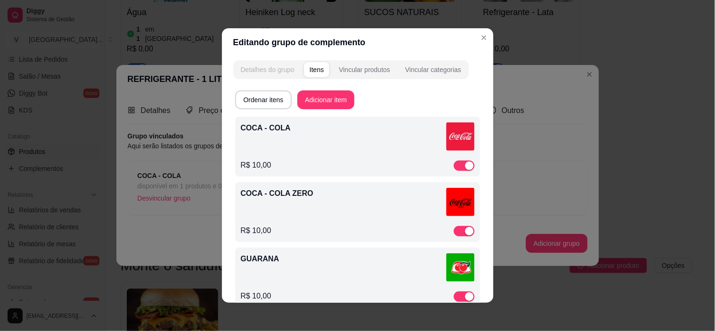
click at [269, 72] on div "Detalhes do grupo" at bounding box center [268, 69] width 54 height 9
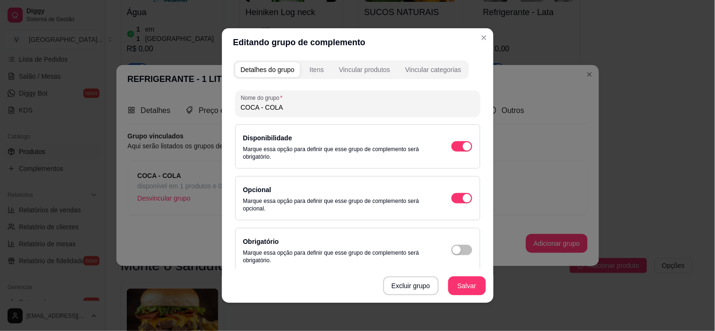
drag, startPoint x: 284, startPoint y: 105, endPoint x: 162, endPoint y: 105, distance: 122.1
click at [162, 105] on div "Editando grupo de complemento Detalhes do grupo Itens Vincular produtos Vincula…" at bounding box center [357, 165] width 715 height 331
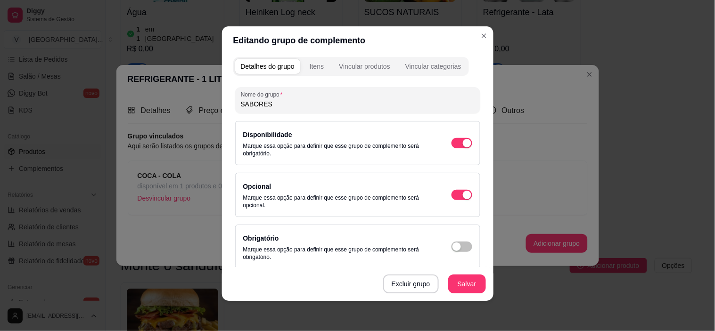
scroll to position [0, 0]
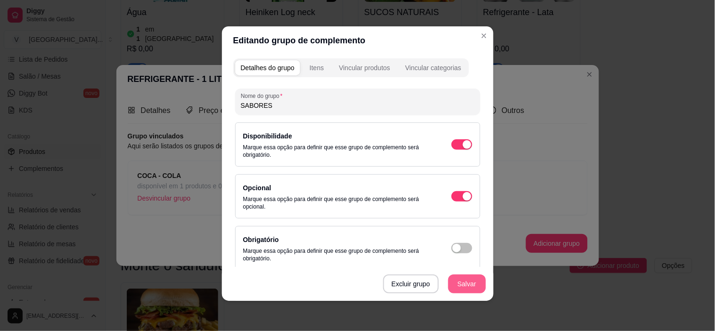
type input "SABORES"
click at [450, 284] on button "Salvar" at bounding box center [467, 284] width 38 height 19
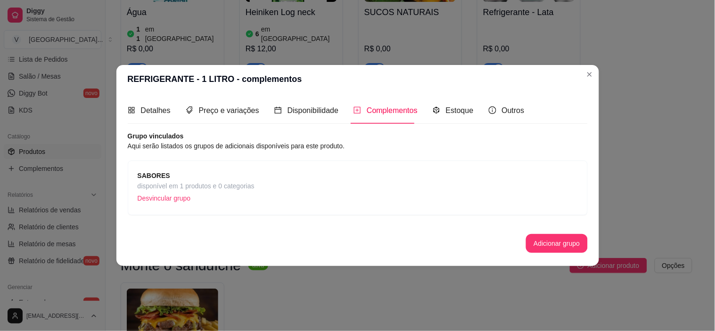
click at [251, 189] on span "disponível em 1 produtos e 0 categorias" at bounding box center [196, 186] width 117 height 10
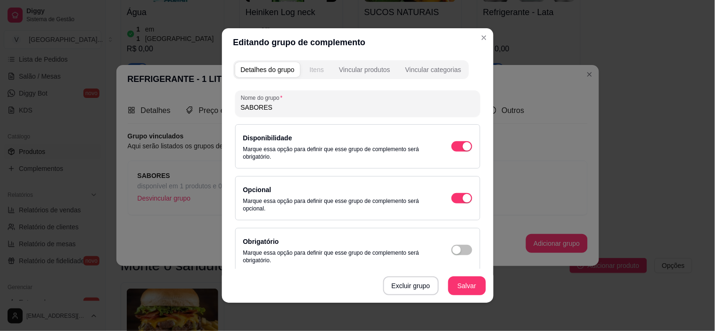
click at [310, 72] on div "Itens" at bounding box center [317, 69] width 14 height 9
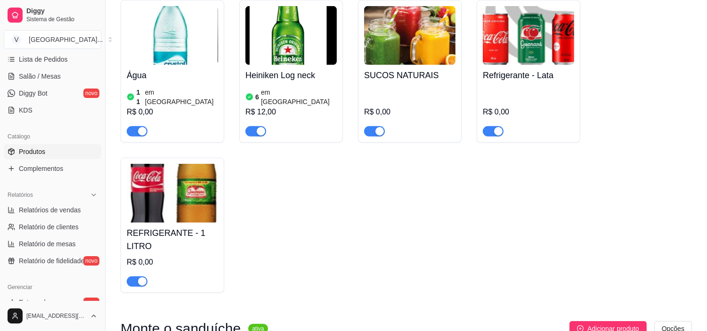
scroll to position [1477, 0]
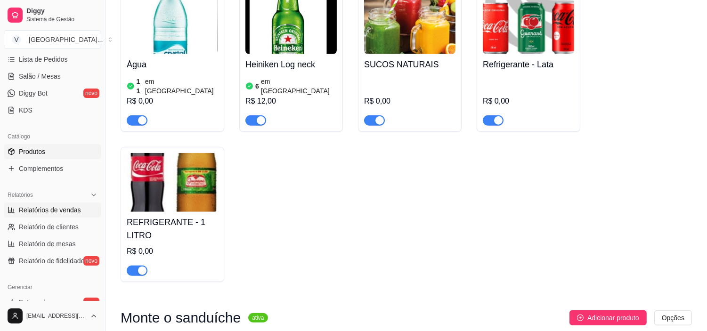
click at [45, 214] on span "Relatórios de vendas" at bounding box center [50, 209] width 62 height 9
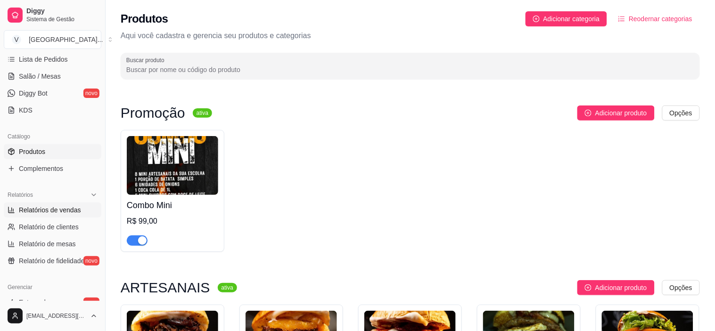
select select "ALL"
select select "0"
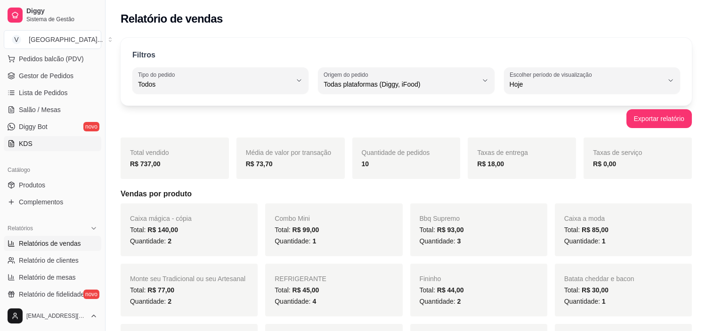
scroll to position [105, 0]
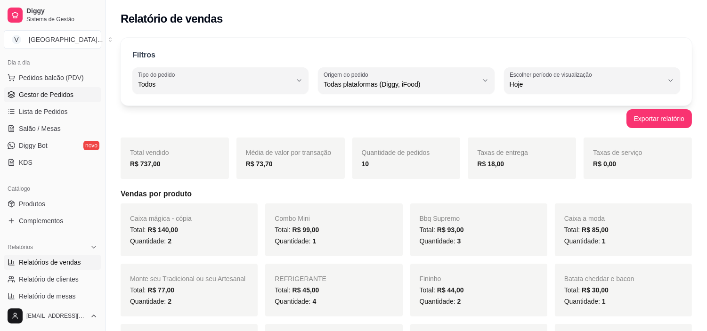
click at [48, 90] on span "Gestor de Pedidos" at bounding box center [46, 94] width 55 height 9
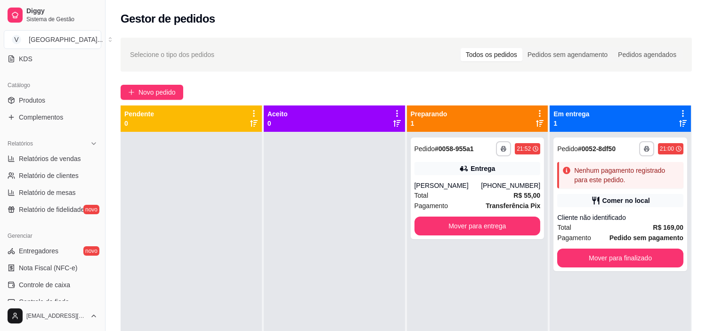
scroll to position [209, 0]
click at [45, 99] on link "Produtos" at bounding box center [53, 99] width 98 height 15
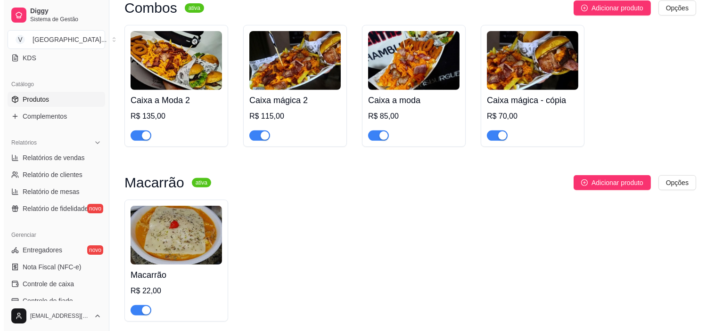
scroll to position [733, 0]
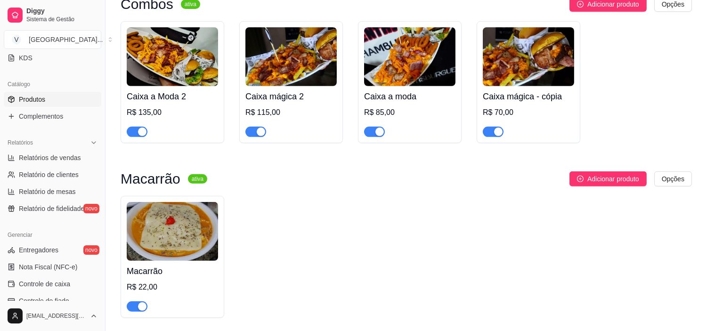
click at [206, 211] on img at bounding box center [172, 231] width 91 height 59
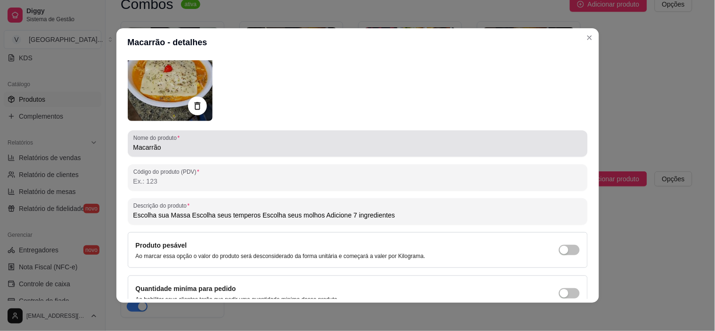
scroll to position [0, 0]
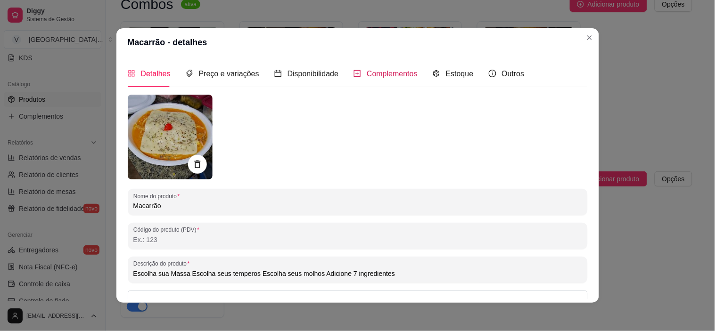
click at [403, 73] on span "Complementos" at bounding box center [392, 74] width 51 height 8
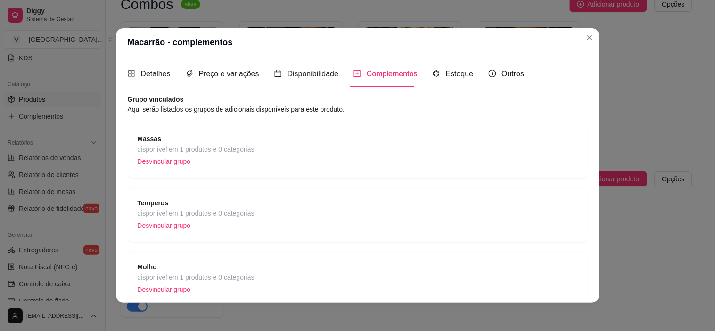
click at [215, 141] on span "Massas" at bounding box center [196, 139] width 117 height 10
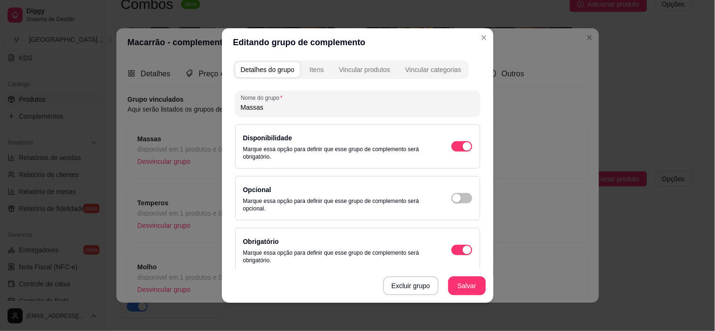
click at [304, 69] on button "Itens" at bounding box center [316, 69] width 25 height 15
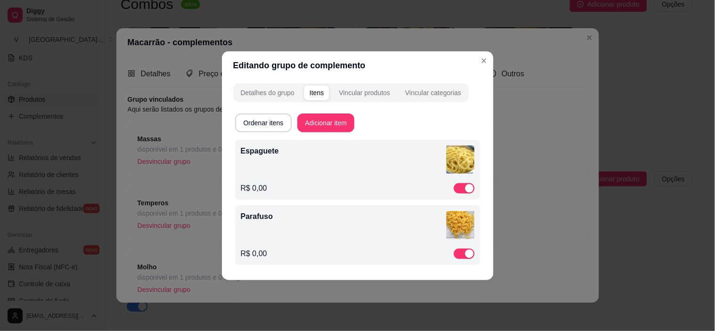
click at [470, 57] on header "Editando grupo de complemento" at bounding box center [357, 65] width 271 height 28
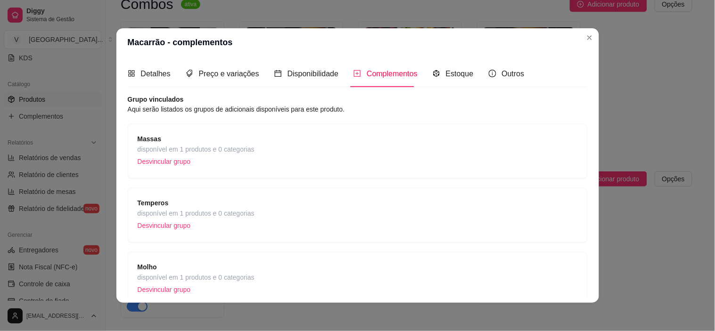
click at [178, 195] on div "Temperos disponível em 1 produtos e 0 categorias Desvincular grupo" at bounding box center [358, 215] width 460 height 55
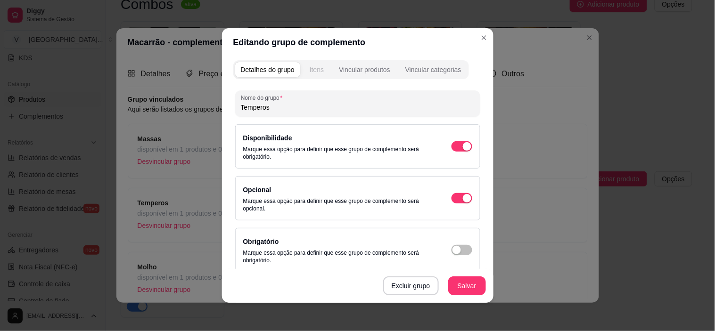
click at [310, 74] on div "Itens" at bounding box center [317, 69] width 14 height 9
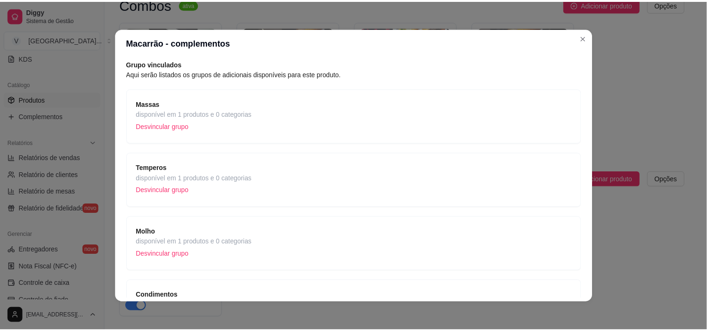
scroll to position [105, 0]
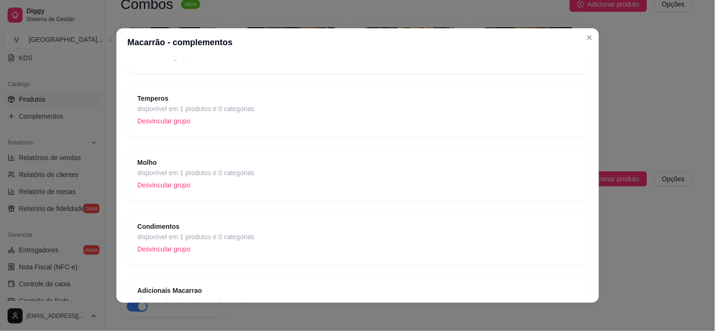
click at [220, 157] on span "Molho" at bounding box center [196, 162] width 117 height 10
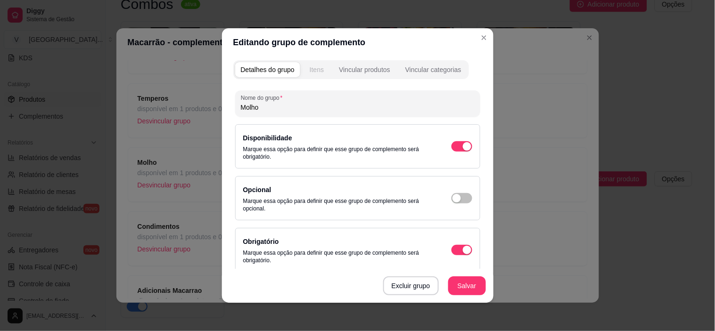
click at [321, 67] on button "Itens" at bounding box center [316, 69] width 25 height 15
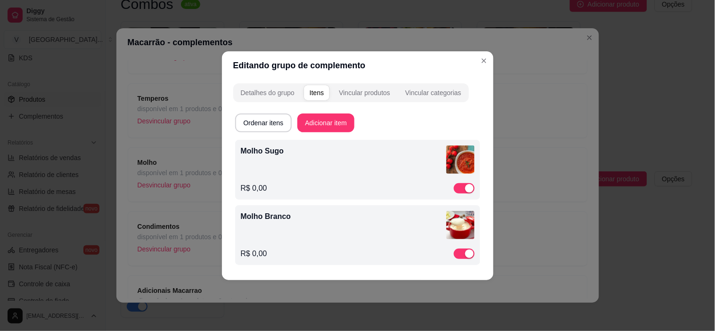
click at [489, 54] on header "Editando grupo de complemento" at bounding box center [357, 65] width 271 height 28
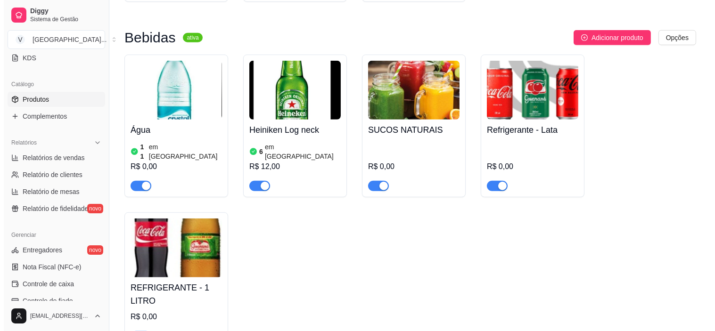
scroll to position [1414, 0]
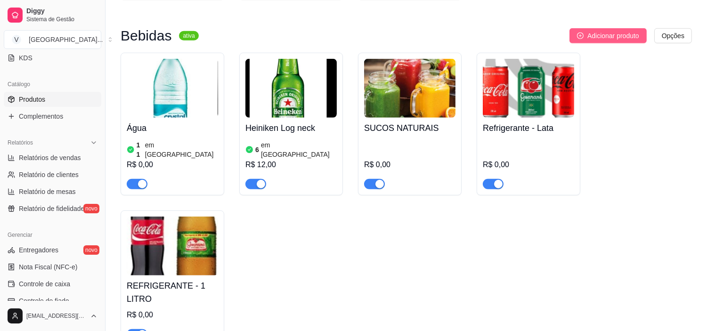
click at [606, 41] on span "Adicionar produto" at bounding box center [614, 36] width 52 height 10
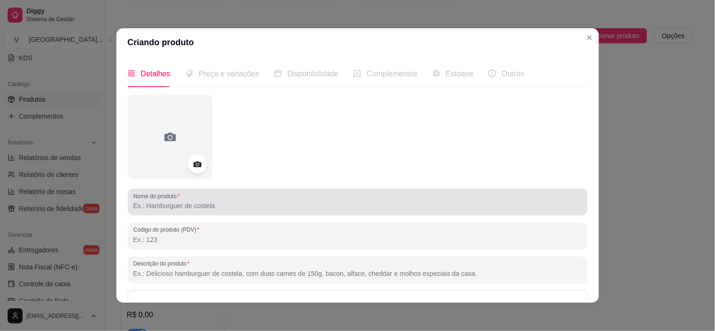
click at [192, 201] on input "Nome do produto" at bounding box center [357, 205] width 449 height 9
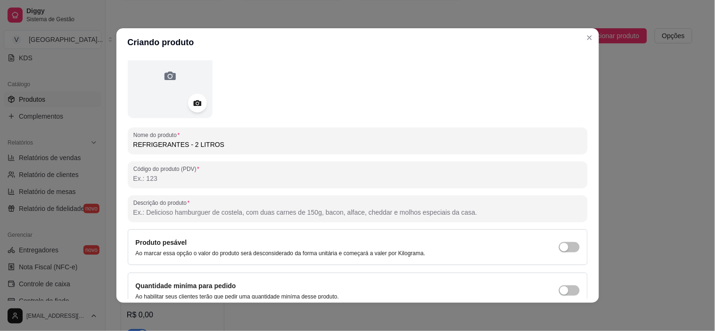
scroll to position [105, 0]
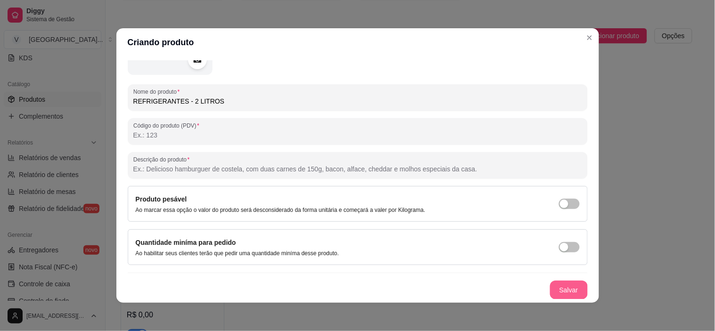
type input "REFRIGERANTES - 2 LITROS"
click at [550, 291] on button "Salvar" at bounding box center [569, 290] width 38 height 19
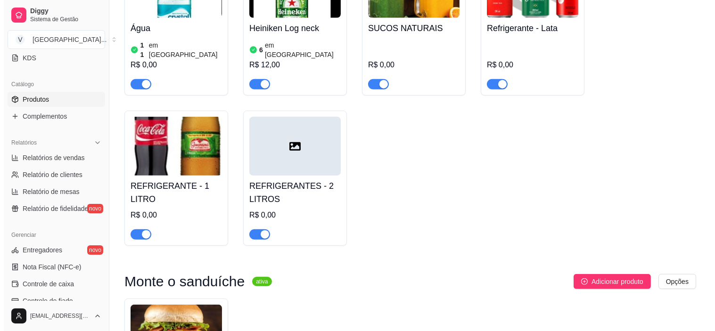
scroll to position [1518, 0]
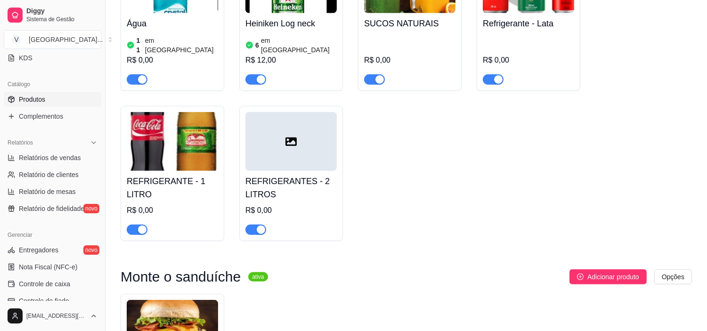
click at [313, 153] on div at bounding box center [291, 141] width 91 height 59
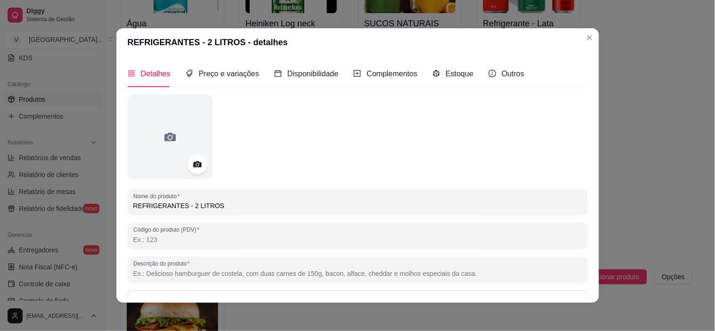
click at [194, 160] on icon at bounding box center [197, 164] width 11 height 11
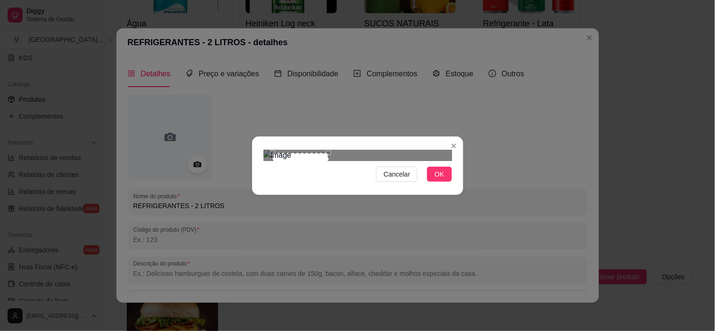
click at [328, 186] on div "Cancelar OK" at bounding box center [357, 166] width 211 height 40
click at [307, 172] on div "Use the arrow keys to move the crop selection area" at bounding box center [295, 181] width 56 height 56
click at [333, 186] on div "Cancelar OK" at bounding box center [357, 166] width 211 height 40
click at [312, 157] on div "Use the arrow keys to move the crop selection area" at bounding box center [298, 184] width 68 height 68
click at [441, 180] on span "OK" at bounding box center [438, 174] width 9 height 10
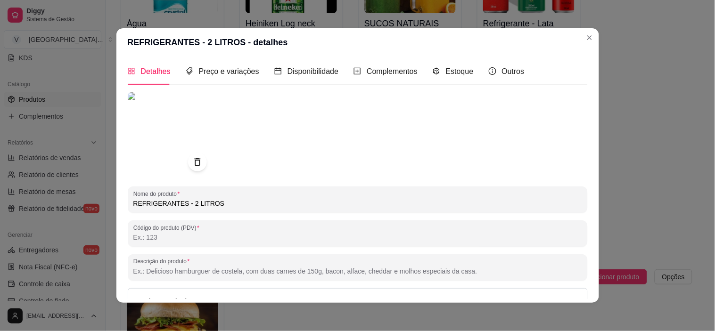
scroll to position [0, 0]
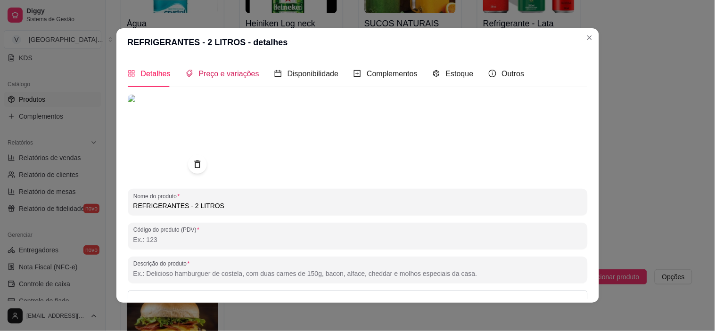
click at [242, 70] on span "Preço e variações" at bounding box center [229, 74] width 60 height 8
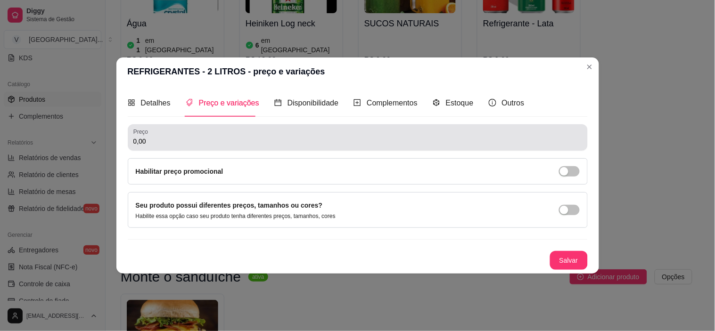
click at [197, 130] on div "0,00" at bounding box center [357, 137] width 449 height 19
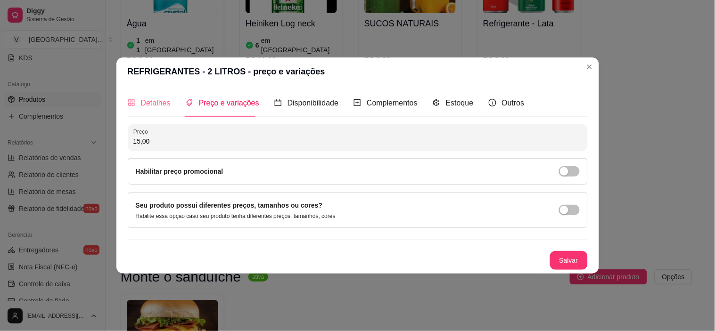
type input "15,00"
click at [156, 107] on span "Detalhes" at bounding box center [156, 103] width 30 height 8
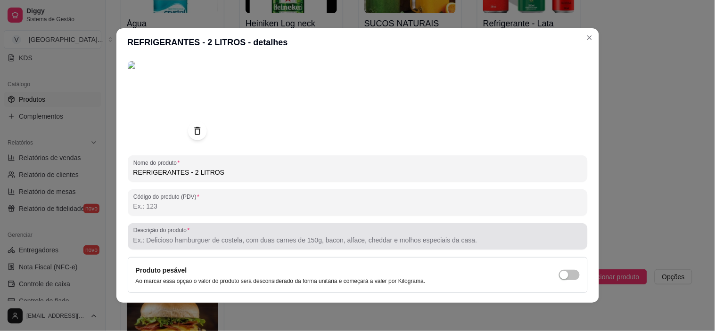
scroll to position [52, 0]
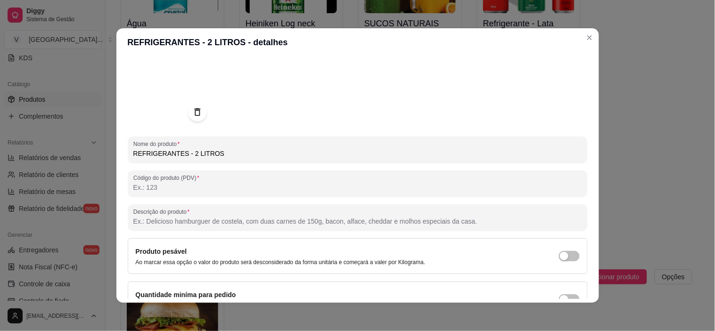
drag, startPoint x: 214, startPoint y: 151, endPoint x: 19, endPoint y: 153, distance: 195.6
click at [19, 153] on div "REFRIGERANTES - 2 LITROS - detalhes Detalhes Preço e variações Disponibilidade …" at bounding box center [357, 165] width 715 height 331
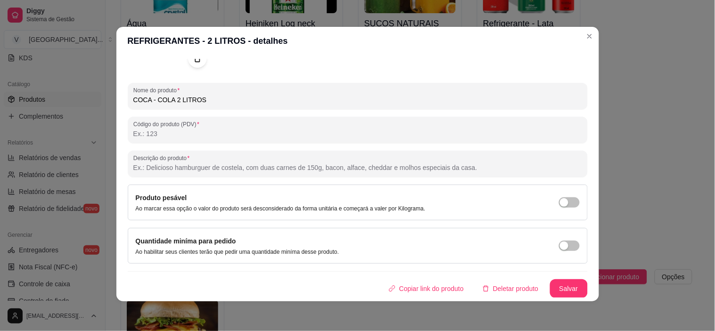
scroll to position [2, 0]
type input "COCA - COLA 2 LITROS"
click at [562, 292] on button "Salvar" at bounding box center [569, 288] width 38 height 19
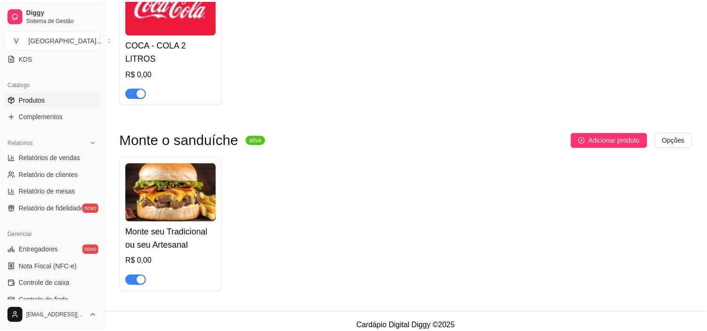
scroll to position [1510, 0]
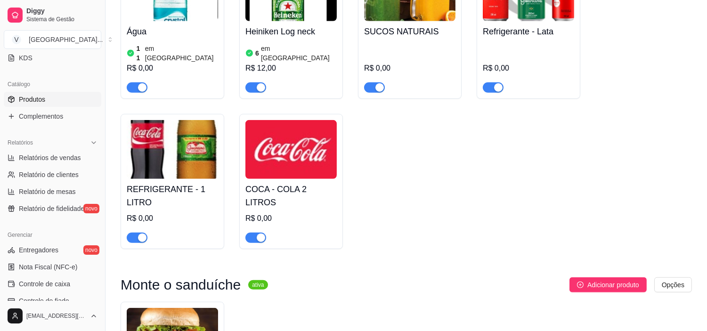
click at [283, 184] on h4 "COCA - COLA 2 LITROS" at bounding box center [291, 196] width 91 height 26
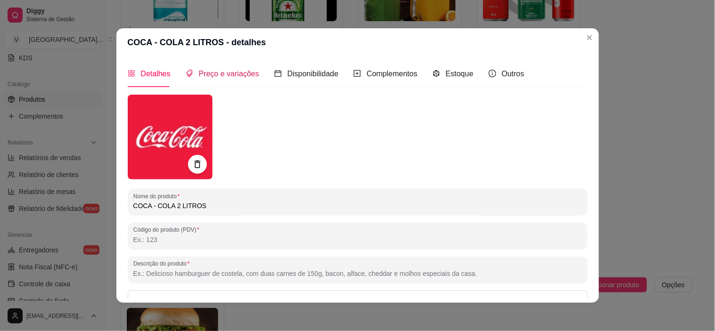
click at [221, 76] on span "Preço e variações" at bounding box center [229, 74] width 60 height 8
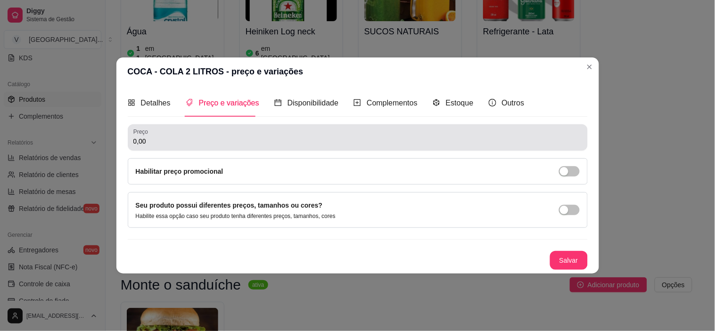
click at [190, 134] on div "0,00" at bounding box center [357, 137] width 449 height 19
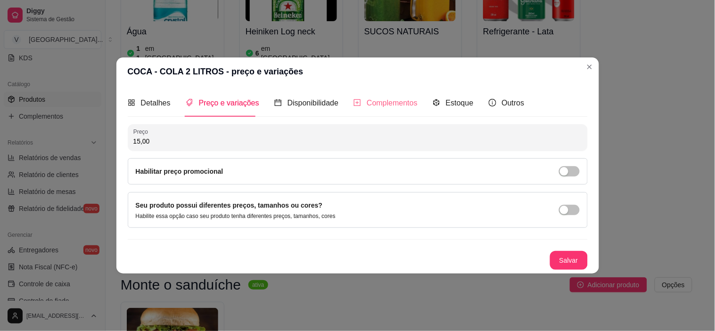
type input "15,00"
click at [401, 107] on span "Complementos" at bounding box center [392, 103] width 51 height 8
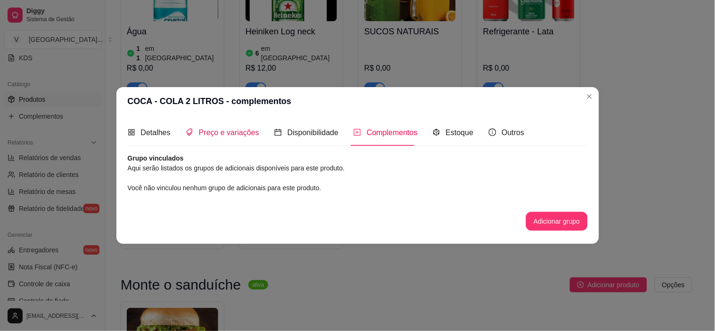
click at [237, 133] on span "Preço e variações" at bounding box center [229, 133] width 60 height 8
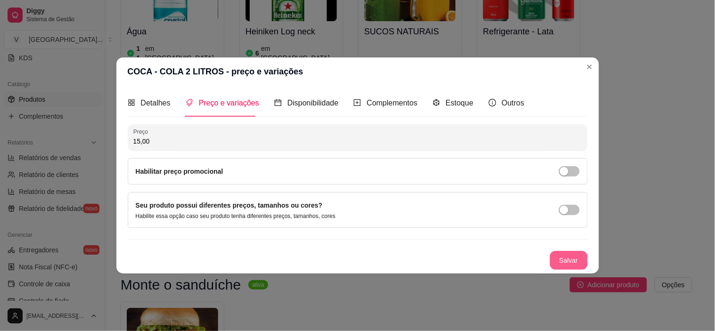
click at [559, 271] on div "Detalhes Preço e variações Disponibilidade Complementos Estoque Outros Nome do …" at bounding box center [357, 180] width 483 height 188
click at [564, 263] on button "Salvar" at bounding box center [568, 260] width 37 height 18
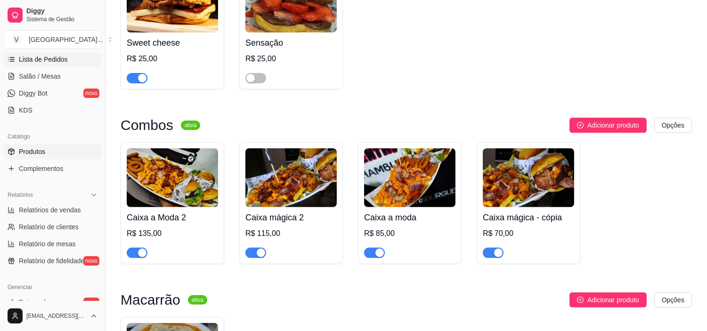
scroll to position [52, 0]
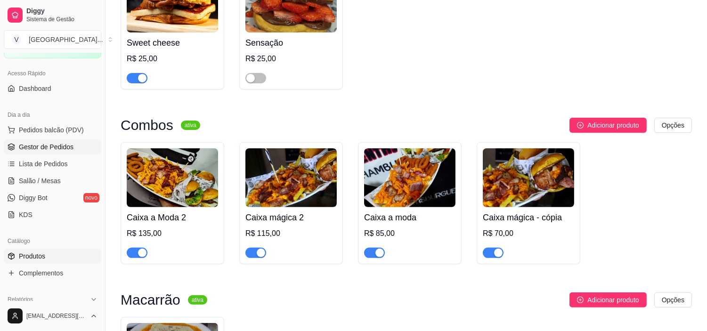
click at [43, 145] on span "Gestor de Pedidos" at bounding box center [46, 146] width 55 height 9
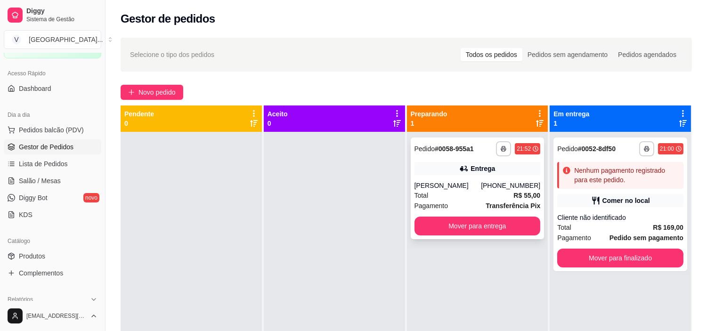
click at [444, 185] on div "[PERSON_NAME]" at bounding box center [448, 185] width 67 height 9
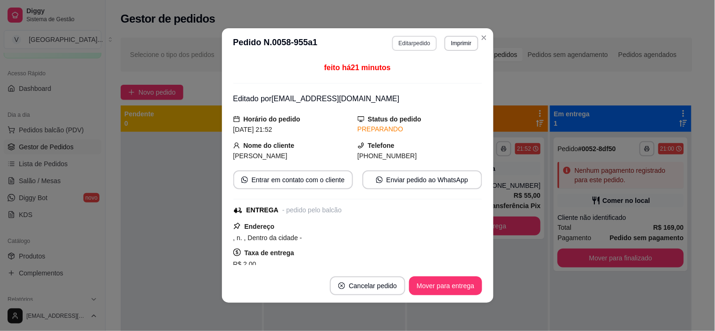
click at [416, 43] on button "Editar pedido" at bounding box center [414, 43] width 45 height 15
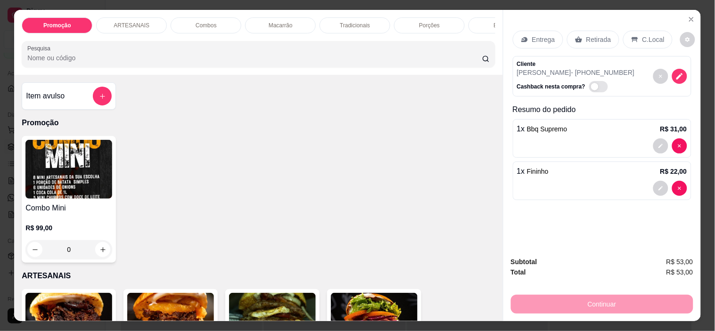
click at [595, 35] on p "Retirada" at bounding box center [598, 39] width 25 height 9
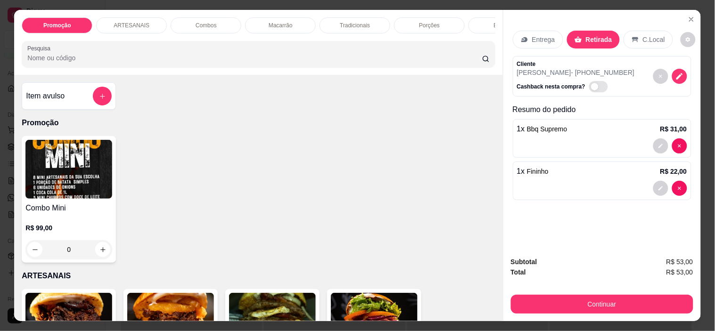
click at [638, 297] on button "Continuar" at bounding box center [602, 304] width 182 height 19
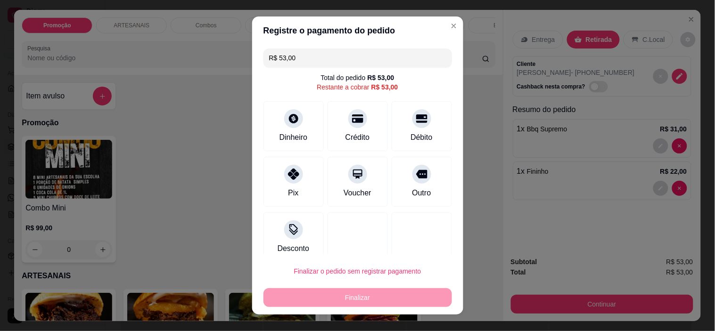
click at [313, 154] on div "R$ 53,00 Total do pedido R$ 53,00 Restante a cobrar R$ 53,00 Dinheiro Crédito D…" at bounding box center [357, 150] width 211 height 210
click at [310, 165] on div "Pix" at bounding box center [293, 180] width 66 height 55
type input "R$ 0,00"
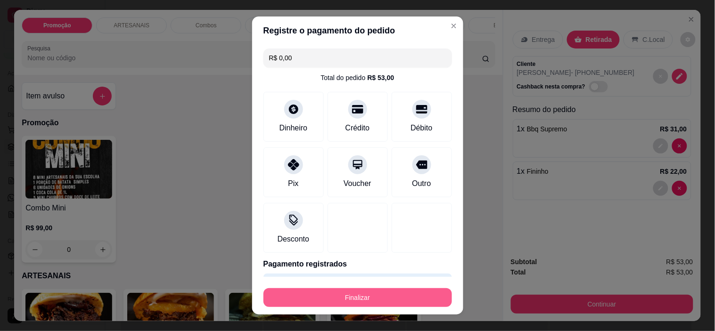
click at [376, 299] on button "Finalizar" at bounding box center [357, 297] width 188 height 19
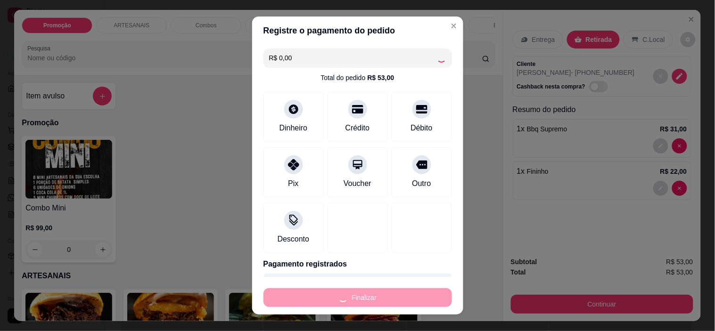
type input "0"
type input "-R$ 53,00"
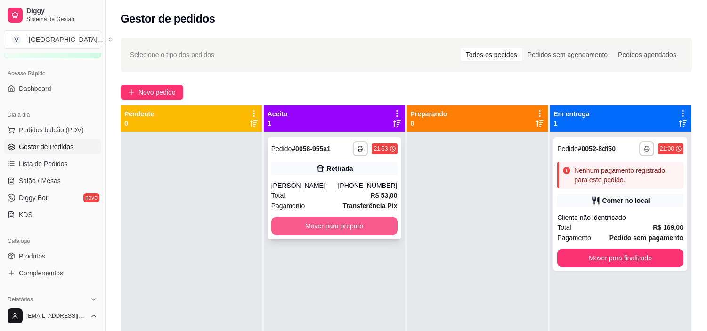
click at [357, 221] on button "Mover para preparo" at bounding box center [334, 226] width 126 height 19
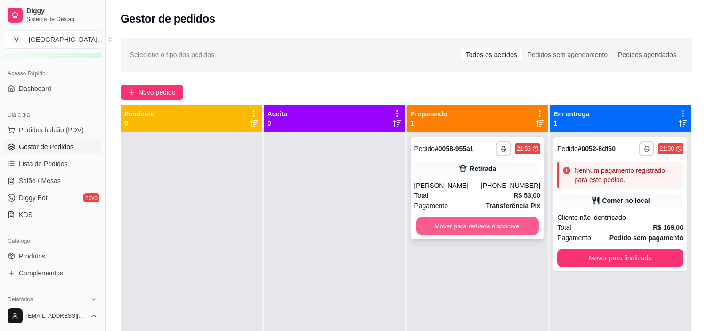
click at [486, 223] on button "Mover para retirada disponível" at bounding box center [478, 226] width 123 height 18
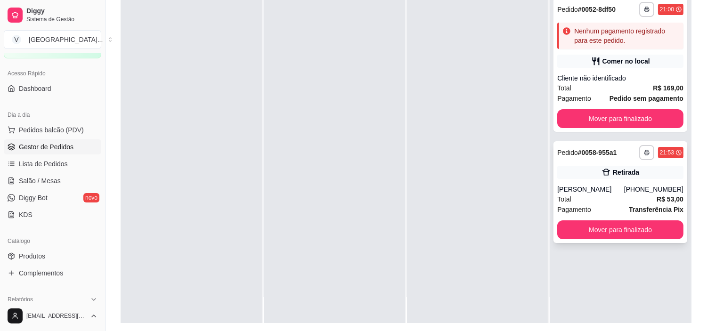
scroll to position [144, 0]
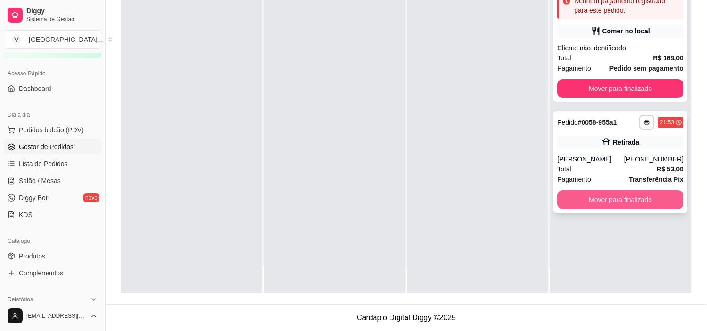
click at [617, 204] on button "Mover para finalizado" at bounding box center [620, 199] width 126 height 19
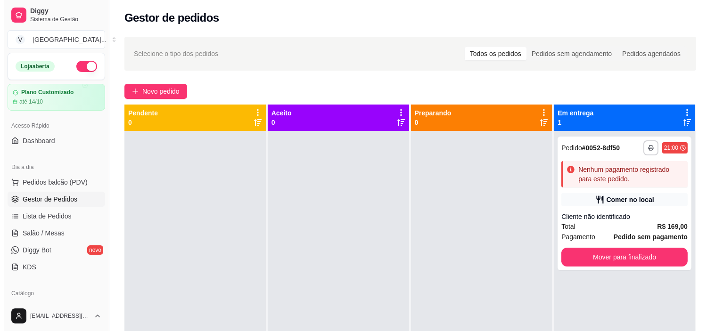
scroll to position [0, 0]
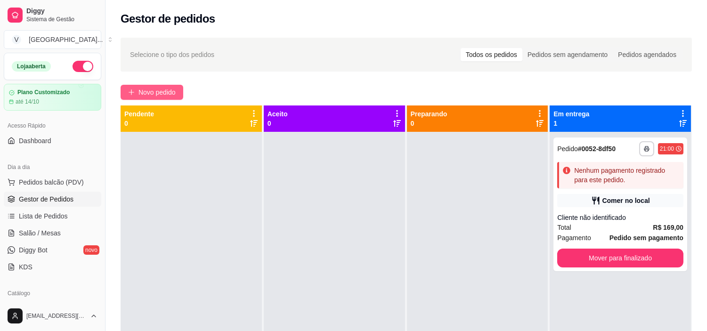
click at [169, 96] on span "Novo pedido" at bounding box center [157, 92] width 37 height 10
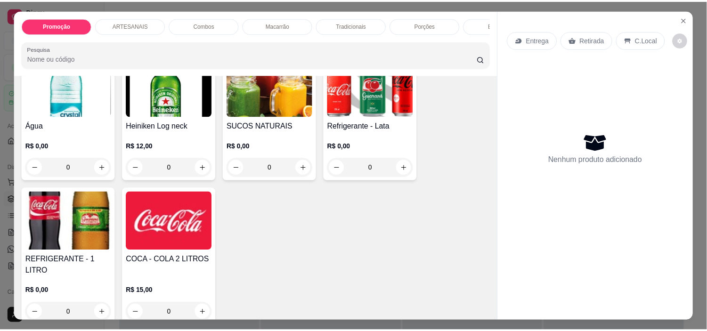
scroll to position [1152, 0]
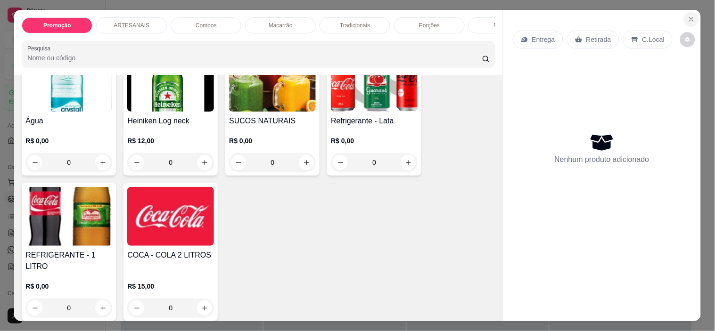
click at [691, 17] on button "Close" at bounding box center [691, 19] width 15 height 15
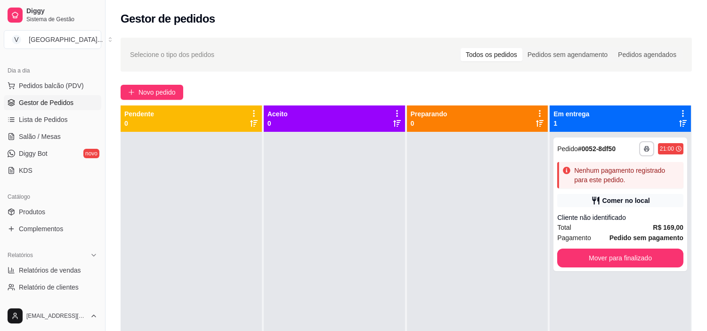
scroll to position [157, 0]
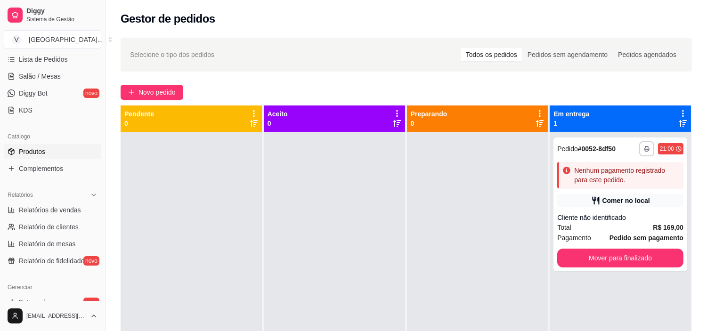
click at [69, 153] on link "Produtos" at bounding box center [53, 151] width 98 height 15
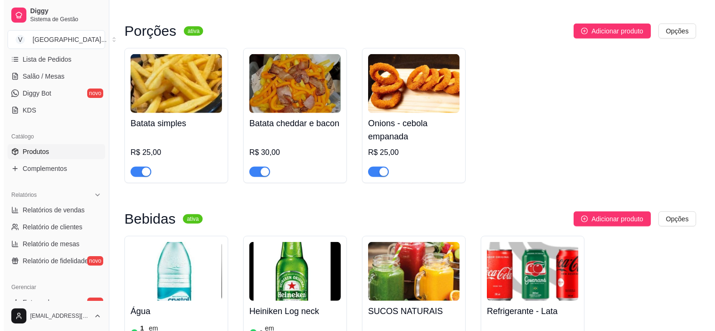
scroll to position [1309, 0]
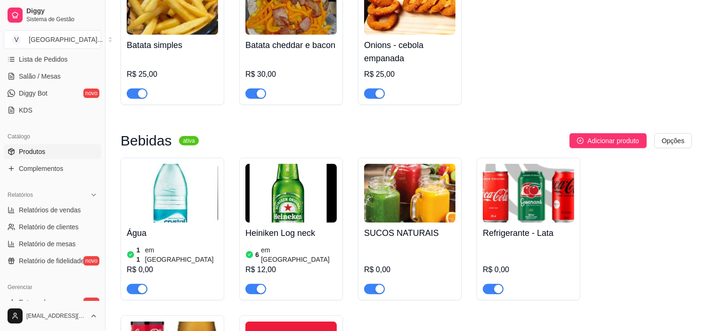
click at [533, 209] on img at bounding box center [528, 193] width 91 height 59
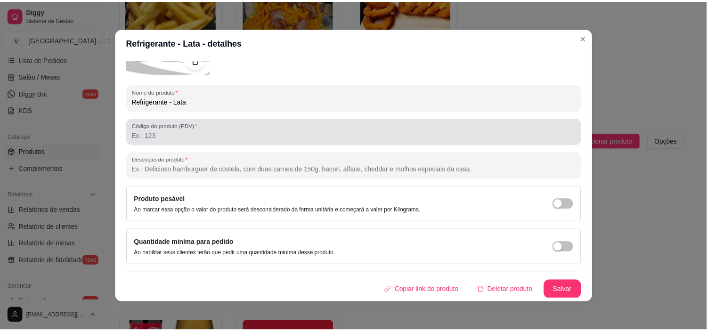
scroll to position [0, 0]
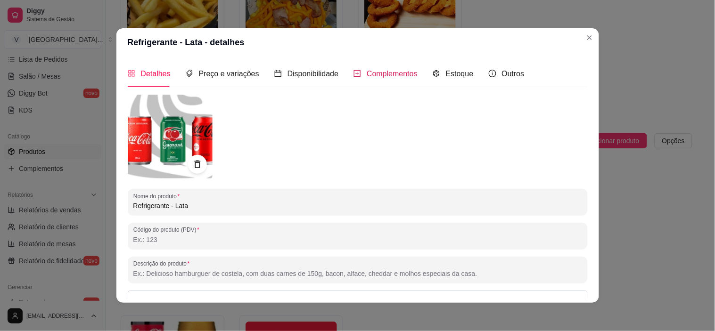
click at [359, 69] on div "Complementos" at bounding box center [385, 74] width 64 height 12
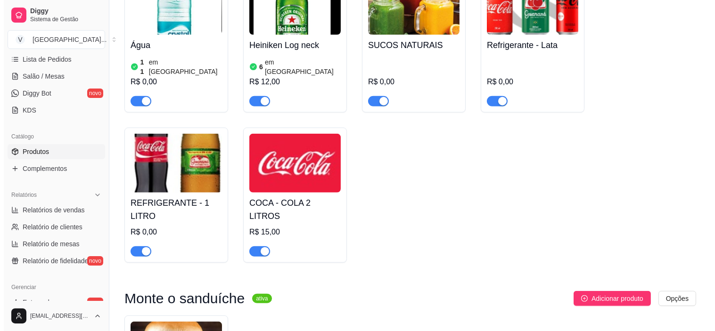
scroll to position [1518, 0]
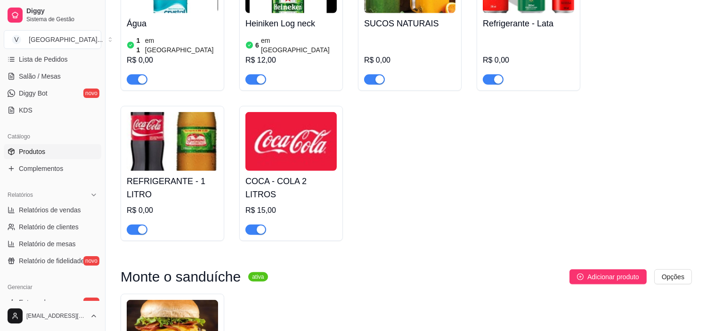
click at [184, 164] on img at bounding box center [172, 141] width 91 height 59
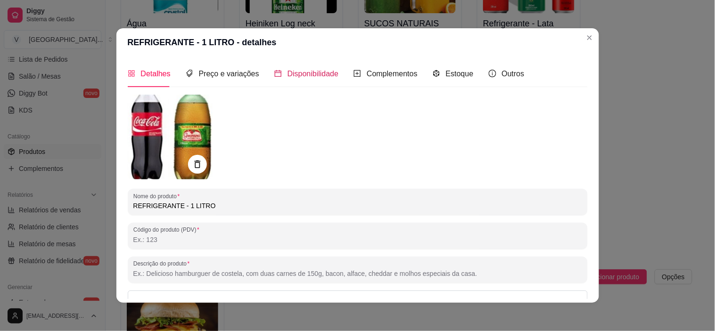
click at [318, 74] on span "Disponibilidade" at bounding box center [312, 74] width 51 height 8
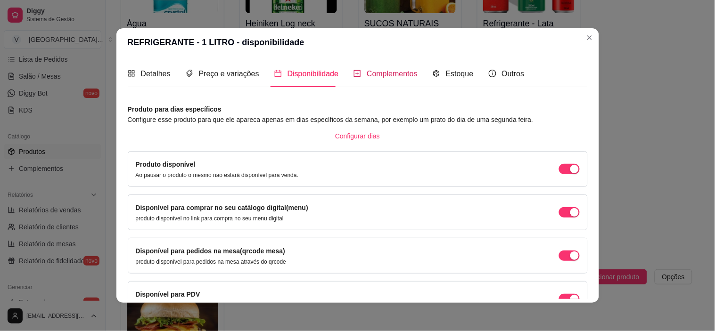
click at [390, 77] on span "Complementos" at bounding box center [392, 74] width 51 height 8
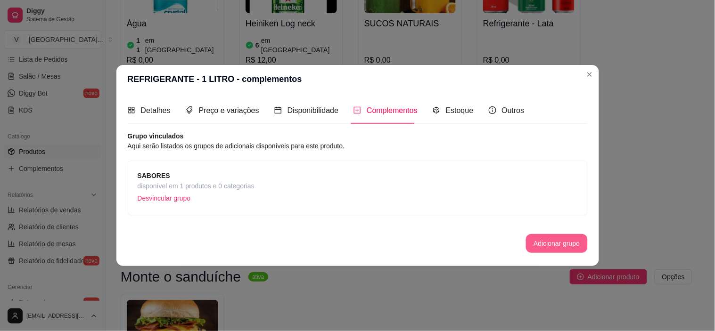
click at [554, 242] on button "Adicionar grupo" at bounding box center [556, 243] width 61 height 19
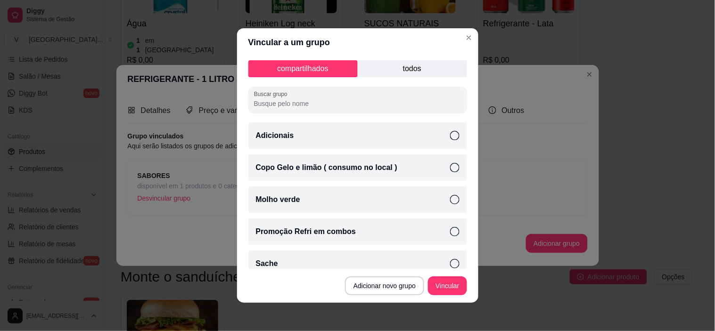
click at [450, 170] on icon at bounding box center [454, 167] width 9 height 9
click at [455, 288] on button "Vincular" at bounding box center [447, 286] width 38 height 18
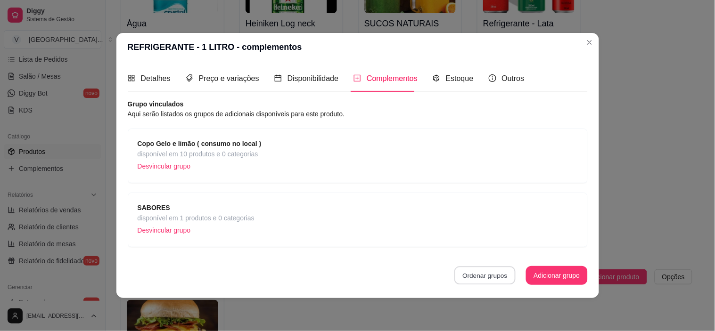
click at [494, 269] on button "Ordenar grupos" at bounding box center [484, 276] width 61 height 18
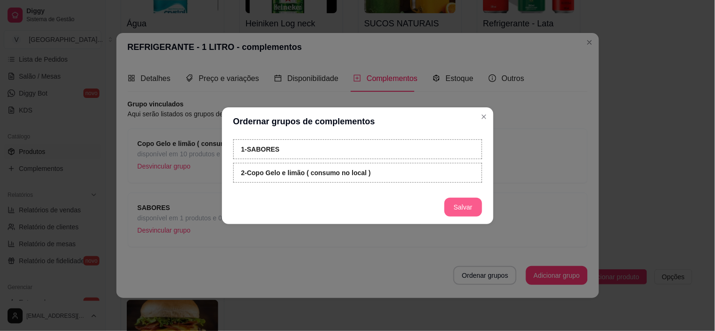
click at [459, 210] on button "Salvar" at bounding box center [463, 207] width 38 height 19
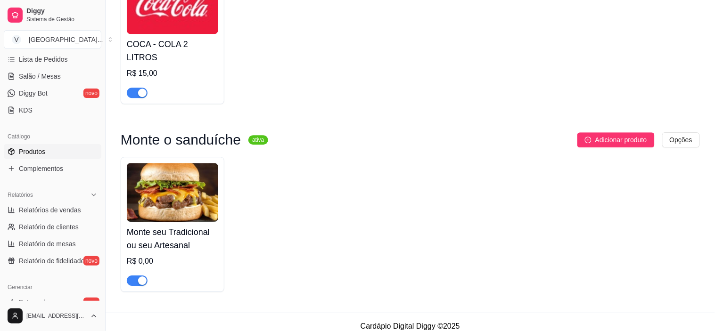
scroll to position [1510, 0]
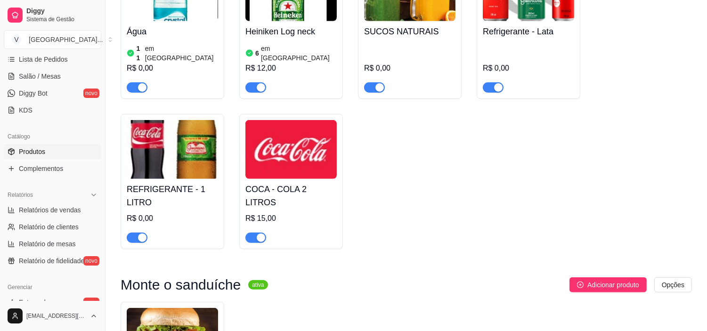
click at [326, 154] on img at bounding box center [291, 149] width 91 height 59
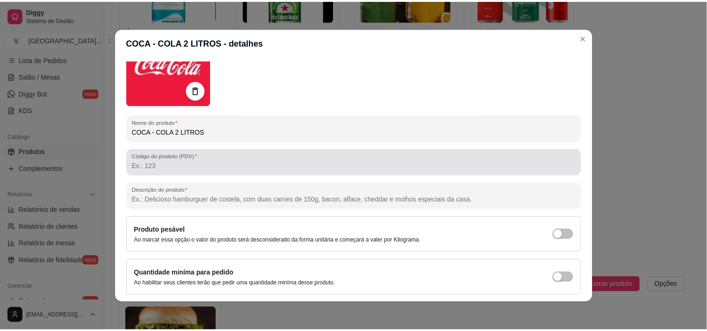
scroll to position [0, 0]
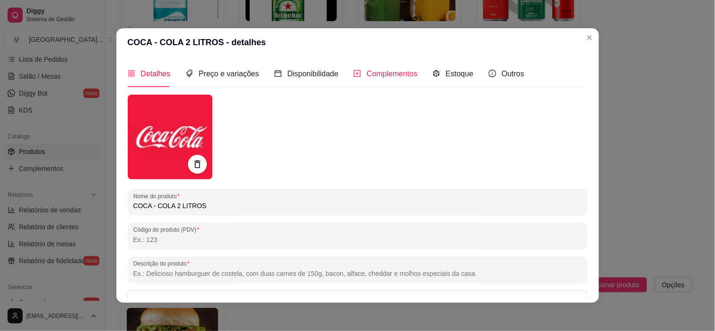
click at [379, 74] on span "Complementos" at bounding box center [392, 74] width 51 height 8
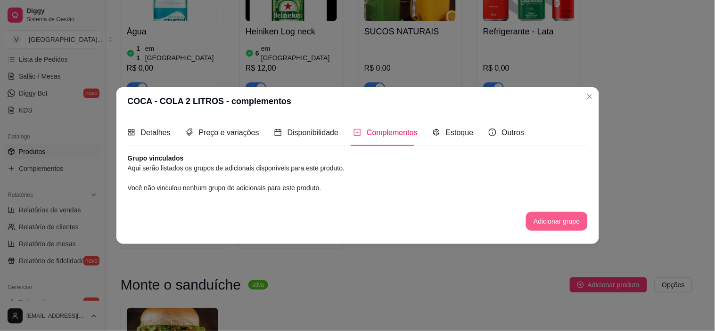
click at [562, 222] on button "Adicionar grupo" at bounding box center [556, 221] width 61 height 19
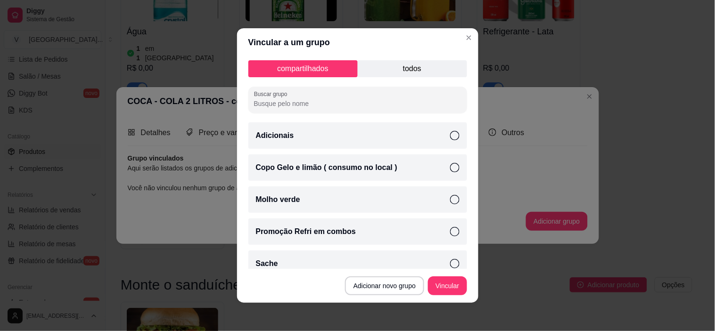
click at [341, 165] on p "Copo Gelo e limão ( consumo no local )" at bounding box center [326, 167] width 141 height 11
click at [442, 289] on button "Vincular" at bounding box center [447, 286] width 39 height 19
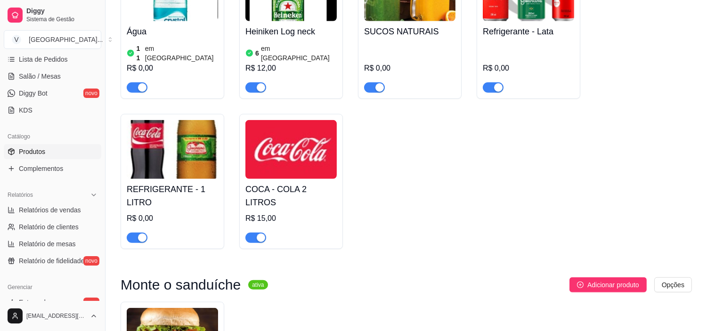
click at [197, 143] on img at bounding box center [172, 149] width 91 height 59
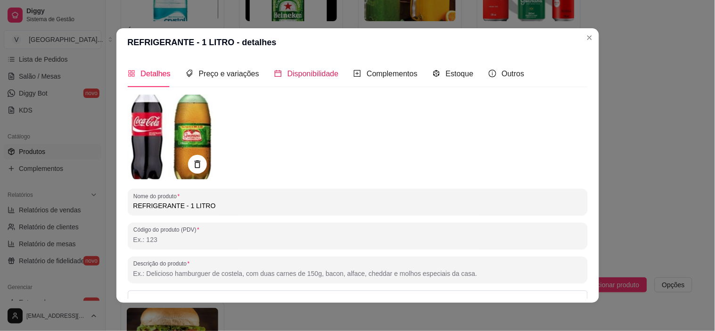
click at [304, 75] on span "Disponibilidade" at bounding box center [312, 74] width 51 height 8
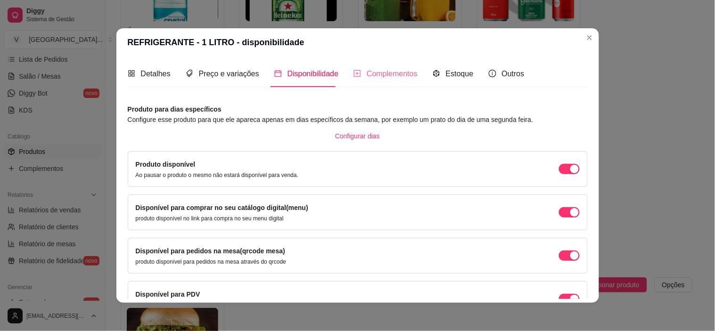
click at [385, 82] on div "Complementos" at bounding box center [385, 73] width 64 height 27
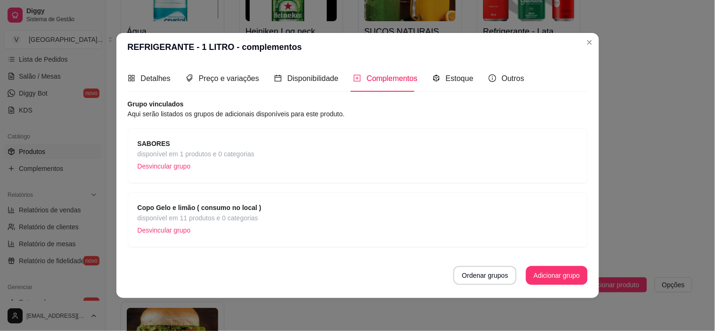
click at [598, 37] on header "REFRIGERANTE - 1 LITRO - complementos" at bounding box center [357, 47] width 483 height 28
click at [597, 37] on header "REFRIGERANTE - 1 LITRO - complementos" at bounding box center [357, 47] width 483 height 28
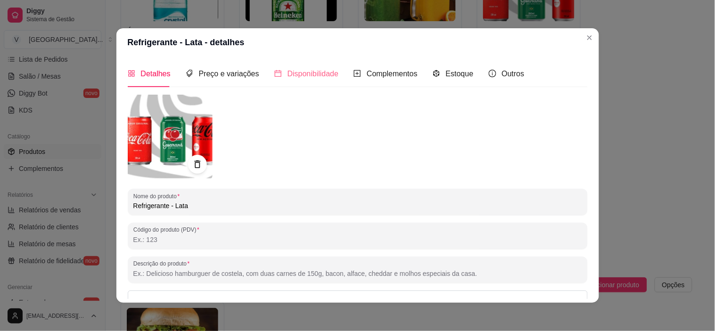
click at [300, 80] on div "Disponibilidade" at bounding box center [306, 73] width 65 height 27
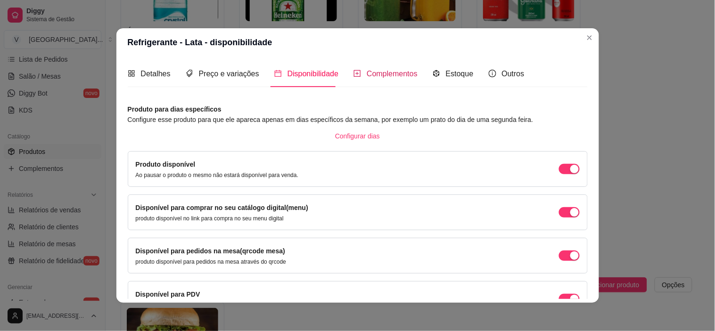
click at [377, 74] on span "Complementos" at bounding box center [392, 74] width 51 height 8
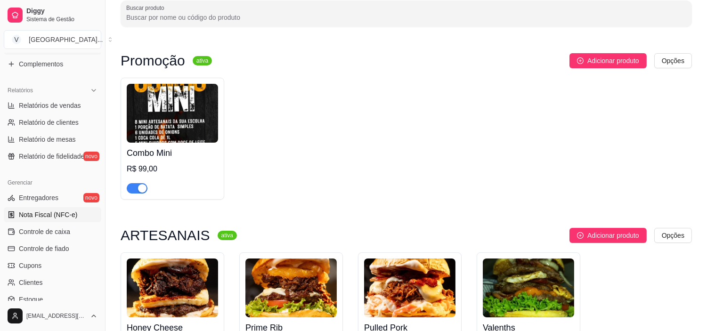
scroll to position [314, 0]
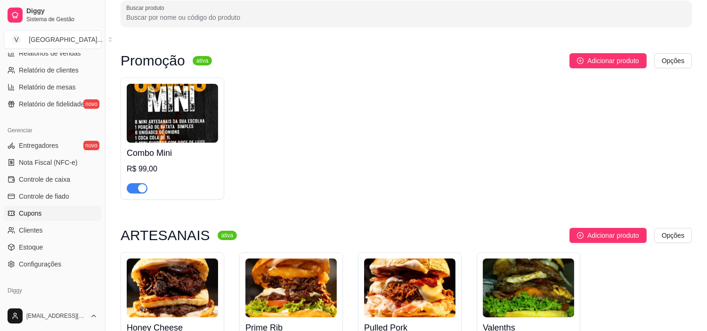
click at [41, 216] on link "Cupons" at bounding box center [53, 213] width 98 height 15
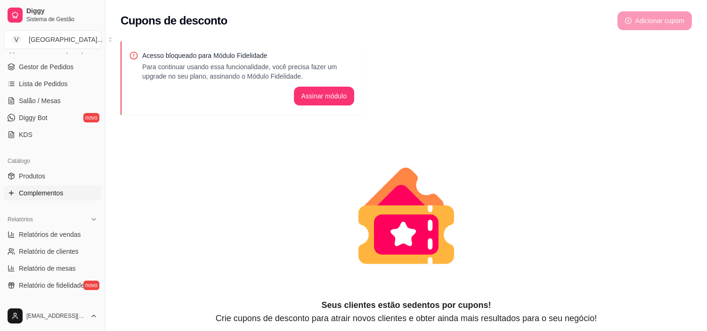
scroll to position [157, 0]
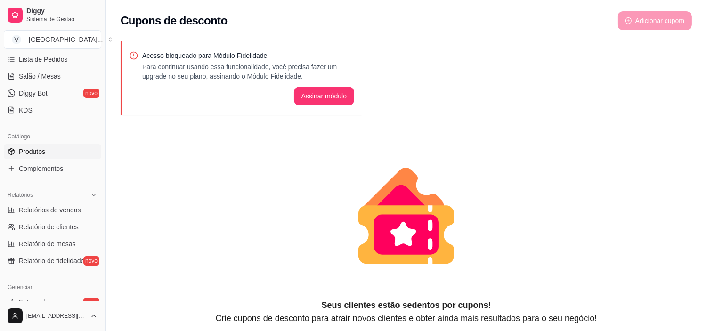
click at [46, 147] on link "Produtos" at bounding box center [53, 151] width 98 height 15
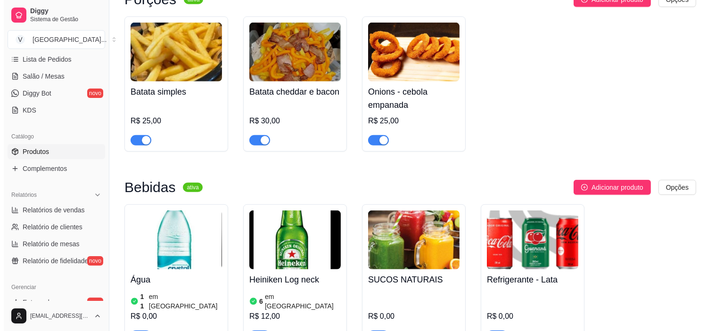
scroll to position [1361, 0]
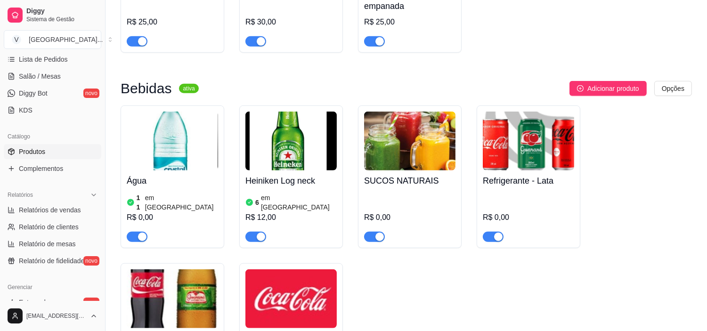
click at [411, 177] on div "SUCOS NATURAIS R$ 0,00" at bounding box center [409, 207] width 91 height 72
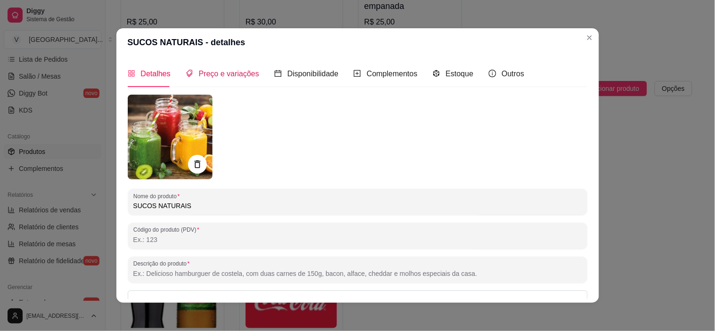
click at [229, 77] on span "Preço e variações" at bounding box center [229, 74] width 60 height 8
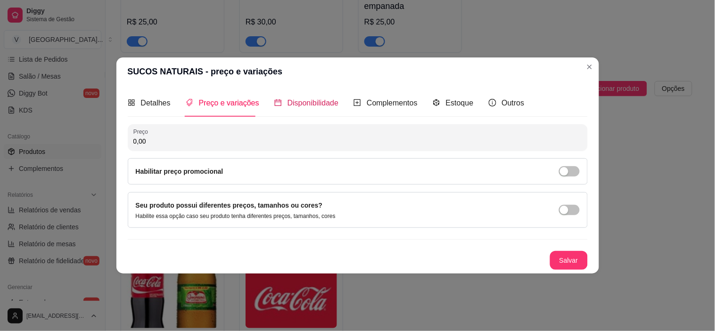
click at [320, 104] on span "Disponibilidade" at bounding box center [312, 103] width 51 height 8
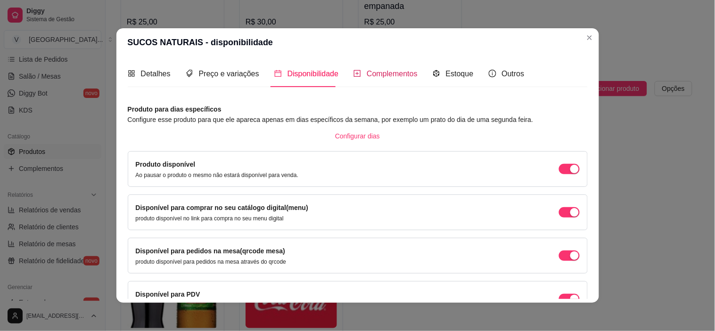
drag, startPoint x: 391, startPoint y: 72, endPoint x: 372, endPoint y: 83, distance: 22.0
click at [391, 74] on span "Complementos" at bounding box center [392, 74] width 51 height 8
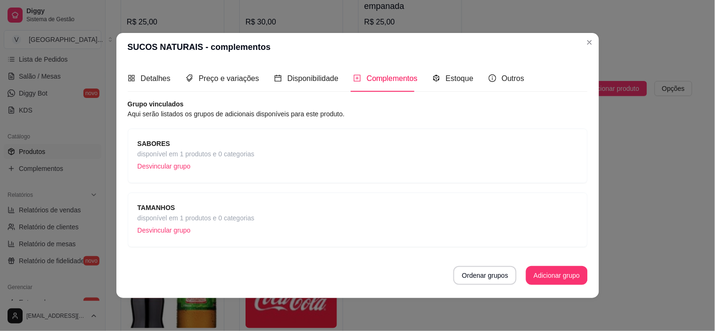
click at [356, 165] on div "SABORES disponível em 1 produtos e 0 categorias Desvincular grupo" at bounding box center [358, 156] width 440 height 35
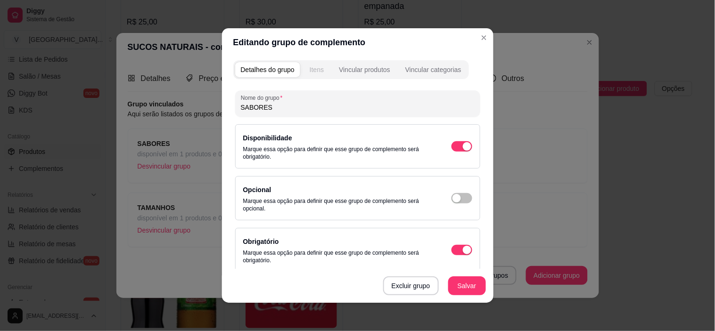
click at [323, 65] on button "Itens" at bounding box center [316, 69] width 25 height 15
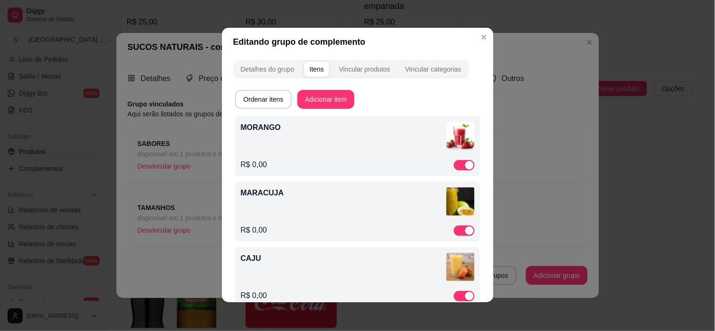
scroll to position [0, 0]
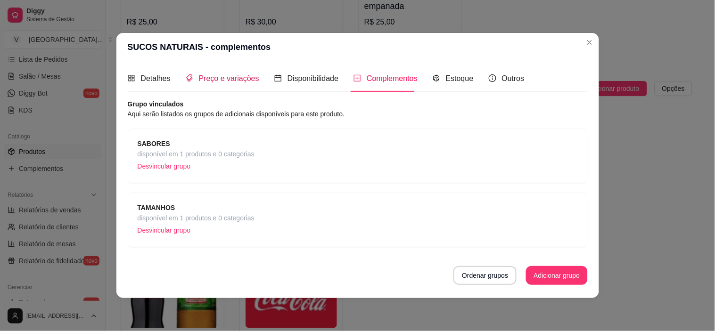
click at [233, 73] on div "Preço e variações" at bounding box center [223, 79] width 74 height 12
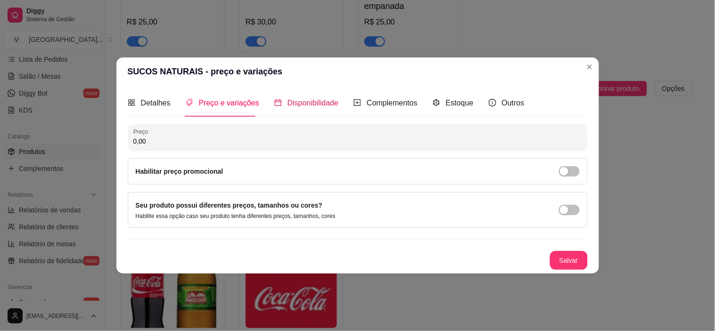
click at [313, 106] on span "Disponibilidade" at bounding box center [312, 103] width 51 height 8
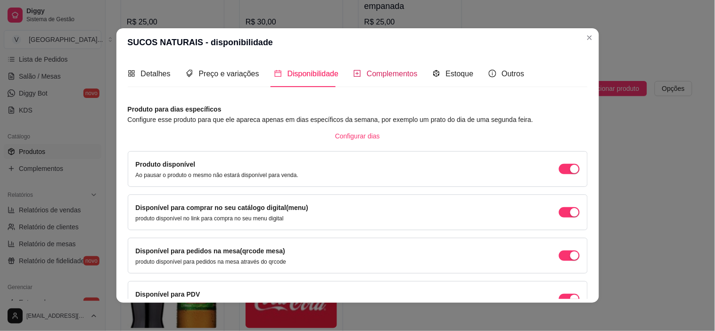
click at [373, 72] on span "Complementos" at bounding box center [392, 74] width 51 height 8
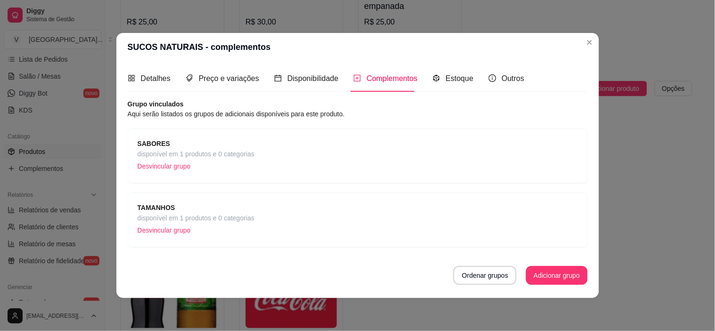
click at [209, 157] on span "disponível em 1 produtos e 0 categorias" at bounding box center [196, 154] width 117 height 10
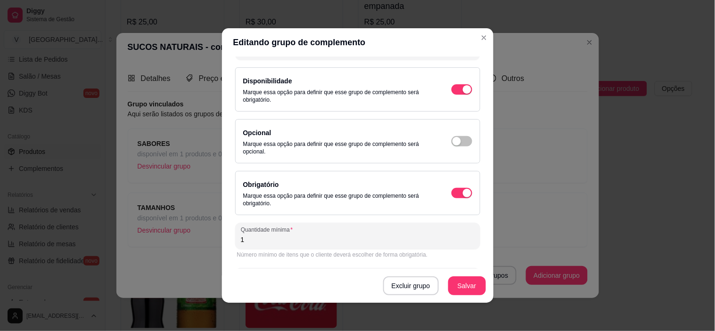
scroll to position [99, 0]
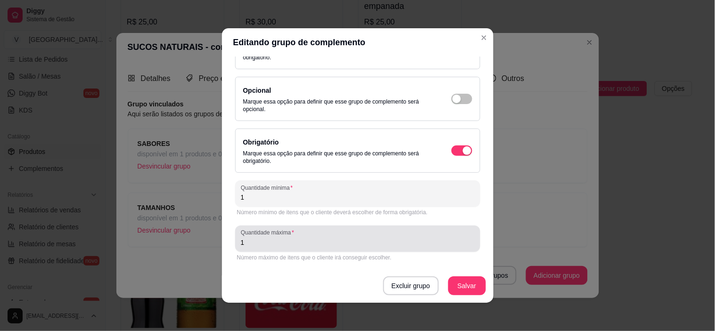
click at [260, 244] on input "1" at bounding box center [358, 242] width 234 height 9
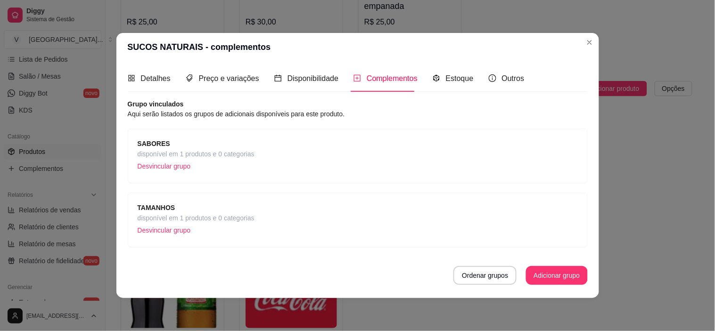
click at [538, 228] on div "TAMANHOS disponível em 1 produtos e 0 categorias Desvincular grupo" at bounding box center [358, 220] width 440 height 35
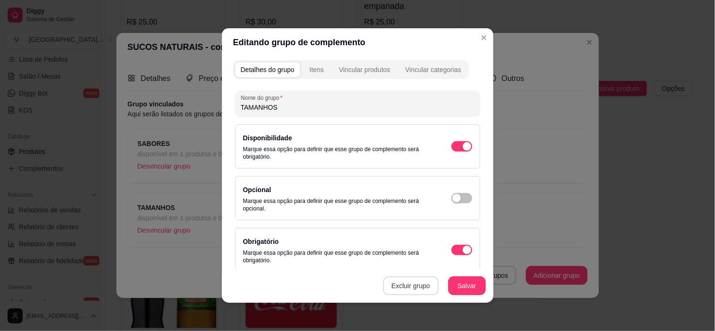
click at [415, 287] on button "Excluir grupo" at bounding box center [411, 286] width 56 height 19
click at [448, 258] on button "Sim" at bounding box center [448, 265] width 29 height 15
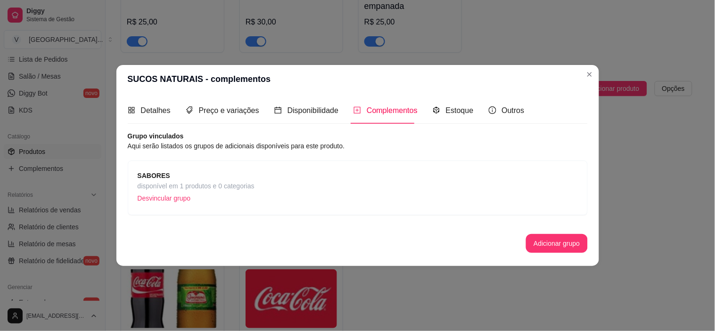
click at [203, 172] on span "SABORES" at bounding box center [196, 176] width 117 height 10
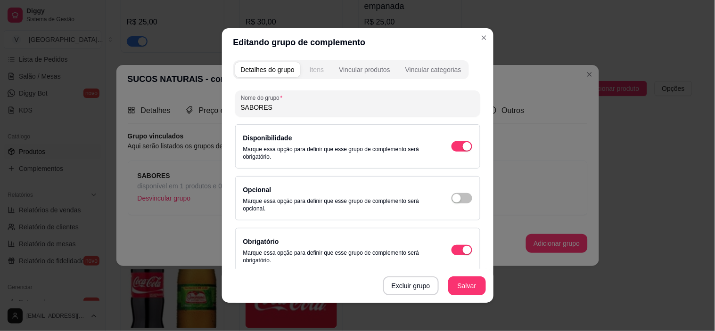
click at [310, 68] on div "Itens" at bounding box center [317, 69] width 14 height 9
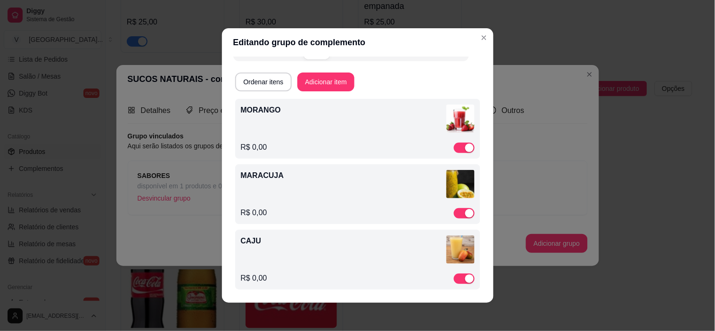
scroll to position [19, 0]
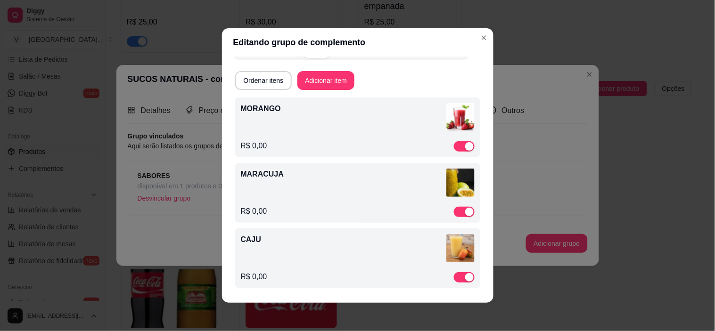
click at [323, 119] on div "MORANGO" at bounding box center [358, 119] width 234 height 32
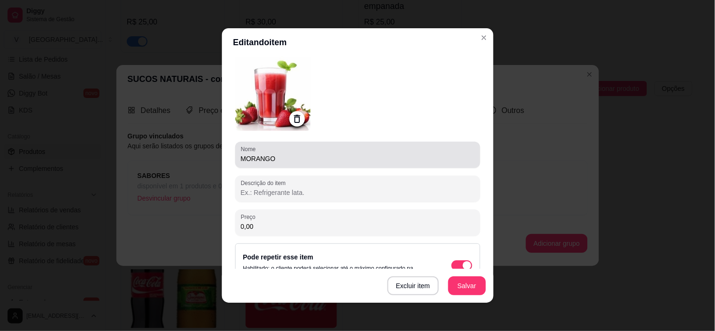
scroll to position [52, 0]
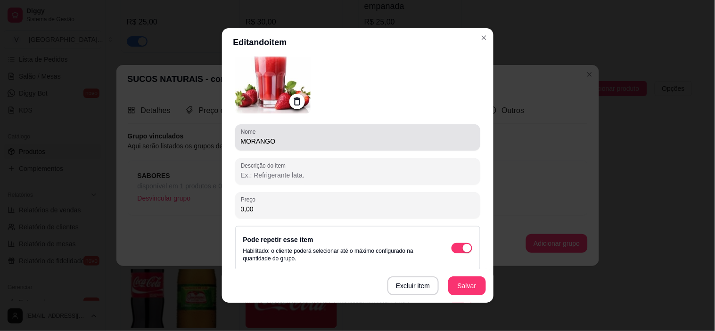
click at [318, 137] on input "MORANGO" at bounding box center [358, 141] width 234 height 9
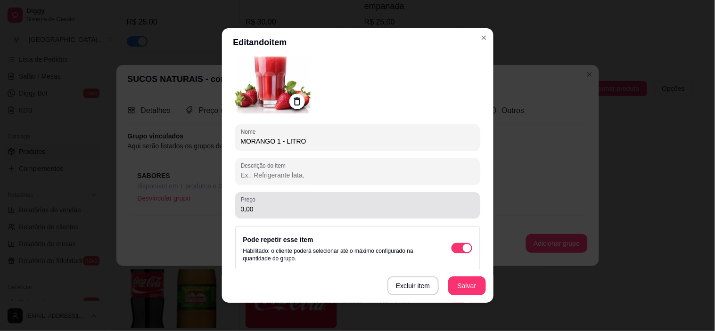
type input "MORANGO 1 - LITRO"
click at [270, 200] on div "0,00" at bounding box center [358, 205] width 234 height 19
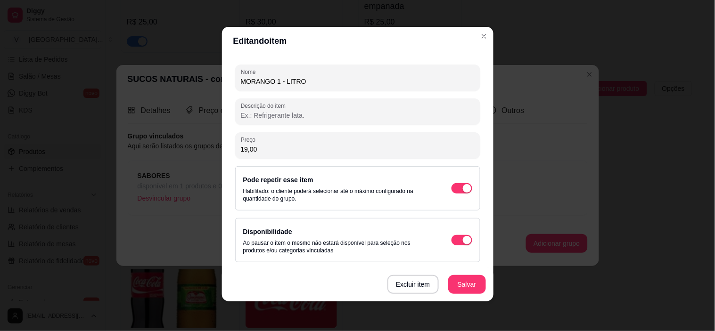
scroll to position [2, 0]
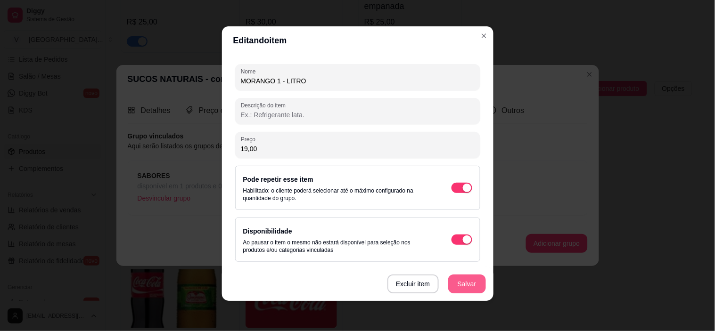
type input "19,00"
click at [468, 284] on button "Salvar" at bounding box center [467, 284] width 38 height 19
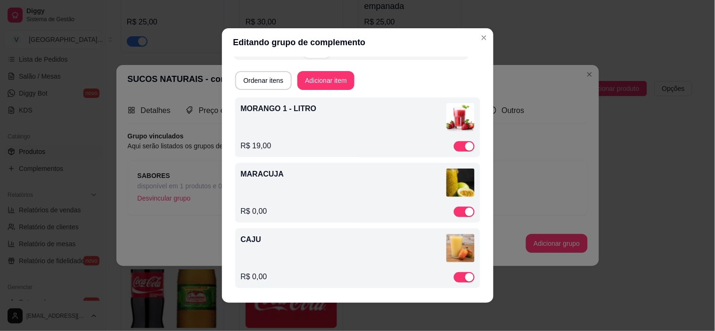
click at [332, 186] on div "MARACUJA" at bounding box center [358, 185] width 234 height 32
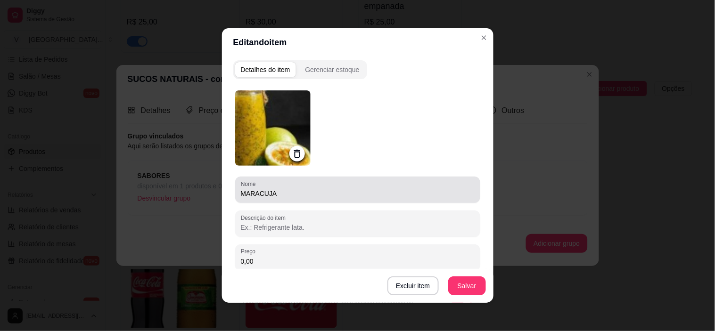
click at [291, 191] on input "MARACUJA" at bounding box center [358, 193] width 234 height 9
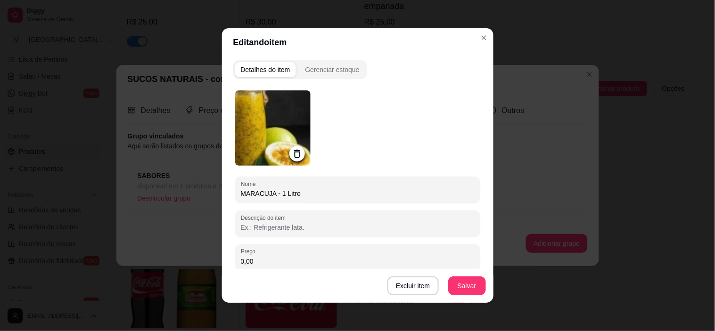
type input "MARACUJA - 1 Litro"
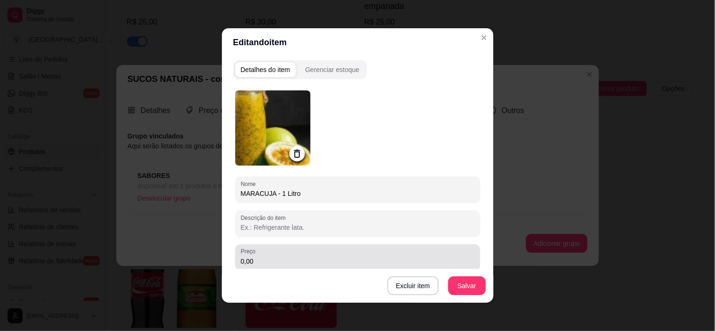
click at [313, 255] on div "0,00" at bounding box center [358, 257] width 234 height 19
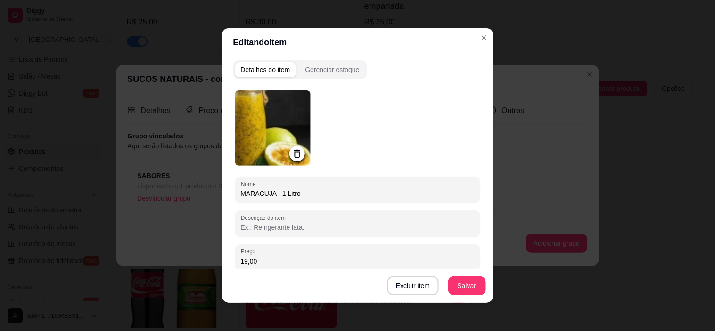
type input "19,00"
click at [469, 295] on button "Salvar" at bounding box center [467, 286] width 38 height 19
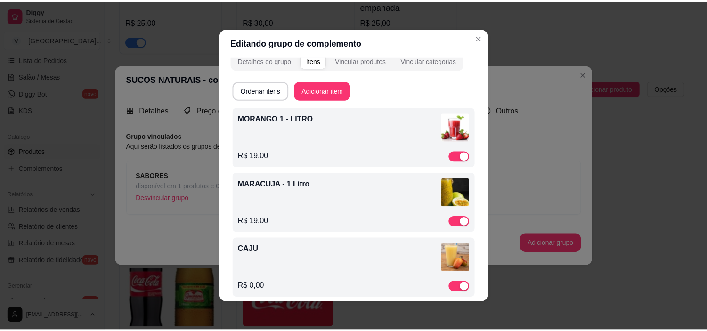
scroll to position [0, 0]
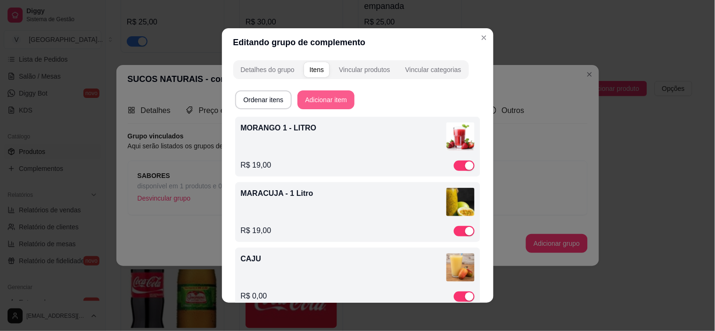
click at [328, 102] on button "Adicionar item" at bounding box center [325, 99] width 57 height 19
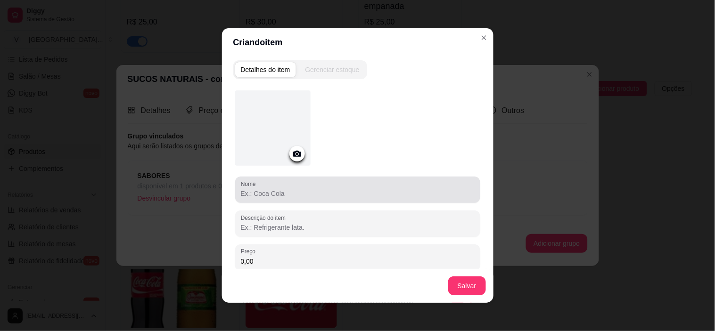
click at [275, 198] on div at bounding box center [358, 189] width 234 height 19
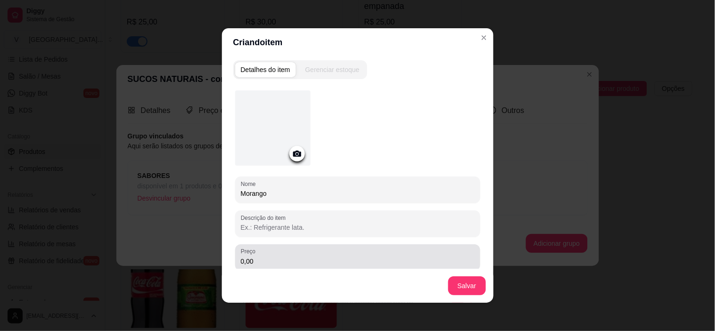
type input "Morango"
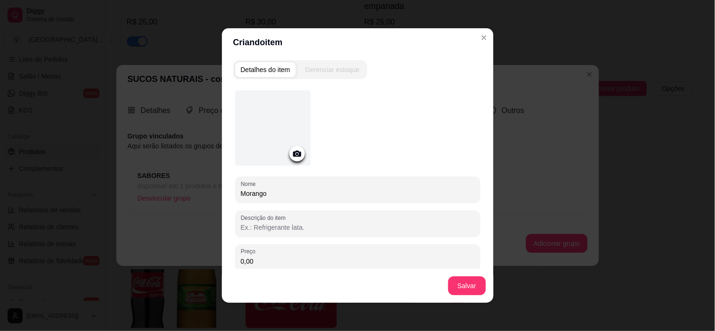
click at [256, 264] on input "0,00" at bounding box center [358, 261] width 234 height 9
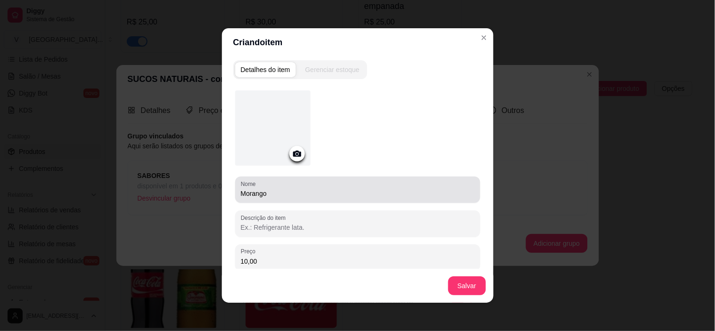
type input "10,00"
click at [299, 190] on input "Morango" at bounding box center [358, 193] width 234 height 9
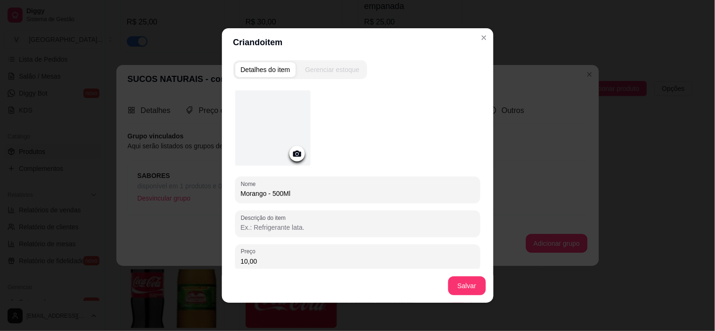
type input "Morango - 500Ml"
click at [292, 149] on icon at bounding box center [297, 153] width 11 height 11
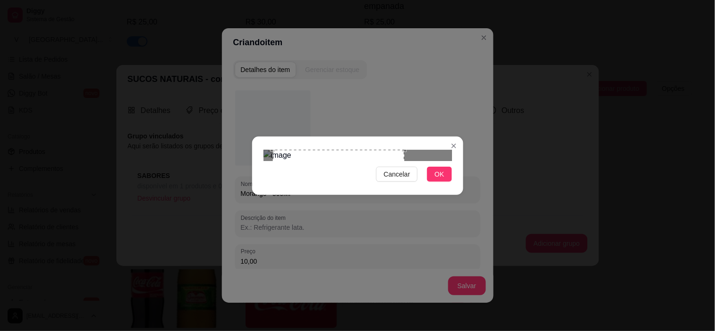
click at [416, 150] on div at bounding box center [357, 155] width 188 height 11
click at [401, 150] on div "Use the arrow keys to move the crop selection area" at bounding box center [338, 215] width 131 height 131
click at [402, 146] on div "Cancelar OK" at bounding box center [357, 166] width 211 height 40
click at [403, 150] on div "Use the arrow keys to move the crop selection area" at bounding box center [338, 215] width 131 height 131
click at [380, 150] on div "Use the arrow keys to move the crop selection area" at bounding box center [336, 215] width 131 height 131
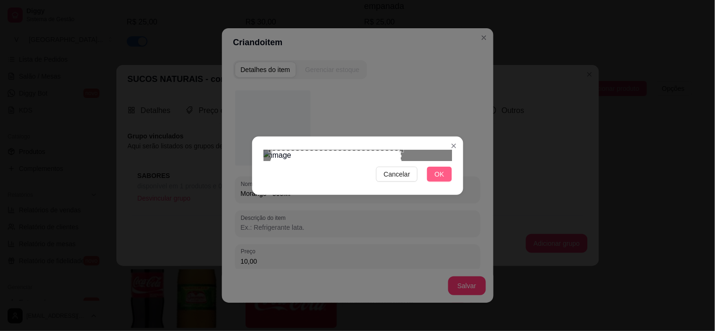
click at [434, 182] on button "OK" at bounding box center [439, 174] width 25 height 15
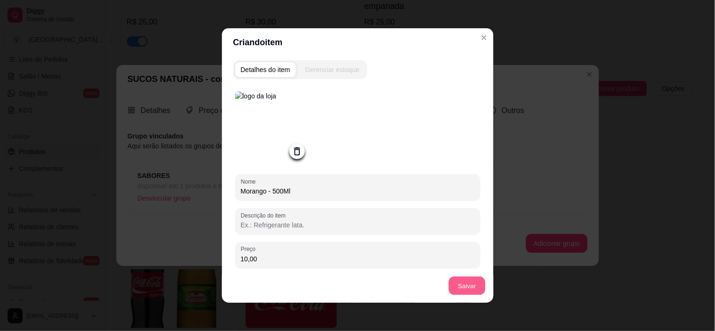
click at [458, 279] on button "Salvar" at bounding box center [467, 286] width 37 height 18
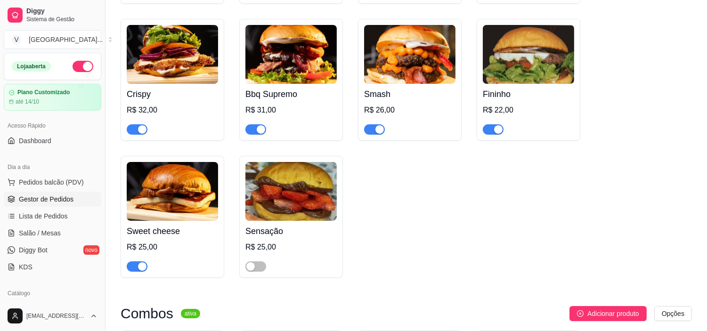
scroll to position [418, 0]
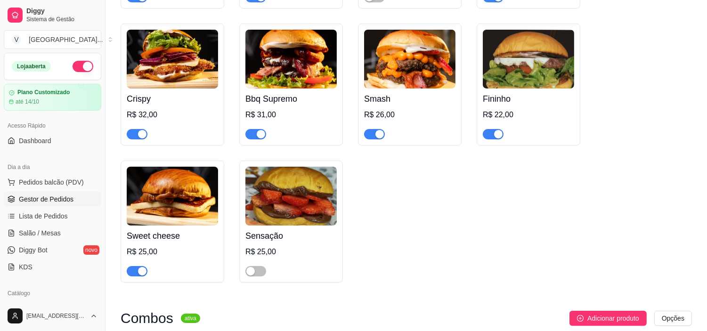
click at [36, 202] on span "Gestor de Pedidos" at bounding box center [46, 199] width 55 height 9
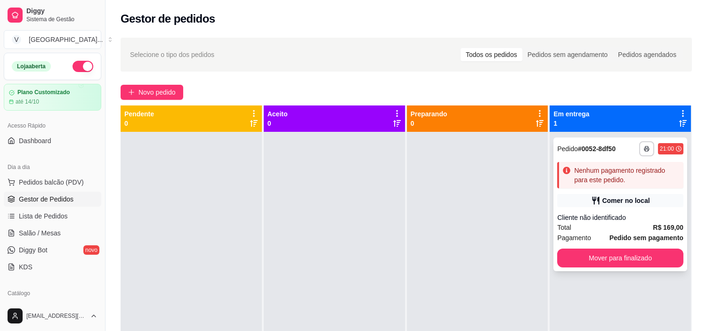
click at [602, 184] on div "Nenhum pagamento registrado para este pedido." at bounding box center [627, 175] width 106 height 19
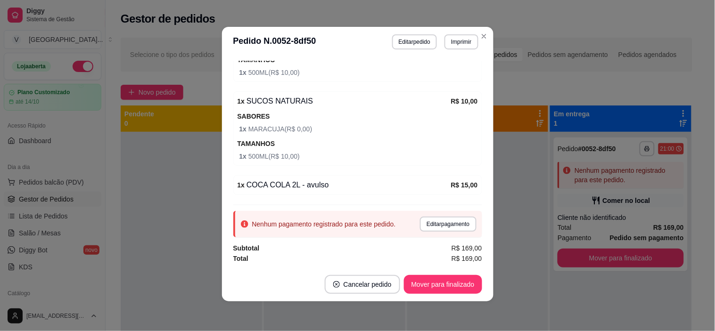
scroll to position [2, 0]
click at [440, 224] on button "Editar pagamento" at bounding box center [448, 223] width 55 height 15
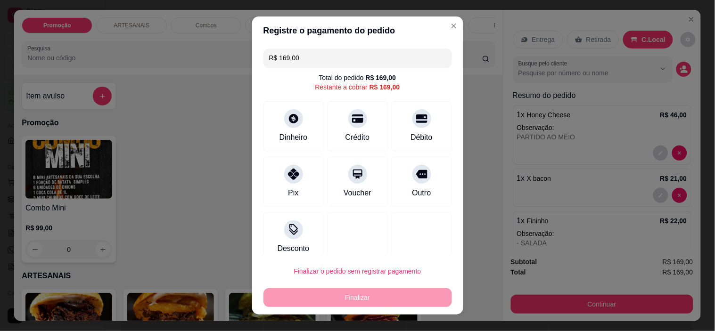
drag, startPoint x: 294, startPoint y: 60, endPoint x: 238, endPoint y: 54, distance: 55.5
click at [238, 54] on div "Registre o pagamento do pedido R$ 169,00 Total do pedido R$ 169,00 Restante a c…" at bounding box center [357, 165] width 715 height 331
click at [410, 133] on div "Débito" at bounding box center [422, 137] width 24 height 12
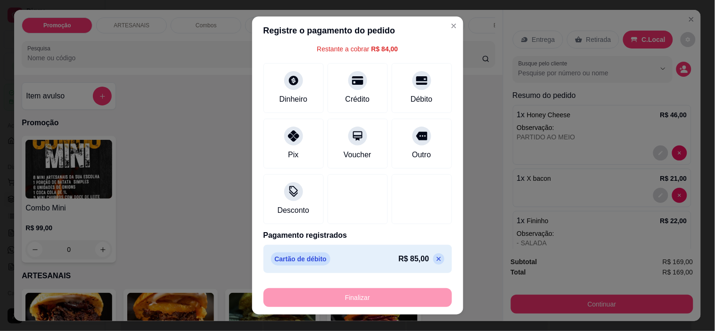
scroll to position [0, 0]
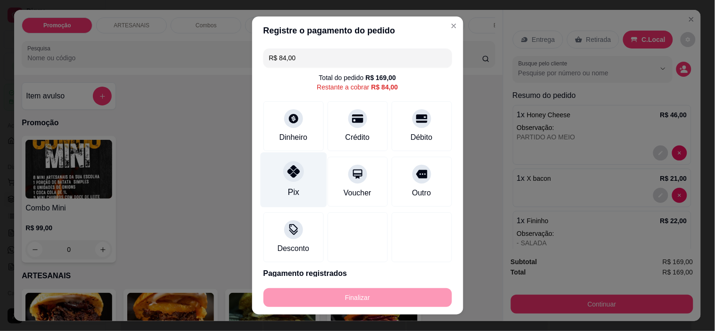
click at [280, 189] on div "Pix" at bounding box center [293, 180] width 66 height 55
type input "R$ 0,00"
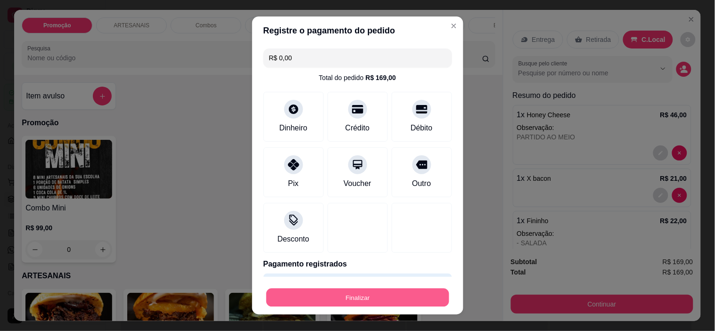
click at [398, 299] on button "Finalizar" at bounding box center [357, 297] width 183 height 18
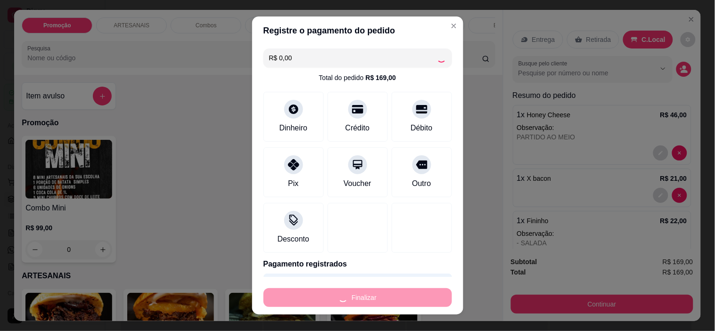
type input "0"
type input "-R$ 169,00"
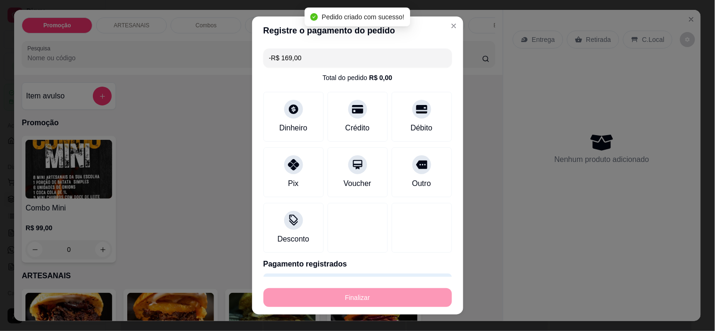
scroll to position [517, 0]
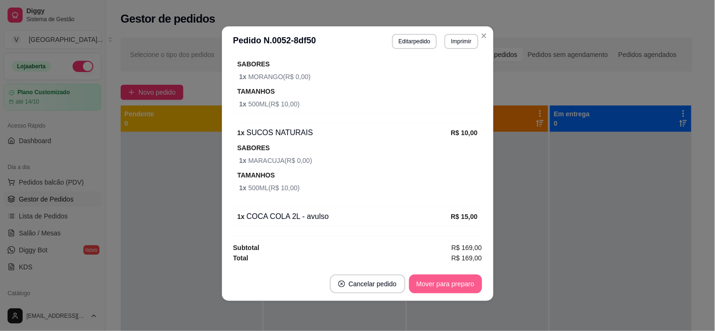
click at [456, 289] on button "Mover para preparo" at bounding box center [445, 284] width 73 height 19
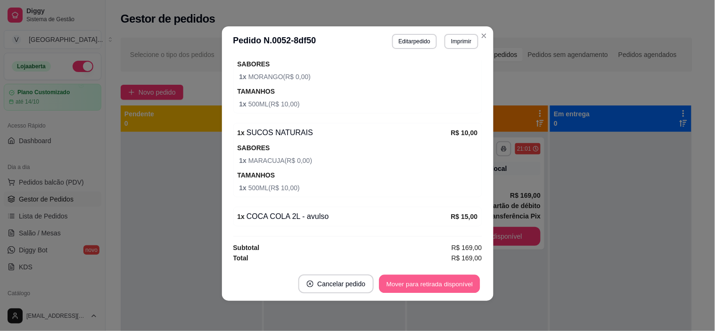
click at [467, 287] on button "Mover para retirada disponível" at bounding box center [429, 284] width 101 height 18
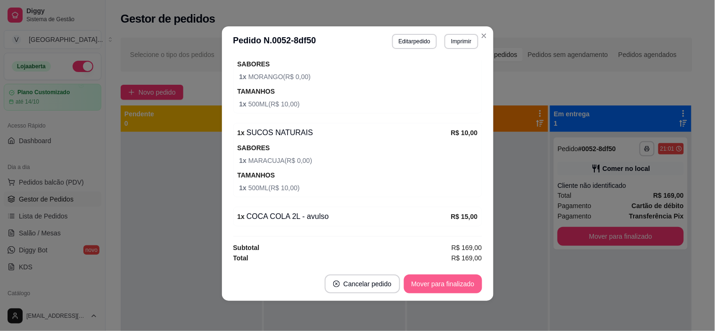
click at [470, 287] on button "Mover para finalizado" at bounding box center [443, 284] width 78 height 19
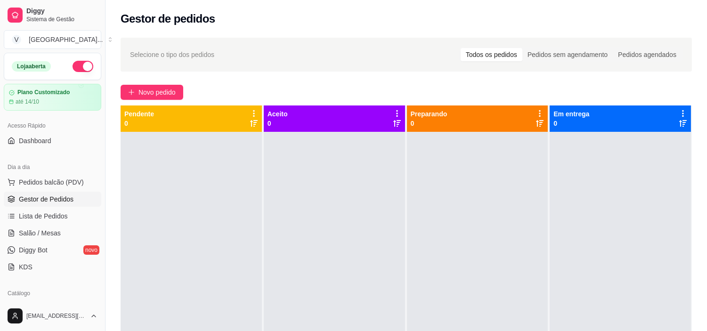
click at [132, 102] on div "Selecione o tipo dos pedidos Todos os pedidos Pedidos sem agendamento Pedidos a…" at bounding box center [407, 240] width 602 height 416
click at [137, 90] on button "Novo pedido" at bounding box center [152, 92] width 63 height 15
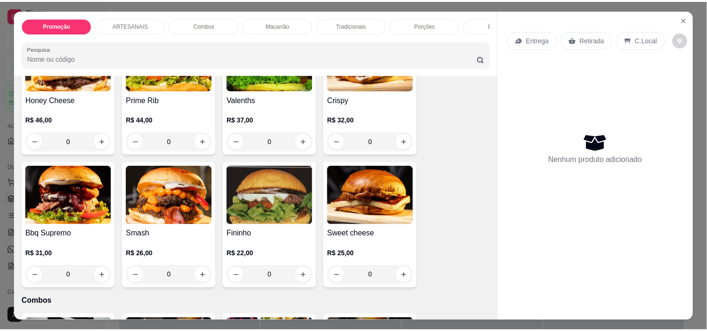
scroll to position [314, 0]
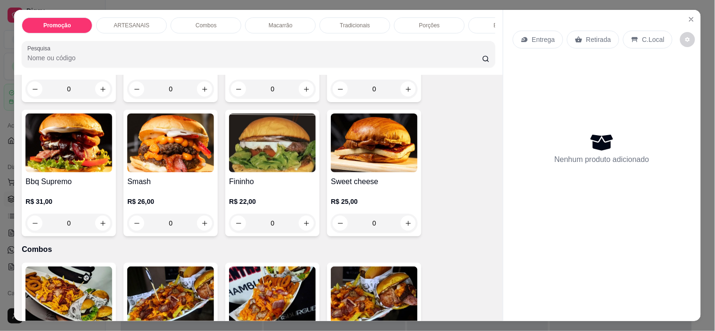
click at [96, 222] on div "0" at bounding box center [68, 223] width 87 height 19
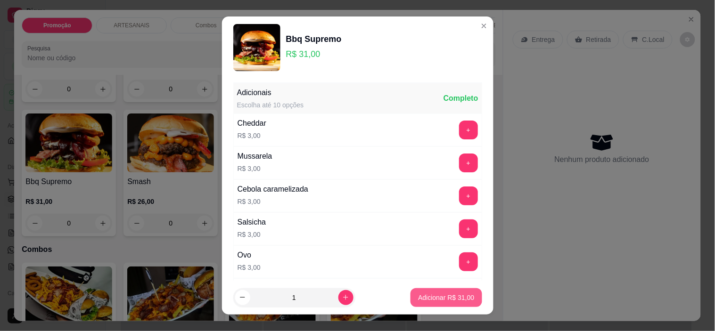
click at [454, 294] on p "Adicionar R$ 31,00" at bounding box center [446, 297] width 56 height 9
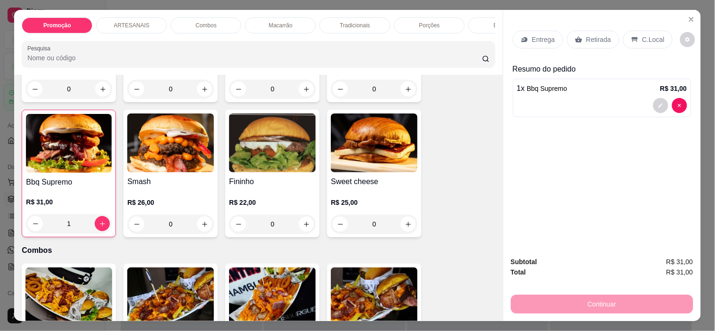
click at [647, 31] on div "C.Local" at bounding box center [647, 40] width 49 height 18
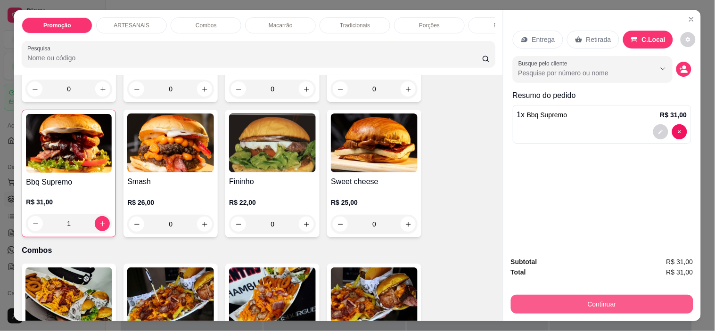
click at [634, 300] on button "Continuar" at bounding box center [602, 304] width 182 height 19
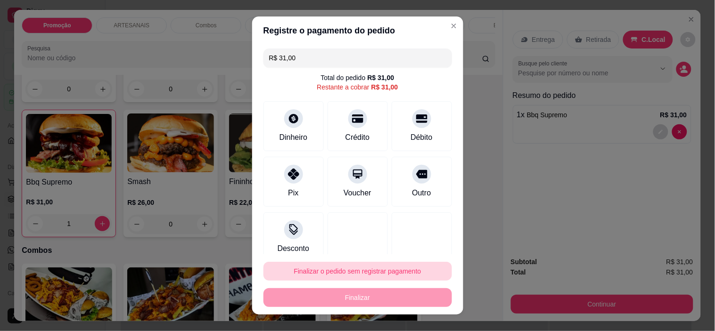
click at [362, 267] on button "Finalizar o pedido sem registrar pagamento" at bounding box center [357, 271] width 188 height 19
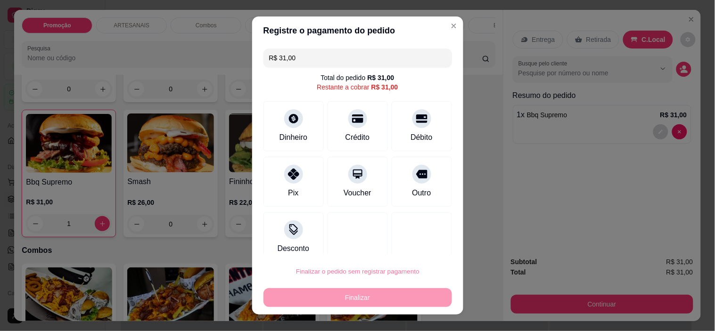
click at [407, 242] on button "Confirmar" at bounding box center [411, 245] width 35 height 15
type input "0"
type input "R$ 0,00"
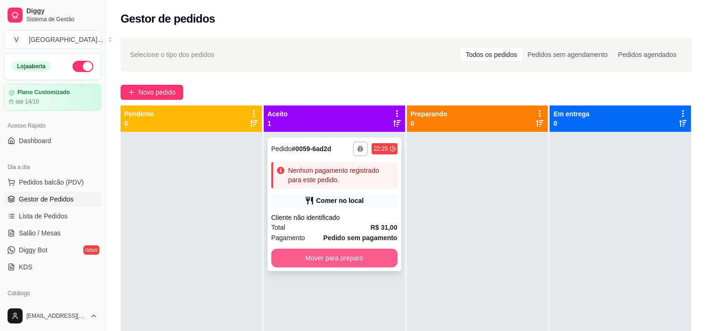
click at [369, 258] on button "Mover para preparo" at bounding box center [334, 258] width 126 height 19
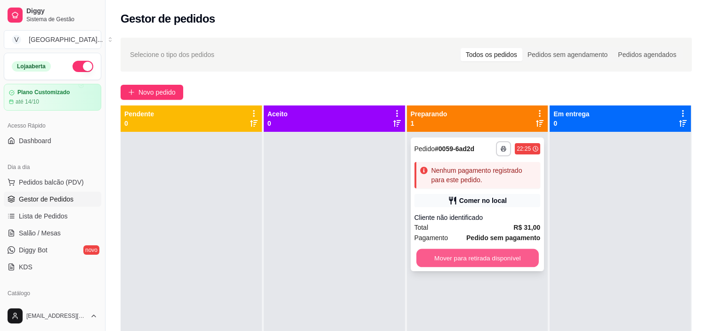
click at [523, 265] on button "Mover para retirada disponível" at bounding box center [478, 258] width 123 height 18
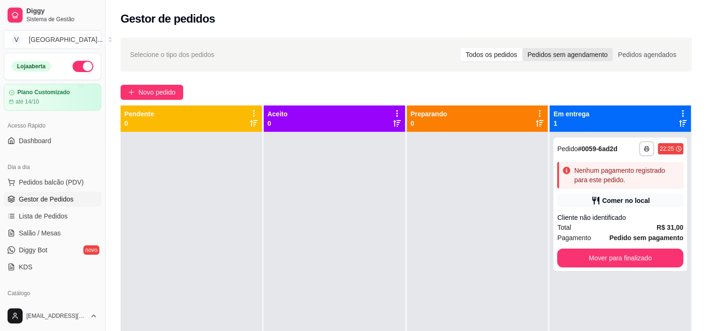
click at [559, 52] on div "Pedidos sem agendamento" at bounding box center [568, 54] width 90 height 13
click at [523, 48] on input "Pedidos sem agendamento" at bounding box center [523, 48] width 0 height 0
click at [512, 54] on div "Todos os pedidos" at bounding box center [492, 54] width 62 height 13
click at [461, 48] on input "Todos os pedidos" at bounding box center [461, 48] width 0 height 0
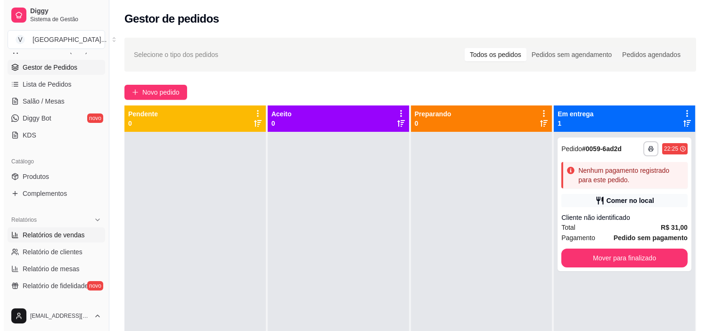
scroll to position [157, 0]
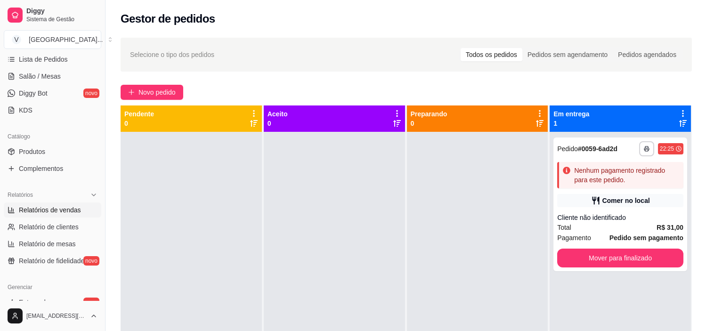
click at [69, 209] on span "Relatórios de vendas" at bounding box center [50, 209] width 62 height 9
select select "ALL"
select select "0"
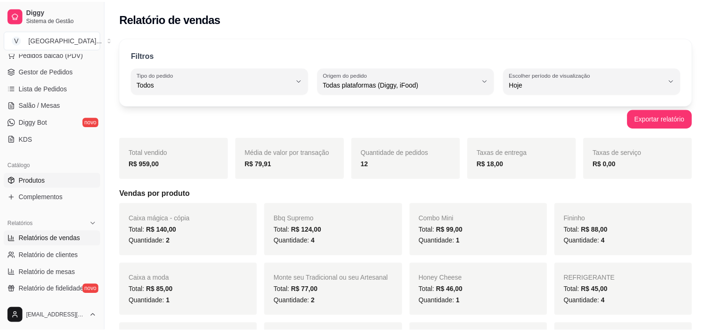
scroll to position [52, 0]
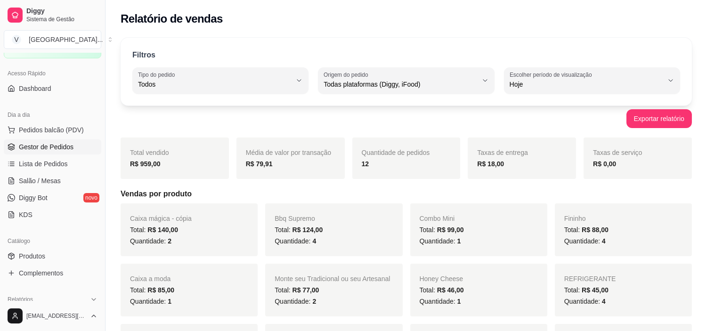
click at [58, 145] on span "Gestor de Pedidos" at bounding box center [46, 146] width 55 height 9
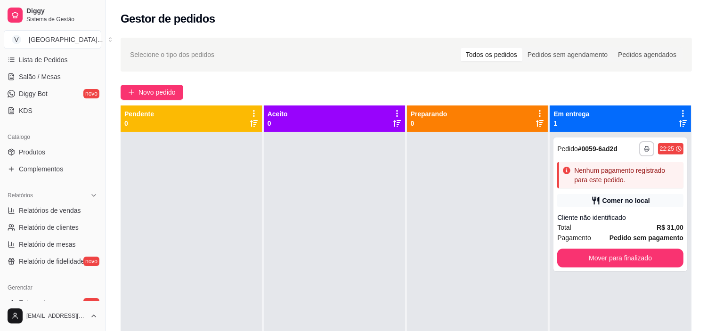
scroll to position [157, 0]
click at [56, 162] on link "Complementos" at bounding box center [53, 168] width 98 height 15
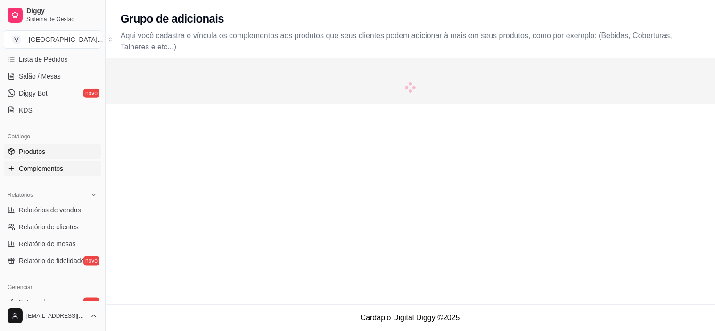
click at [56, 154] on link "Produtos" at bounding box center [53, 151] width 98 height 15
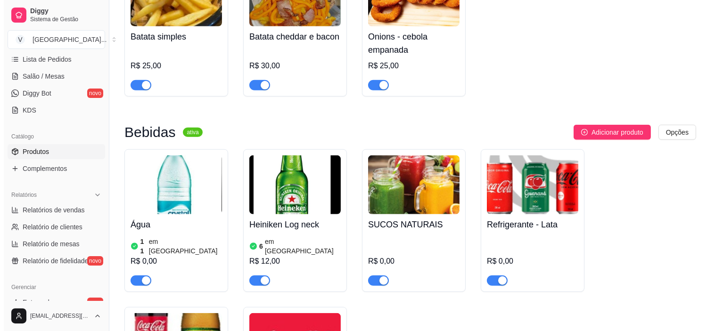
scroll to position [1361, 0]
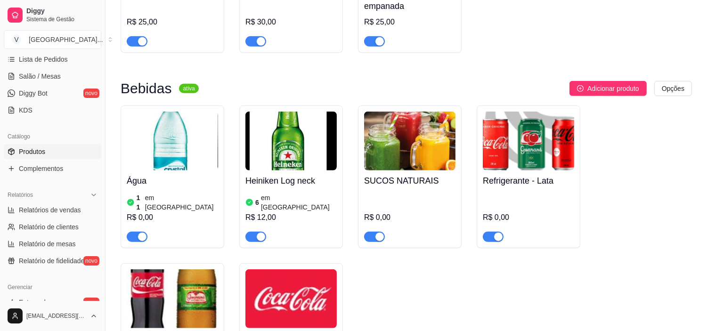
click at [425, 155] on img at bounding box center [409, 141] width 91 height 59
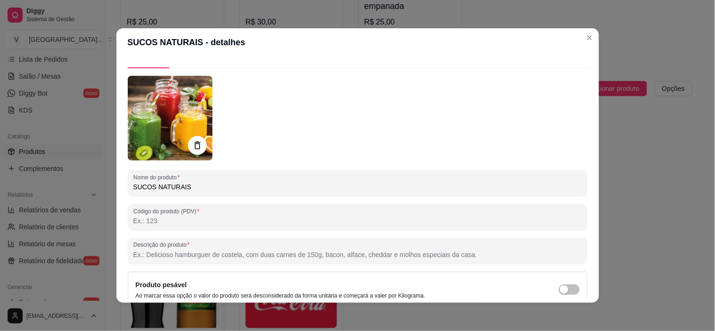
scroll to position [0, 0]
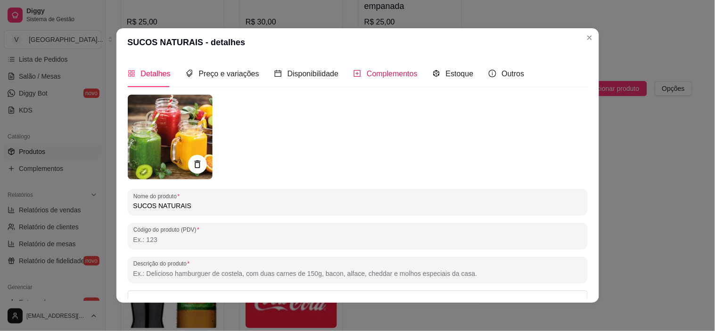
click at [368, 73] on span "Complementos" at bounding box center [392, 74] width 51 height 8
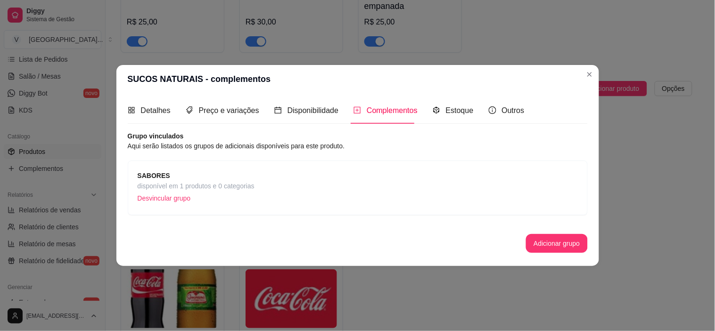
click at [238, 176] on span "SABORES" at bounding box center [196, 176] width 117 height 10
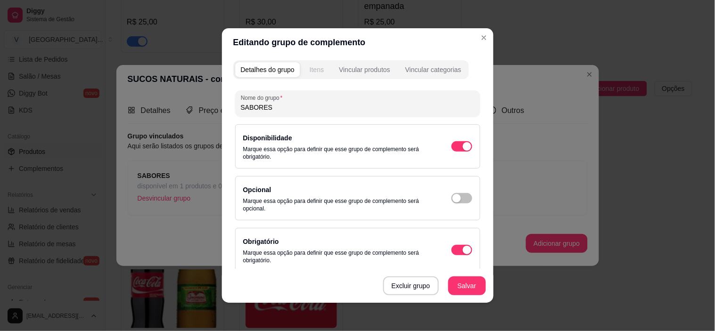
click at [312, 72] on div "Itens" at bounding box center [317, 69] width 14 height 9
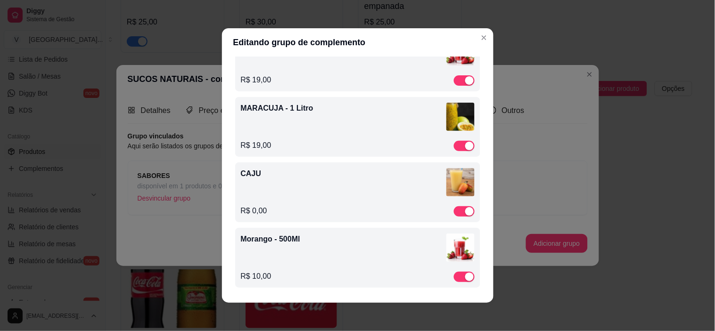
scroll to position [2, 0]
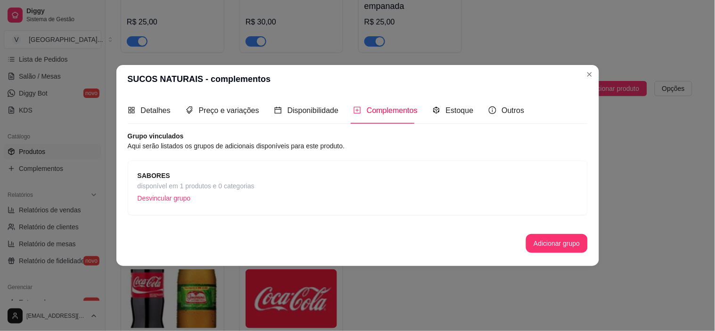
click at [233, 191] on div "SABORES disponível em 1 produtos e 0 categorias Desvincular grupo" at bounding box center [196, 188] width 117 height 35
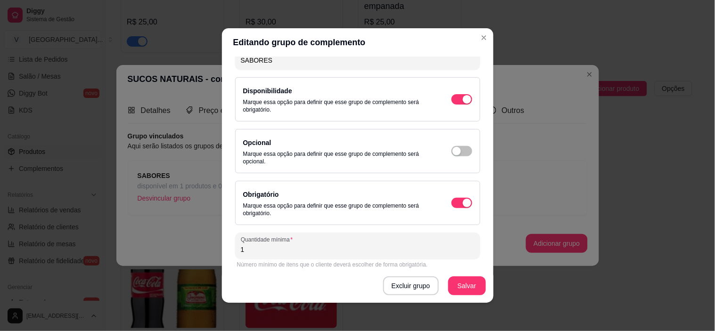
scroll to position [0, 0]
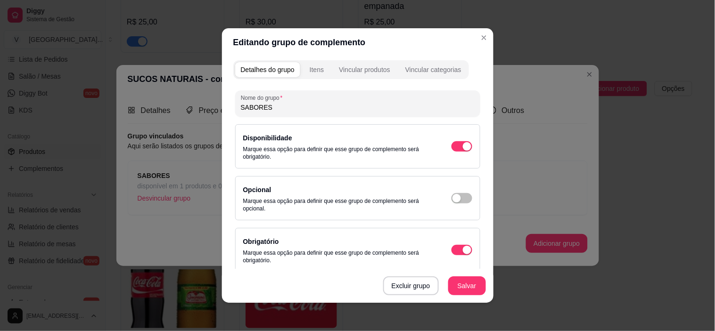
click at [310, 66] on div "Itens" at bounding box center [317, 69] width 14 height 9
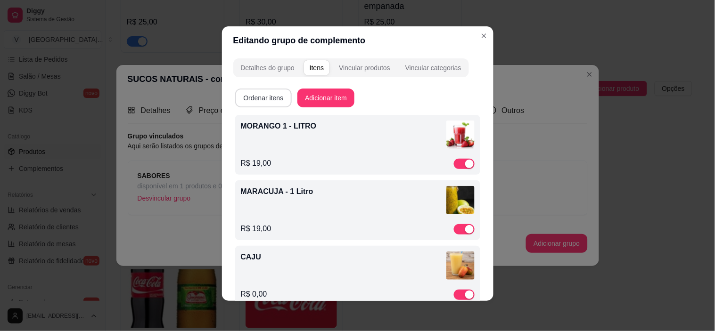
click at [249, 95] on button "Ordenar itens" at bounding box center [263, 98] width 57 height 19
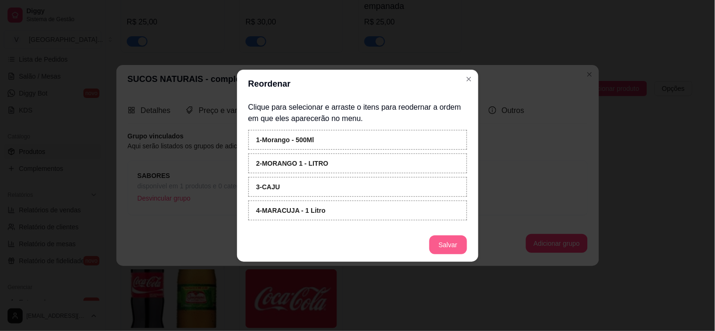
click at [440, 239] on button "Salvar" at bounding box center [448, 245] width 38 height 19
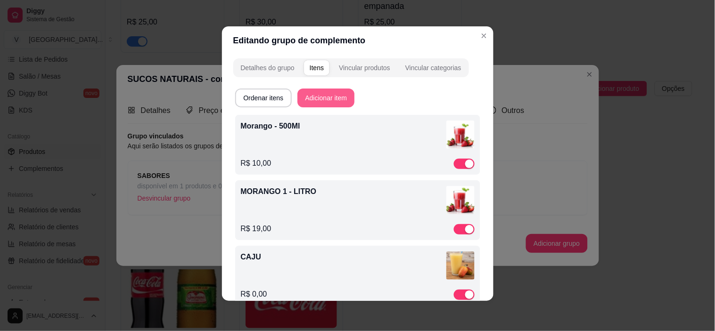
click at [342, 93] on button "Adicionar item" at bounding box center [325, 98] width 57 height 19
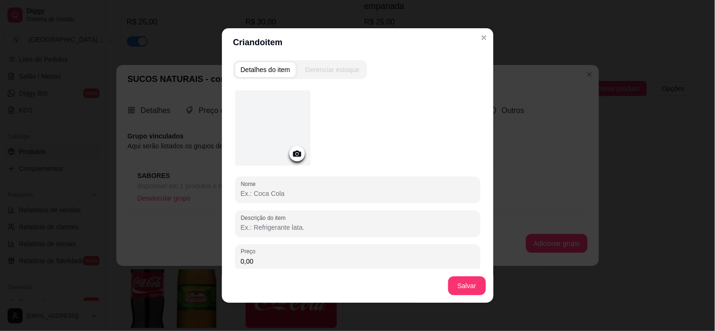
click at [293, 159] on div at bounding box center [297, 154] width 16 height 16
click at [293, 152] on icon at bounding box center [297, 154] width 8 height 6
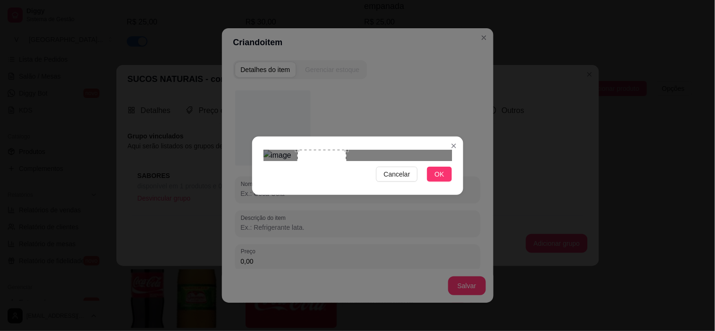
click at [364, 161] on div at bounding box center [357, 155] width 188 height 11
click at [318, 167] on div "Use the arrow keys to move the crop selection area" at bounding box center [314, 174] width 49 height 49
click at [340, 199] on div "Use the arrow keys to move the south east drag handle to change the crop select…" at bounding box center [340, 199] width 0 height 0
click at [323, 164] on div "Use the arrow keys to move the crop selection area" at bounding box center [313, 175] width 47 height 47
click at [436, 180] on span "OK" at bounding box center [438, 174] width 9 height 10
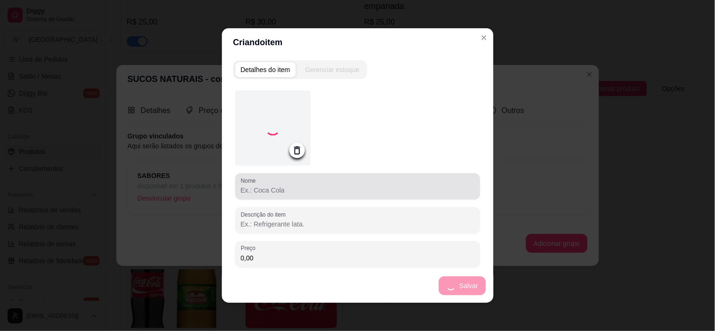
click at [332, 181] on div at bounding box center [358, 186] width 234 height 19
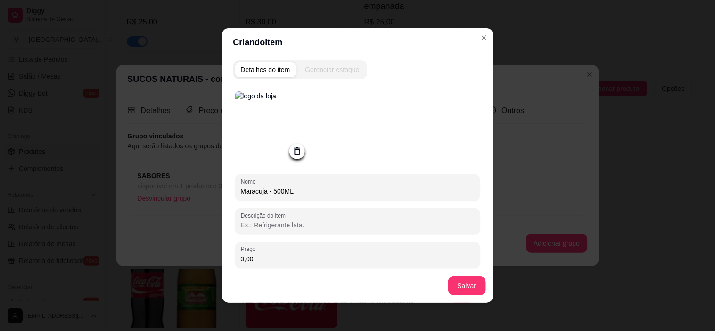
type input "Maracuja - 500ML"
click at [328, 270] on div "Salvar" at bounding box center [357, 286] width 271 height 34
click at [336, 262] on input "0,00" at bounding box center [358, 258] width 234 height 9
type input "10,00"
click at [470, 289] on button "Salvar" at bounding box center [467, 286] width 37 height 18
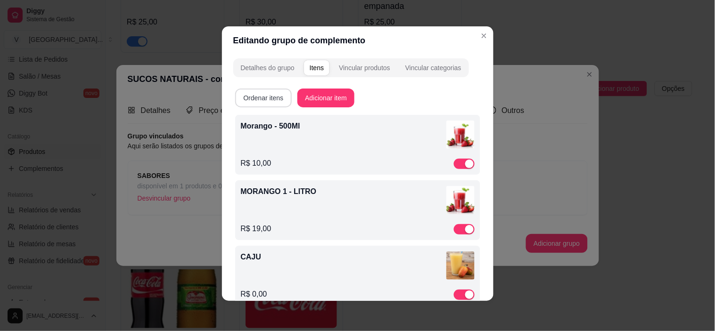
click at [267, 97] on button "Ordenar itens" at bounding box center [263, 98] width 57 height 19
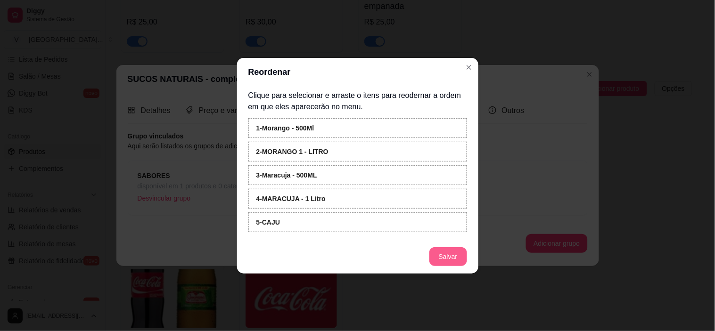
click at [457, 258] on button "Salvar" at bounding box center [448, 256] width 38 height 19
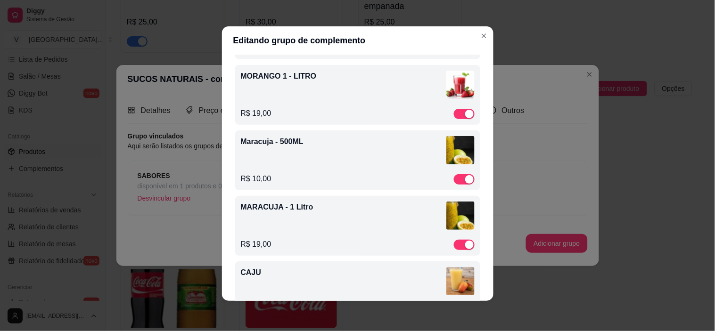
scroll to position [151, 0]
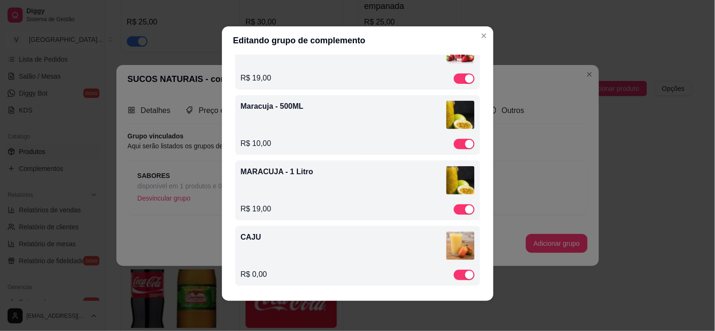
click at [352, 241] on p "CAJU" at bounding box center [343, 237] width 205 height 11
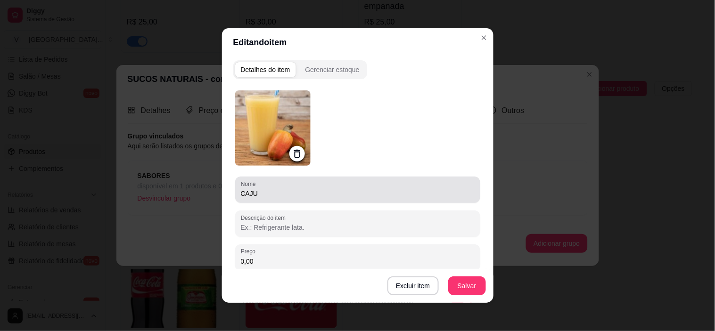
click at [285, 192] on input "CAJU" at bounding box center [358, 193] width 234 height 9
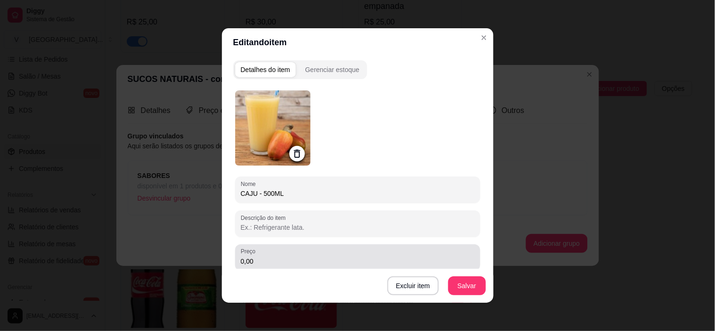
type input "CAJU - 500ML"
click at [287, 252] on div "0,00" at bounding box center [358, 257] width 234 height 19
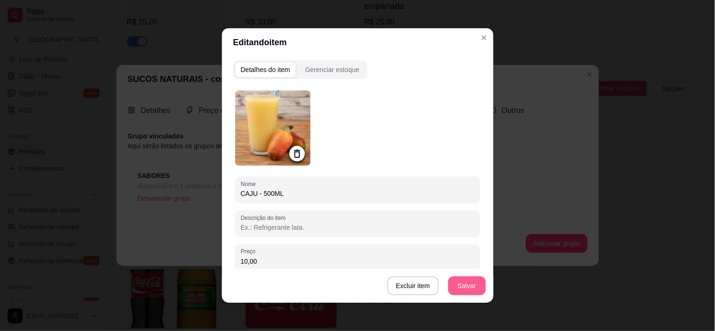
type input "10,00"
click at [470, 286] on button "Salvar" at bounding box center [467, 286] width 38 height 19
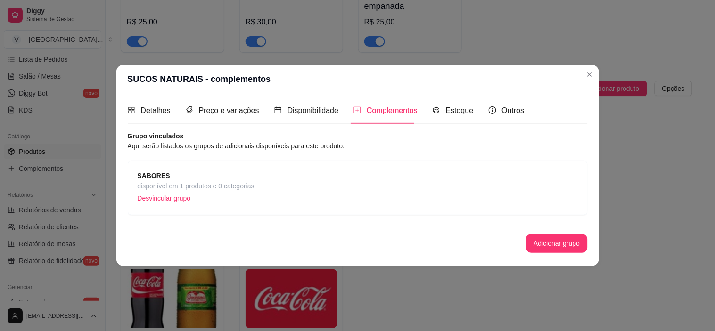
click at [175, 185] on span "disponível em 1 produtos e 0 categorias" at bounding box center [196, 186] width 117 height 10
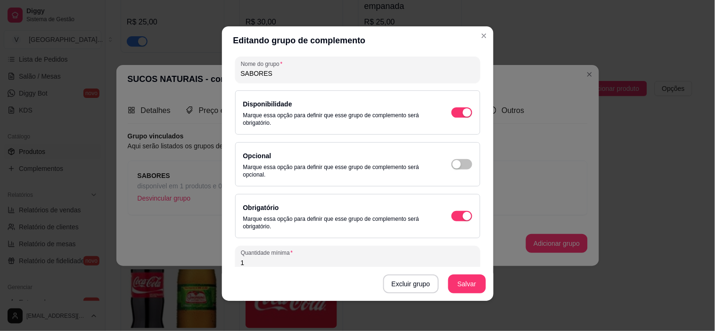
scroll to position [99, 0]
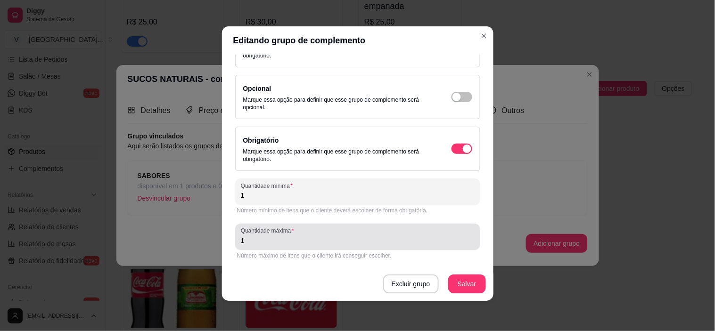
click at [330, 241] on input "1" at bounding box center [358, 240] width 234 height 9
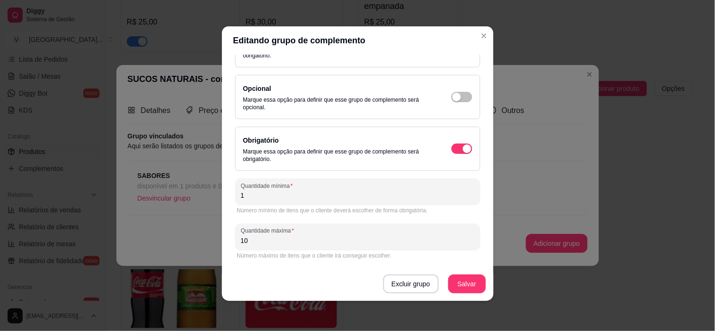
type input "10"
click at [467, 293] on button "Salvar" at bounding box center [467, 284] width 37 height 18
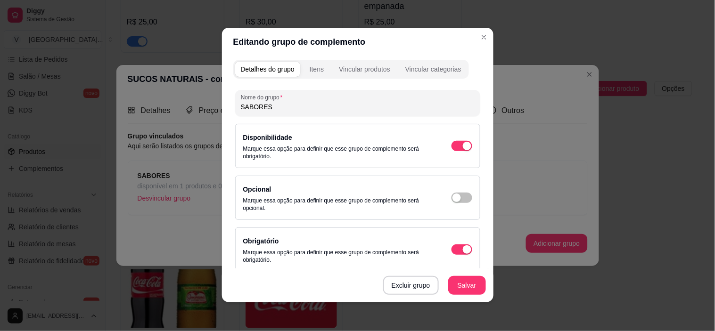
scroll to position [0, 0]
click at [318, 68] on div "Itens" at bounding box center [317, 69] width 14 height 9
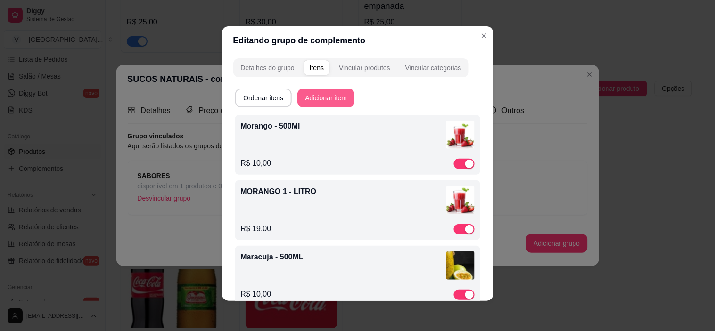
click at [344, 99] on button "Adicionar item" at bounding box center [325, 98] width 57 height 19
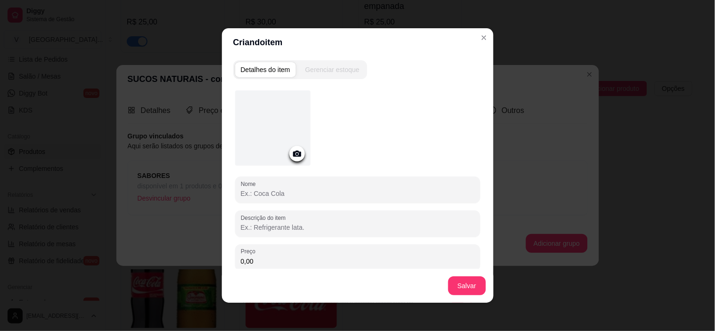
click at [292, 151] on icon at bounding box center [297, 153] width 11 height 11
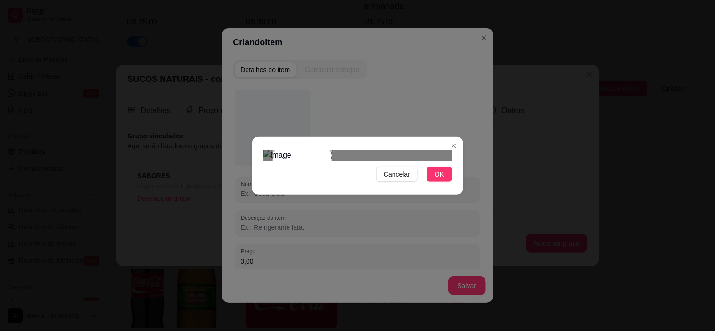
click at [336, 150] on div at bounding box center [357, 155] width 188 height 11
click at [303, 162] on div "Use the arrow keys to move the crop selection area" at bounding box center [292, 179] width 59 height 59
click at [315, 161] on div at bounding box center [357, 155] width 188 height 11
click at [294, 164] on div "Use the arrow keys to move the crop selection area" at bounding box center [290, 191] width 54 height 54
click at [316, 150] on div at bounding box center [357, 155] width 188 height 11
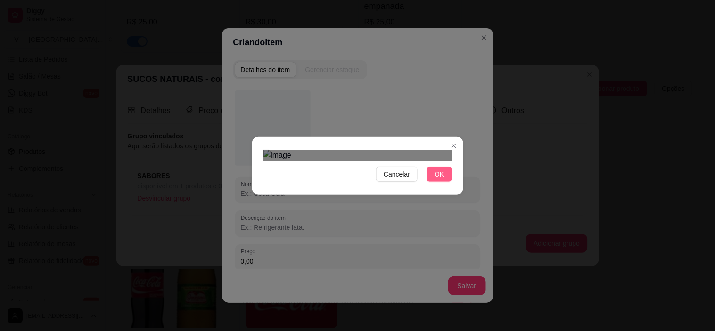
click at [440, 182] on button "OK" at bounding box center [439, 174] width 25 height 15
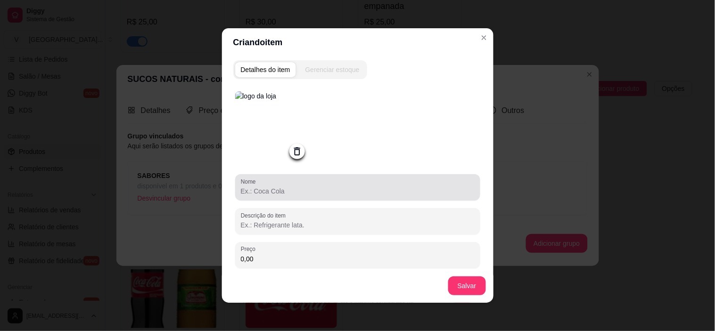
click at [290, 192] on input "Nome" at bounding box center [358, 191] width 234 height 9
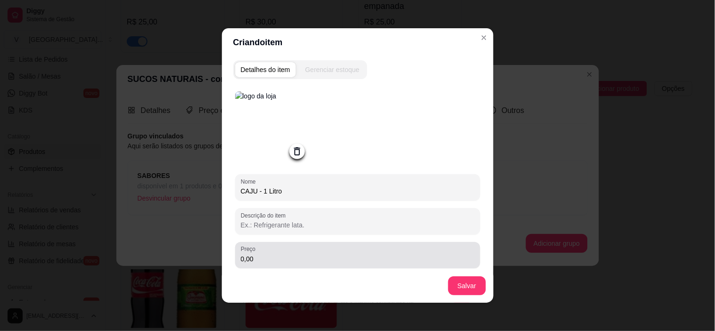
type input "CAJU - 1 Litro"
click at [312, 255] on div "0,00" at bounding box center [358, 255] width 234 height 19
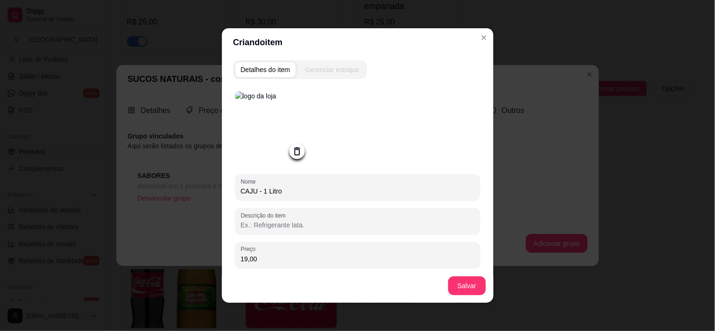
type input "19,00"
click at [462, 279] on button "Salvar" at bounding box center [467, 286] width 37 height 18
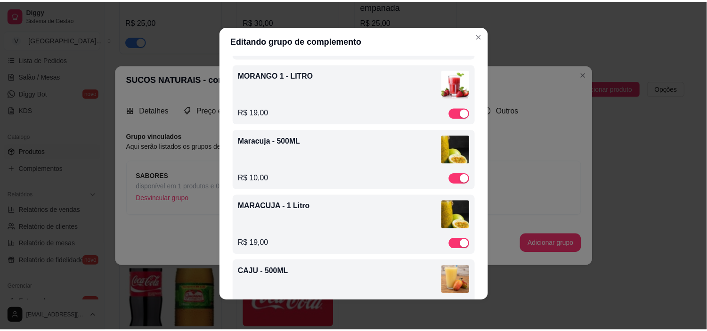
scroll to position [7, 0]
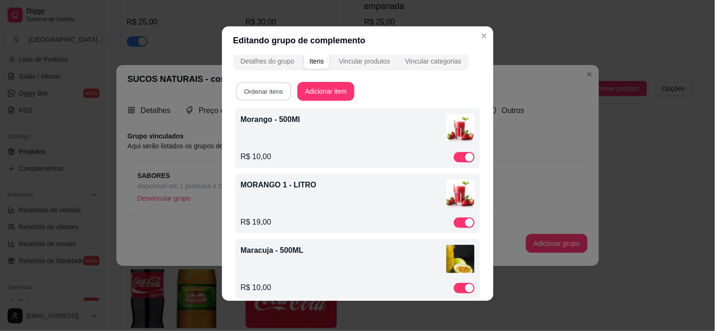
click at [272, 85] on button "Ordenar itens" at bounding box center [263, 91] width 55 height 18
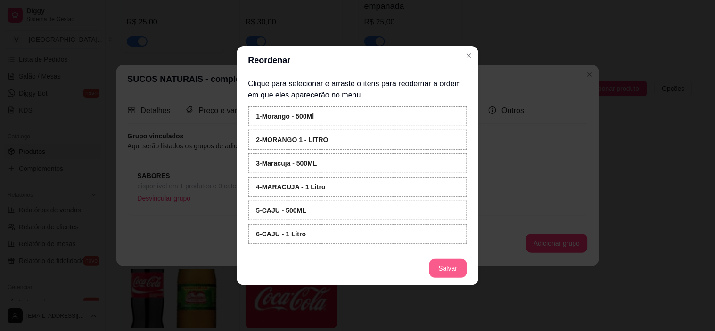
click at [452, 267] on button "Salvar" at bounding box center [448, 268] width 38 height 19
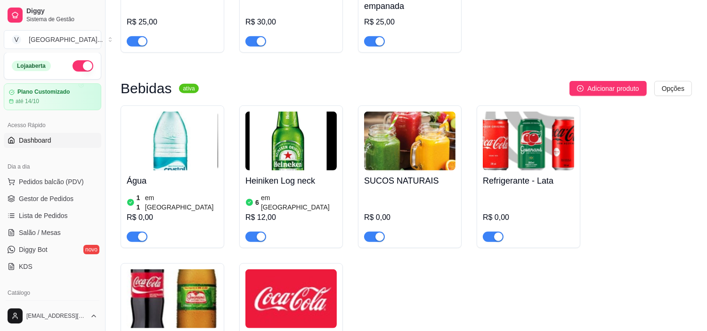
scroll to position [0, 0]
click at [44, 200] on span "Gestor de Pedidos" at bounding box center [46, 199] width 55 height 9
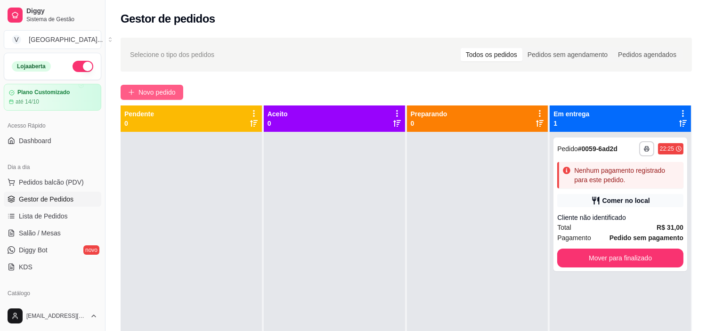
click at [153, 87] on span "Novo pedido" at bounding box center [157, 92] width 37 height 10
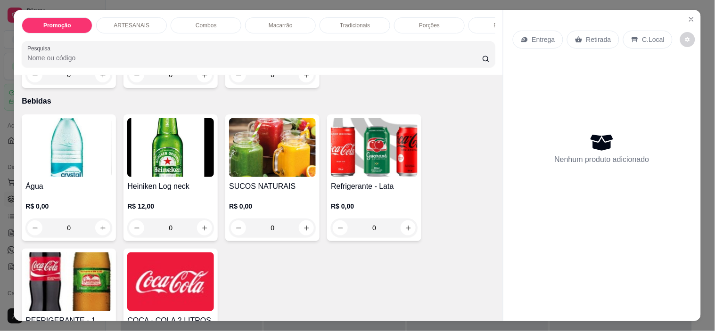
scroll to position [1099, 0]
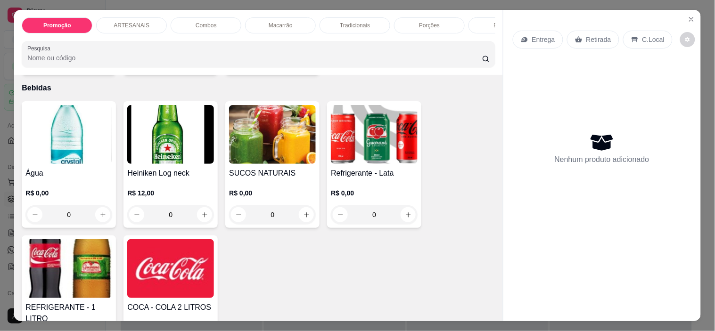
click at [304, 214] on div "0" at bounding box center [272, 214] width 87 height 19
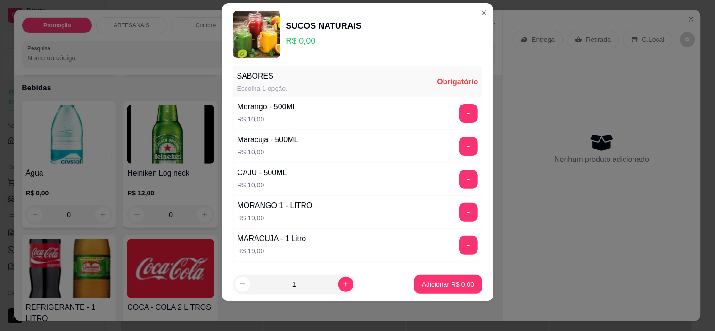
scroll to position [0, 0]
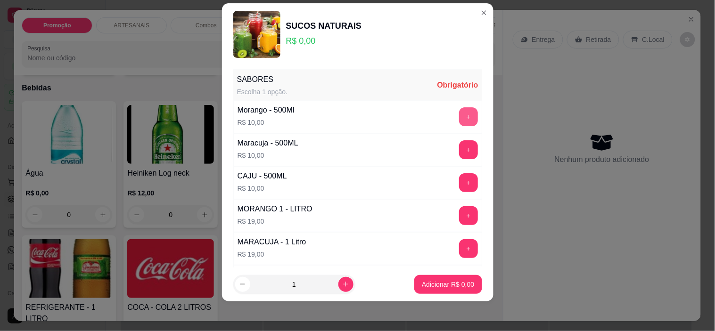
click at [459, 110] on button "+" at bounding box center [468, 116] width 19 height 19
click at [459, 110] on button "+" at bounding box center [468, 116] width 18 height 18
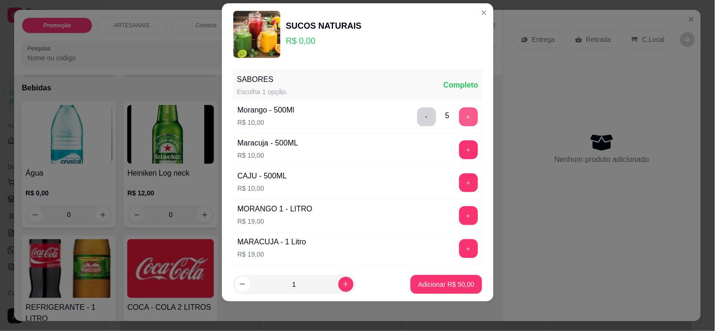
click at [459, 110] on button "+" at bounding box center [468, 116] width 19 height 19
click at [459, 110] on button "+" at bounding box center [468, 116] width 18 height 18
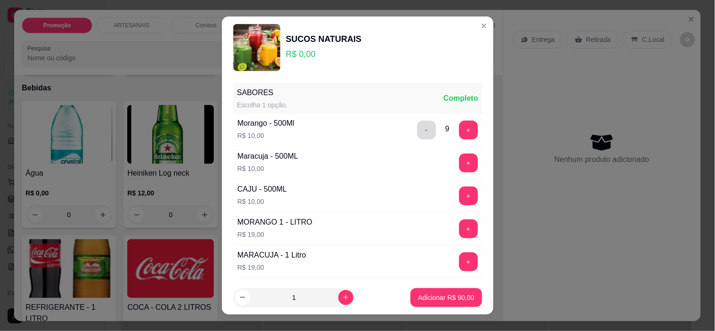
click at [417, 135] on button "-" at bounding box center [426, 130] width 19 height 19
click at [417, 135] on button "-" at bounding box center [426, 130] width 18 height 18
click at [459, 156] on button "+" at bounding box center [468, 163] width 19 height 19
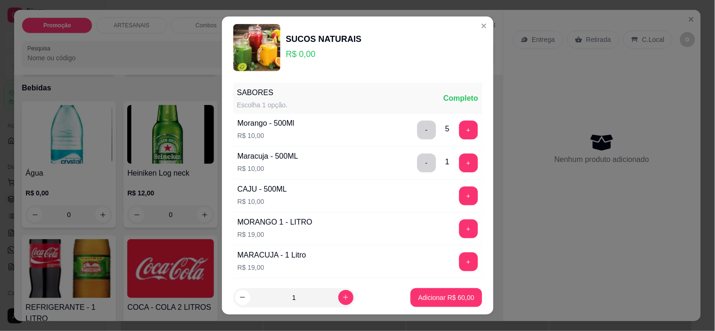
drag, startPoint x: 449, startPoint y: 185, endPoint x: 449, endPoint y: 190, distance: 5.7
click at [449, 186] on div "CAJU - 500ML R$ 10,00 +" at bounding box center [357, 196] width 249 height 33
click at [456, 182] on div "CAJU - 500ML R$ 10,00 +" at bounding box center [357, 196] width 249 height 33
click at [459, 201] on button "+" at bounding box center [468, 196] width 19 height 19
drag, startPoint x: 448, startPoint y: 239, endPoint x: 448, endPoint y: 233, distance: 6.1
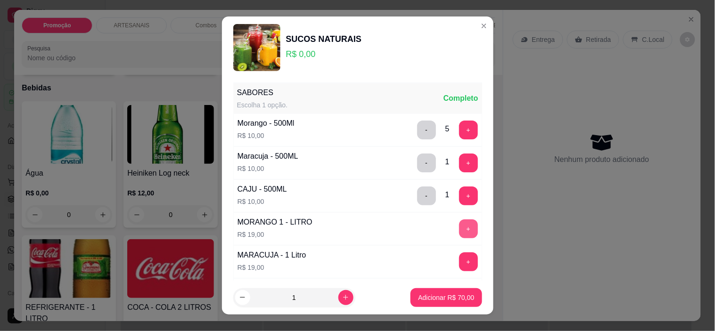
click at [448, 238] on div "MORANGO 1 - LITRO R$ 19,00 +" at bounding box center [357, 229] width 249 height 33
click at [459, 233] on button "+" at bounding box center [468, 229] width 19 height 19
click at [459, 253] on button "+" at bounding box center [468, 262] width 18 height 18
click at [459, 263] on button "+" at bounding box center [468, 262] width 18 height 18
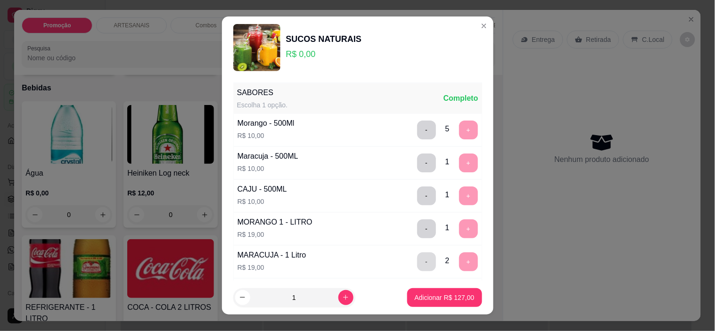
click at [417, 256] on button "-" at bounding box center [426, 262] width 19 height 19
click at [417, 254] on button "-" at bounding box center [426, 262] width 19 height 19
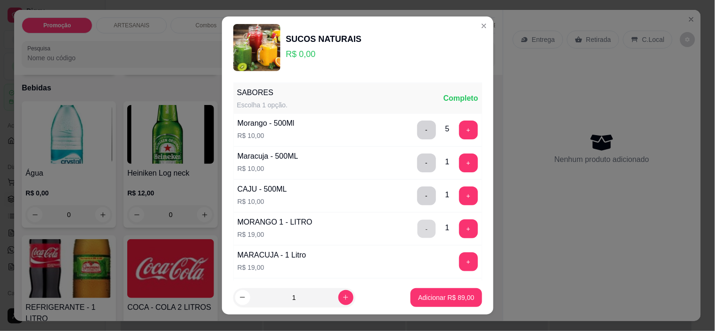
click at [417, 228] on button "-" at bounding box center [426, 229] width 18 height 18
click at [417, 196] on button "-" at bounding box center [426, 196] width 18 height 18
click at [417, 163] on button "-" at bounding box center [426, 163] width 19 height 19
click at [417, 129] on button "-" at bounding box center [426, 130] width 19 height 19
click at [417, 134] on button "-" at bounding box center [426, 130] width 19 height 19
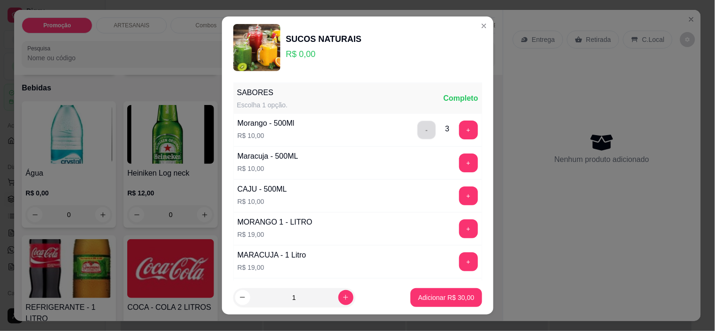
click at [417, 134] on button "-" at bounding box center [426, 130] width 18 height 18
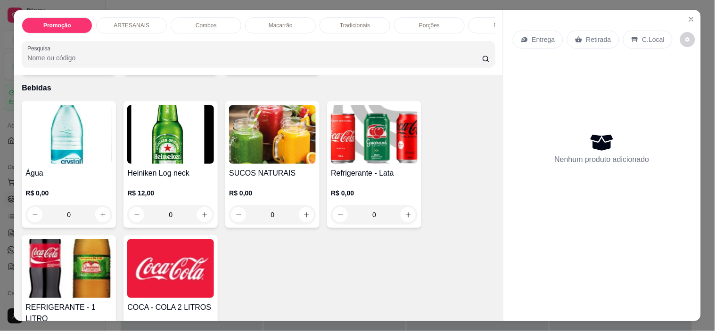
click at [406, 217] on div "0" at bounding box center [374, 214] width 87 height 19
click at [300, 191] on div "R$ 0,00 0" at bounding box center [272, 201] width 87 height 45
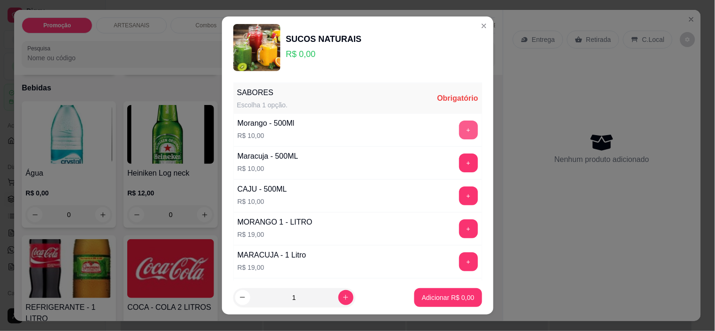
click at [459, 124] on button "+" at bounding box center [468, 130] width 19 height 19
click at [459, 161] on button "+" at bounding box center [468, 163] width 19 height 19
click at [459, 192] on button "+" at bounding box center [468, 196] width 19 height 19
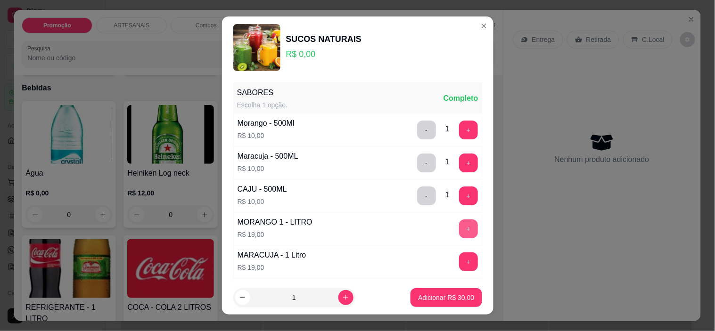
click at [459, 227] on button "+" at bounding box center [468, 229] width 19 height 19
click at [459, 260] on button "+" at bounding box center [468, 262] width 18 height 18
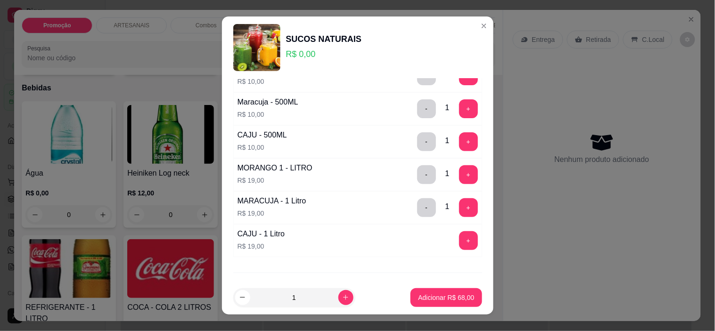
scroll to position [101, 0]
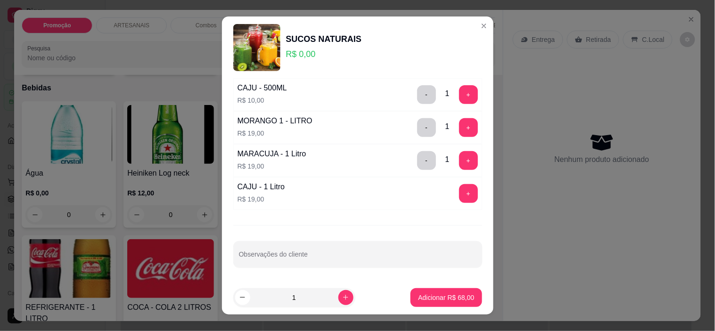
click at [443, 182] on div "CAJU - 1 Litro R$ 19,00 +" at bounding box center [357, 193] width 249 height 33
click at [459, 187] on button "+" at bounding box center [468, 193] width 18 height 18
click at [444, 292] on button "Adicionar R$ 87,00" at bounding box center [445, 297] width 71 height 19
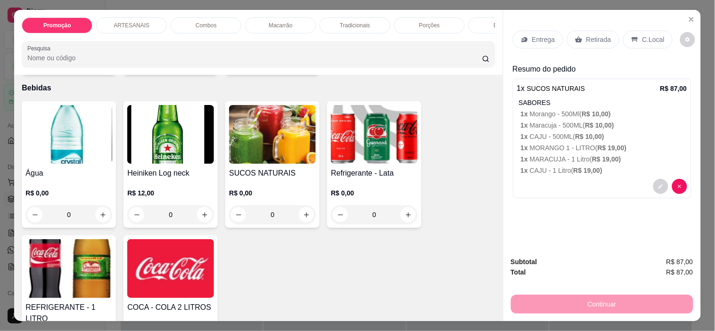
click at [384, 163] on img at bounding box center [374, 134] width 87 height 59
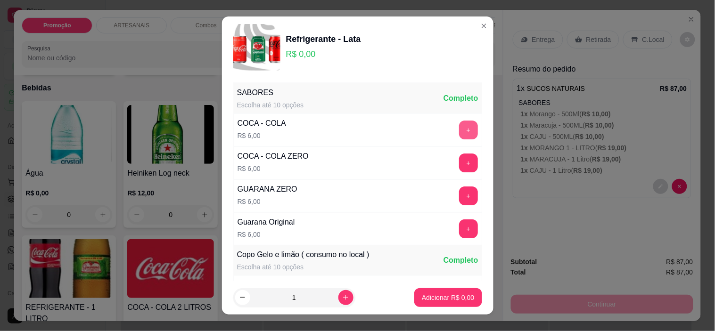
click at [459, 129] on button "+" at bounding box center [468, 130] width 19 height 19
click at [459, 196] on button "+" at bounding box center [468, 196] width 18 height 18
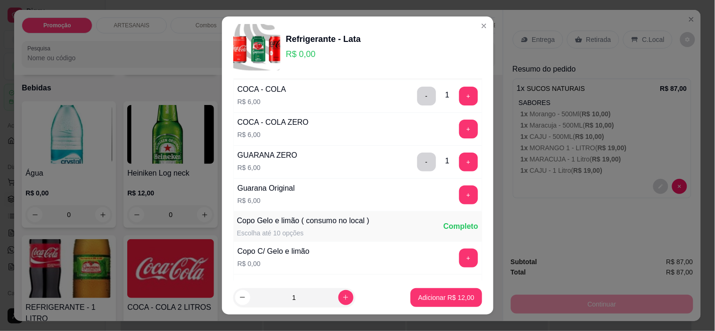
scroll to position [105, 0]
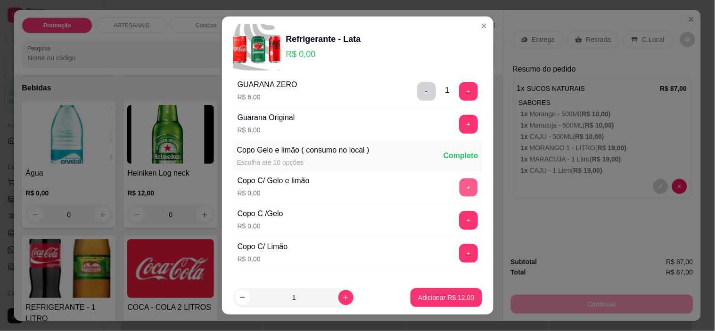
click at [459, 189] on button "+" at bounding box center [468, 188] width 18 height 18
click at [459, 221] on button "+" at bounding box center [468, 221] width 18 height 18
click at [459, 254] on button "+" at bounding box center [468, 253] width 19 height 19
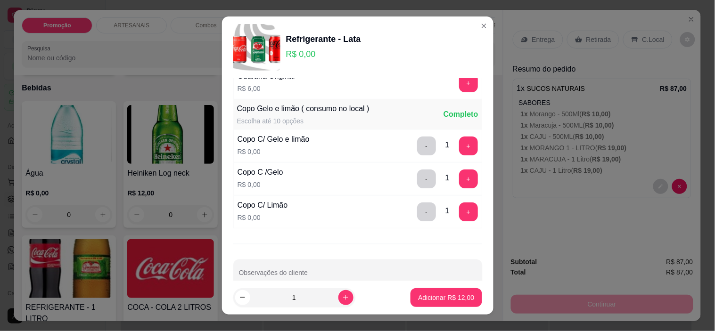
scroll to position [165, 0]
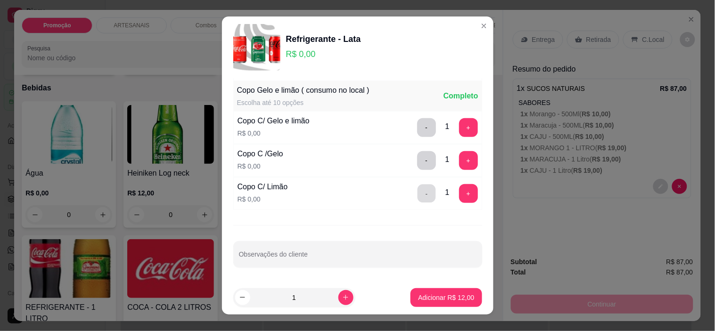
click at [417, 190] on button "-" at bounding box center [426, 194] width 18 height 18
click at [409, 146] on div "Copo C /Gelo R$ 0,00 - 1 +" at bounding box center [357, 160] width 249 height 33
click at [417, 155] on button "-" at bounding box center [426, 160] width 19 height 19
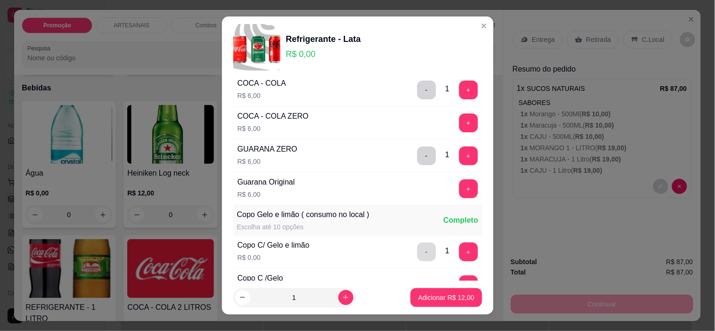
scroll to position [8, 0]
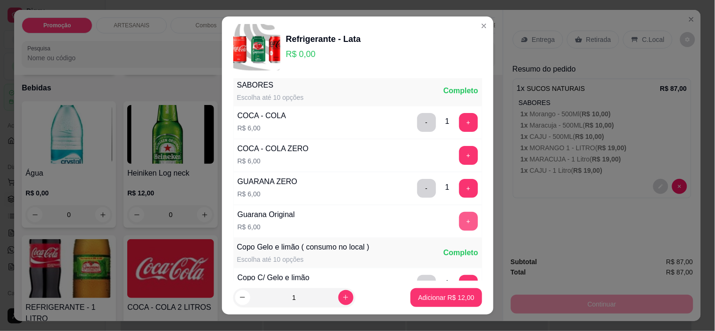
click at [459, 226] on button "+" at bounding box center [468, 221] width 19 height 19
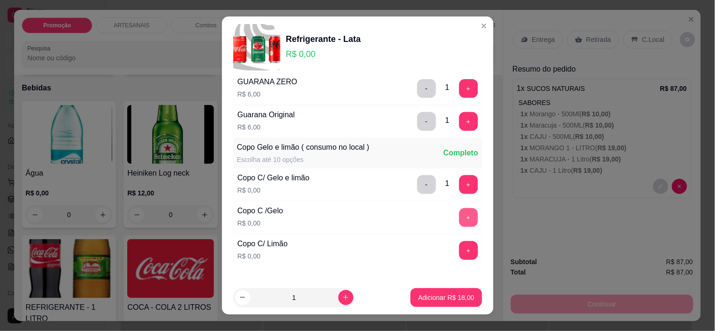
scroll to position [165, 0]
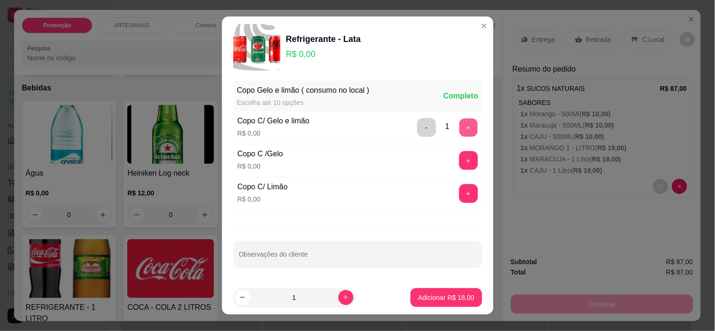
click at [459, 131] on button "+" at bounding box center [468, 128] width 18 height 18
click at [459, 153] on button "+" at bounding box center [468, 160] width 19 height 19
click at [418, 292] on button "Adicionar R$ 18,00" at bounding box center [446, 297] width 69 height 18
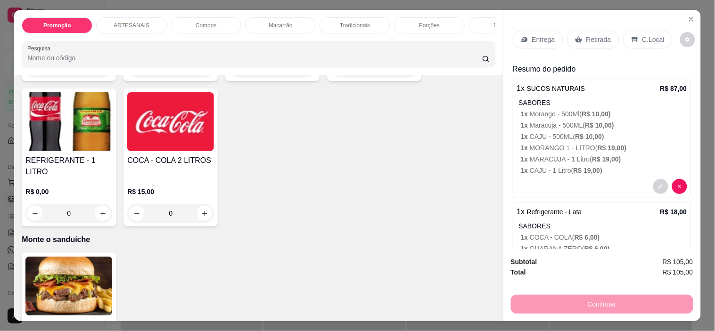
scroll to position [1256, 0]
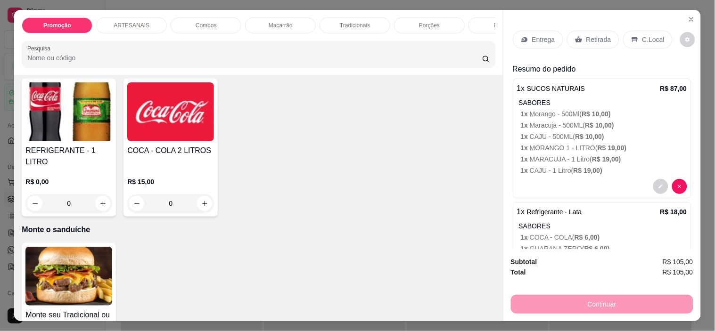
click at [101, 195] on div "0" at bounding box center [68, 203] width 87 height 19
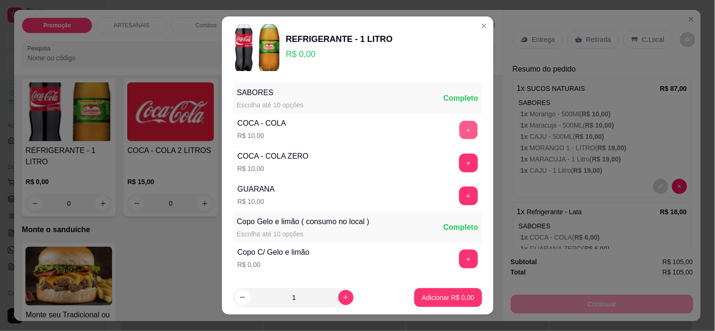
click at [459, 127] on button "+" at bounding box center [468, 130] width 18 height 18
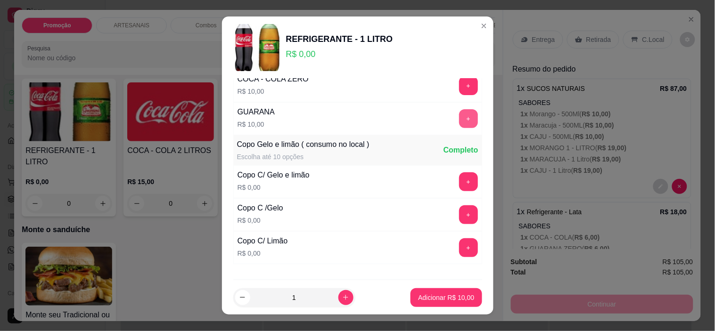
scroll to position [105, 0]
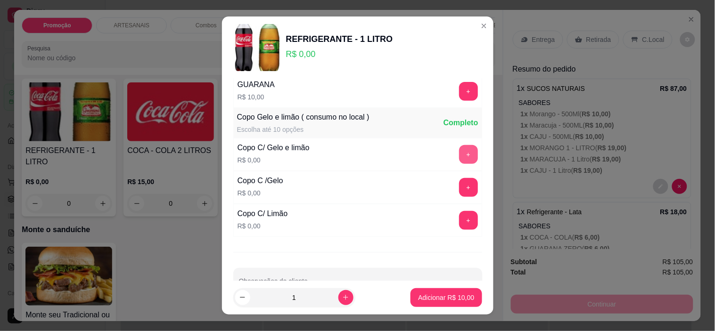
click at [459, 155] on button "+" at bounding box center [468, 154] width 19 height 19
click at [459, 180] on button "+" at bounding box center [468, 187] width 19 height 19
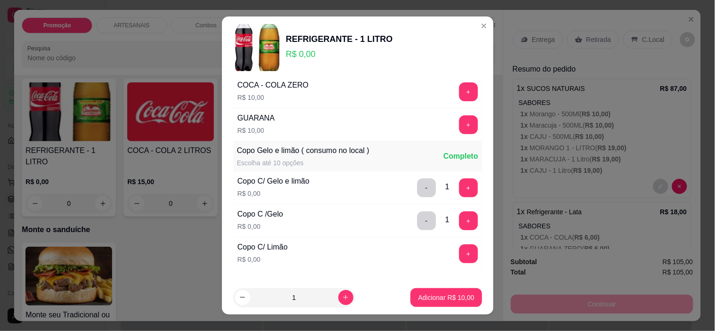
scroll to position [52, 0]
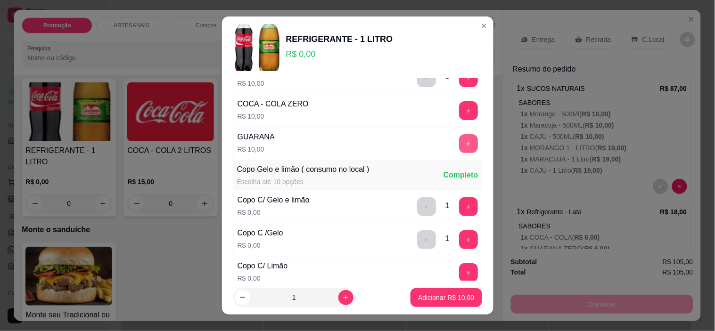
click at [459, 142] on button "+" at bounding box center [468, 143] width 19 height 19
click at [451, 303] on button "Adicionar R$ 20,00" at bounding box center [445, 297] width 71 height 19
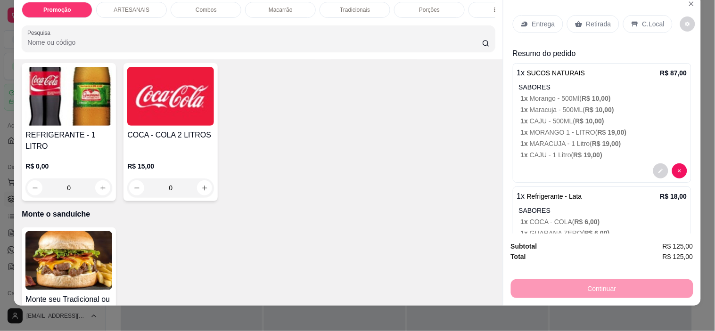
scroll to position [24, 0]
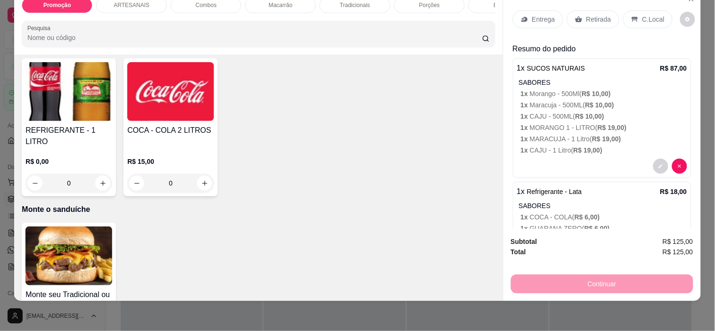
click at [642, 15] on p "C.Local" at bounding box center [653, 19] width 22 height 9
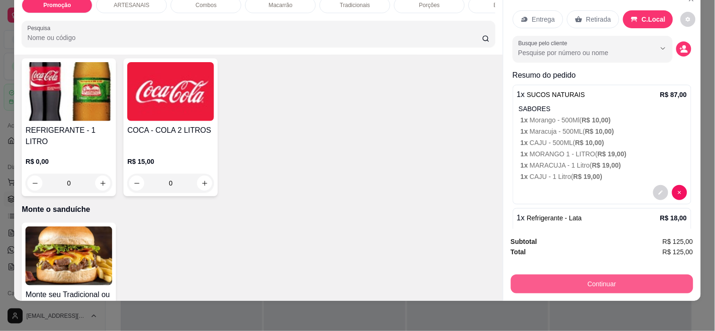
click at [621, 279] on button "Continuar" at bounding box center [602, 284] width 182 height 19
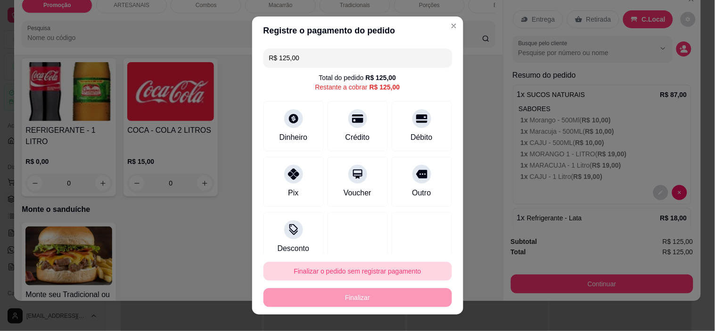
click at [373, 270] on button "Finalizar o pedido sem registrar pagamento" at bounding box center [357, 271] width 188 height 19
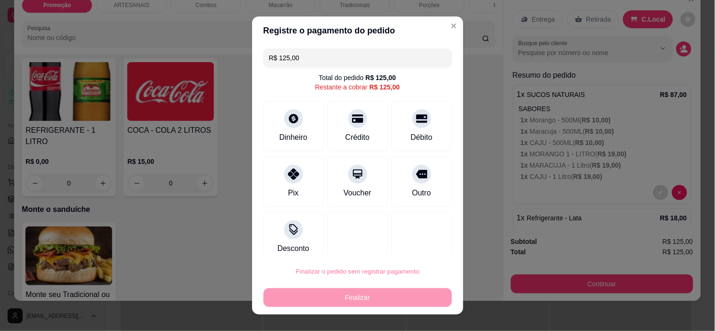
click at [409, 245] on button "Confirmar" at bounding box center [411, 245] width 35 height 15
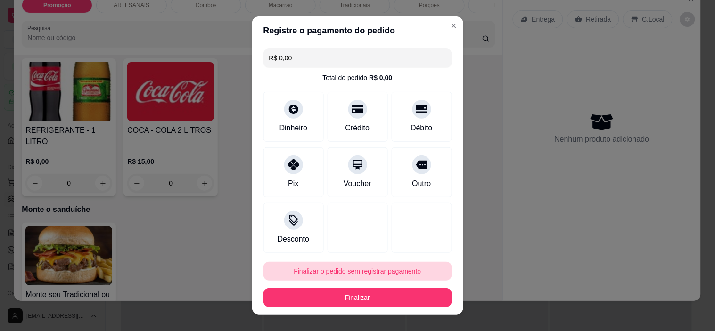
type input "R$ 0,00"
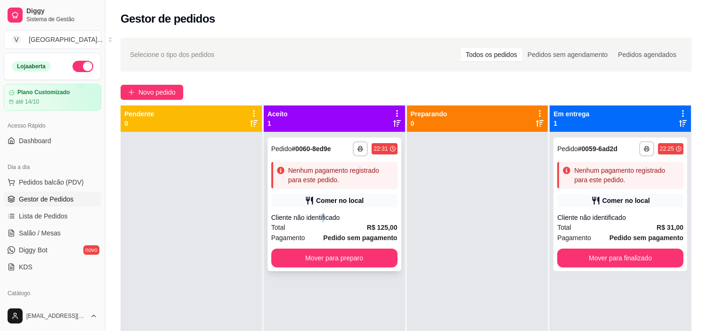
click at [322, 214] on div "Cliente não identificado" at bounding box center [334, 217] width 126 height 9
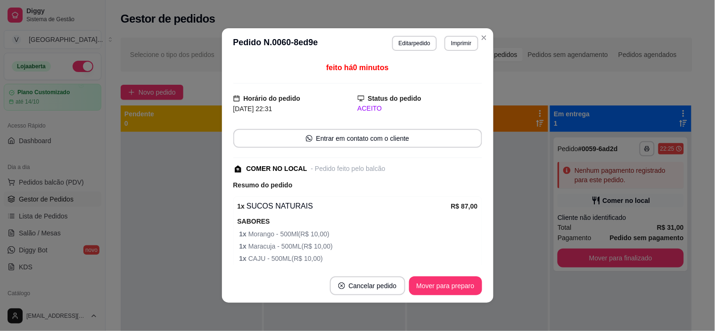
click at [354, 280] on button "Cancelar pedido" at bounding box center [367, 286] width 75 height 19
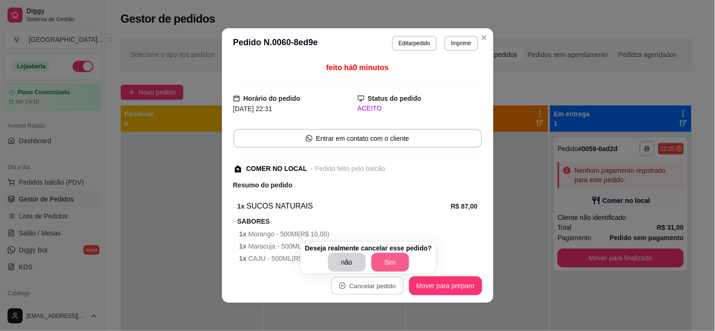
click at [386, 263] on button "Sim" at bounding box center [390, 262] width 38 height 19
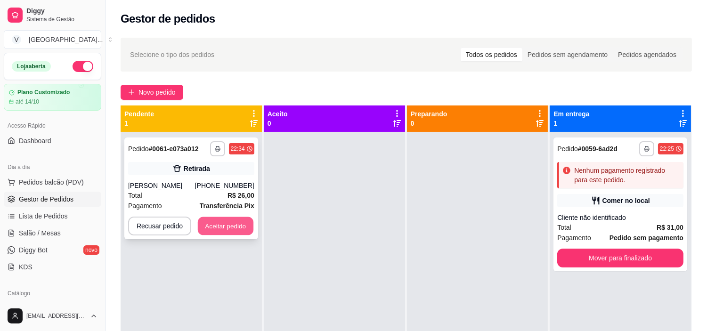
click at [247, 225] on button "Aceitar pedido" at bounding box center [226, 226] width 56 height 18
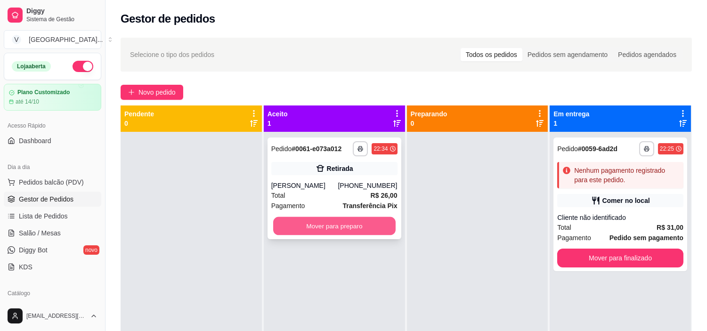
click at [346, 228] on button "Mover para preparo" at bounding box center [334, 226] width 123 height 18
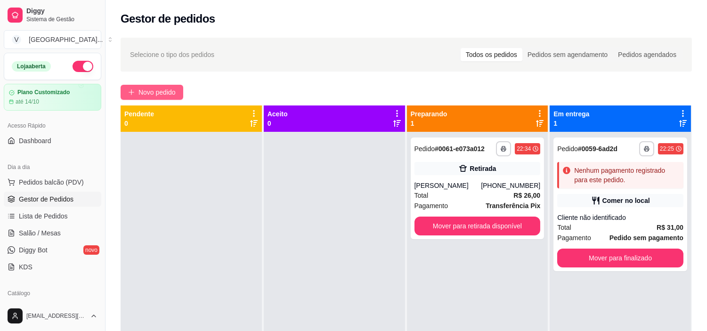
click at [163, 92] on span "Novo pedido" at bounding box center [157, 92] width 37 height 10
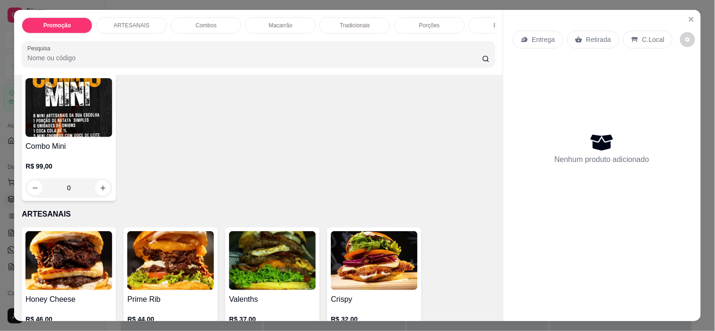
scroll to position [209, 0]
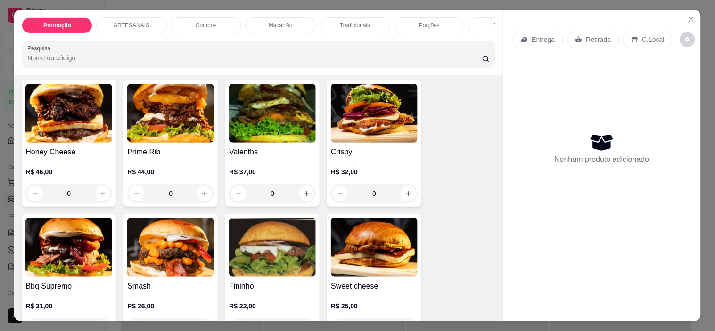
click at [201, 194] on div "0" at bounding box center [170, 193] width 87 height 19
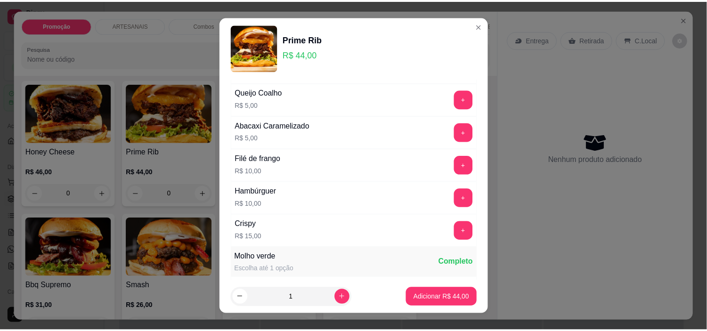
scroll to position [363, 0]
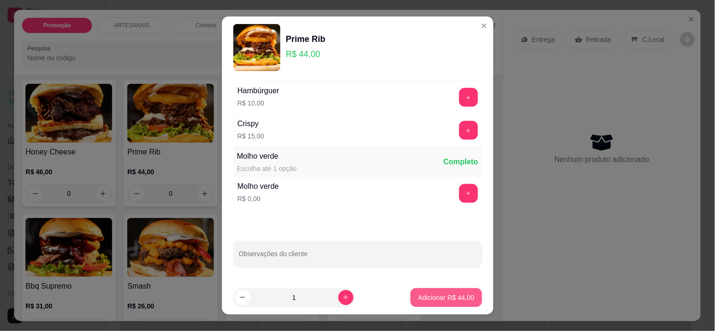
click at [420, 297] on p "Adicionar R$ 44,00" at bounding box center [446, 297] width 56 height 9
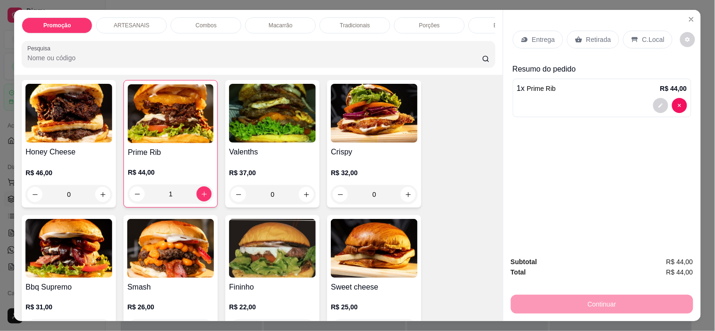
click at [660, 31] on div "C.Local" at bounding box center [647, 40] width 49 height 18
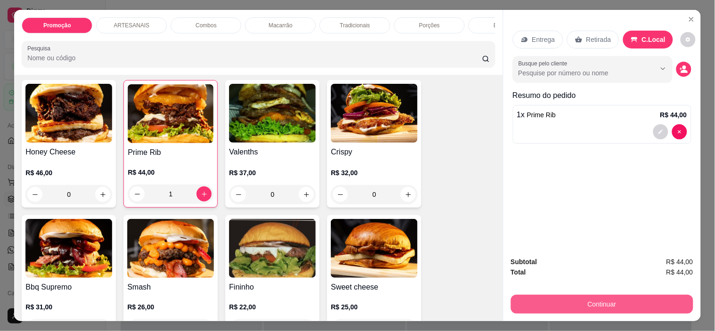
click at [651, 296] on button "Continuar" at bounding box center [602, 304] width 182 height 19
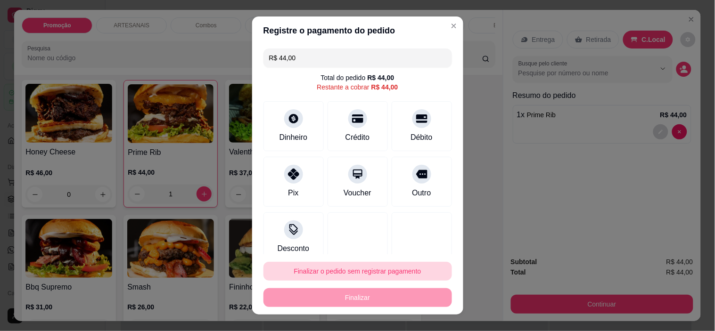
click at [342, 274] on button "Finalizar o pedido sem registrar pagamento" at bounding box center [357, 271] width 188 height 19
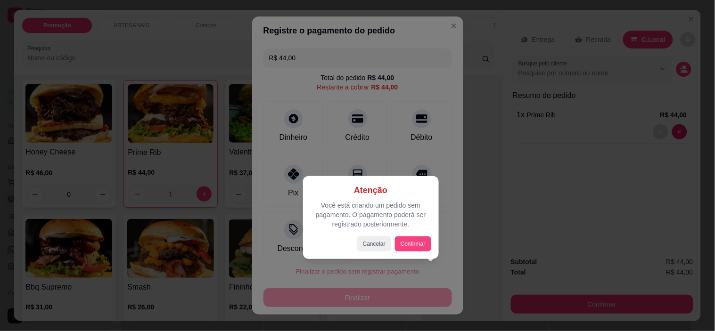
click at [423, 236] on div "Atenção Você está criando um pedido sem pagamento. O pagamento poderá ser regis…" at bounding box center [371, 218] width 121 height 68
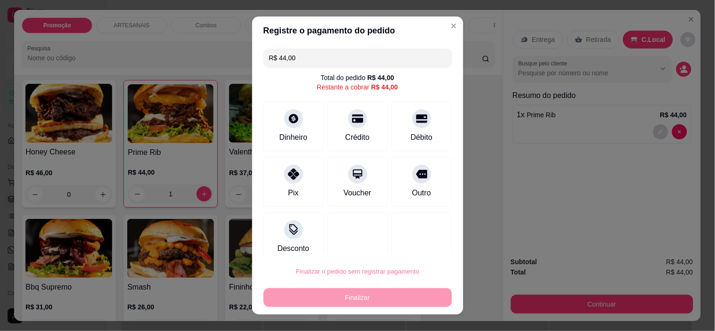
click at [424, 243] on button "Confirmar" at bounding box center [411, 245] width 35 height 15
type input "0"
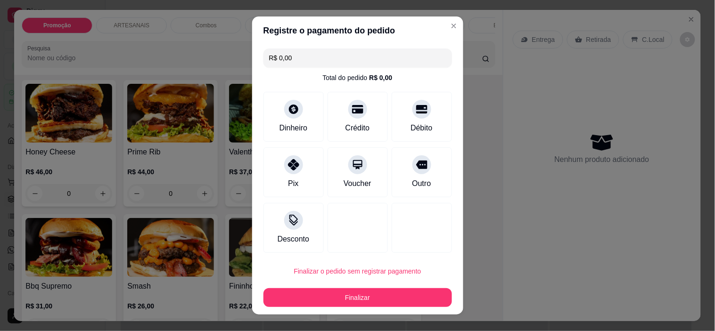
type input "R$ 0,00"
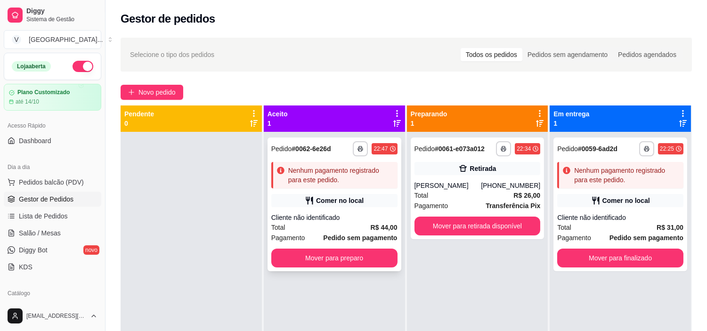
click at [367, 262] on button "Mover para preparo" at bounding box center [334, 258] width 126 height 19
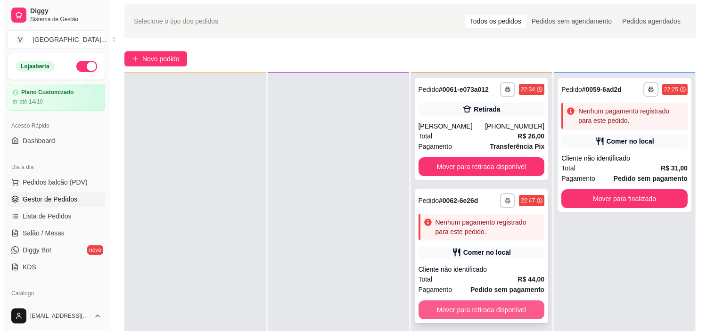
scroll to position [52, 0]
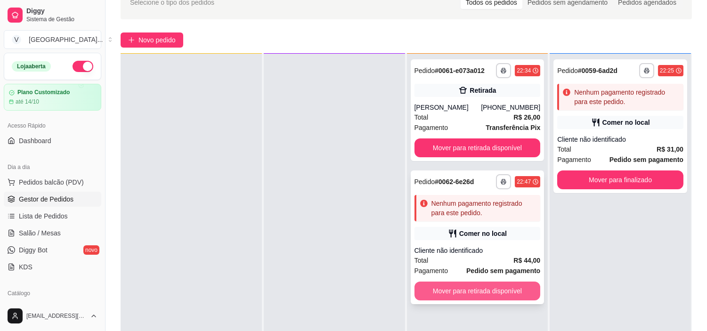
click at [495, 288] on button "Mover para retirada disponível" at bounding box center [478, 291] width 126 height 19
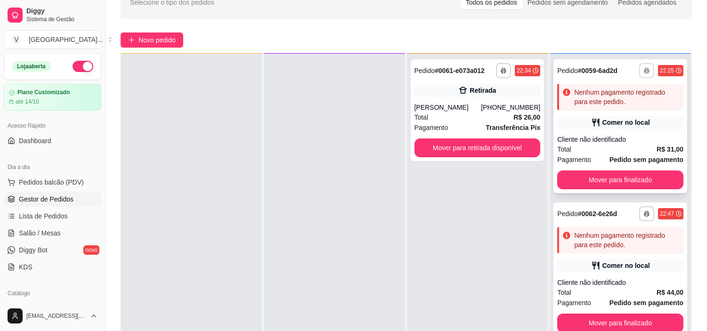
click at [644, 74] on button "button" at bounding box center [646, 70] width 15 height 15
click at [612, 136] on div "Cliente não identificado" at bounding box center [620, 139] width 126 height 9
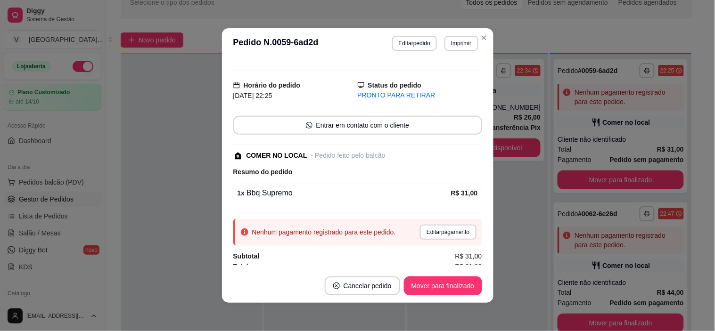
scroll to position [20, 0]
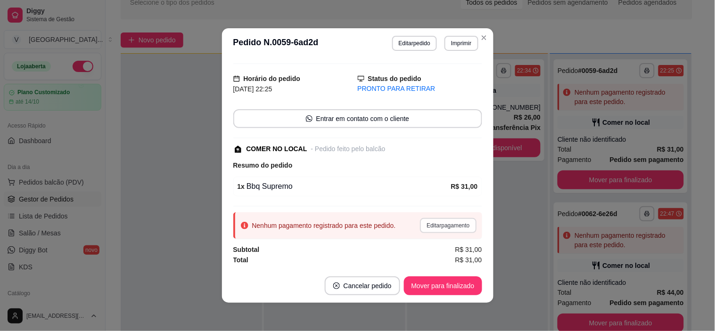
click at [428, 219] on button "Editar pagamento" at bounding box center [448, 225] width 56 height 15
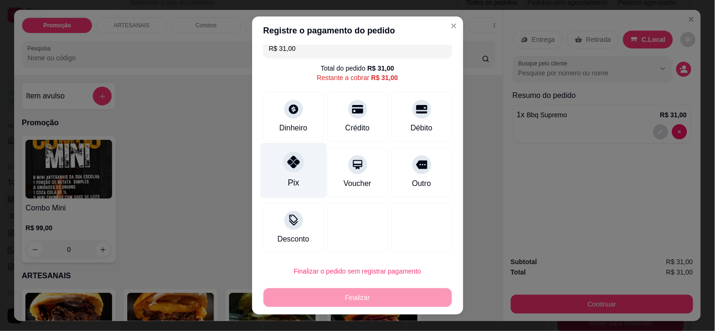
scroll to position [11, 0]
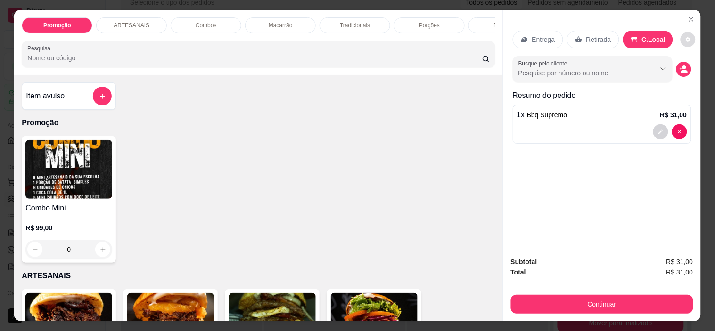
click at [680, 32] on button "decrease-product-quantity" at bounding box center [687, 39] width 15 height 15
click at [691, 77] on span "Automatic updates" at bounding box center [689, 73] width 19 height 11
click at [686, 77] on input "Automatic updates" at bounding box center [683, 77] width 6 height 6
checkbox input "false"
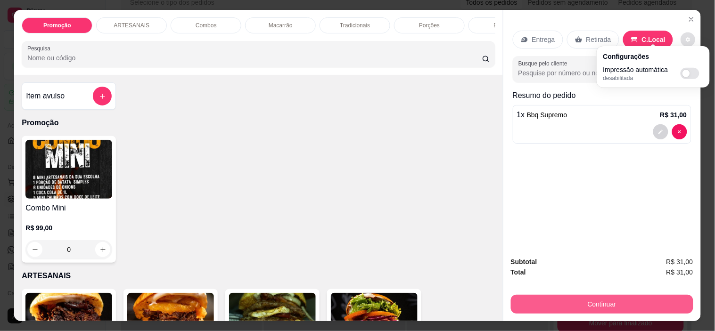
click at [613, 295] on button "Continuar" at bounding box center [602, 304] width 182 height 19
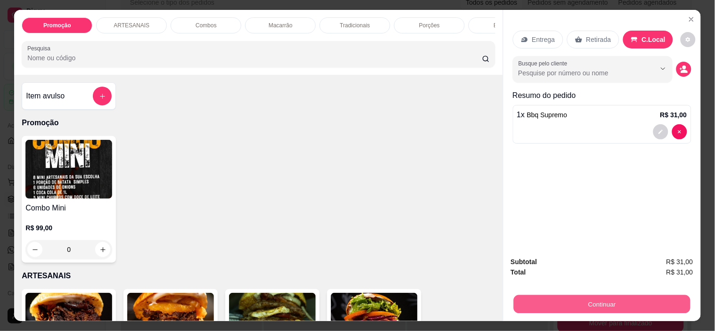
click at [615, 303] on button "Continuar" at bounding box center [601, 304] width 177 height 18
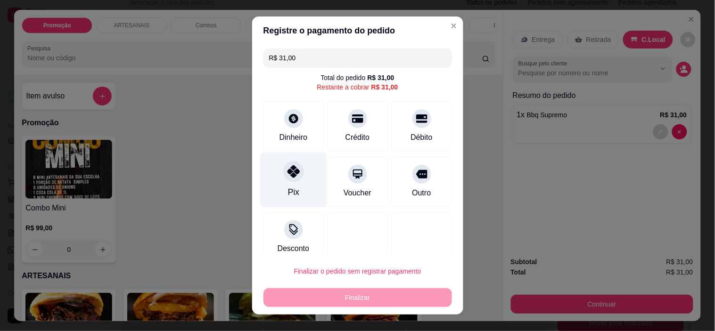
click at [293, 181] on div "Pix" at bounding box center [293, 180] width 66 height 55
type input "R$ 0,00"
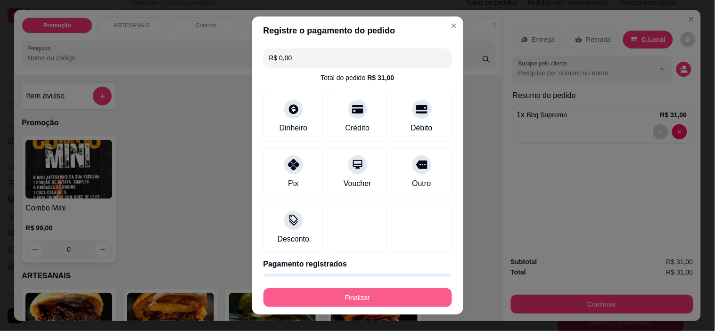
click at [388, 303] on button "Finalizar" at bounding box center [357, 297] width 188 height 19
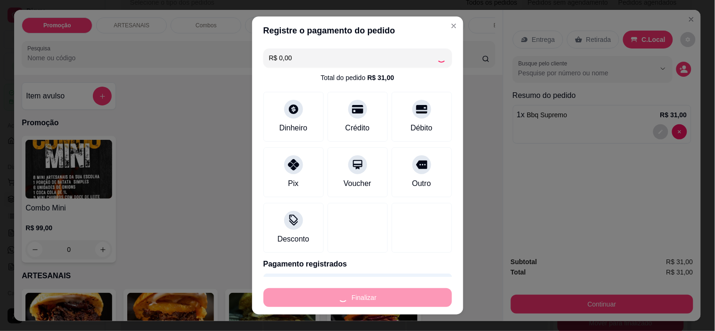
type input "0"
type input "-R$ 31,00"
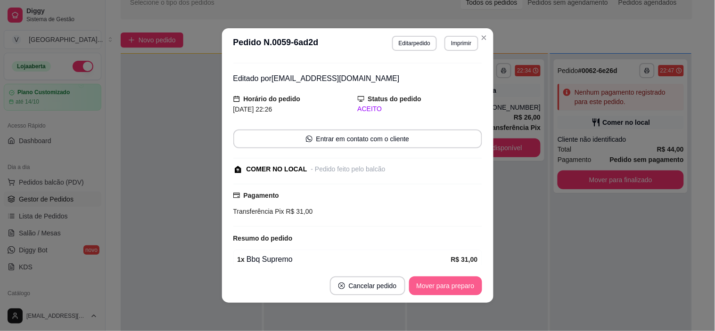
click at [430, 288] on button "Mover para preparo" at bounding box center [445, 286] width 73 height 19
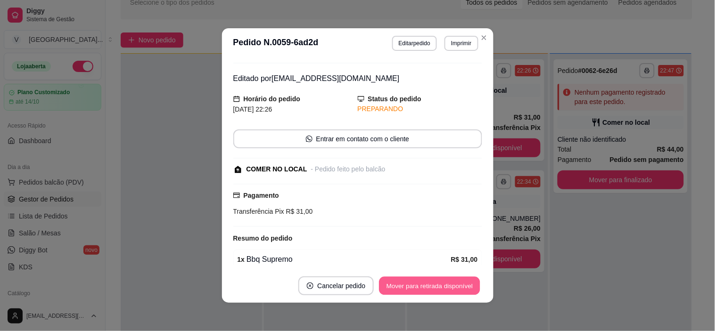
click at [446, 287] on button "Mover para retirada disponível" at bounding box center [429, 286] width 101 height 18
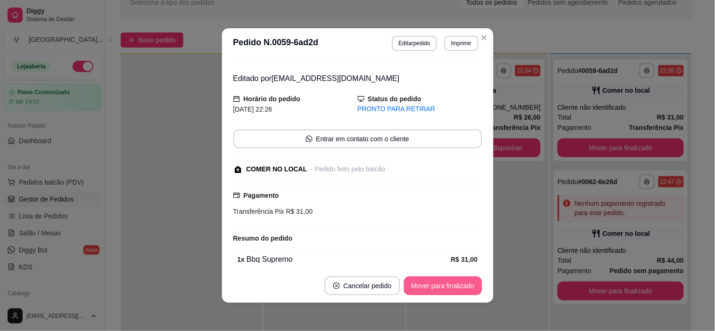
click at [448, 289] on button "Mover para finalizado" at bounding box center [443, 286] width 78 height 19
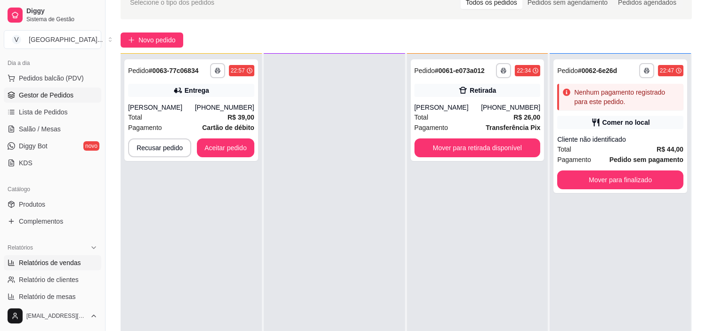
scroll to position [105, 0]
click at [222, 146] on button "Aceitar pedido" at bounding box center [225, 148] width 57 height 19
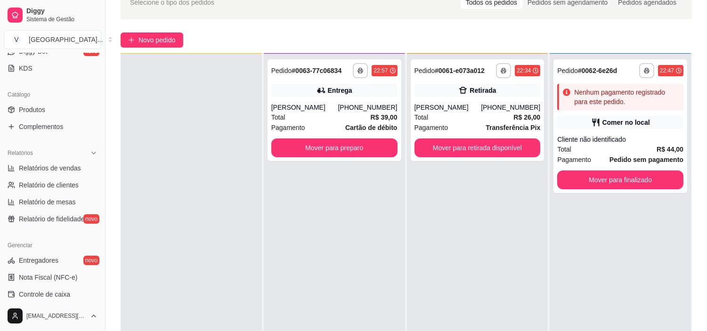
scroll to position [209, 0]
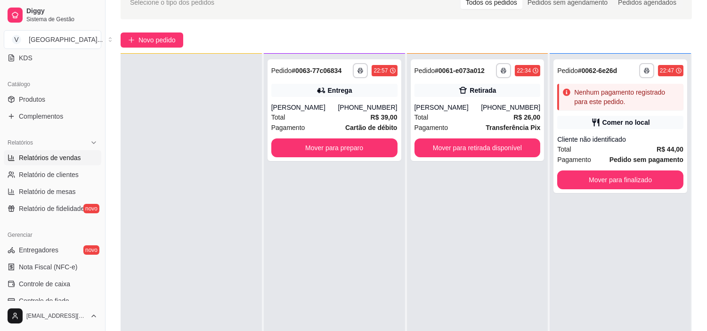
click at [66, 154] on span "Relatórios de vendas" at bounding box center [50, 157] width 62 height 9
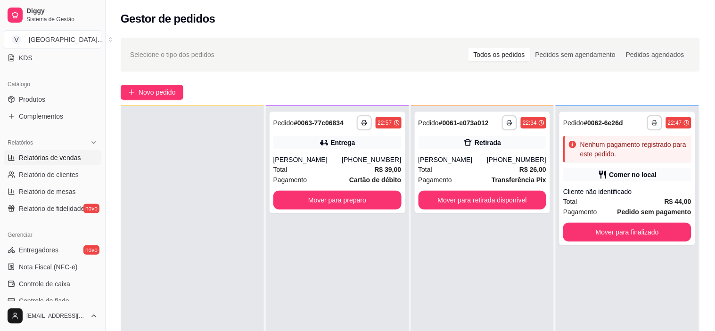
select select "ALL"
select select "0"
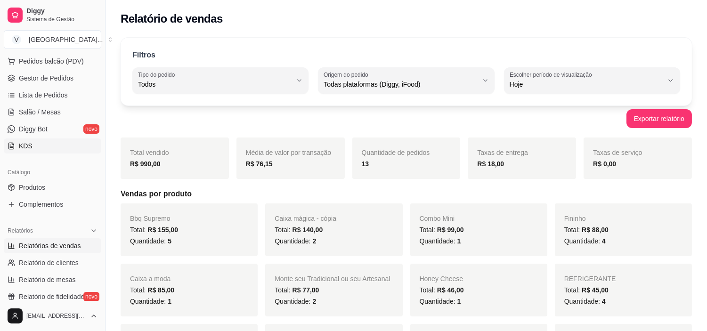
scroll to position [105, 0]
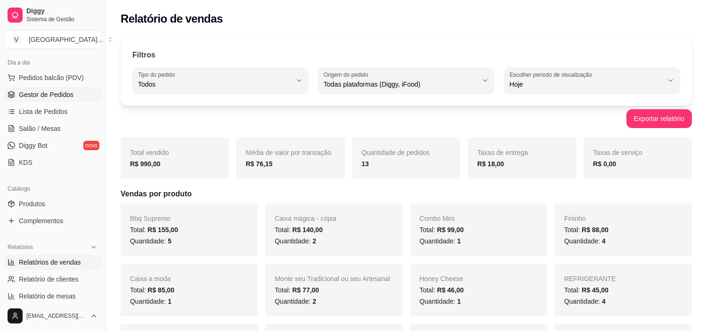
click at [49, 96] on span "Gestor de Pedidos" at bounding box center [46, 94] width 55 height 9
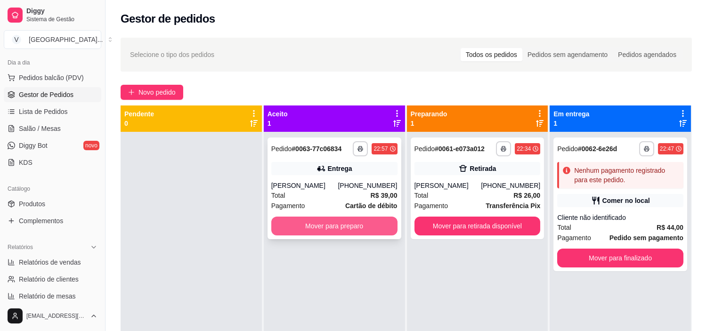
click at [303, 223] on button "Mover para preparo" at bounding box center [334, 226] width 126 height 19
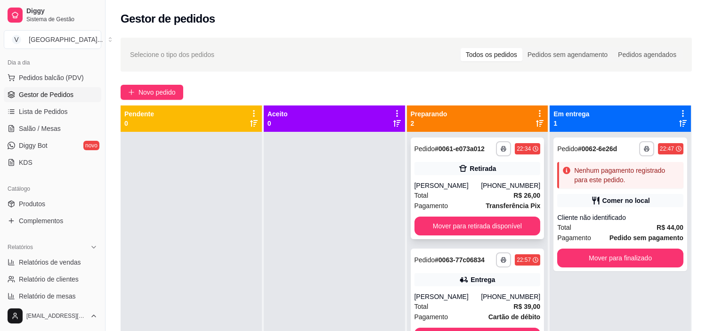
click at [468, 238] on div "**********" at bounding box center [478, 189] width 134 height 102
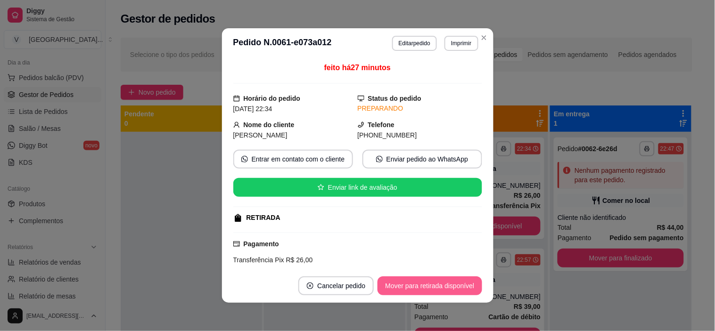
click at [457, 290] on button "Mover para retirada disponível" at bounding box center [429, 286] width 104 height 19
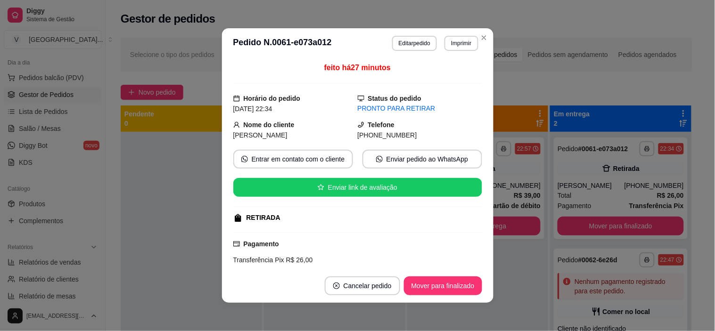
drag, startPoint x: 448, startPoint y: 271, endPoint x: 436, endPoint y: 274, distance: 11.6
click at [450, 274] on footer "Cancelar pedido Mover para finalizado" at bounding box center [357, 286] width 271 height 34
click at [439, 281] on button "Mover para finalizado" at bounding box center [443, 286] width 76 height 18
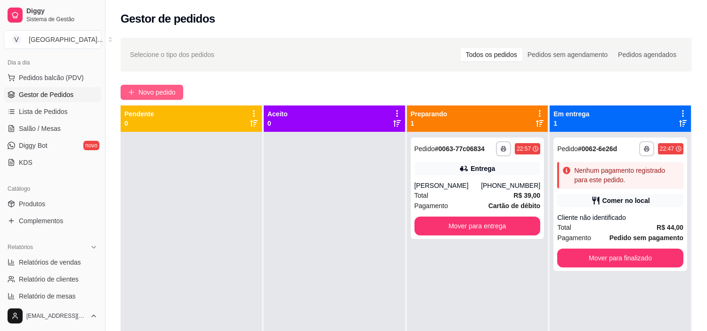
click at [179, 94] on button "Novo pedido" at bounding box center [152, 92] width 63 height 15
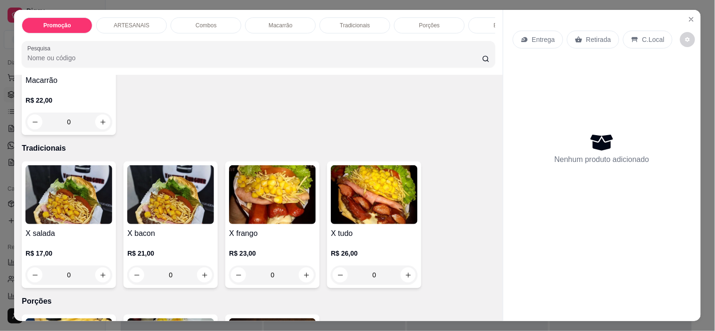
scroll to position [733, 0]
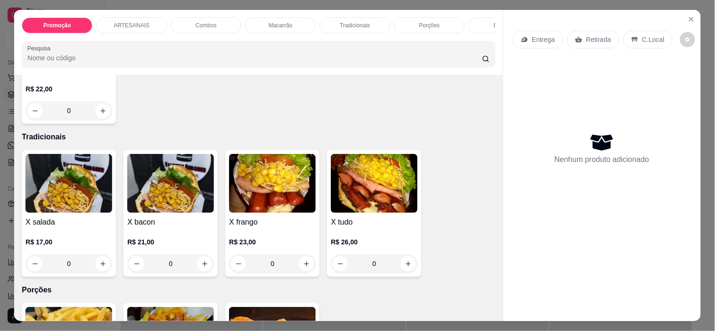
click at [404, 261] on div "0" at bounding box center [374, 263] width 87 height 19
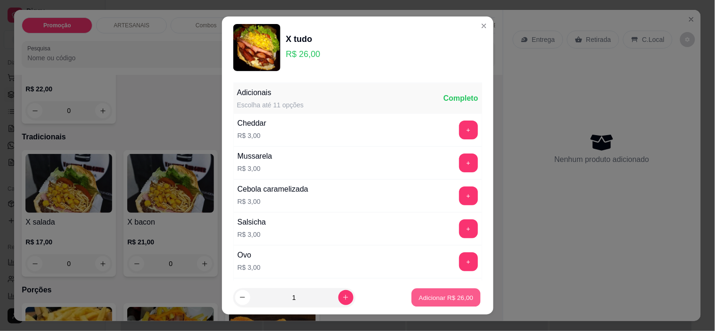
click at [460, 305] on button "Adicionar R$ 26,00" at bounding box center [446, 297] width 69 height 18
type input "1"
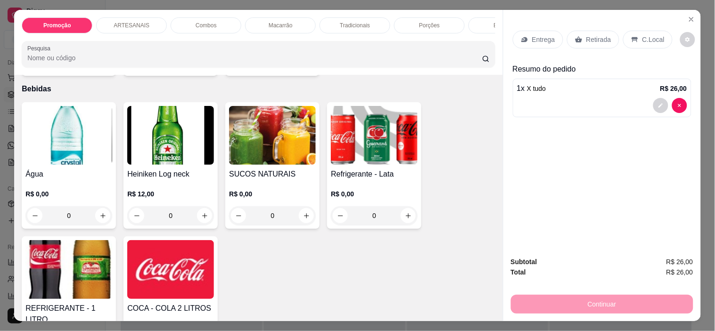
scroll to position [1152, 0]
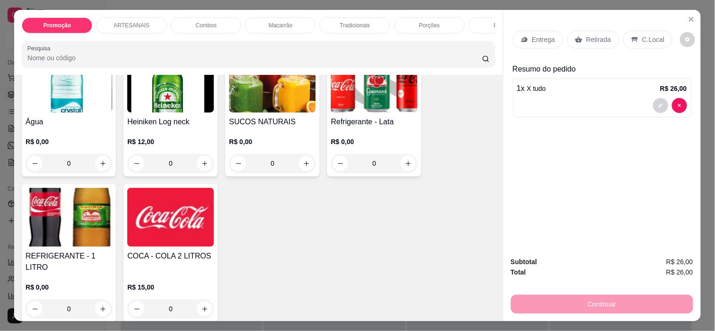
click at [366, 144] on p "R$ 0,00" at bounding box center [374, 141] width 87 height 9
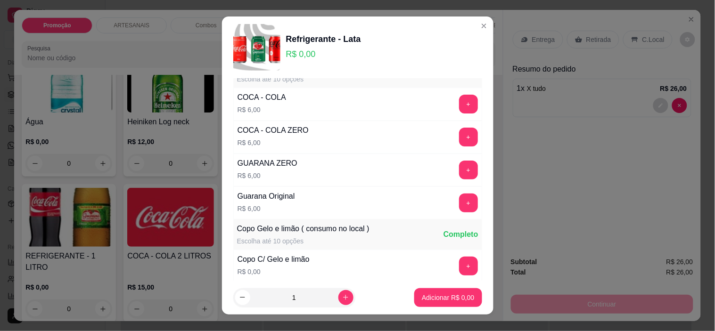
scroll to position [0, 0]
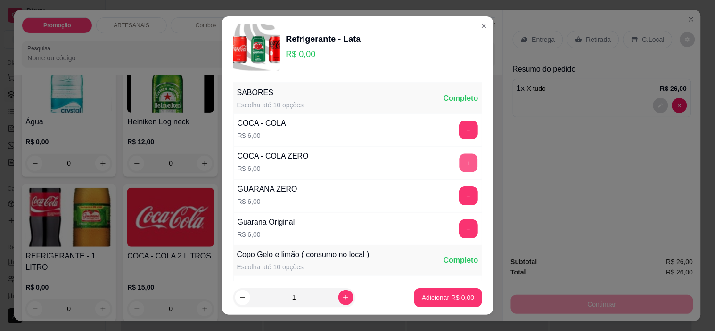
click at [459, 159] on button "+" at bounding box center [468, 163] width 18 height 18
click at [446, 285] on footer "1 Adicionar R$ 6,00" at bounding box center [357, 298] width 271 height 34
click at [449, 295] on p "Adicionar R$ 6,00" at bounding box center [448, 297] width 52 height 9
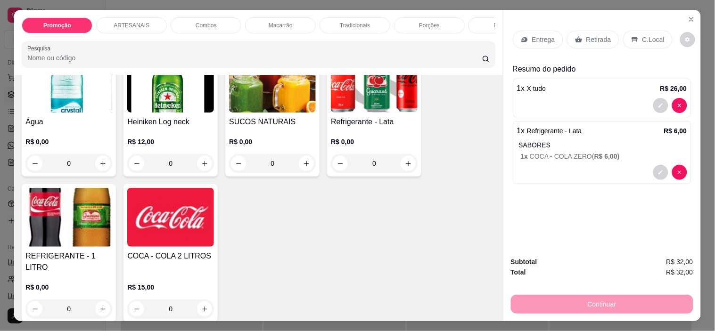
click at [543, 41] on div "Entrega" at bounding box center [538, 40] width 50 height 18
click at [578, 36] on icon at bounding box center [579, 40] width 8 height 8
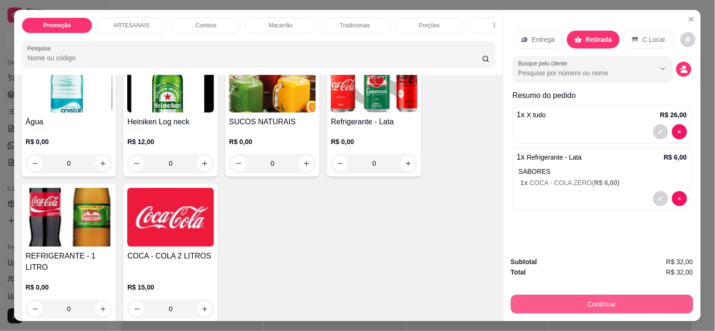
click at [643, 302] on button "Continuar" at bounding box center [602, 304] width 182 height 19
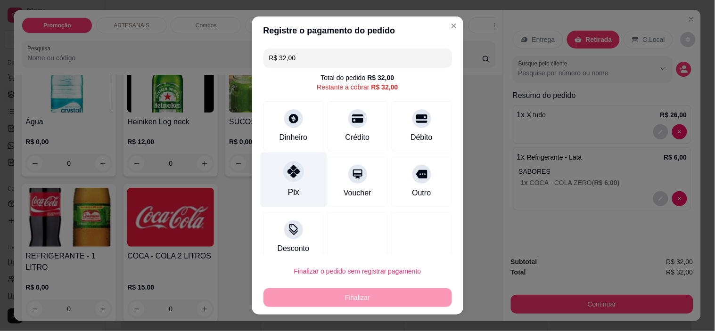
drag, startPoint x: 281, startPoint y: 163, endPoint x: 278, endPoint y: 172, distance: 8.9
click at [283, 172] on div at bounding box center [293, 172] width 21 height 21
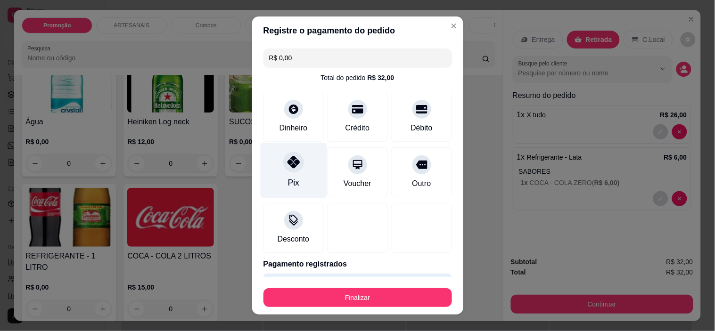
type input "R$ 0,00"
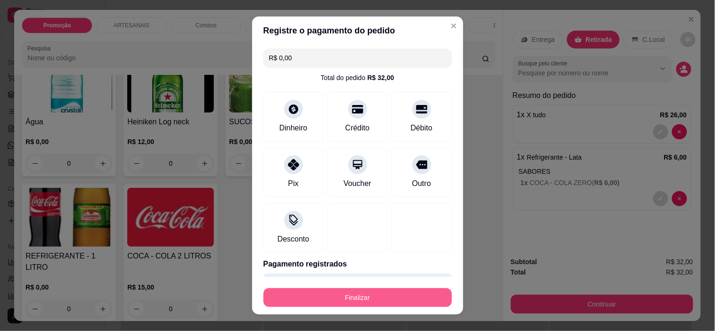
click at [393, 300] on button "Finalizar" at bounding box center [357, 297] width 188 height 19
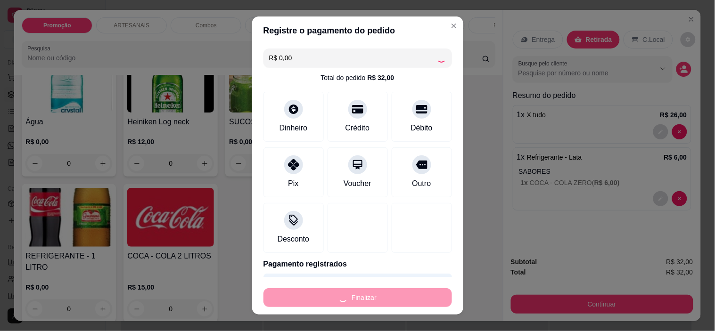
type input "0"
type input "-R$ 32,00"
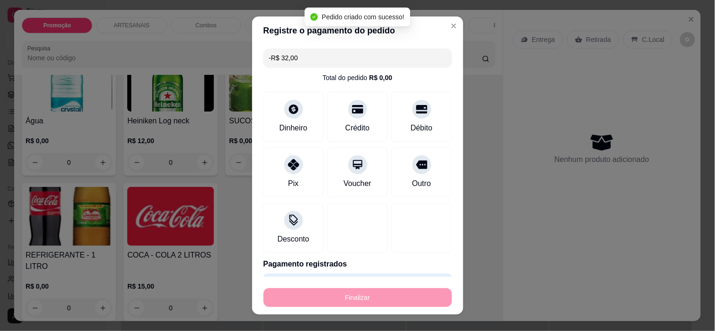
scroll to position [1151, 0]
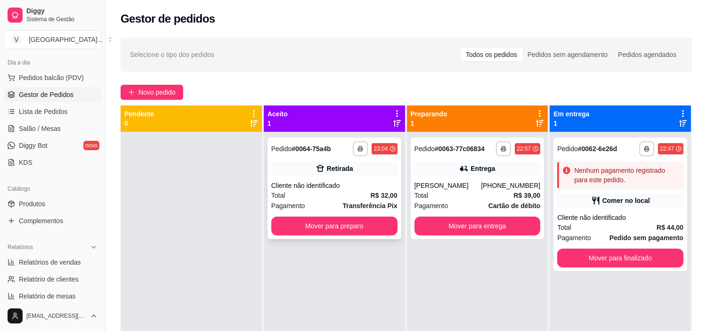
click at [369, 167] on div "Retirada" at bounding box center [334, 168] width 126 height 13
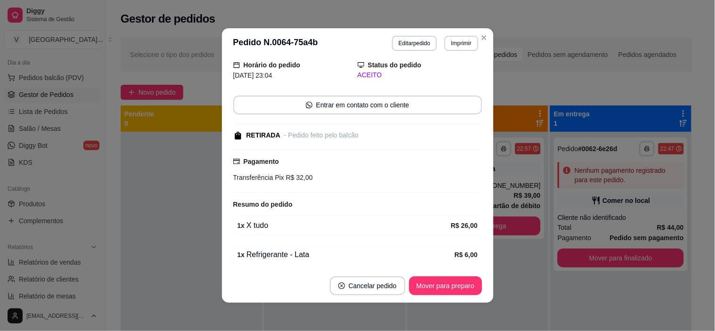
scroll to position [52, 0]
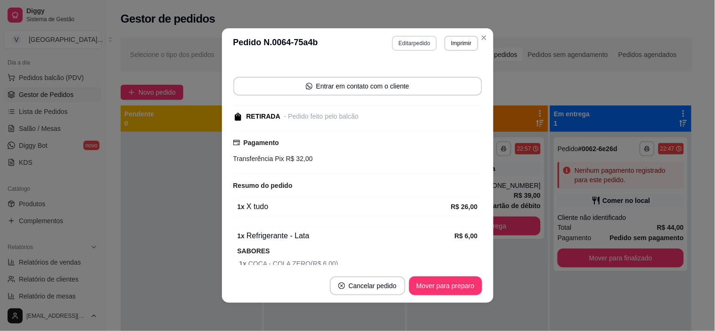
click at [423, 43] on button "Editar pedido" at bounding box center [414, 43] width 45 height 15
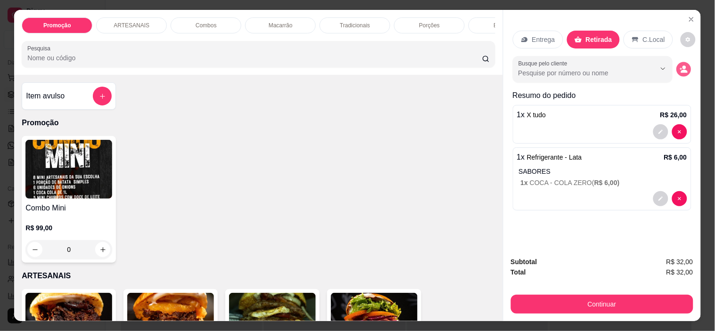
click at [680, 65] on icon "decrease-product-quantity" at bounding box center [684, 69] width 8 height 8
click at [688, 21] on button "Close" at bounding box center [691, 19] width 15 height 15
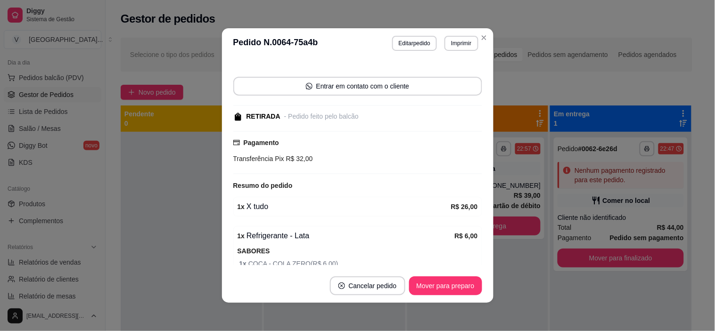
scroll to position [0, 0]
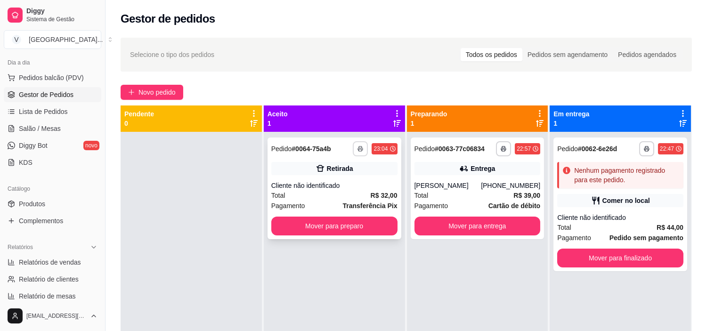
click at [361, 146] on button "button" at bounding box center [360, 148] width 15 height 15
click at [352, 175] on button "IMPRESSORA" at bounding box center [332, 181] width 68 height 15
click at [171, 92] on span "Novo pedido" at bounding box center [157, 92] width 37 height 10
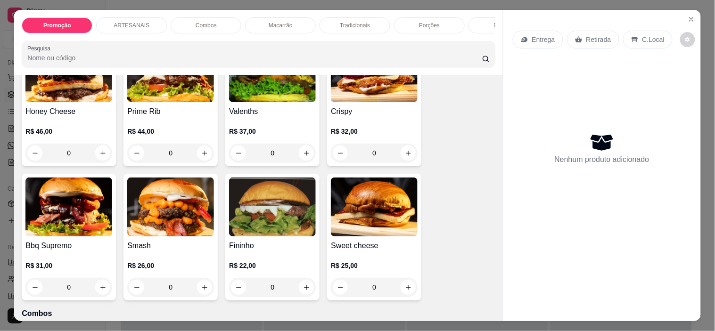
scroll to position [314, 0]
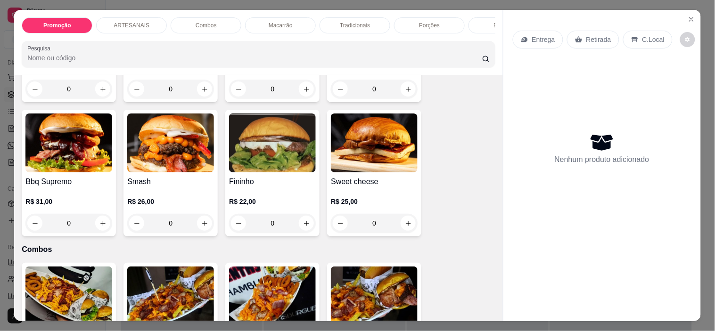
click at [205, 220] on div "0" at bounding box center [170, 223] width 87 height 19
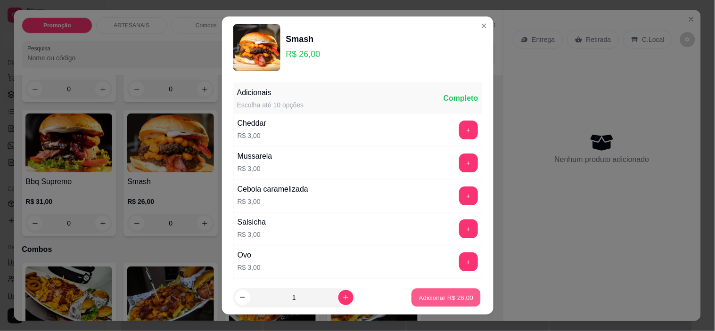
click at [430, 296] on p "Adicionar R$ 26,00" at bounding box center [446, 297] width 55 height 9
type input "1"
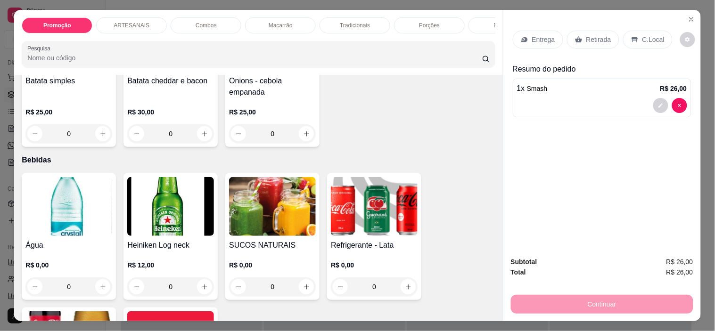
scroll to position [1047, 0]
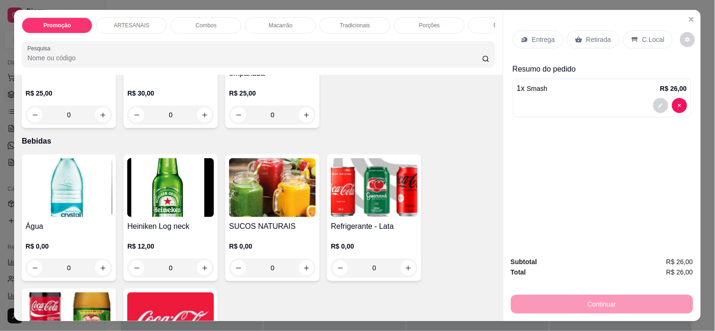
click at [276, 217] on img at bounding box center [272, 187] width 87 height 59
click at [270, 187] on img at bounding box center [272, 187] width 87 height 59
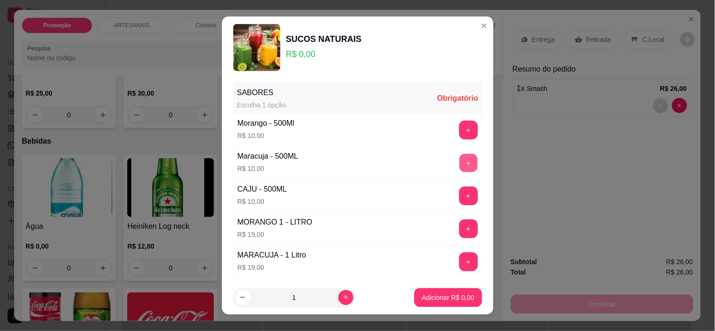
click at [459, 162] on button "+" at bounding box center [468, 163] width 18 height 18
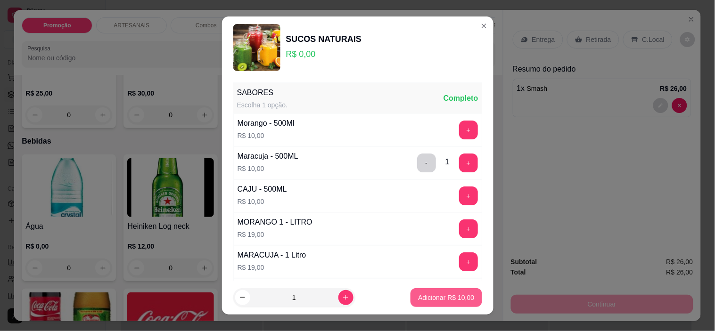
click at [446, 300] on p "Adicionar R$ 10,00" at bounding box center [446, 297] width 56 height 9
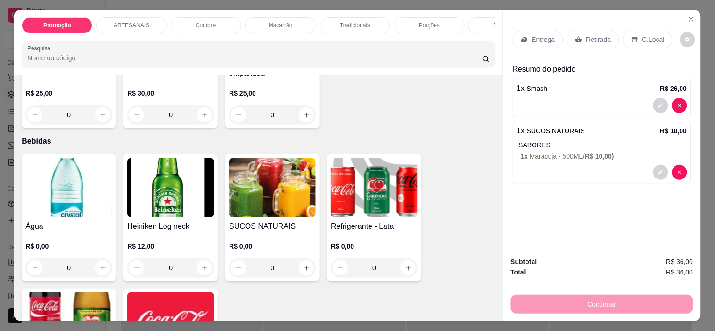
click at [544, 38] on p "Entrega" at bounding box center [543, 39] width 23 height 9
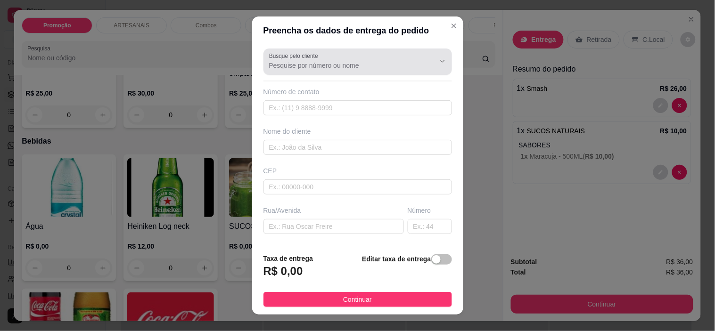
click at [422, 64] on button "Show suggestions" at bounding box center [429, 61] width 15 height 15
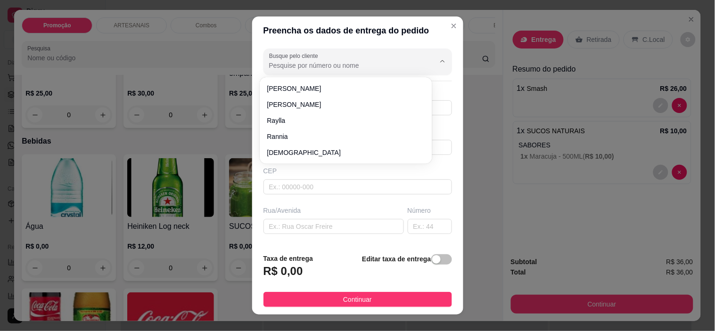
click at [302, 67] on input "Busque pelo cliente" at bounding box center [344, 65] width 151 height 9
type input "Vaness"
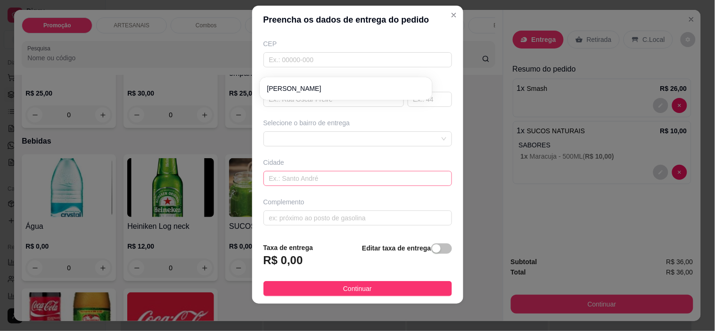
scroll to position [13, 0]
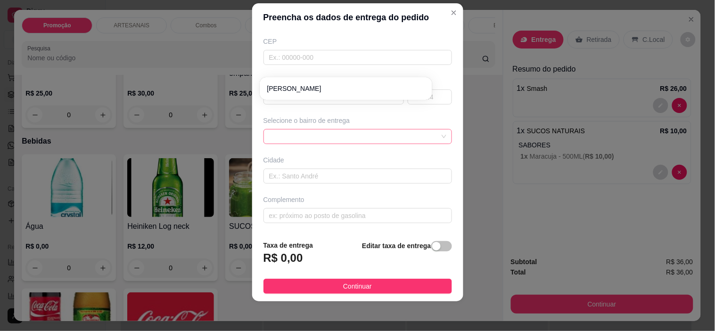
click at [344, 131] on span at bounding box center [357, 137] width 177 height 14
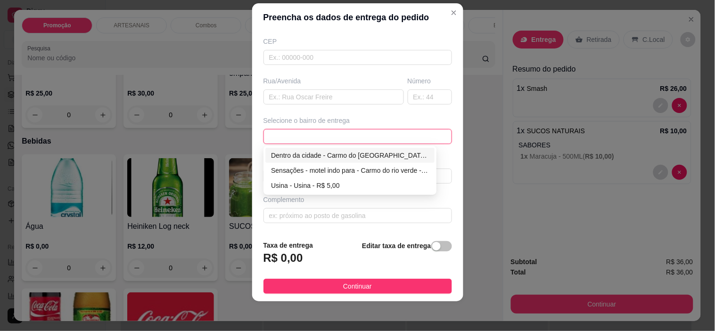
click at [347, 137] on span at bounding box center [357, 137] width 177 height 14
click at [346, 157] on div "Dentro da cidade - Carmo do [GEOGRAPHIC_DATA] - R$ 2,00" at bounding box center [350, 155] width 158 height 10
type input "Carmo do [GEOGRAPHIC_DATA]"
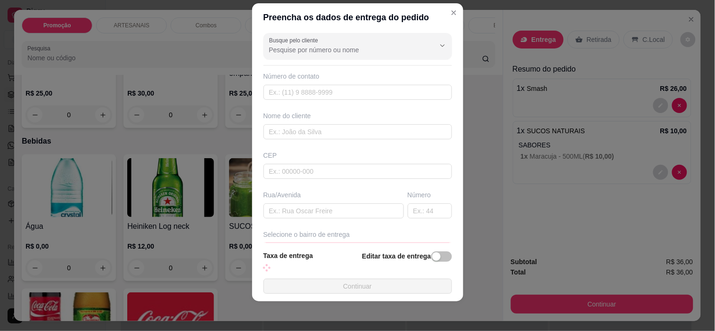
scroll to position [0, 0]
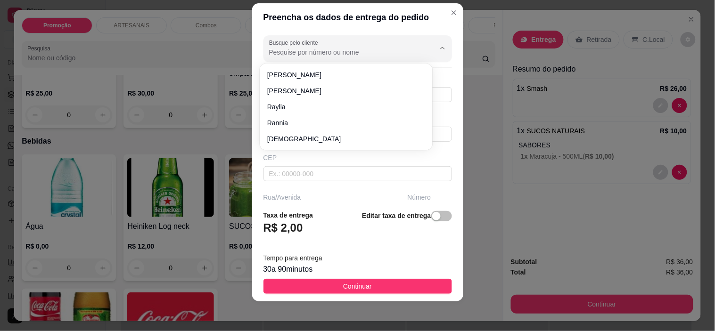
click at [334, 49] on input "Busque pelo cliente" at bounding box center [344, 52] width 151 height 9
type input "vaness"
click at [348, 62] on div "Busque pelo cliente vaness Número de contato Nome do cliente CEP Rua/[GEOGRAPHI…" at bounding box center [357, 117] width 211 height 171
click at [344, 48] on input "Busque pelo cliente" at bounding box center [344, 52] width 151 height 9
click at [344, 54] on input "Busque pelo cliente" at bounding box center [344, 52] width 151 height 9
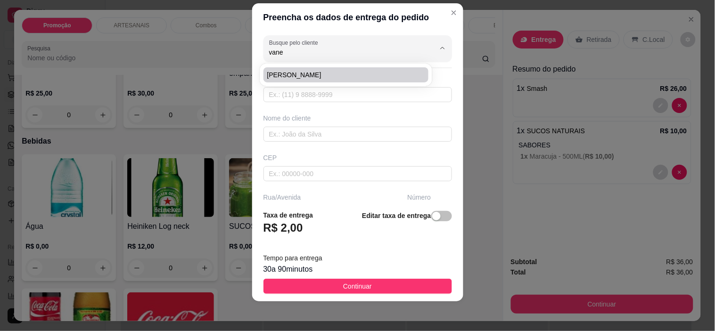
click at [354, 73] on span "[PERSON_NAME]" at bounding box center [341, 74] width 148 height 9
type input "[PERSON_NAME]"
type input "62997005010"
type input "[PERSON_NAME]"
type input "76340000"
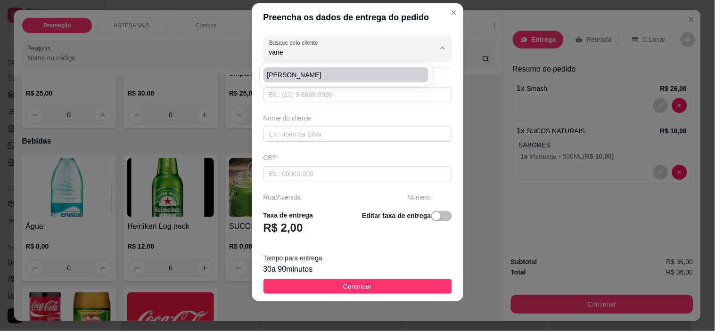
type input "Rua [PERSON_NAME]"
type input "47"
type input "Casa do dalci pm"
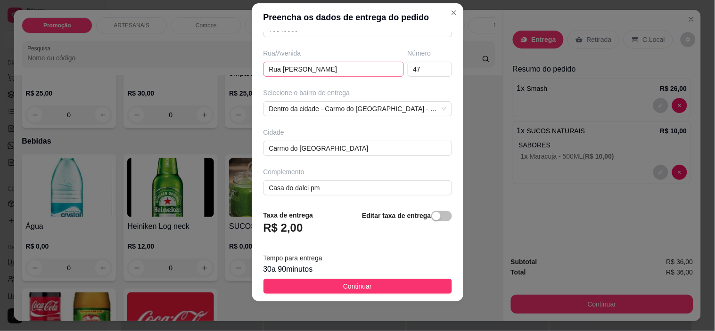
scroll to position [147, 0]
type input "[PERSON_NAME]"
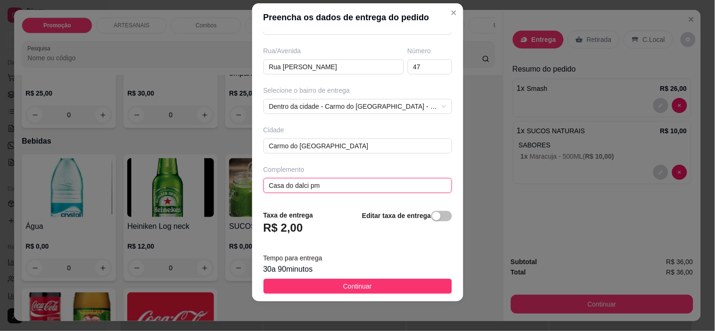
click at [328, 187] on input "Casa do dalci pm" at bounding box center [357, 185] width 188 height 15
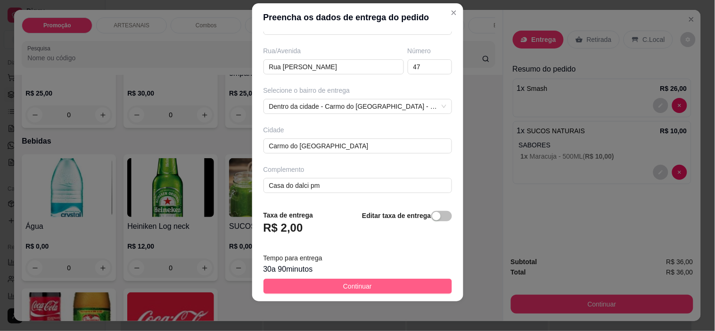
click at [345, 287] on span "Continuar" at bounding box center [357, 286] width 29 height 10
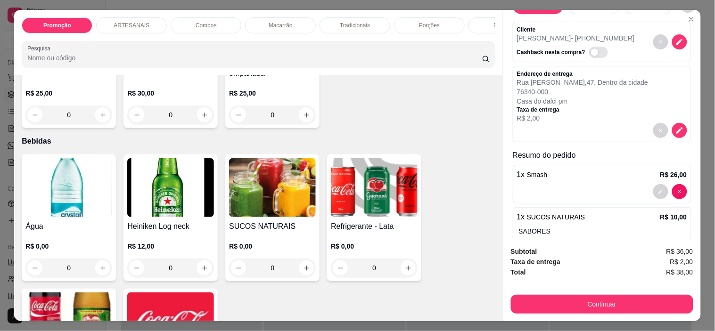
scroll to position [52, 0]
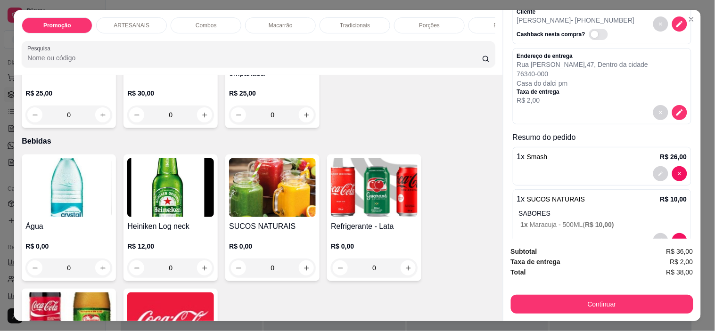
drag, startPoint x: 582, startPoint y: 71, endPoint x: 586, endPoint y: 66, distance: 6.0
click at [586, 69] on p "76340-000" at bounding box center [582, 73] width 131 height 9
click at [675, 108] on icon "decrease-product-quantity" at bounding box center [679, 112] width 8 height 8
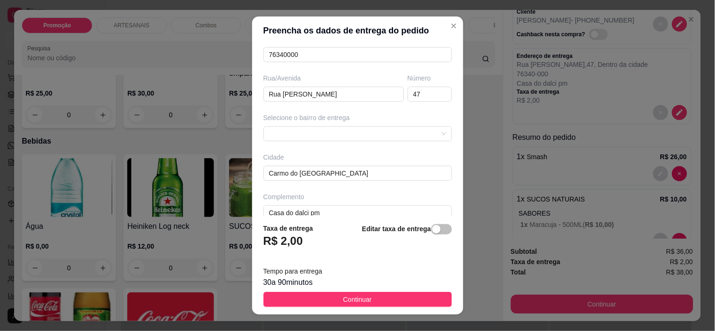
scroll to position [147, 0]
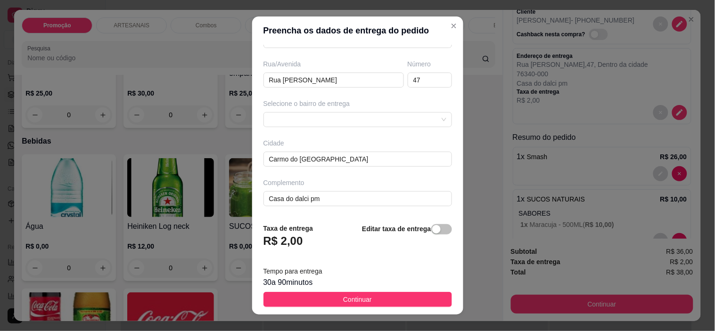
click at [314, 300] on button "Continuar" at bounding box center [357, 299] width 188 height 15
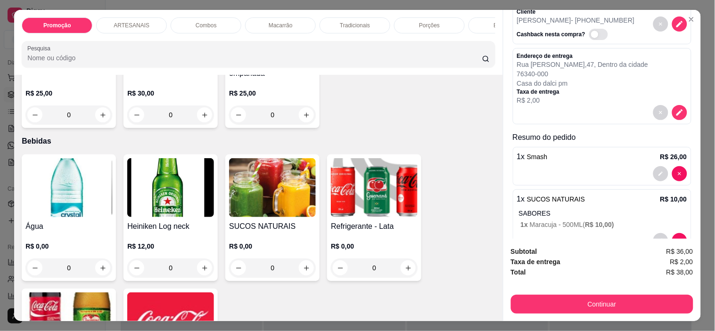
click at [586, 82] on p "Casa do dalci pm" at bounding box center [582, 83] width 131 height 9
click at [675, 108] on icon "decrease-product-quantity" at bounding box center [679, 112] width 8 height 8
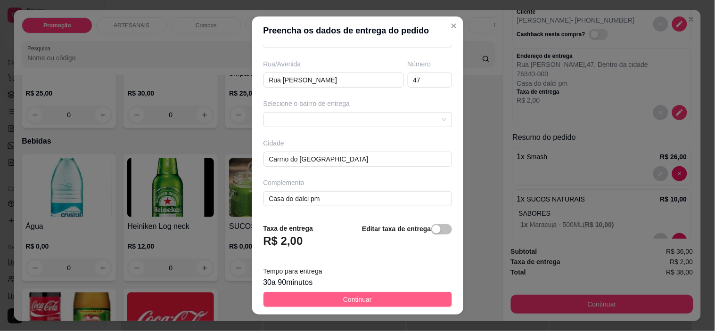
click at [351, 303] on span "Continuar" at bounding box center [357, 300] width 29 height 10
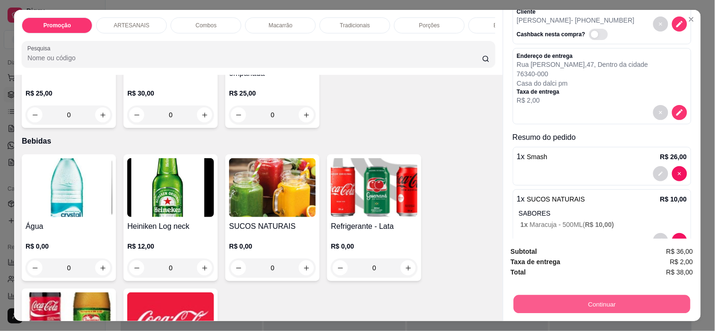
click at [572, 295] on button "Continuar" at bounding box center [601, 304] width 177 height 18
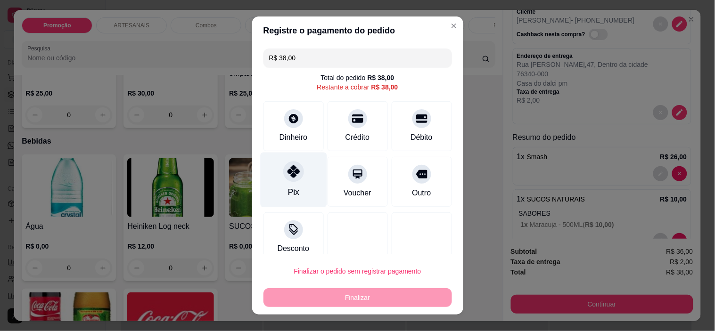
click at [314, 175] on div "Pix" at bounding box center [293, 180] width 66 height 55
type input "R$ 0,00"
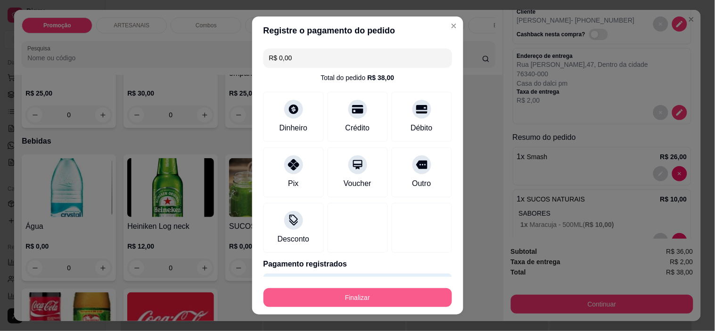
click at [377, 298] on button "Finalizar" at bounding box center [357, 297] width 188 height 19
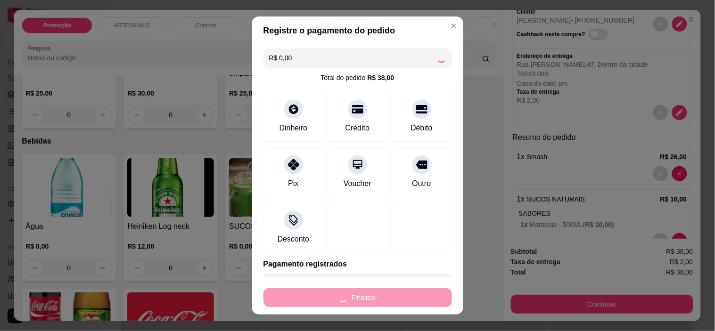
type input "0"
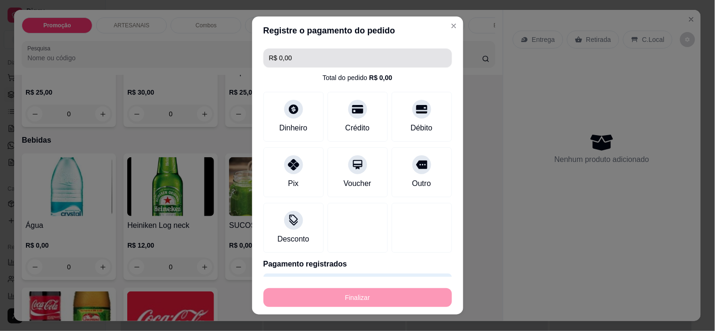
type input "-R$ 38,00"
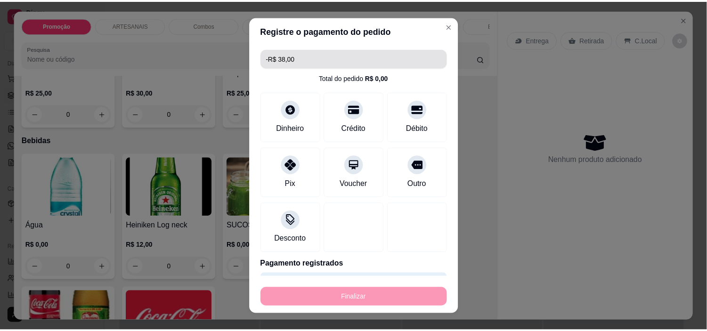
scroll to position [1046, 0]
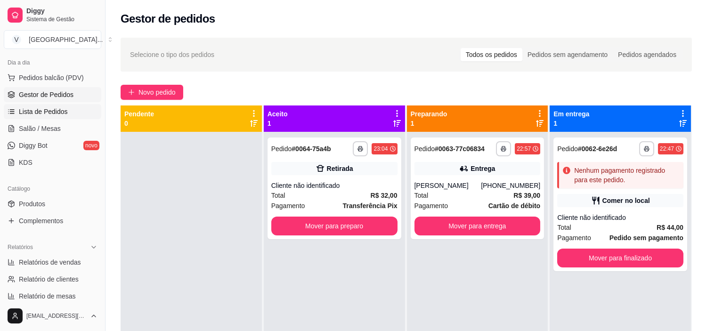
click at [8, 110] on icon at bounding box center [12, 112] width 8 height 8
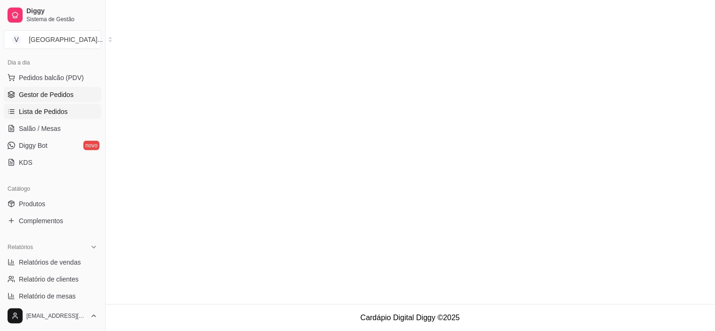
click at [39, 87] on link "Gestor de Pedidos" at bounding box center [53, 94] width 98 height 15
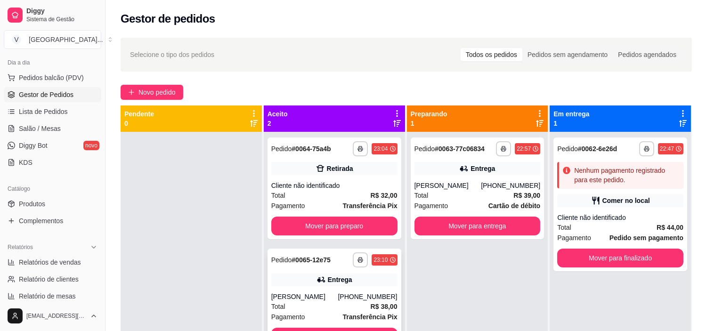
click at [363, 297] on div "[PHONE_NUMBER]" at bounding box center [367, 296] width 59 height 9
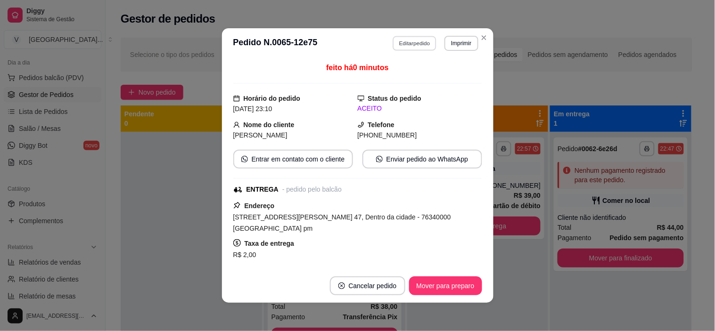
click at [393, 48] on button "Editar pedido" at bounding box center [415, 43] width 44 height 15
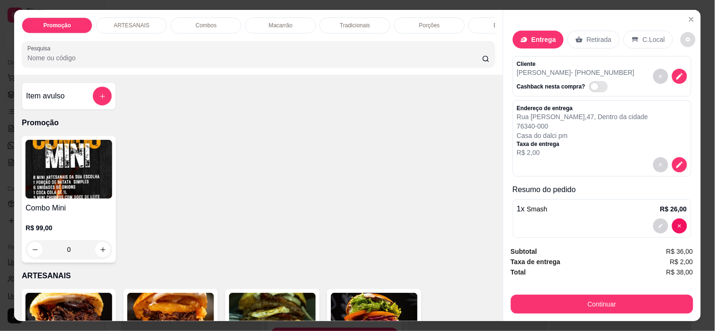
click at [680, 35] on button "decrease-product-quantity" at bounding box center [687, 39] width 15 height 15
click at [694, 74] on span "Automatic updates" at bounding box center [689, 73] width 19 height 11
click at [686, 74] on input "Automatic updates" at bounding box center [683, 77] width 6 height 6
checkbox input "true"
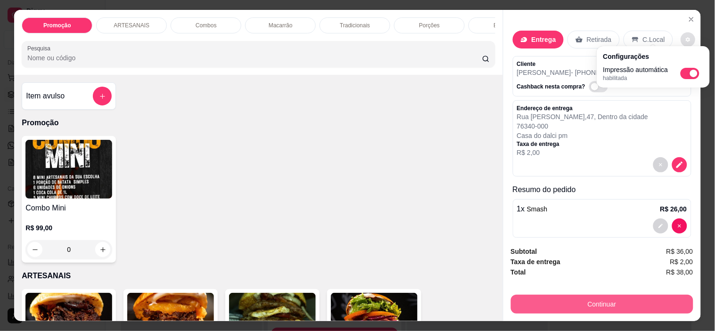
click at [624, 300] on button "Continuar" at bounding box center [602, 304] width 182 height 19
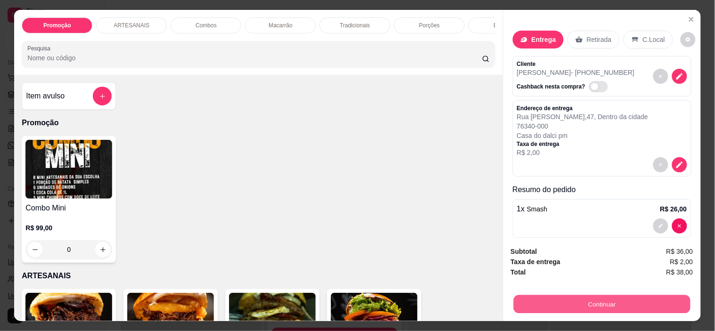
click at [553, 295] on button "Continuar" at bounding box center [601, 304] width 177 height 18
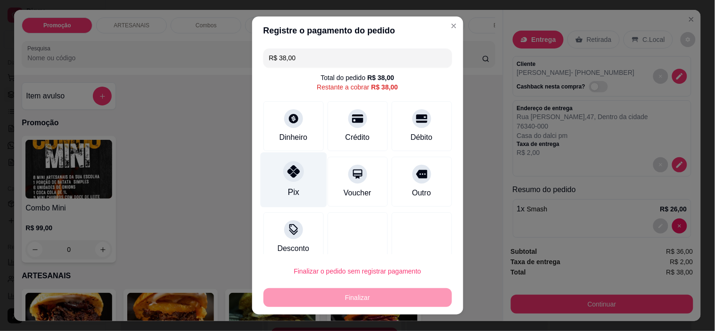
click at [293, 194] on div "Pix" at bounding box center [293, 180] width 66 height 55
type input "R$ 0,00"
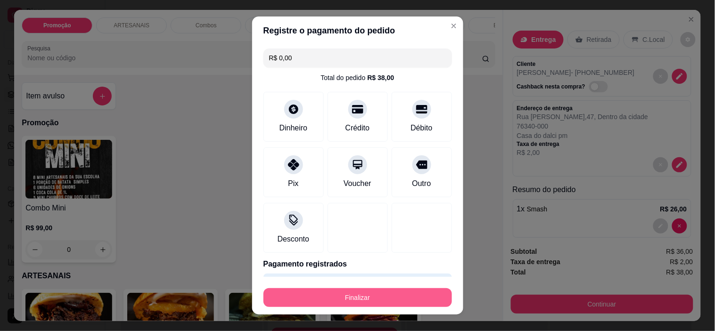
click at [360, 294] on button "Finalizar" at bounding box center [357, 297] width 188 height 19
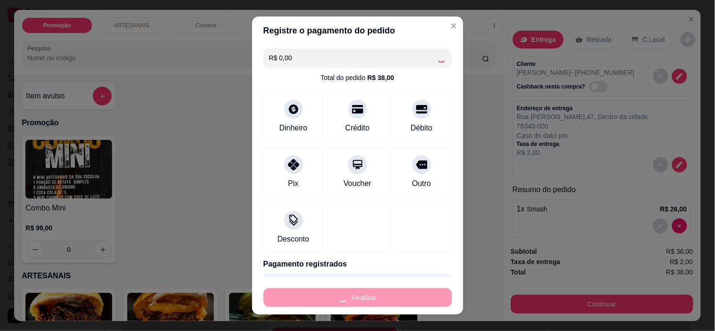
type input "0"
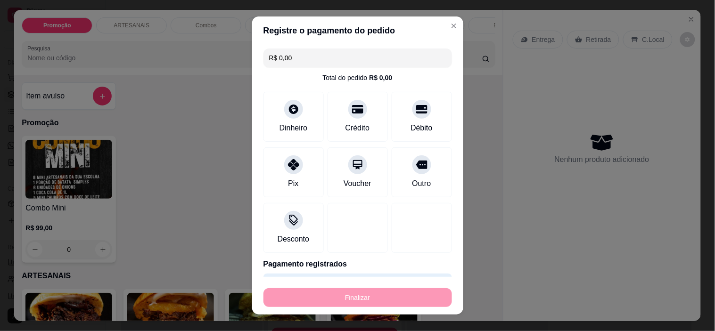
type input "-R$ 38,00"
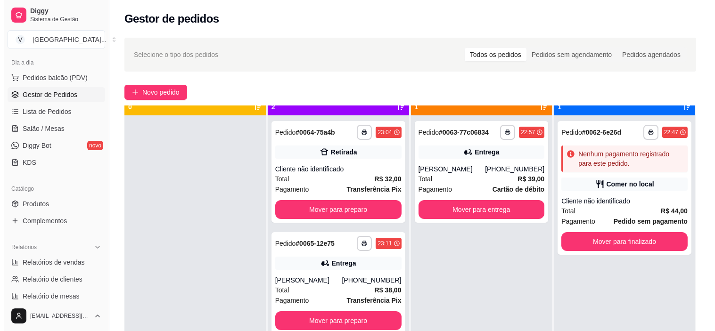
scroll to position [26, 0]
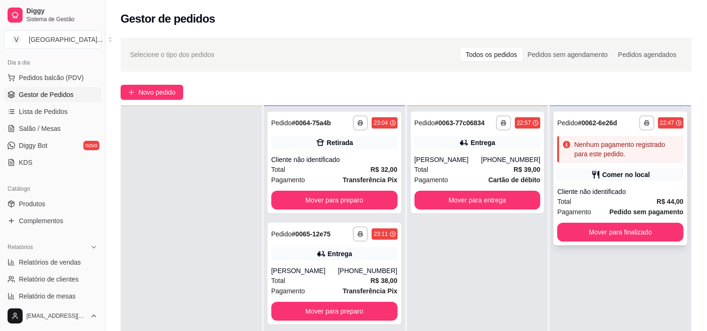
click at [613, 172] on div "Comer no local" at bounding box center [627, 174] width 48 height 9
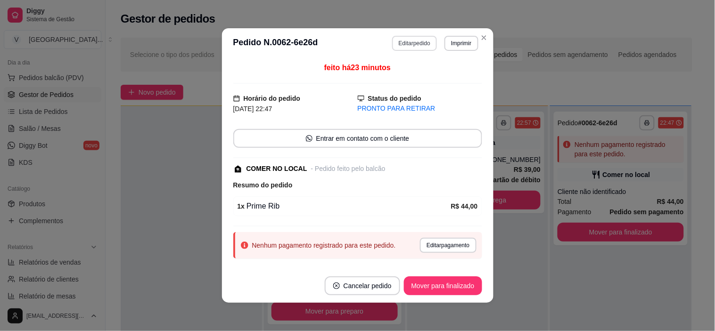
click at [426, 43] on button "Editar pedido" at bounding box center [414, 43] width 45 height 15
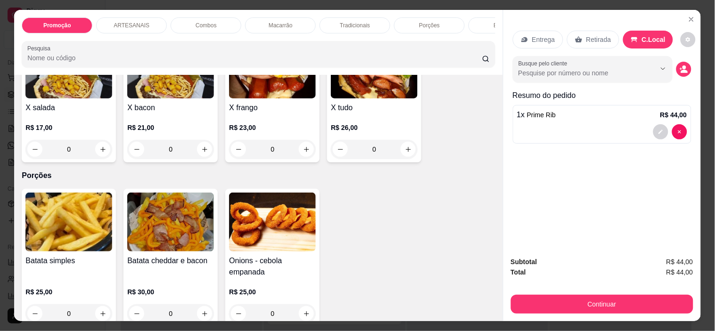
click at [412, 151] on div "X tudo R$ 26,00 0" at bounding box center [374, 99] width 94 height 127
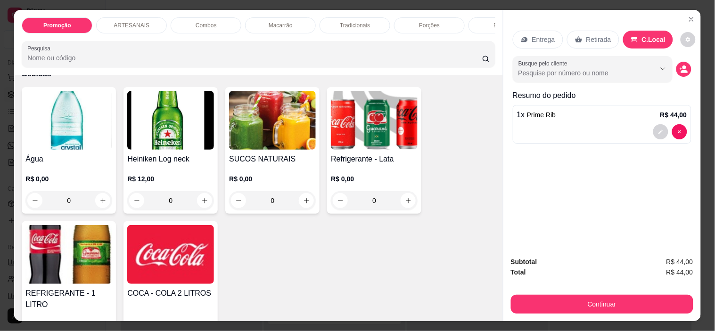
scroll to position [1099, 0]
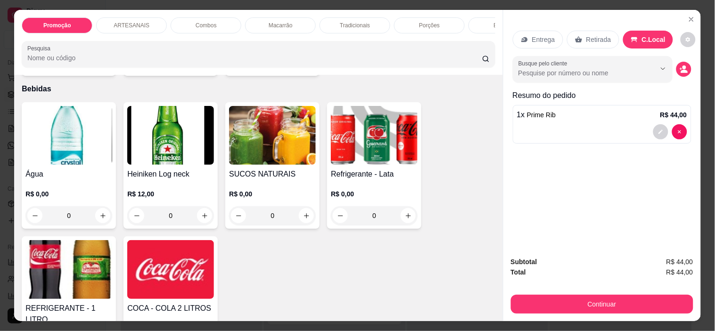
click at [385, 152] on img at bounding box center [374, 135] width 87 height 59
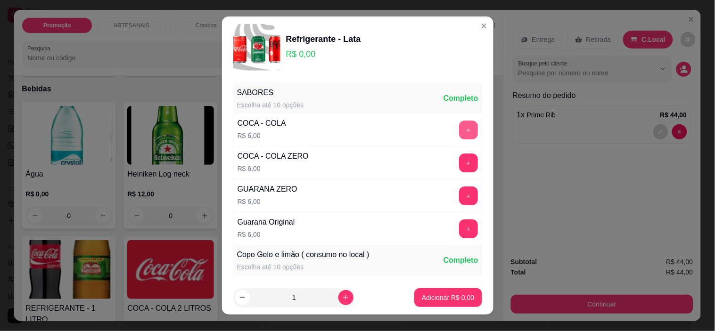
click at [459, 129] on button "+" at bounding box center [468, 130] width 19 height 19
click at [462, 298] on p "Adicionar R$ 6,00" at bounding box center [448, 297] width 51 height 9
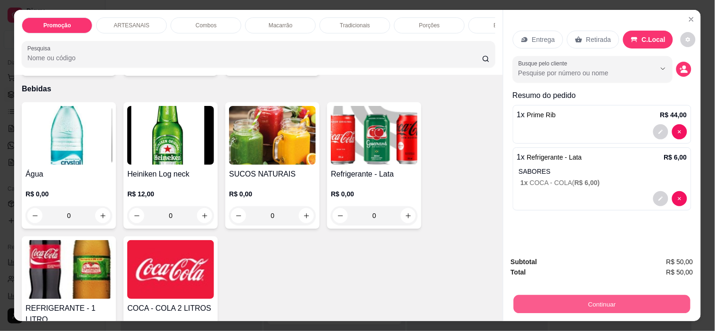
click at [646, 295] on button "Continuar" at bounding box center [601, 304] width 177 height 18
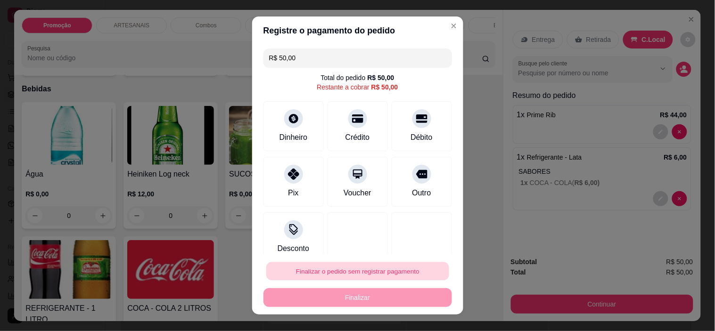
click at [407, 262] on div "Finalizar o pedido sem registrar pagamento Finalizar" at bounding box center [357, 284] width 188 height 45
click at [404, 270] on button "Finalizar o pedido sem registrar pagamento" at bounding box center [357, 271] width 183 height 18
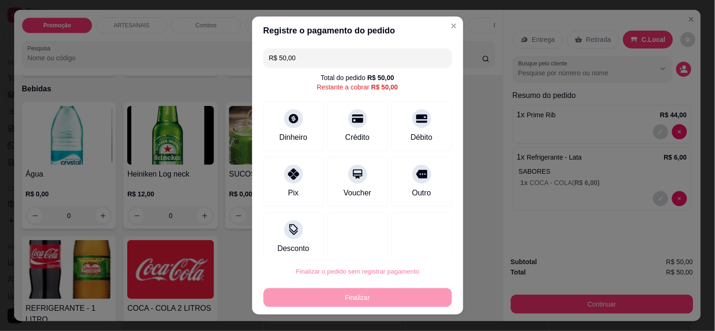
click at [405, 238] on button "Confirmar" at bounding box center [410, 245] width 33 height 14
type input "0"
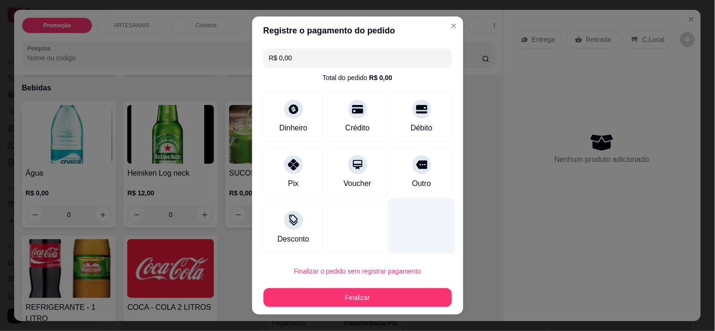
type input "R$ 0,00"
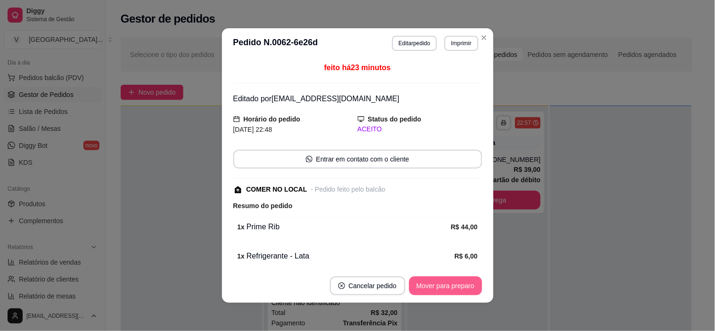
click at [451, 289] on button "Mover para preparo" at bounding box center [445, 286] width 73 height 19
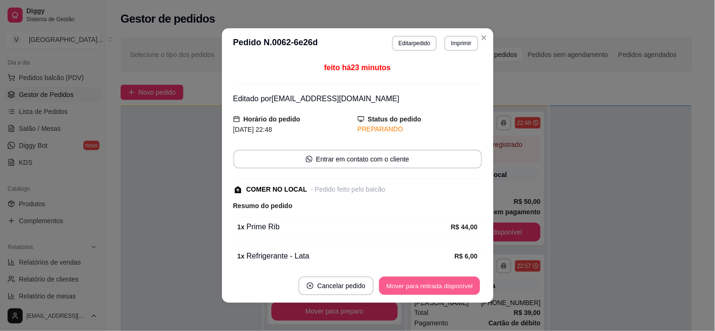
click at [451, 289] on button "Mover para retirada disponível" at bounding box center [429, 286] width 101 height 18
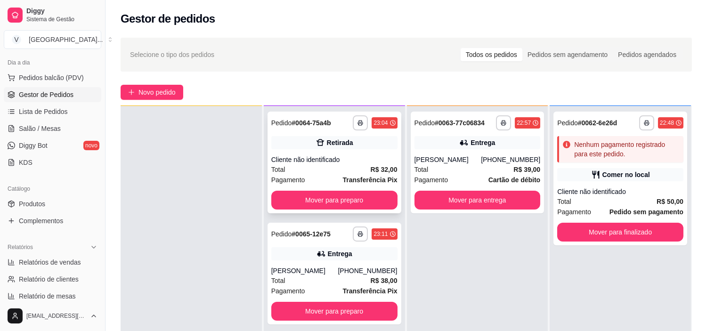
click at [300, 155] on div "Cliente não identificado" at bounding box center [334, 159] width 126 height 9
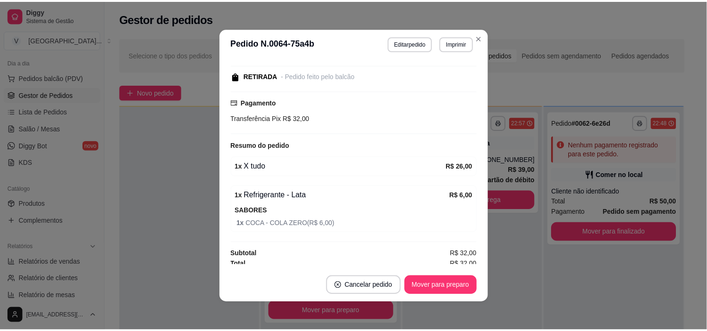
scroll to position [98, 0]
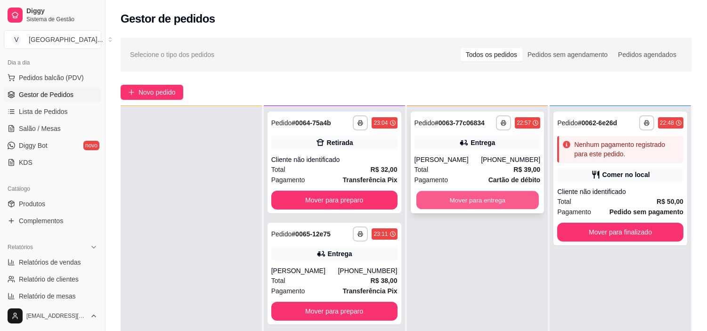
click at [496, 204] on button "Mover para entrega" at bounding box center [478, 200] width 123 height 18
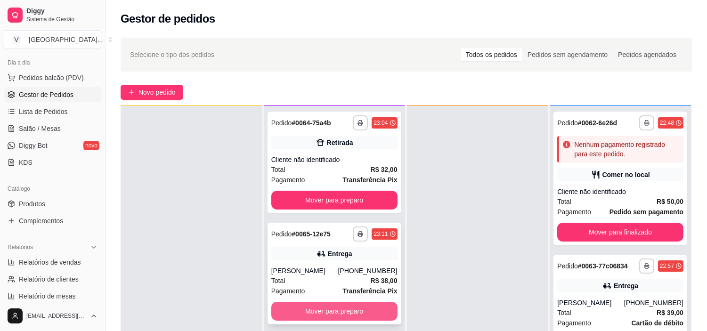
click at [330, 314] on button "Mover para preparo" at bounding box center [334, 311] width 126 height 19
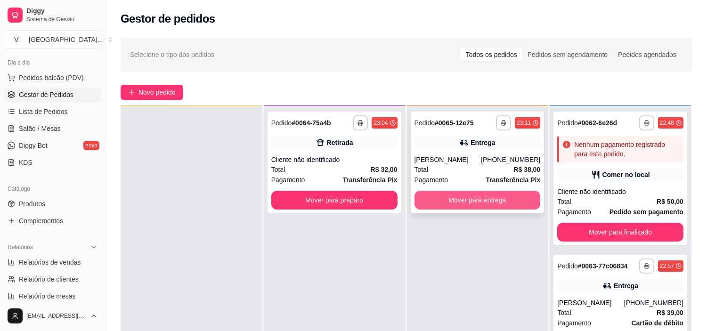
click at [495, 205] on button "Mover para entrega" at bounding box center [478, 200] width 126 height 19
click at [491, 204] on button "Mover para entrega" at bounding box center [478, 200] width 126 height 19
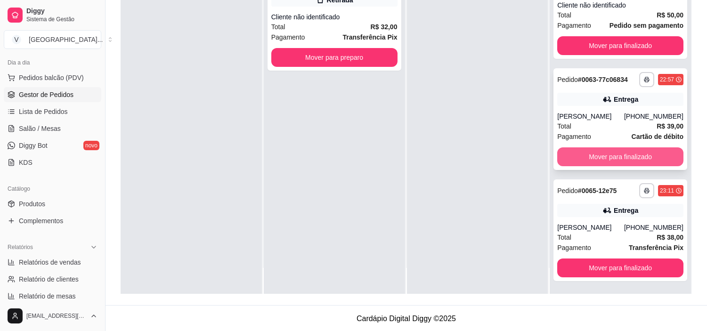
scroll to position [144, 0]
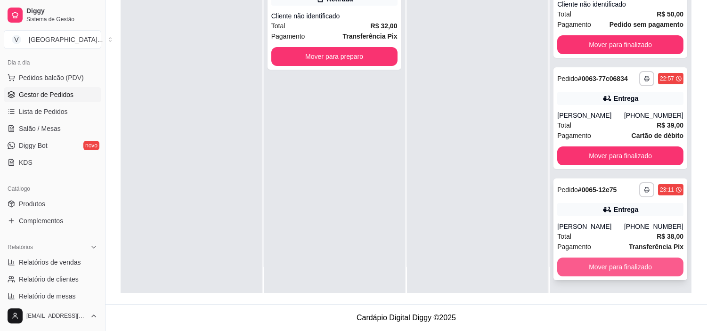
click at [620, 272] on button "Mover para finalizado" at bounding box center [620, 267] width 126 height 19
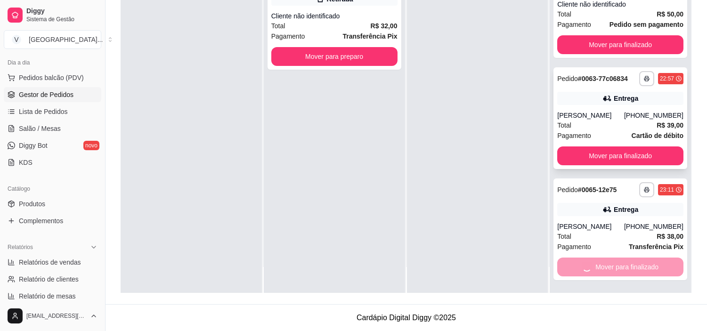
scroll to position [0, 0]
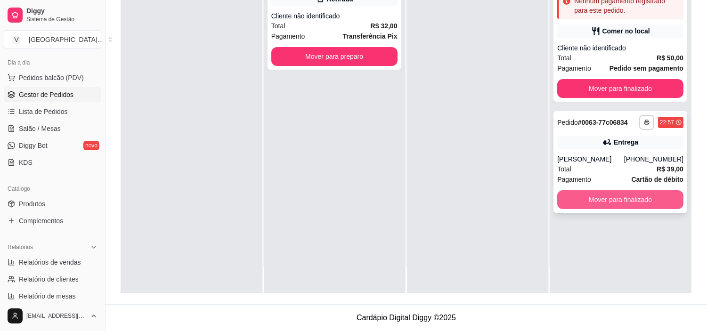
click at [635, 191] on button "Mover para finalizado" at bounding box center [620, 199] width 126 height 19
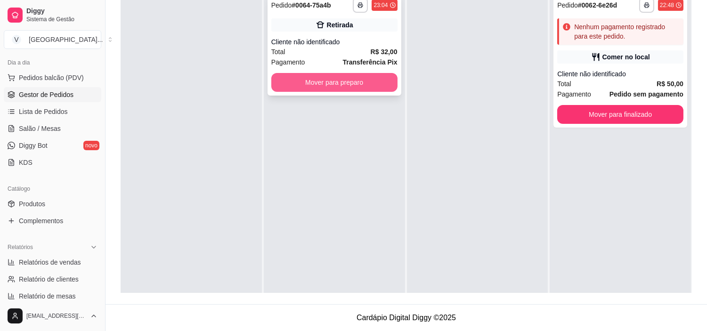
click at [314, 74] on button "Mover para preparo" at bounding box center [334, 82] width 126 height 19
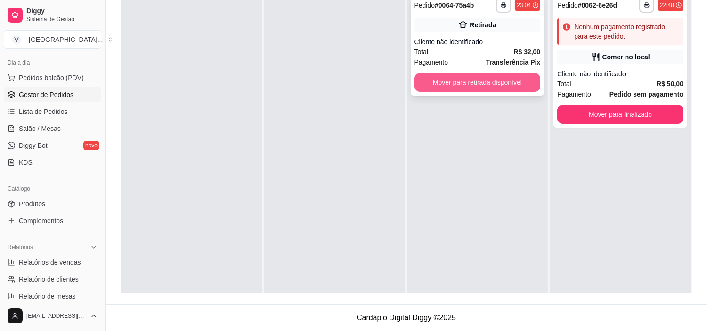
click at [486, 87] on button "Mover para retirada disponível" at bounding box center [478, 82] width 126 height 19
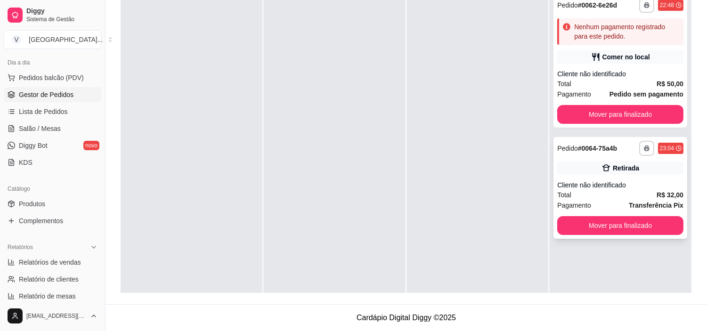
scroll to position [26, 0]
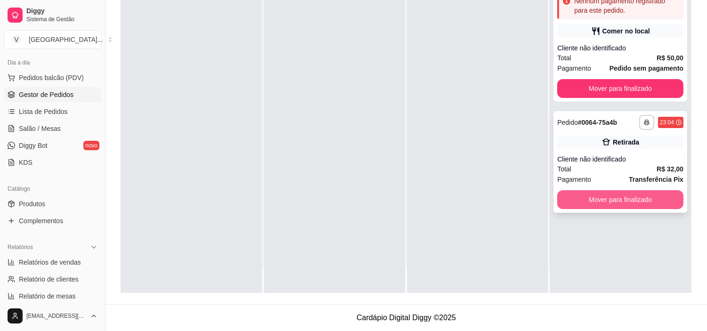
click at [633, 195] on button "Mover para finalizado" at bounding box center [620, 199] width 126 height 19
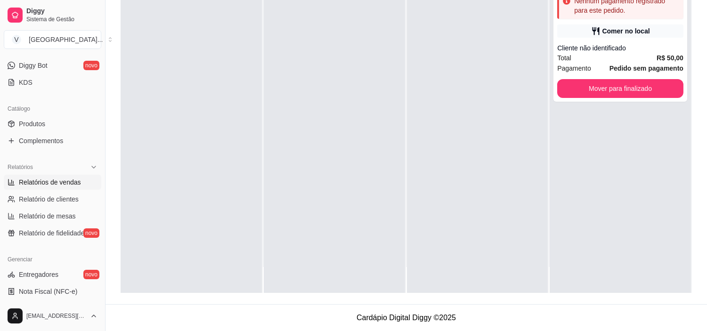
scroll to position [209, 0]
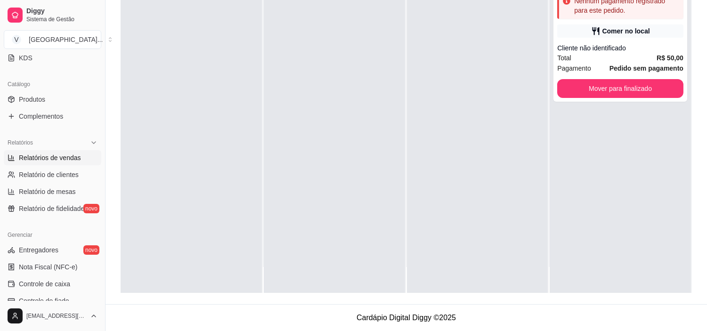
click at [78, 161] on span "Relatórios de vendas" at bounding box center [50, 157] width 62 height 9
select select "ALL"
select select "0"
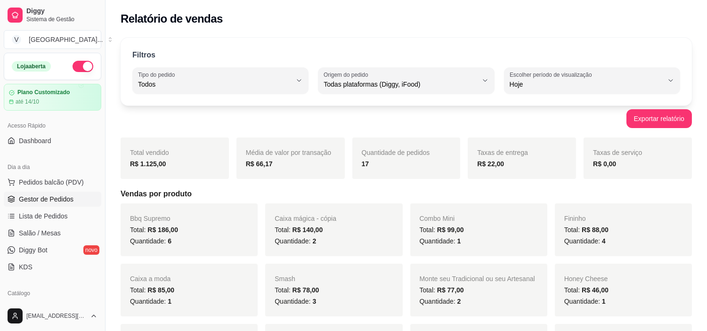
click at [72, 202] on link "Gestor de Pedidos" at bounding box center [53, 199] width 98 height 15
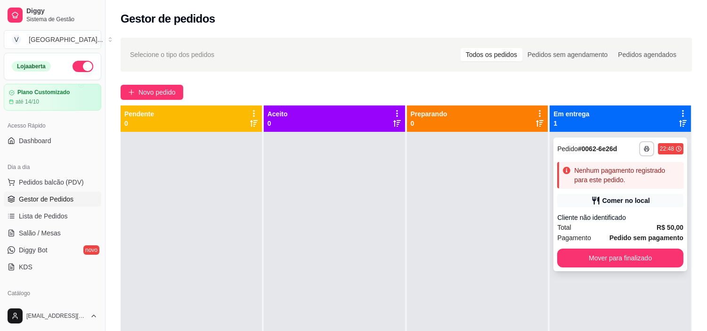
click at [637, 227] on div "Total R$ 50,00" at bounding box center [620, 227] width 126 height 10
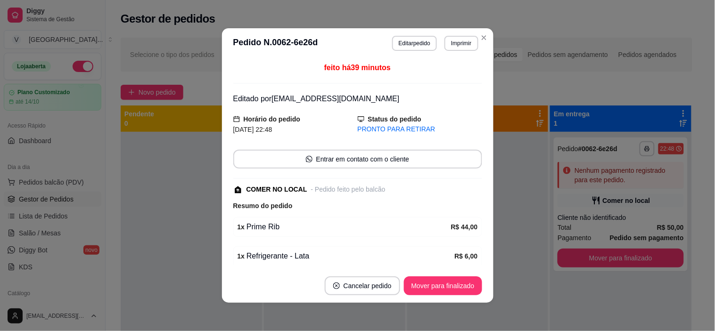
scroll to position [98, 0]
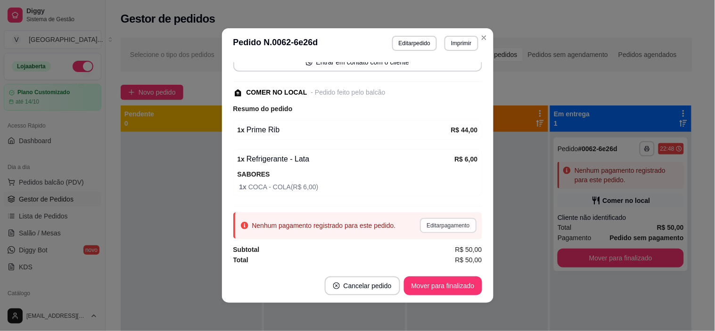
click at [451, 219] on button "Editar pagamento" at bounding box center [448, 225] width 56 height 15
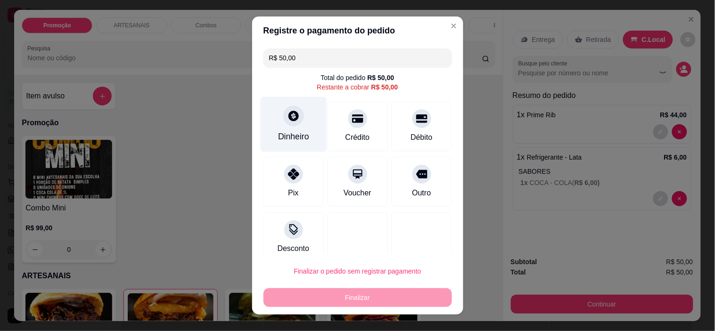
click at [284, 128] on div "Dinheiro" at bounding box center [293, 124] width 66 height 55
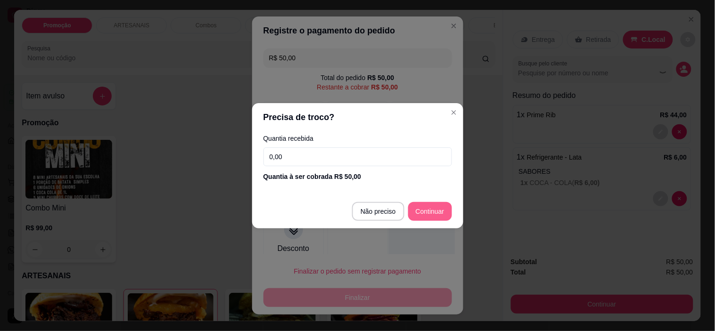
type input "R$ 0,00"
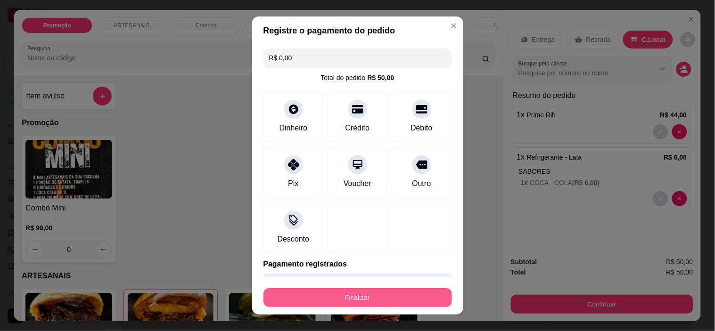
click at [404, 293] on button "Finalizar" at bounding box center [357, 297] width 188 height 19
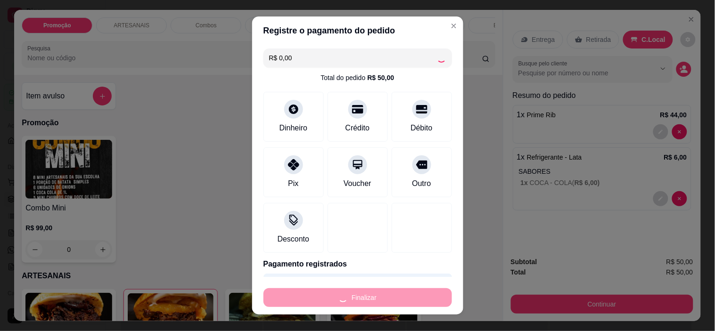
type input "0"
type input "-R$ 50,00"
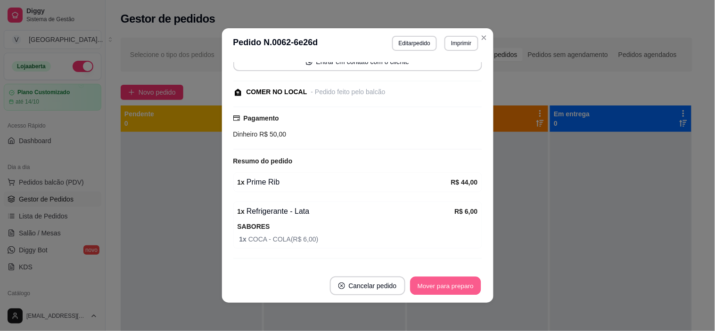
click at [430, 288] on button "Mover para preparo" at bounding box center [445, 286] width 71 height 18
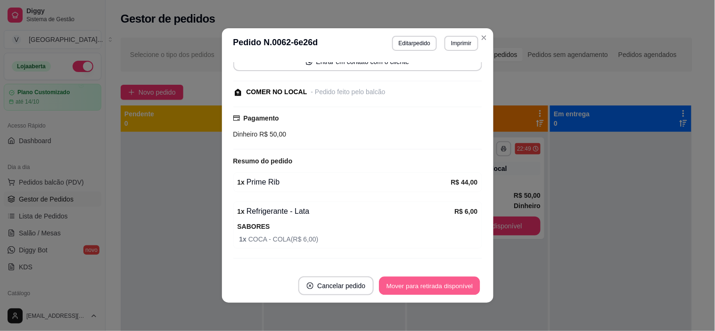
click at [435, 287] on button "Mover para retirada disponível" at bounding box center [429, 286] width 101 height 18
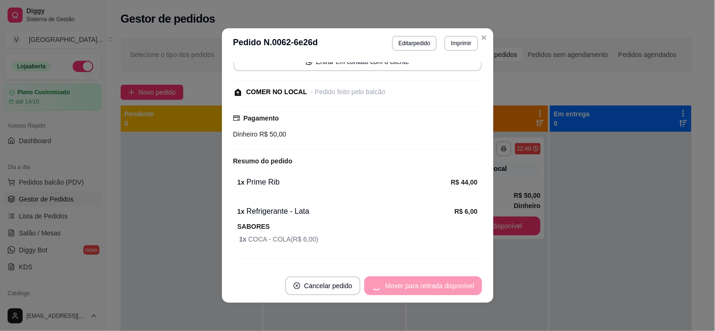
click at [435, 287] on div "Mover para retirada disponível" at bounding box center [422, 286] width 117 height 19
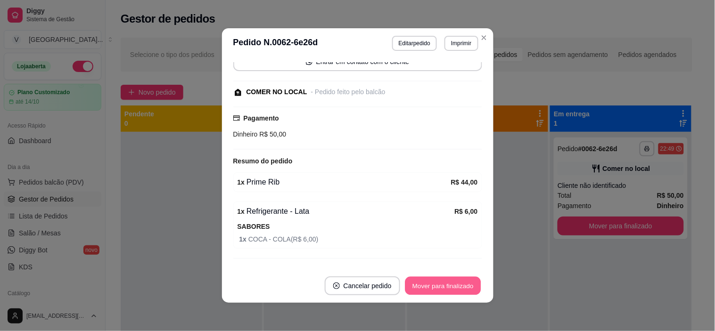
click at [435, 287] on button "Mover para finalizado" at bounding box center [443, 286] width 76 height 18
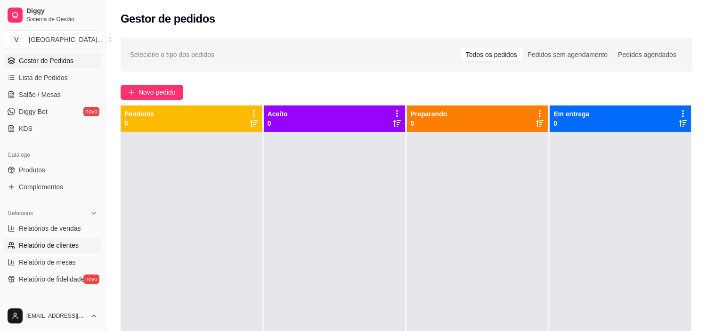
scroll to position [157, 0]
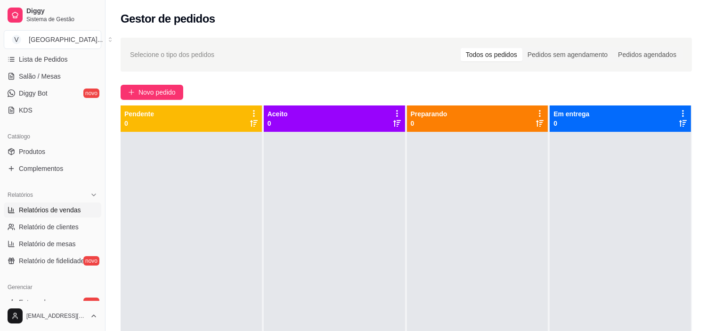
click at [67, 210] on span "Relatórios de vendas" at bounding box center [50, 209] width 62 height 9
select select "ALL"
select select "0"
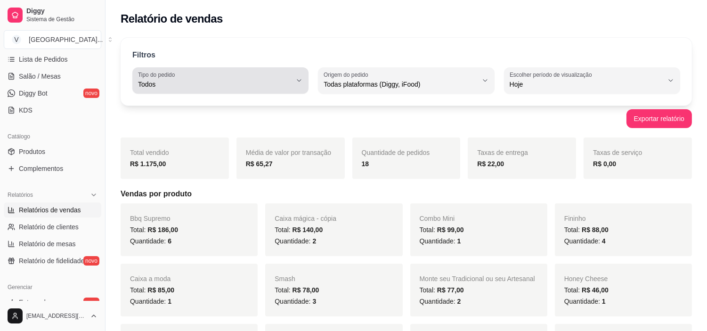
click at [303, 77] on button "Tipo do pedido Todos" at bounding box center [220, 80] width 176 height 26
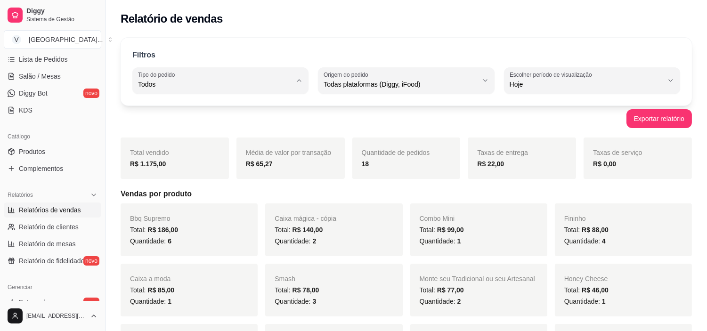
click at [175, 128] on li "Entrega" at bounding box center [220, 122] width 162 height 15
type input "DELIVERY"
select select "DELIVERY"
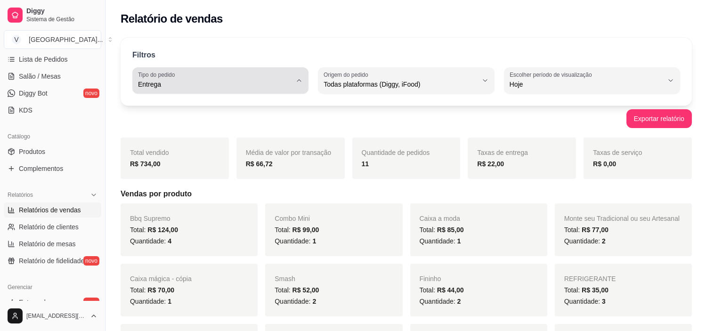
click at [275, 90] on button "Tipo do pedido Entrega" at bounding box center [220, 80] width 176 height 26
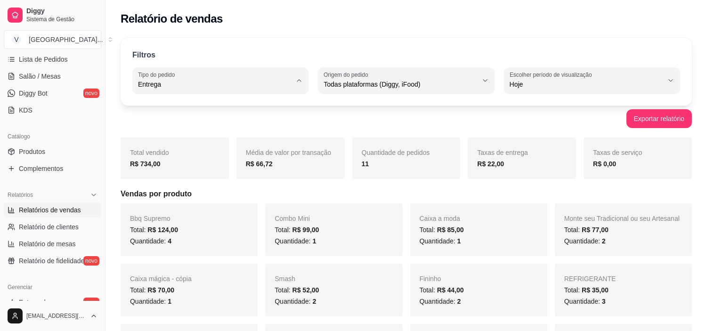
click at [154, 109] on span "Todos" at bounding box center [216, 106] width 146 height 9
type input "ALL"
select select "ALL"
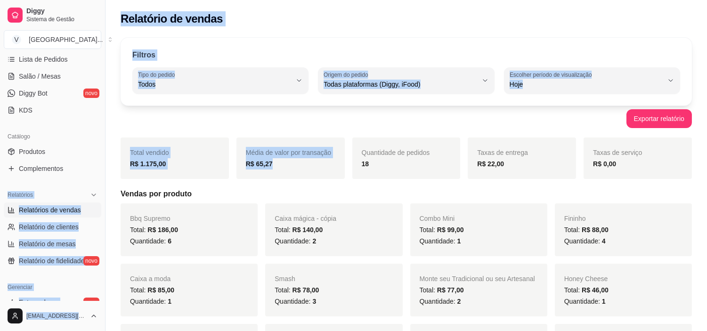
drag, startPoint x: 178, startPoint y: 162, endPoint x: 105, endPoint y: 164, distance: 73.6
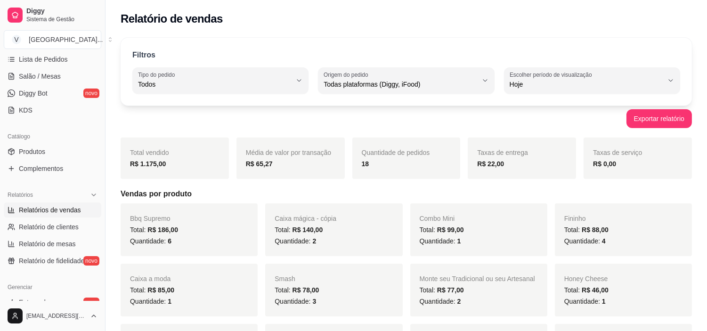
scroll to position [105, 0]
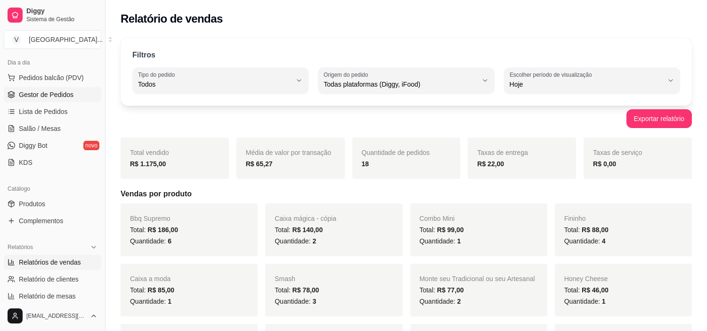
click at [43, 95] on span "Gestor de Pedidos" at bounding box center [46, 94] width 55 height 9
